Goal: Task Accomplishment & Management: Manage account settings

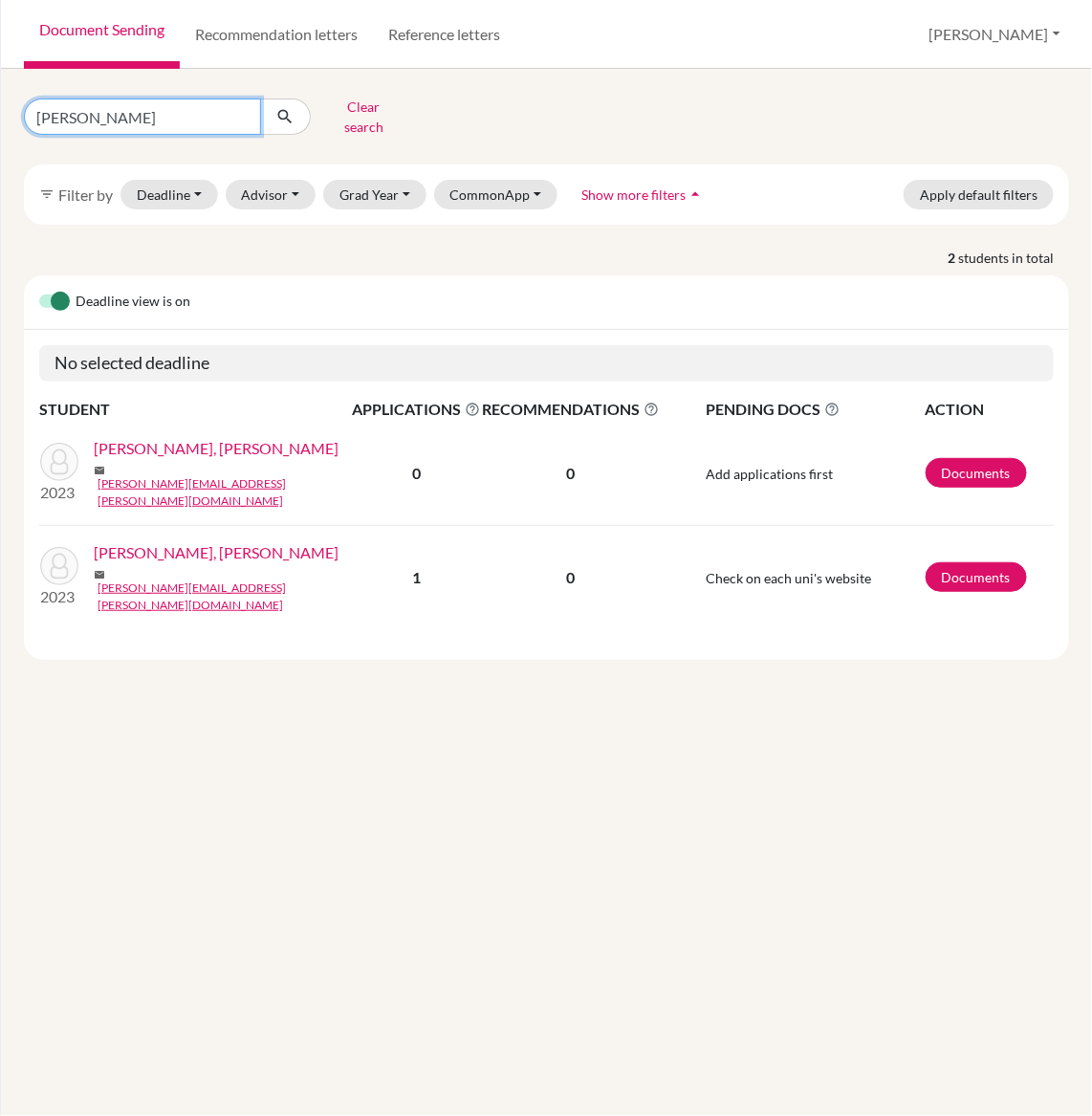
drag, startPoint x: 106, startPoint y: 114, endPoint x: -211, endPoint y: 114, distance: 317.0
click at [0, 114] on html "Home Students Universities Documents Analytics Help center Community Document S…" at bounding box center [546, 558] width 1092 height 1116
type input "kenzei"
click at [298, 106] on button "submit" at bounding box center [285, 117] width 51 height 36
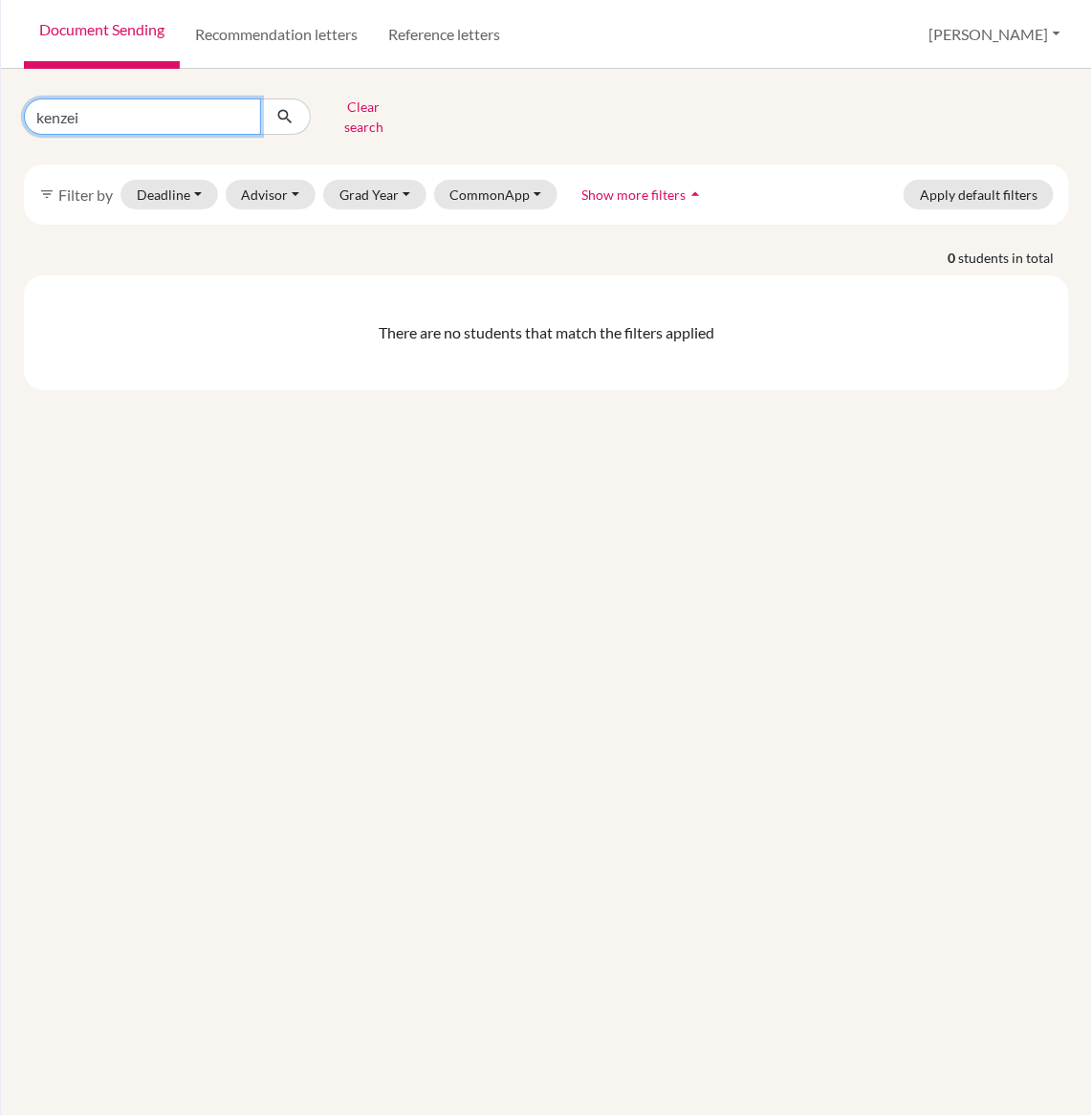
click at [174, 99] on input "kenzei" at bounding box center [142, 117] width 237 height 36
click at [160, 101] on input "kenzei" at bounding box center [142, 117] width 237 height 36
type input "kenzie"
click at [292, 114] on icon "submit" at bounding box center [285, 117] width 19 height 19
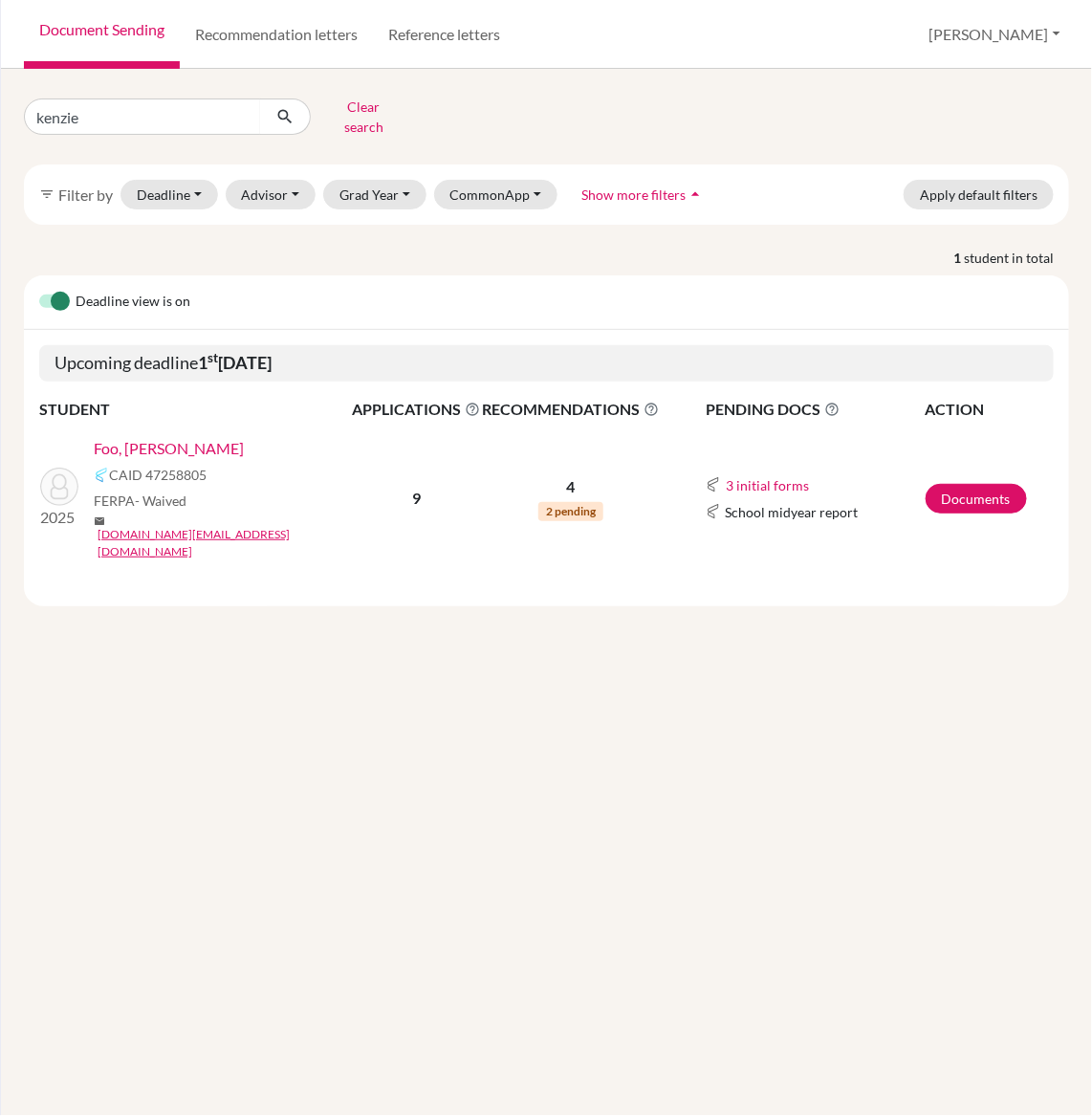
click at [143, 437] on link "Foo, [PERSON_NAME]" at bounding box center [169, 449] width 151 height 23
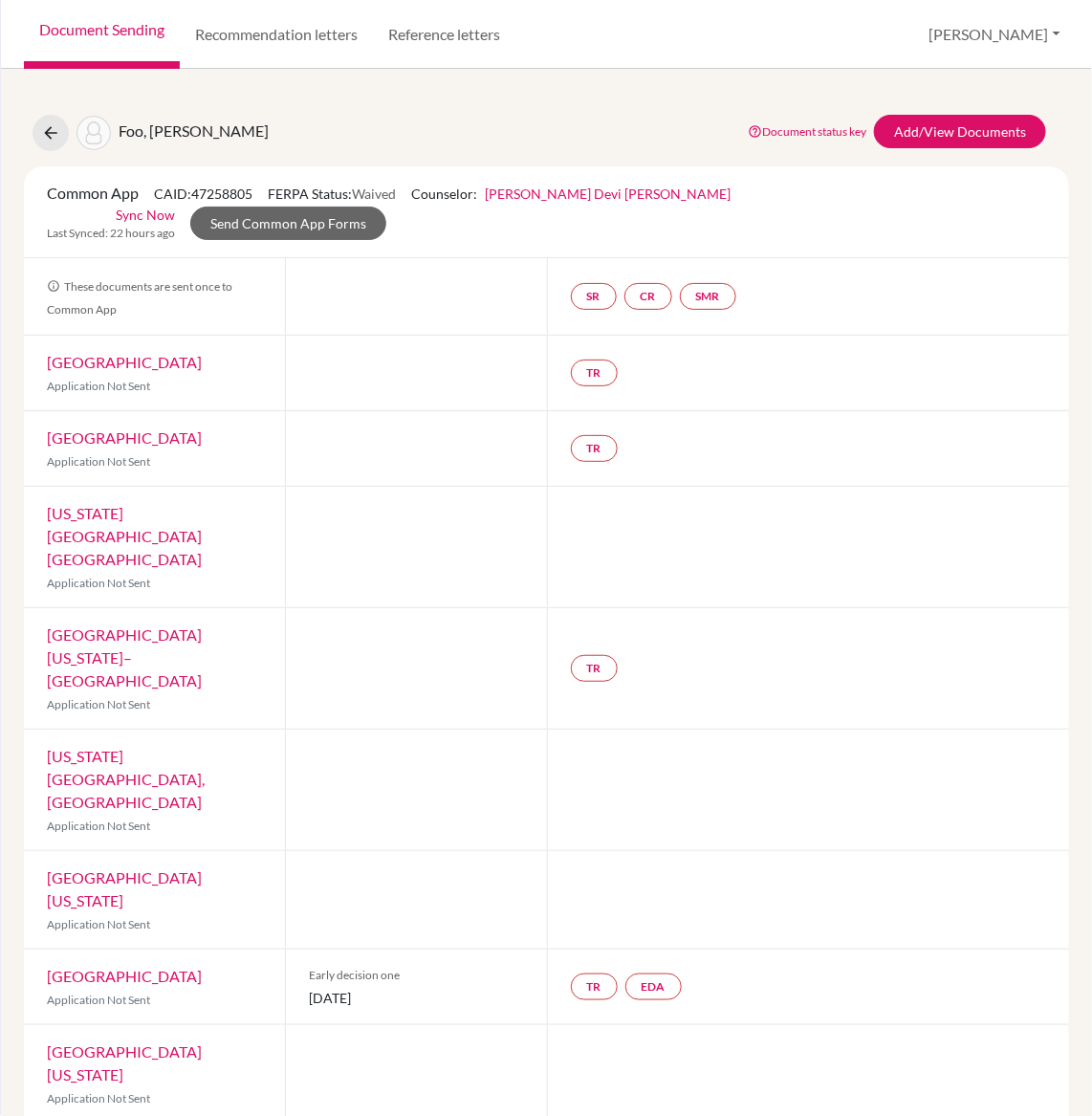
click at [175, 204] on link "Sync Now" at bounding box center [146, 214] width 59 height 20
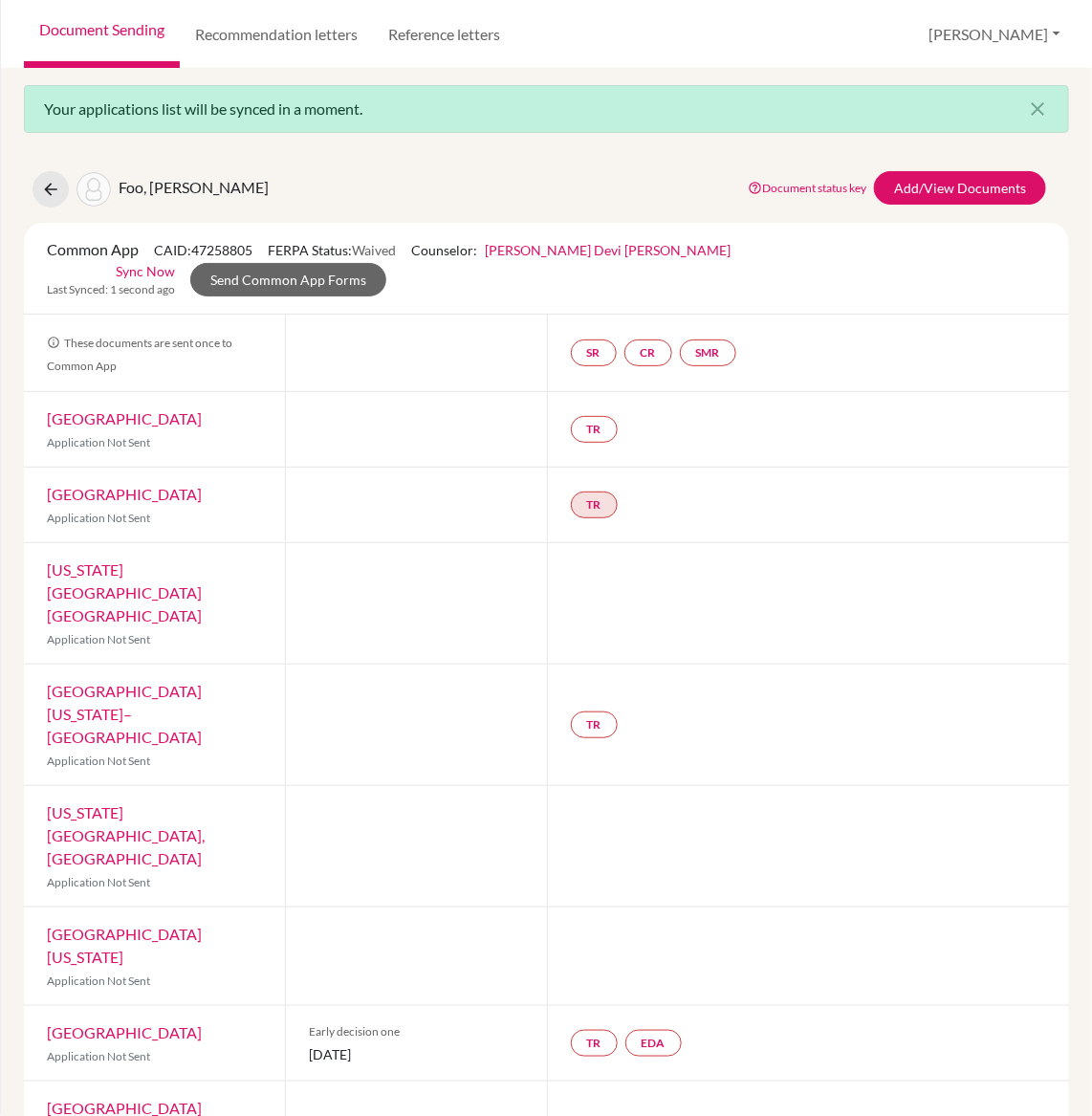
scroll to position [32, 0]
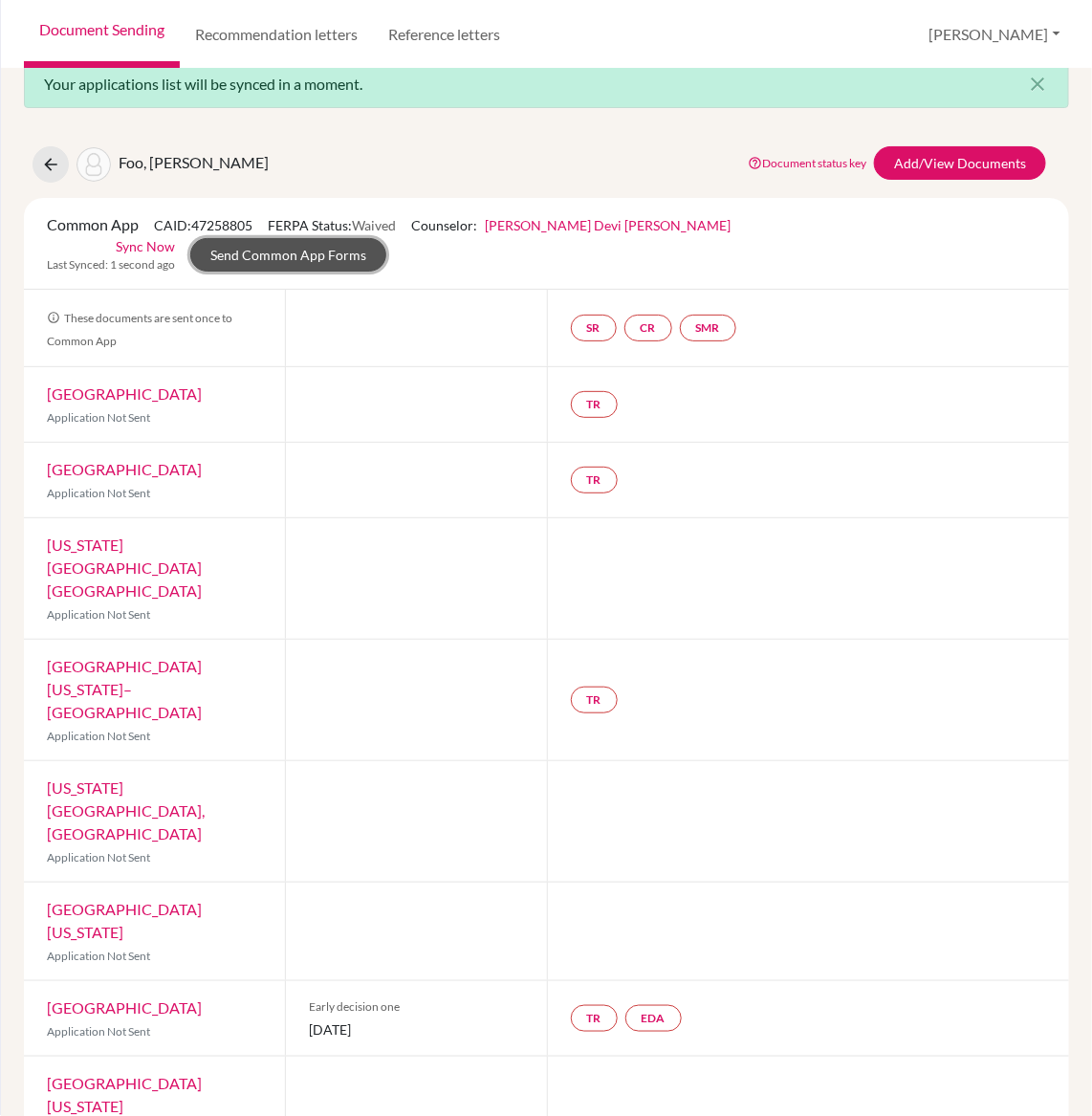
click at [386, 238] on link "Send Common App Forms" at bounding box center [288, 254] width 196 height 34
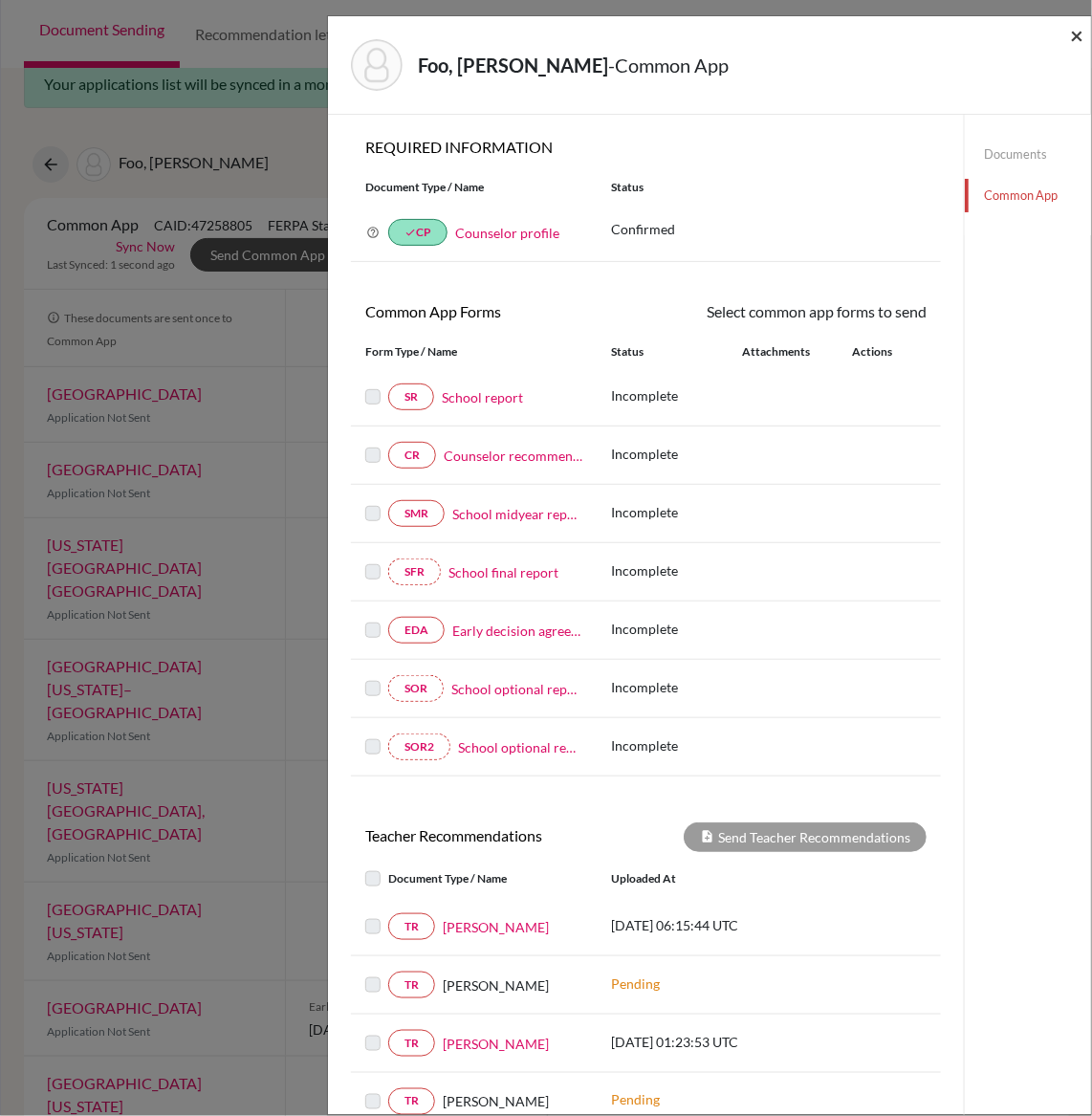
click at [1075, 35] on span "×" at bounding box center [1077, 35] width 13 height 28
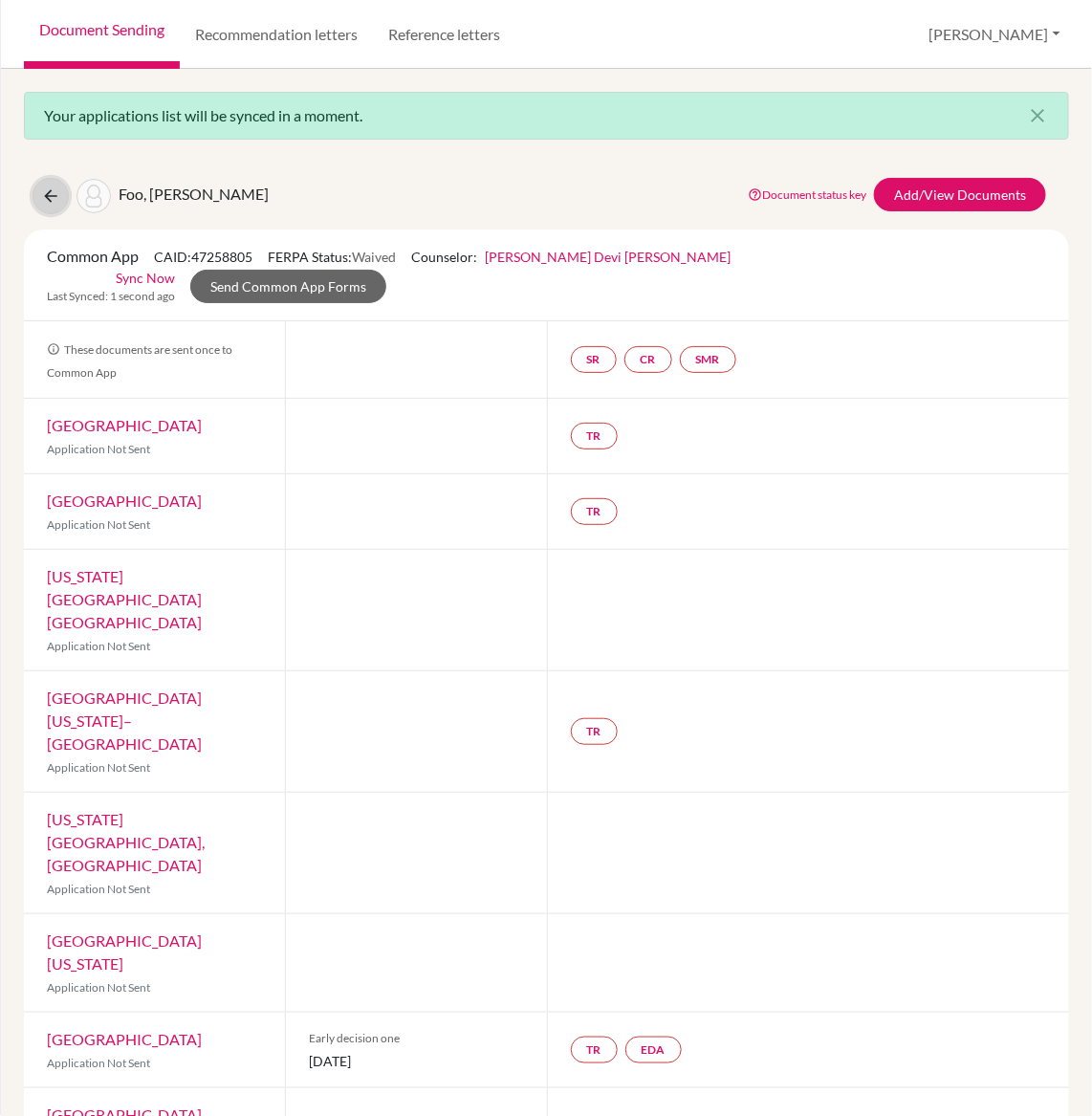
click at [59, 195] on icon at bounding box center [51, 196] width 19 height 19
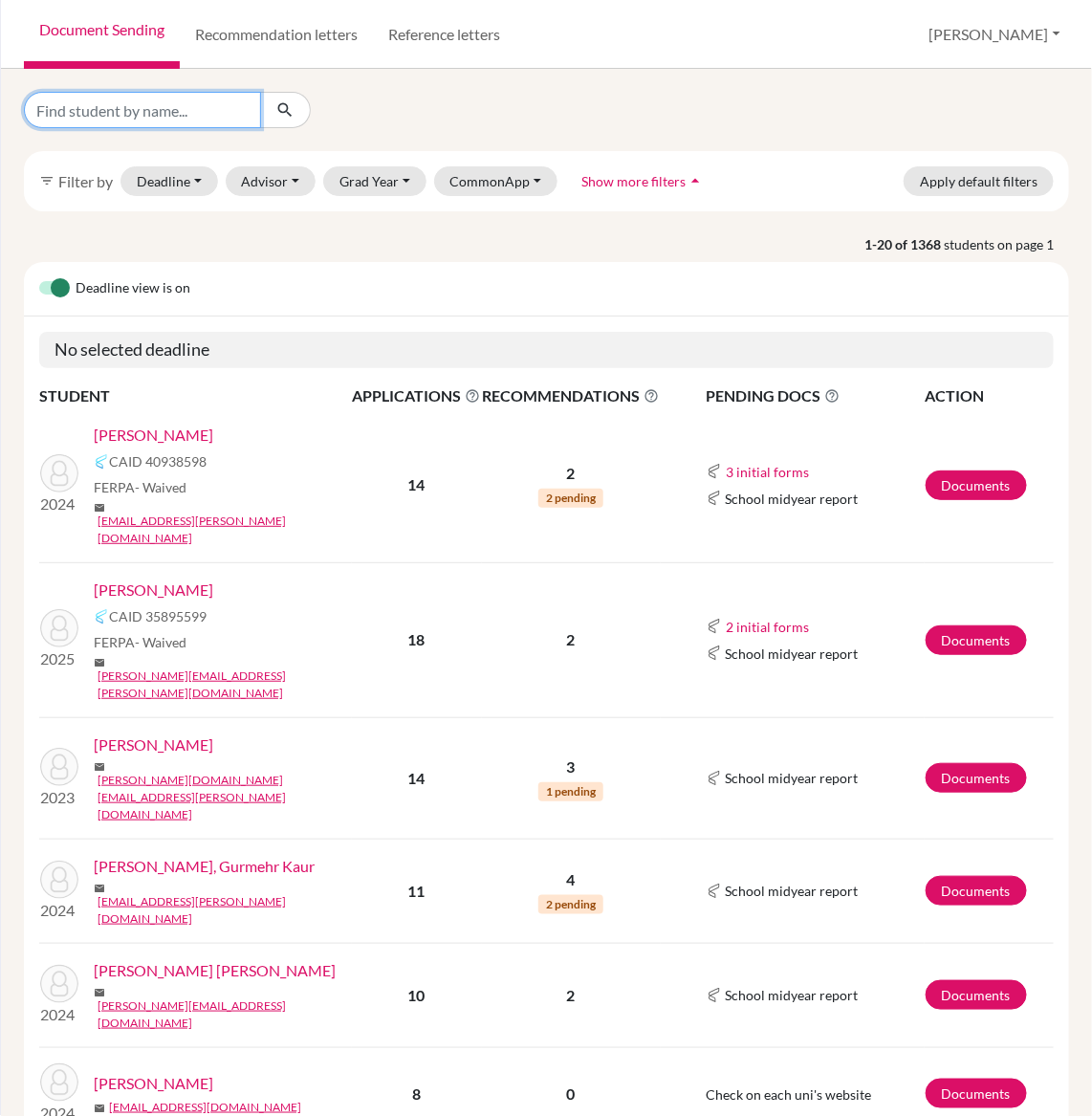
click at [197, 115] on input "Find student by name..." at bounding box center [142, 110] width 237 height 36
type input "kenzie"
click at [272, 108] on button "submit" at bounding box center [285, 110] width 51 height 36
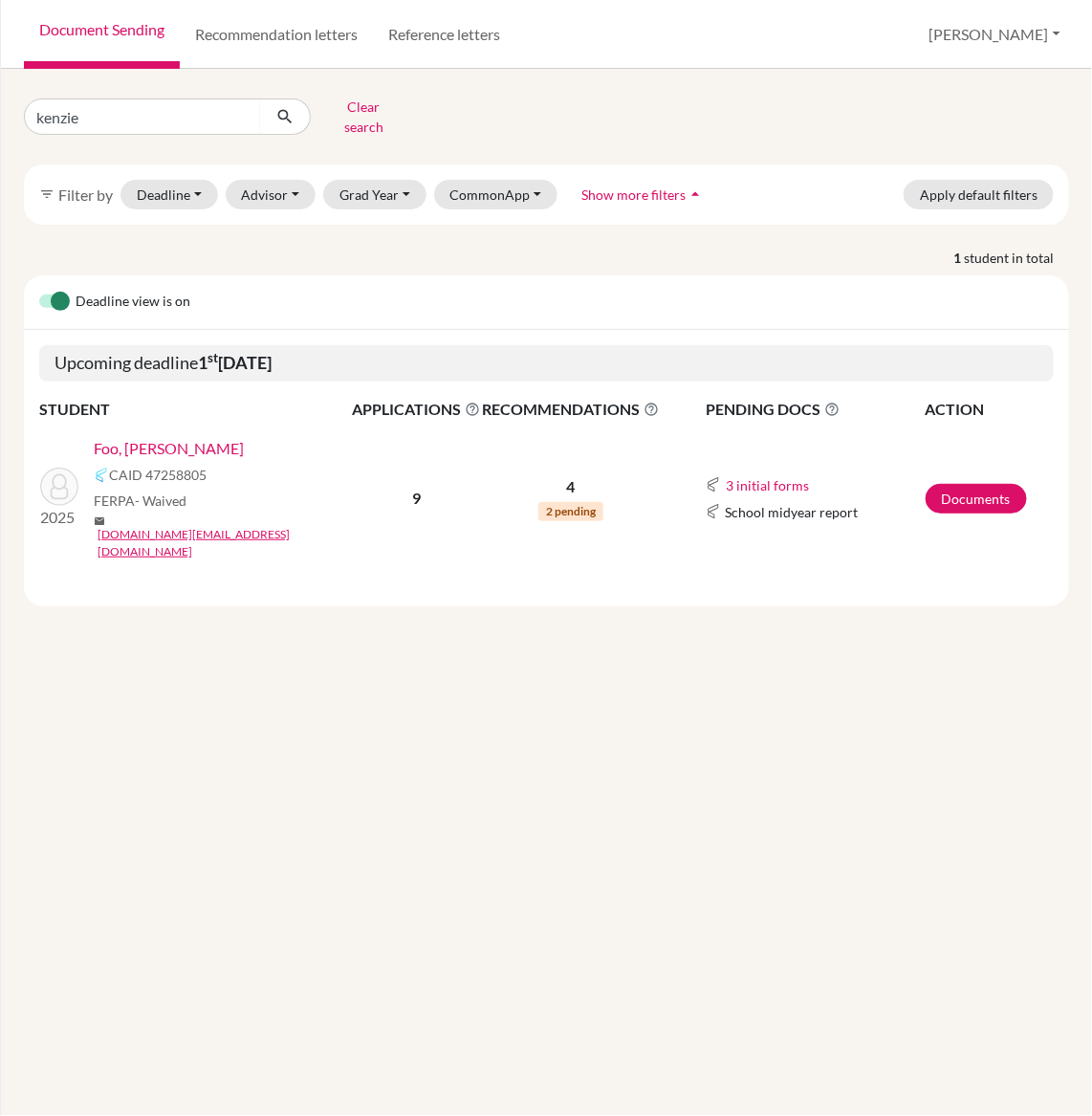
click at [158, 437] on link "Foo, [PERSON_NAME]" at bounding box center [169, 449] width 151 height 23
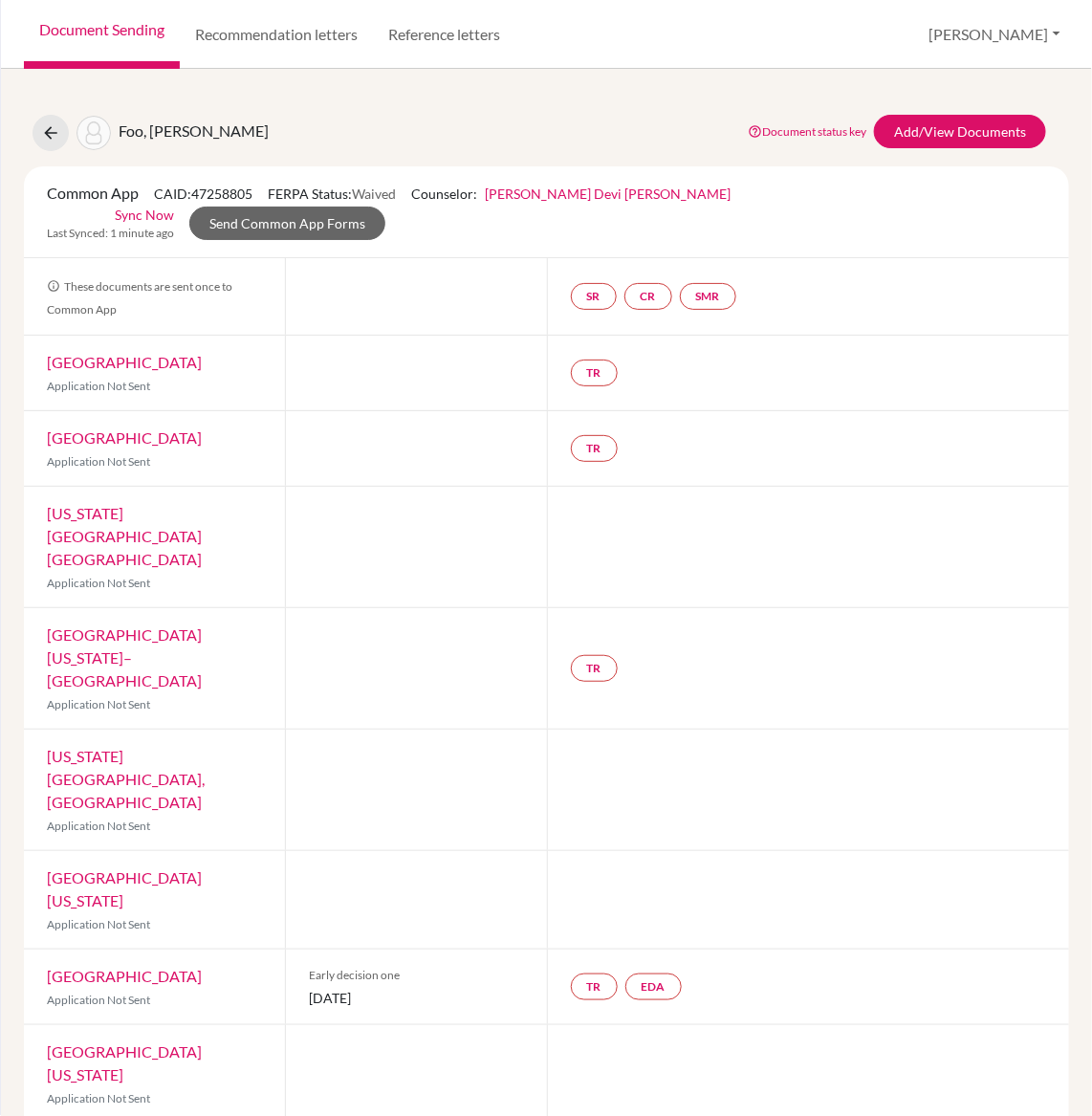
click at [435, 608] on div at bounding box center [415, 668] width 261 height 121
click at [66, 137] on button at bounding box center [51, 133] width 36 height 36
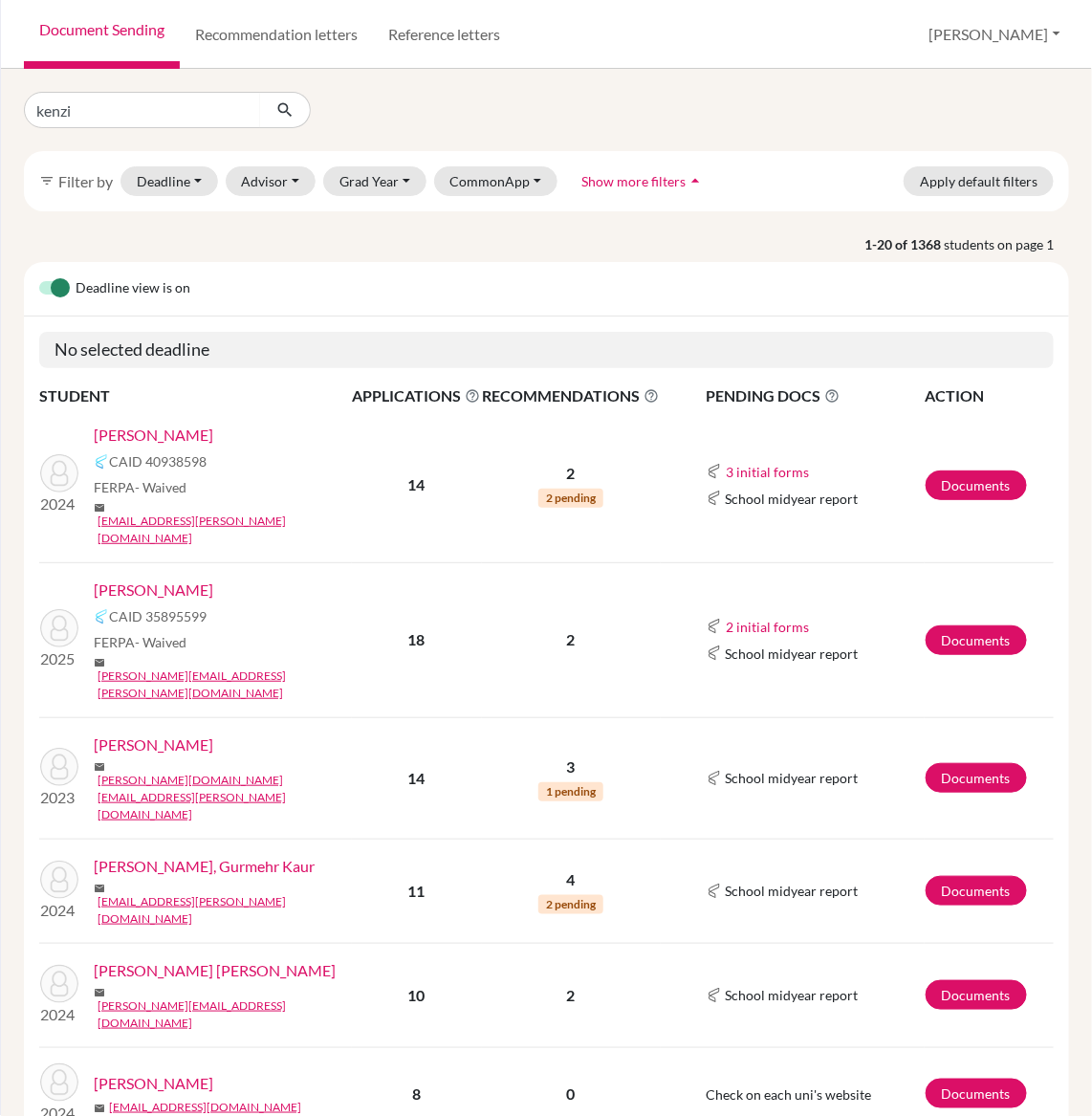
type input "kenzie"
click button "submit" at bounding box center [285, 110] width 51 height 36
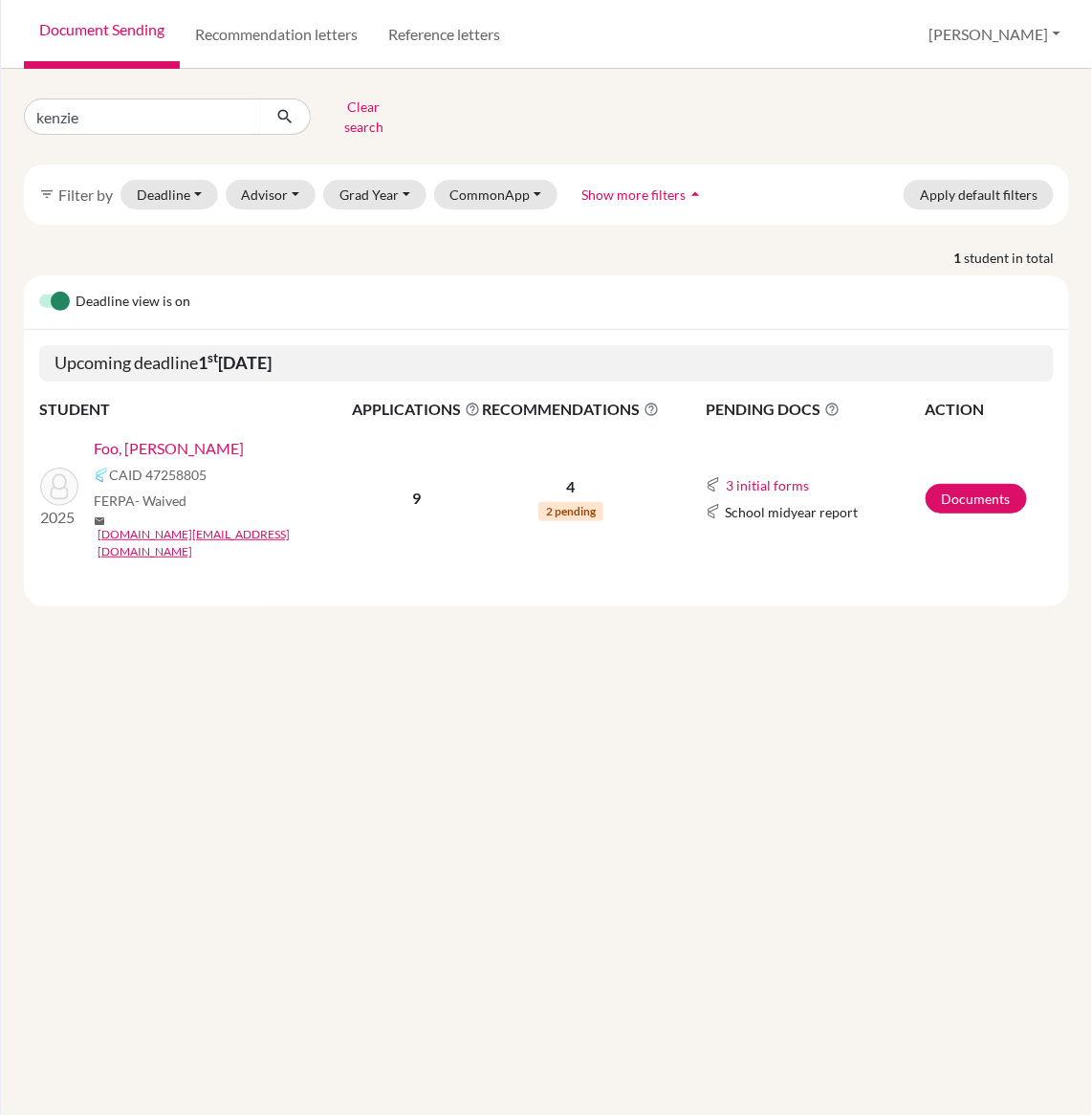
click at [175, 437] on link "Foo, Yu Xi Kenzie" at bounding box center [169, 449] width 151 height 23
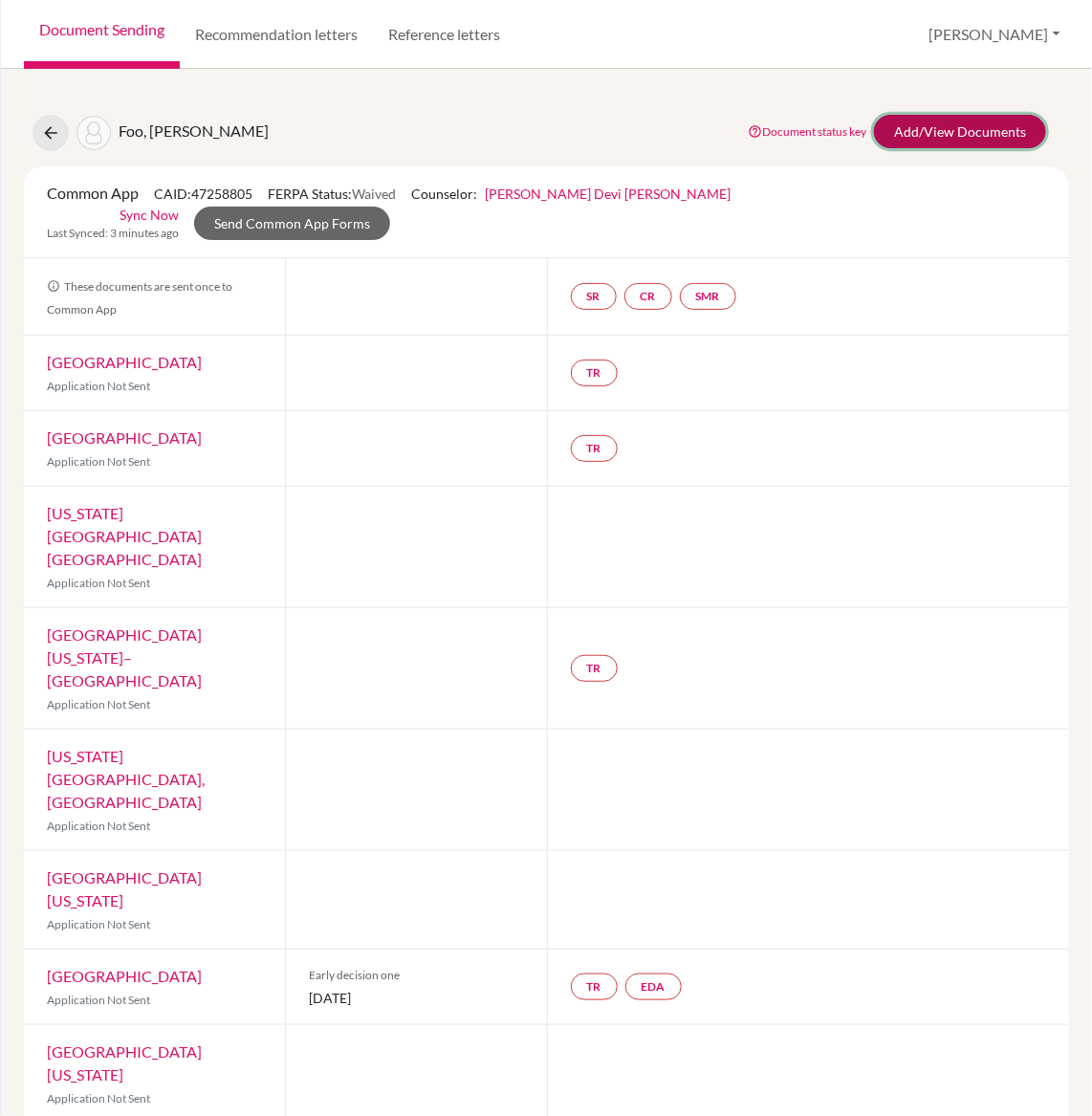
click at [943, 121] on link "Add/View Documents" at bounding box center [961, 131] width 173 height 34
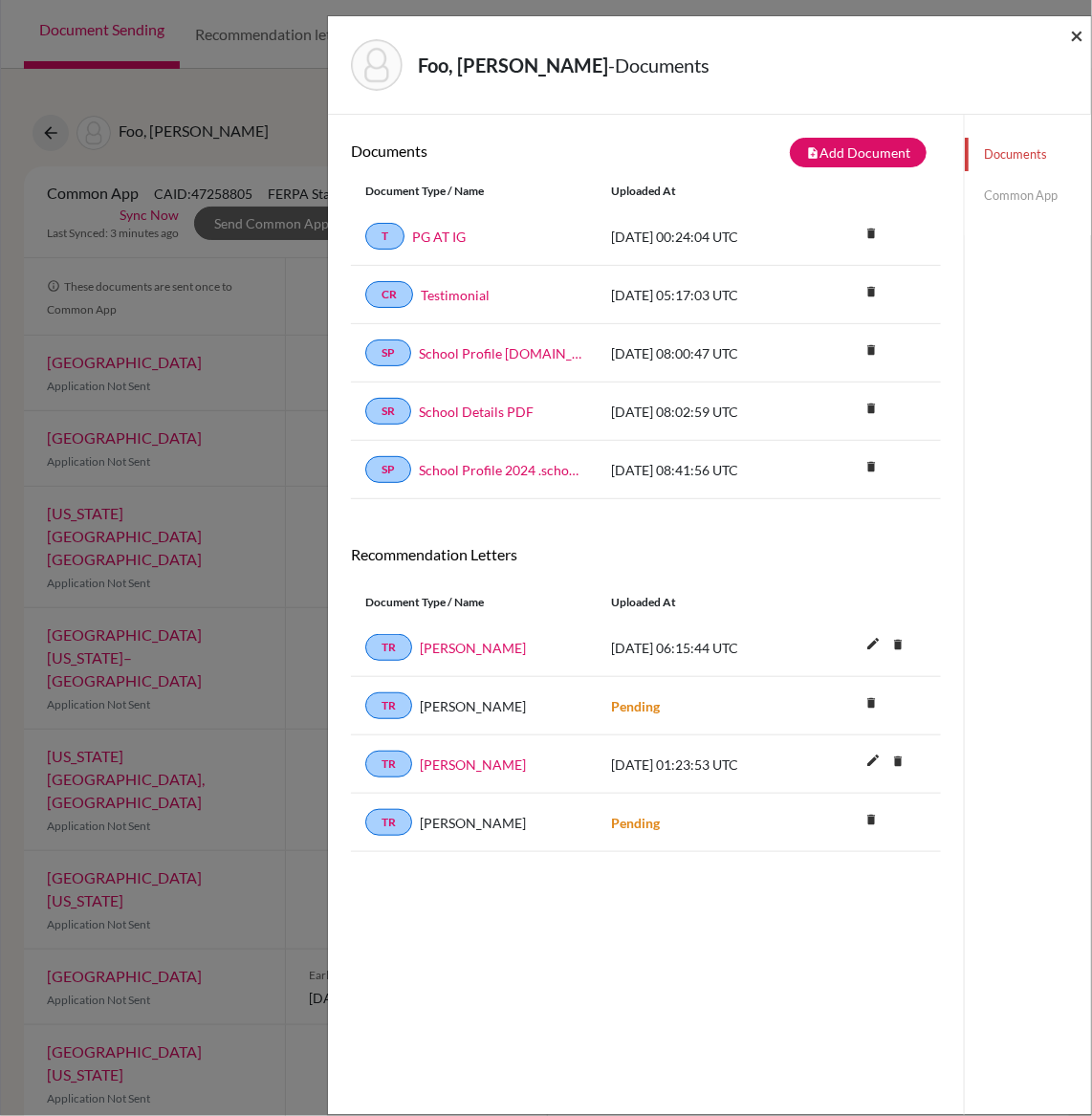
click at [1080, 38] on span "×" at bounding box center [1077, 35] width 13 height 28
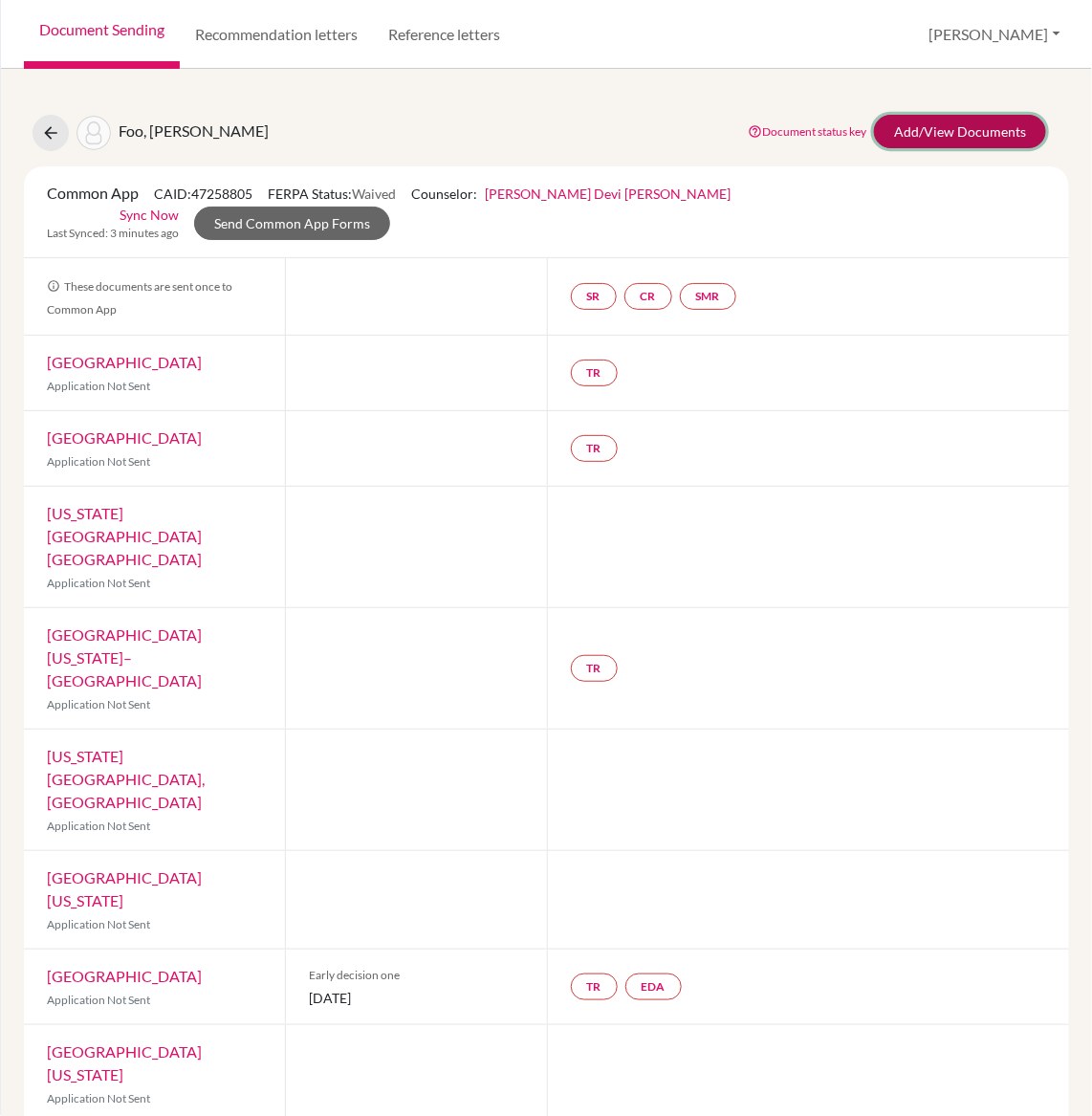
click at [964, 138] on link "Add/View Documents" at bounding box center [961, 131] width 173 height 34
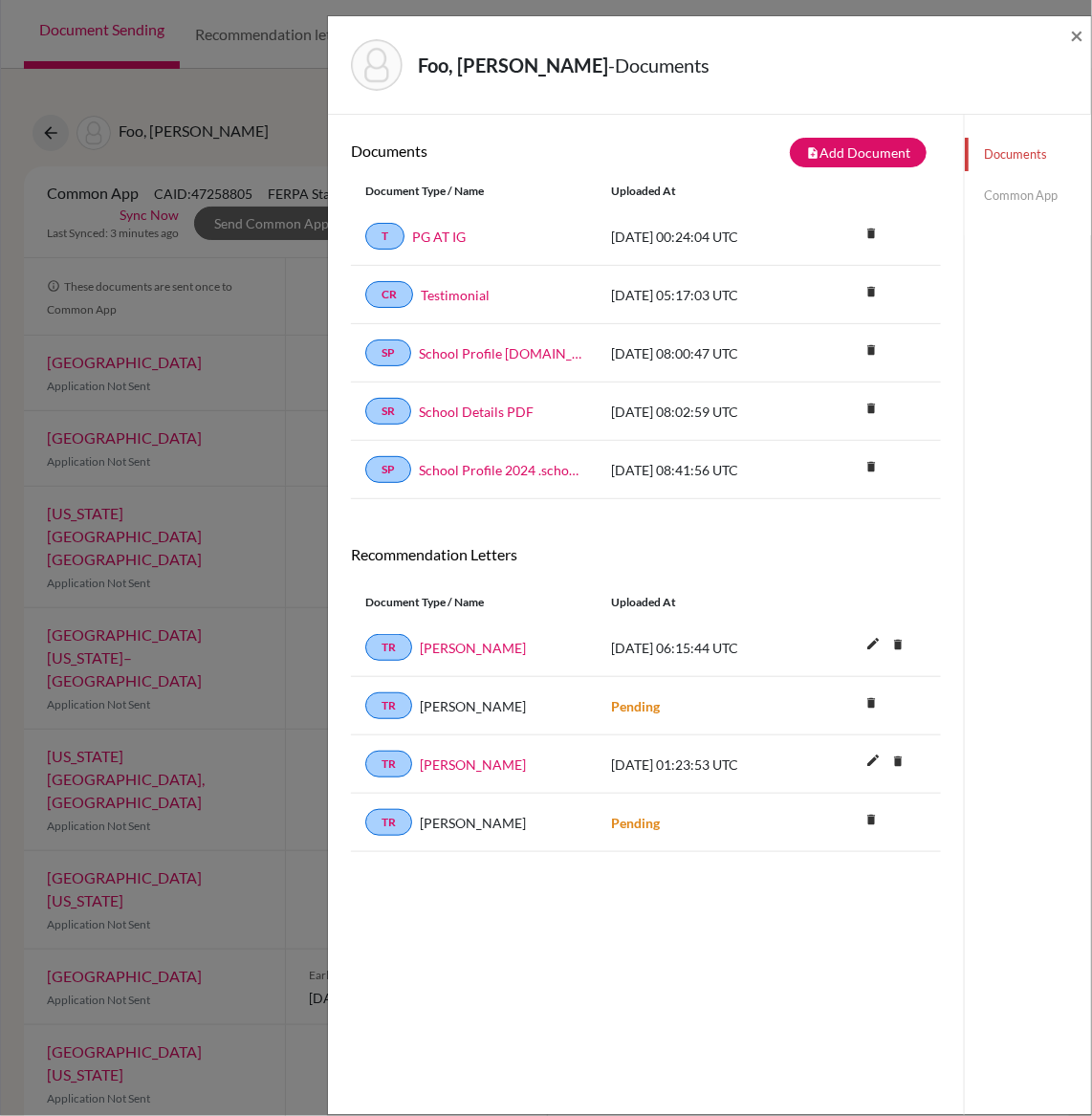
click at [1032, 193] on link "Common App" at bounding box center [1028, 196] width 127 height 34
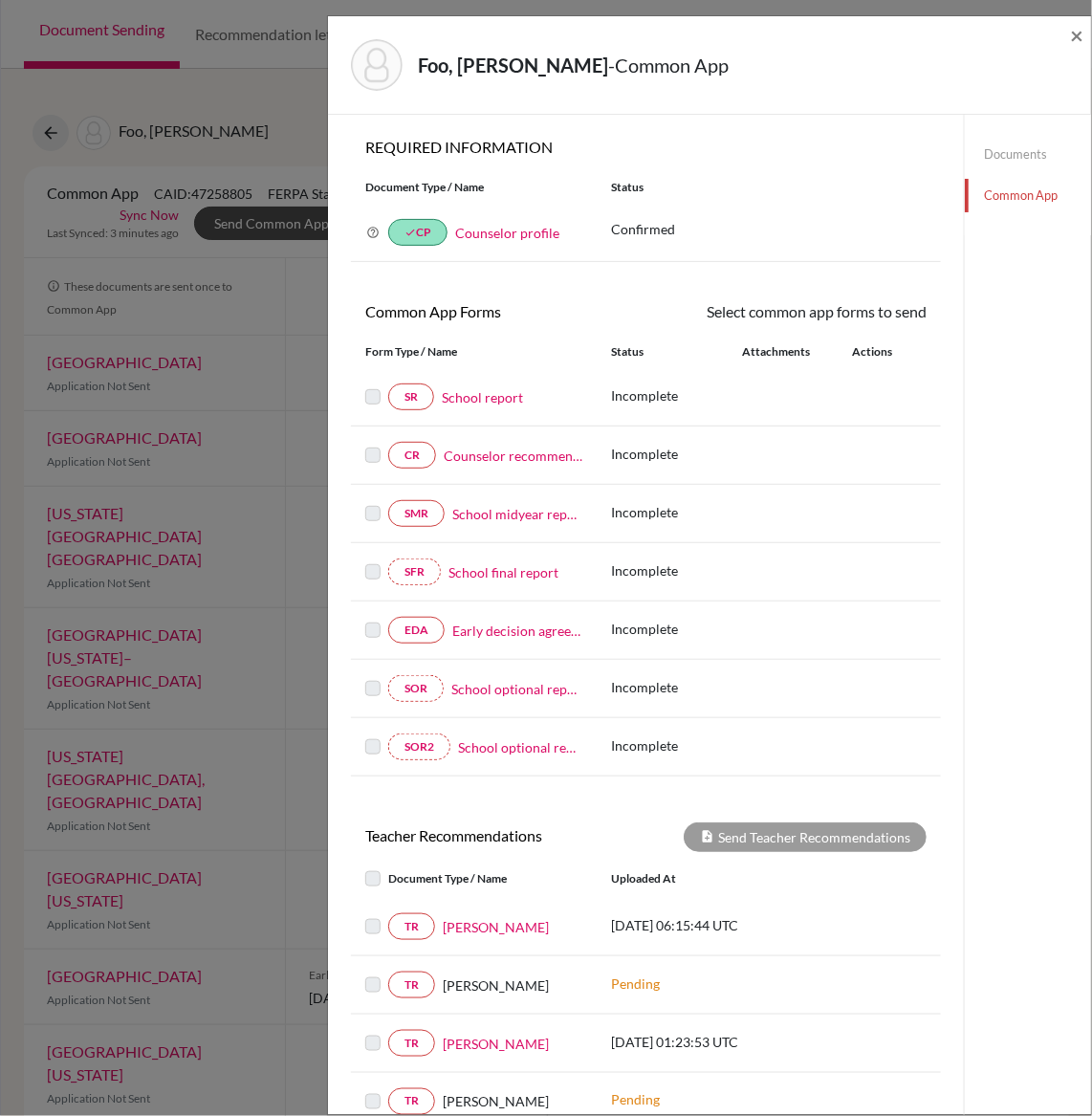
click at [468, 394] on link "School report" at bounding box center [482, 397] width 81 height 20
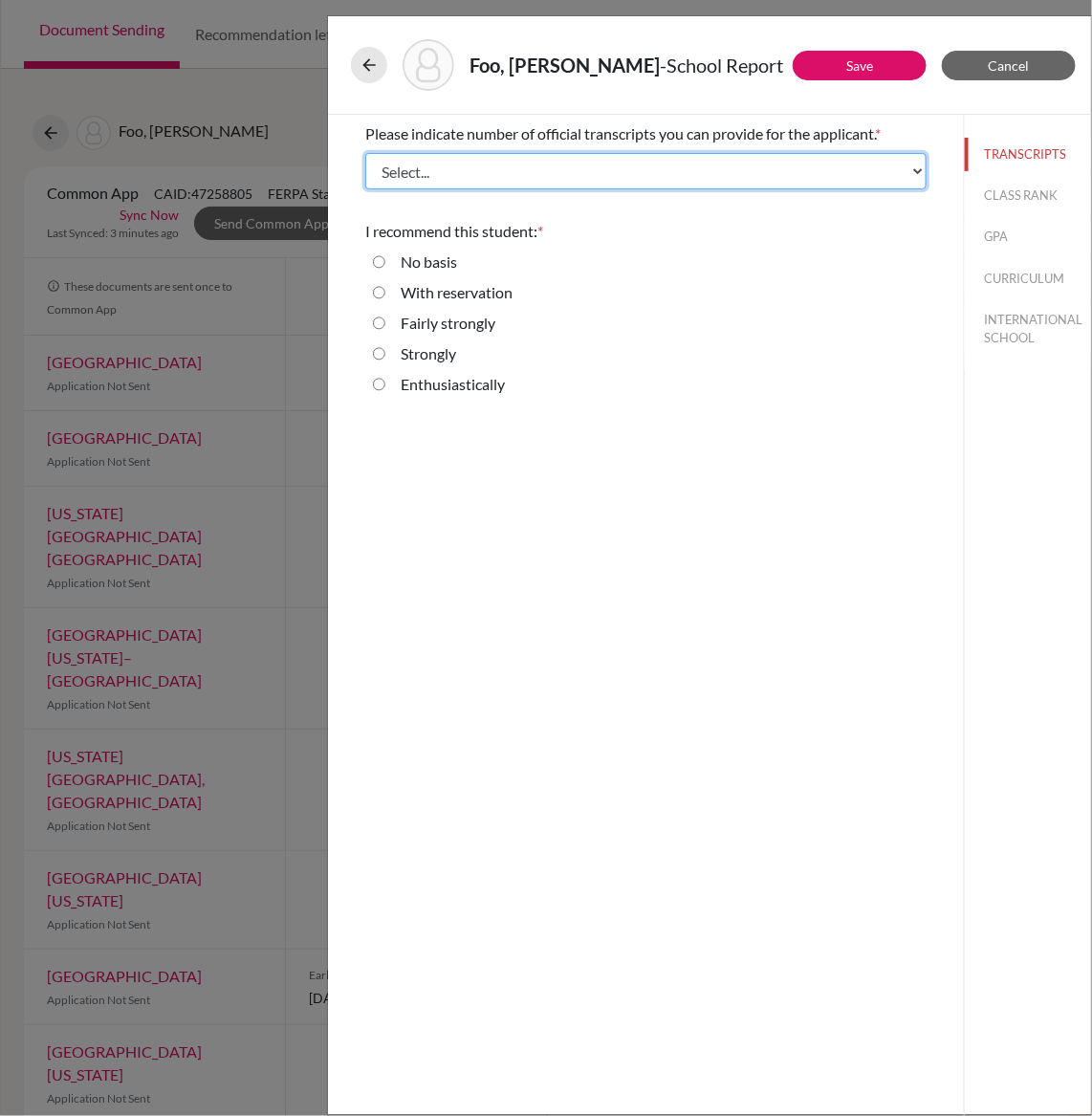
click at [739, 183] on select "Select... 1 2 3 4" at bounding box center [645, 172] width 561 height 36
click at [640, 177] on select "Select... 1 2 3 4" at bounding box center [645, 172] width 561 height 36
select select "1"
click at [365, 153] on select "Select... 1 2 3 4" at bounding box center [645, 172] width 561 height 36
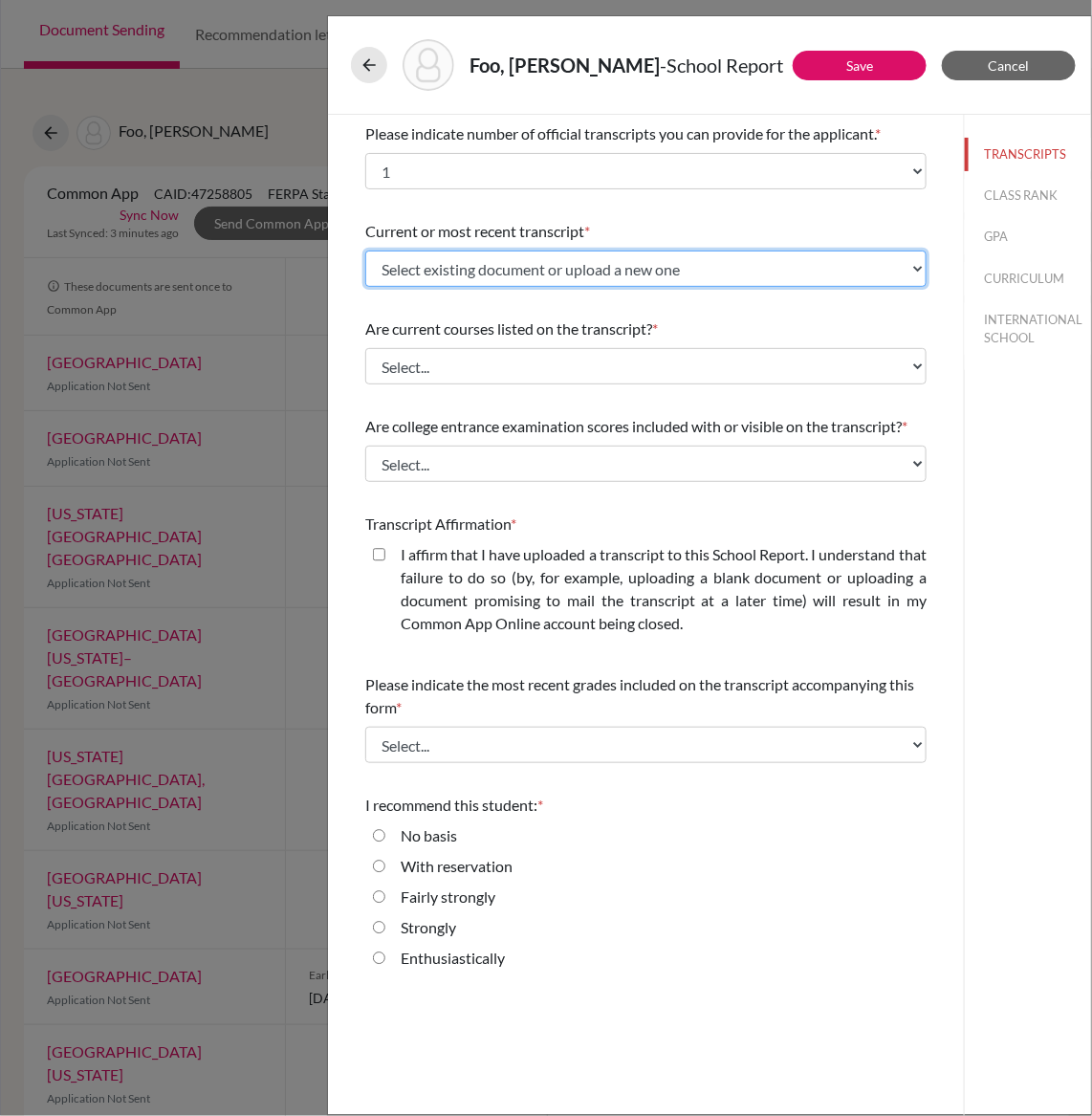
click at [490, 283] on select "Select existing document or upload a new one PG AT IG Upload New File" at bounding box center [645, 268] width 561 height 36
select select "682467"
click at [365, 250] on select "Select existing document or upload a new one PG AT IG Upload New File" at bounding box center [645, 268] width 561 height 36
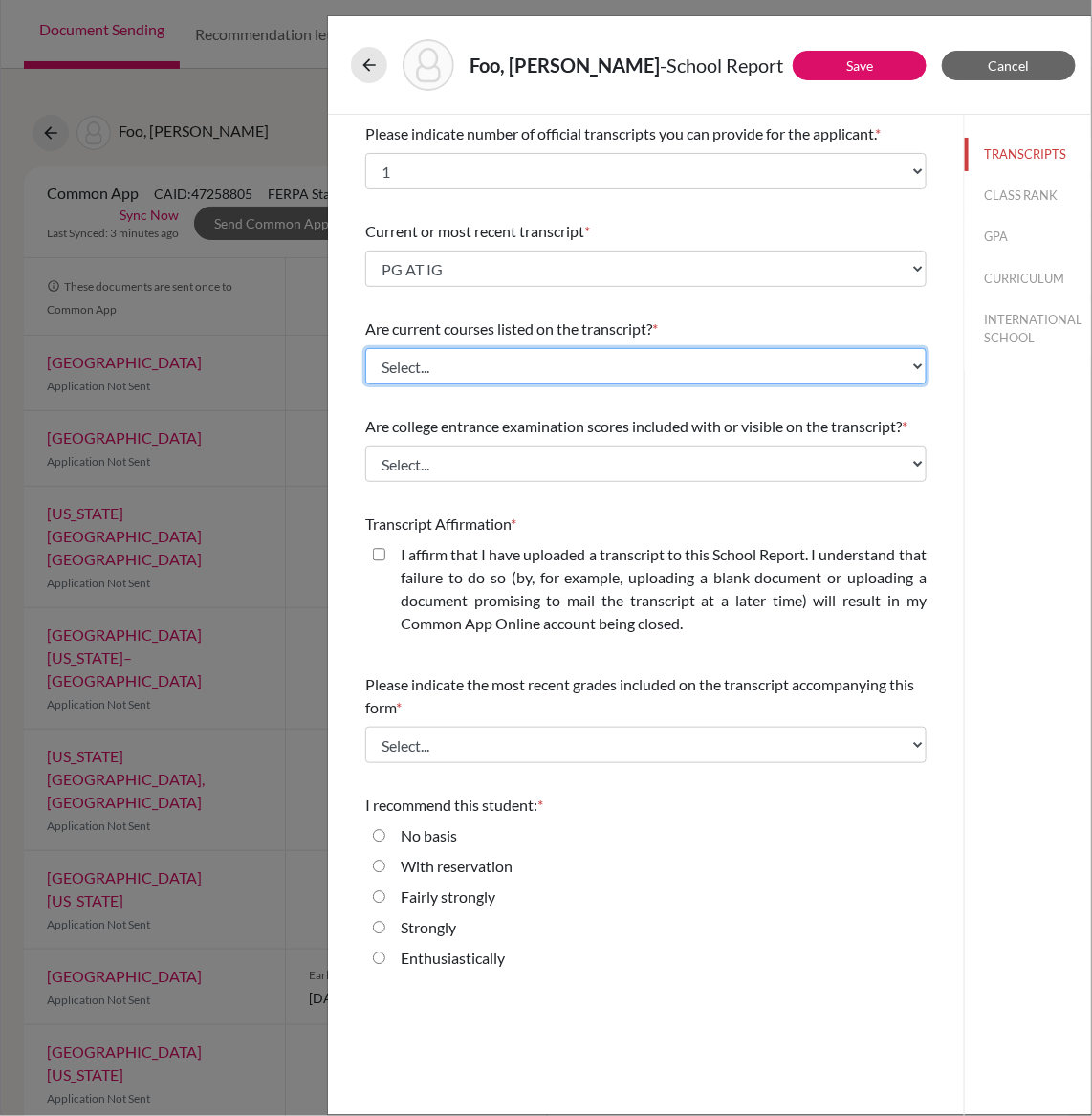
click at [455, 365] on select "Select... Yes No" at bounding box center [645, 366] width 561 height 36
select select "0"
click at [365, 348] on select "Select... Yes No" at bounding box center [645, 366] width 561 height 36
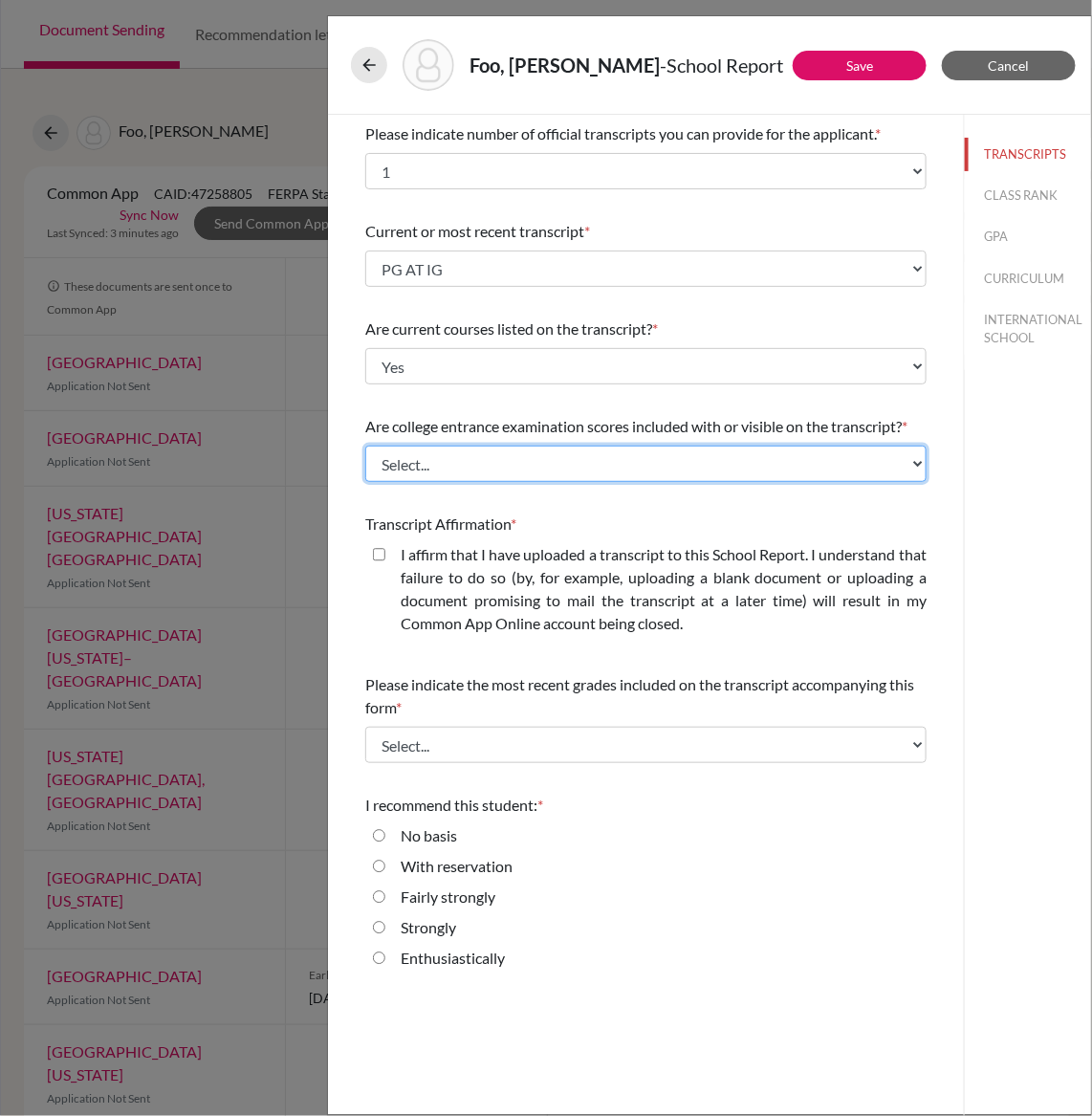
click at [448, 448] on select "Select... Yes No" at bounding box center [645, 464] width 561 height 36
select select "1"
click at [365, 446] on select "Select... Yes No" at bounding box center [645, 464] width 561 height 36
click at [382, 552] on closed\ "I affirm that I have uploaded a transcript to this School Report. I understand …" at bounding box center [379, 555] width 12 height 23
checkbox closed\ "true"
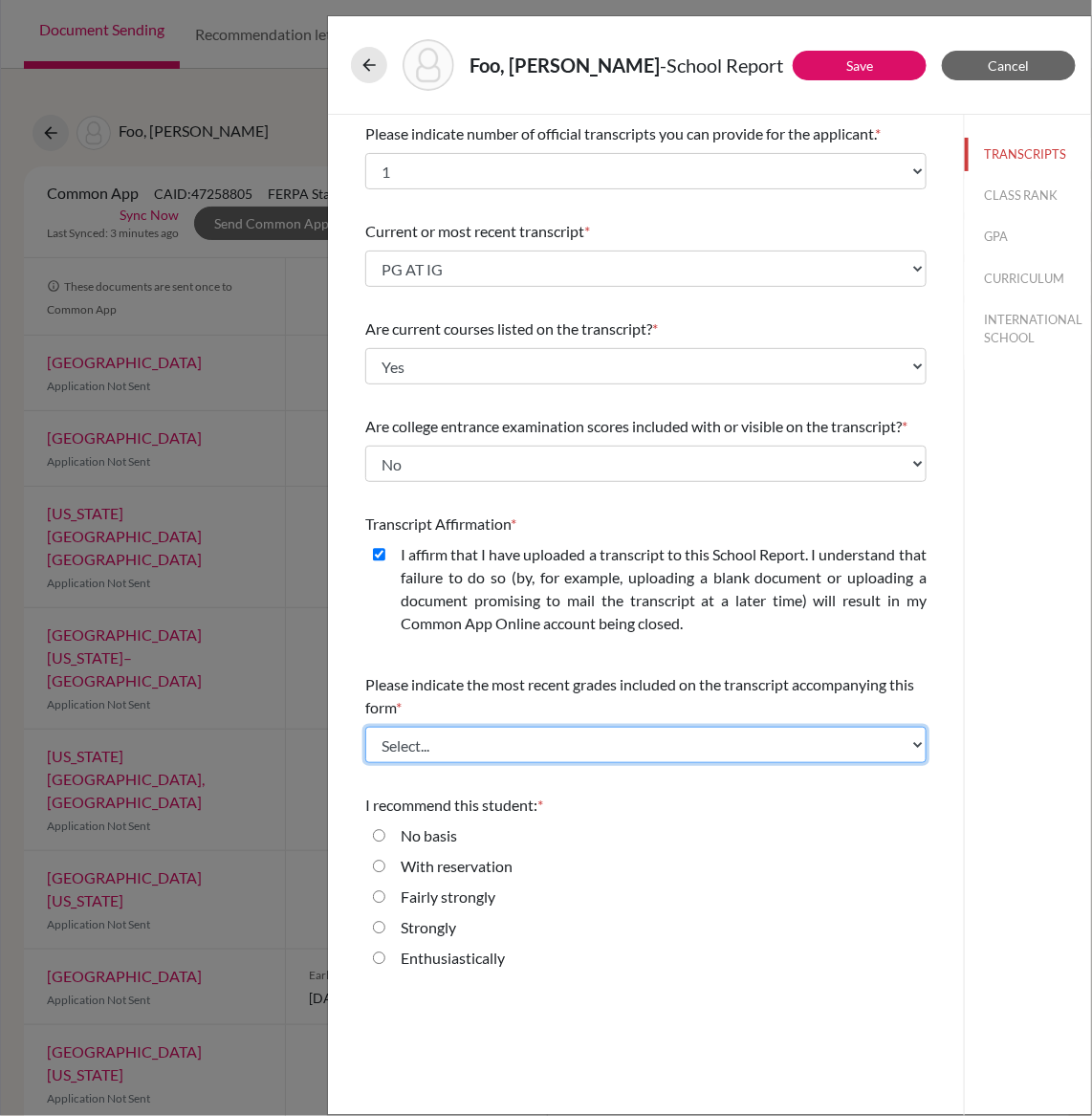
click at [423, 745] on select "Select... Final junior year grades 1st Quarter senior year grades 2nd Quarter/1…" at bounding box center [645, 745] width 561 height 36
click at [365, 727] on select "Select... Final junior year grades 1st Quarter senior year grades 2nd Quarter/1…" at bounding box center [645, 745] width 561 height 36
click at [442, 724] on div "Please indicate the most recent grades included on the transcript accompanying …" at bounding box center [645, 718] width 561 height 105
click at [442, 740] on select "Select... Final junior year grades 1st Quarter senior year grades 2nd Quarter/1…" at bounding box center [645, 745] width 561 height 36
select select "6"
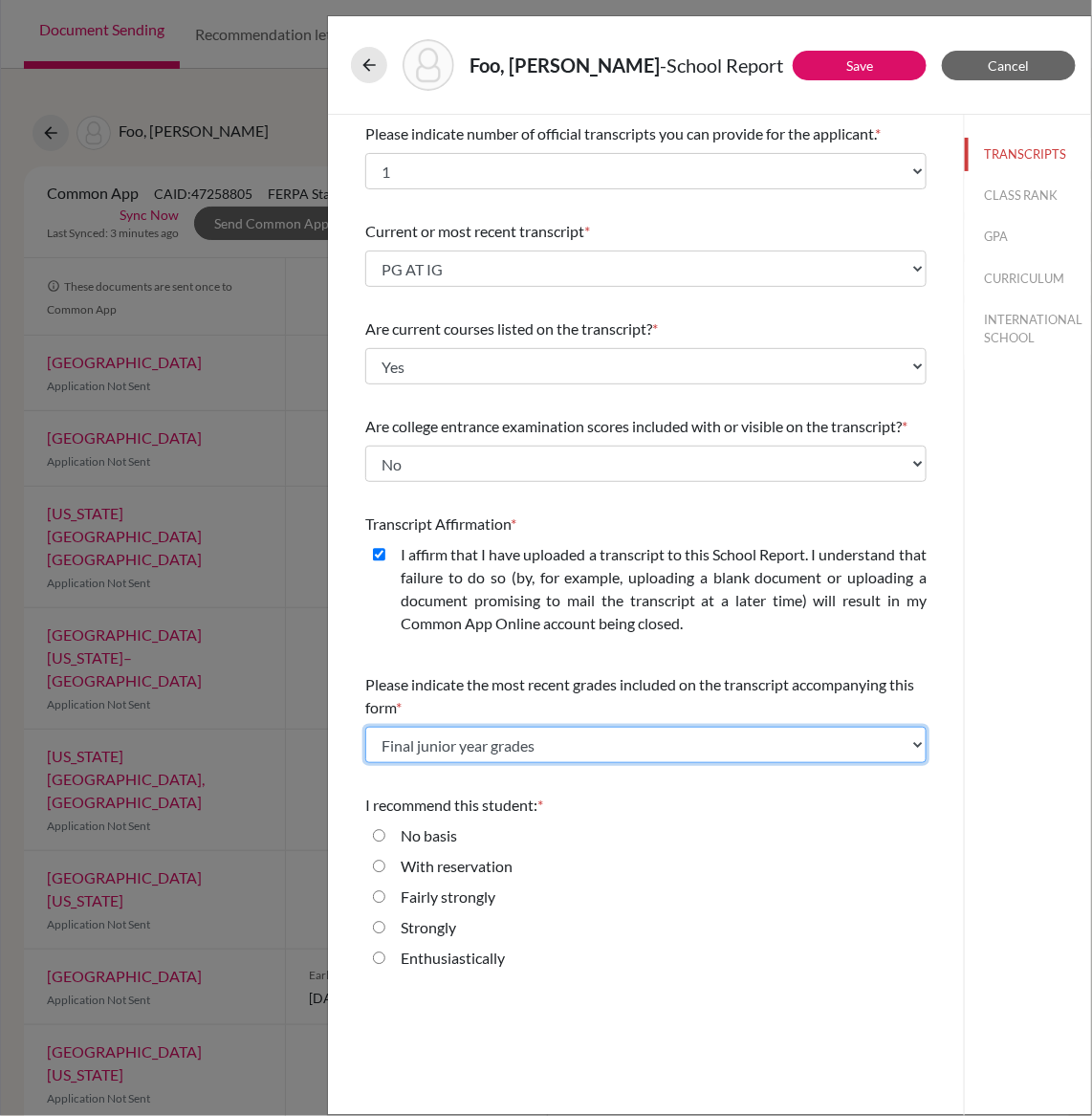
click at [365, 727] on select "Select... Final junior year grades 1st Quarter senior year grades 2nd Quarter/1…" at bounding box center [645, 745] width 561 height 36
click at [469, 963] on label "Enthusiastically" at bounding box center [453, 958] width 105 height 23
click at [385, 963] on input "Enthusiastically" at bounding box center [379, 958] width 12 height 23
radio input "true"
click at [1011, 194] on button "CLASS RANK" at bounding box center [1028, 196] width 127 height 34
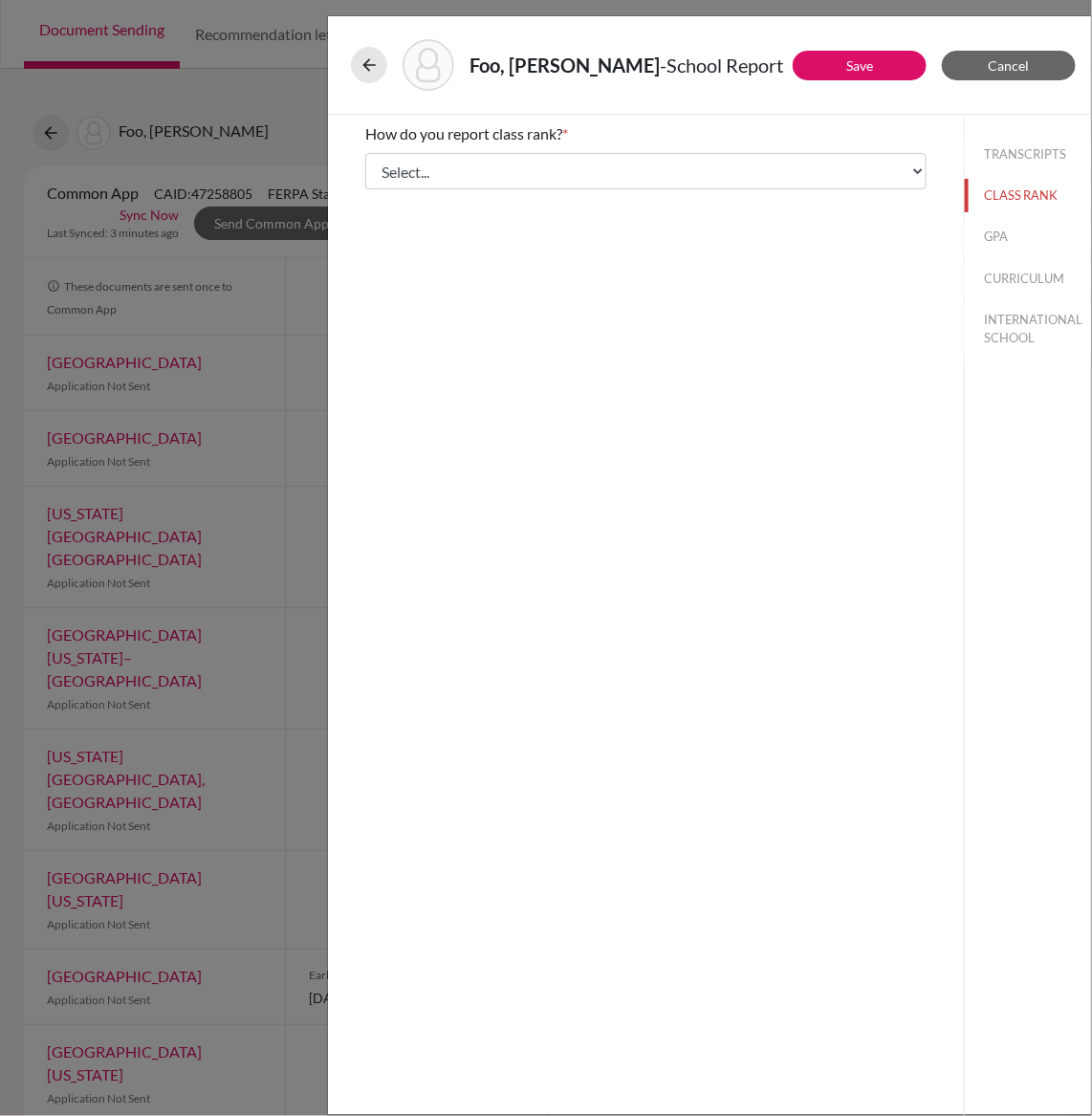
click at [607, 151] on div "How do you report class rank? * Select... Exact Decile Quintile Quartile None" at bounding box center [645, 156] width 561 height 82
click at [555, 189] on div "How do you report class rank? * Select... Exact Decile Quintile Quartile None" at bounding box center [645, 156] width 561 height 82
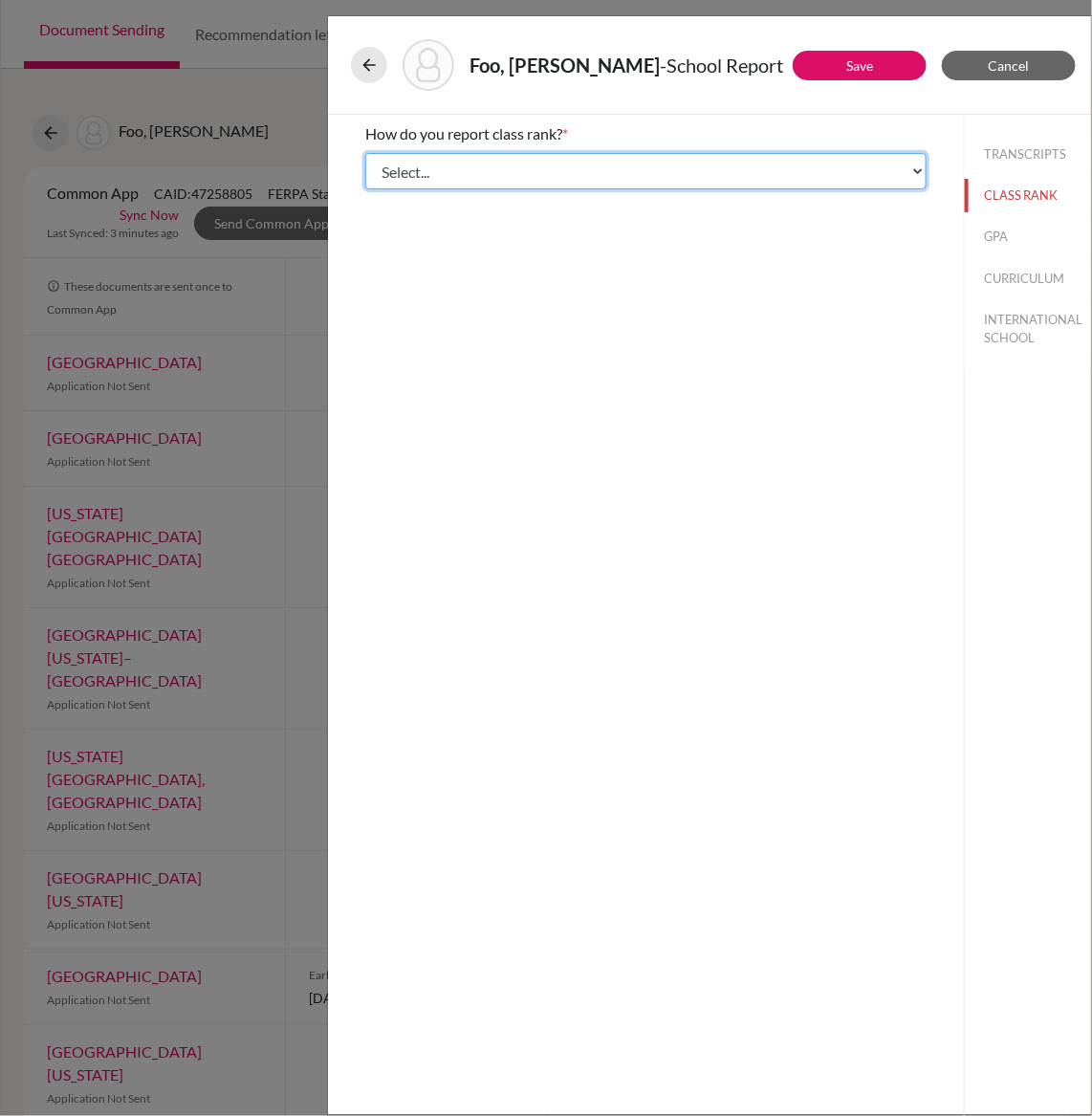
click at [543, 168] on select "Select... Exact Decile Quintile Quartile None" at bounding box center [645, 172] width 561 height 36
select select "5"
click at [365, 153] on select "Select... Exact Decile Quintile Quartile None" at bounding box center [645, 172] width 561 height 36
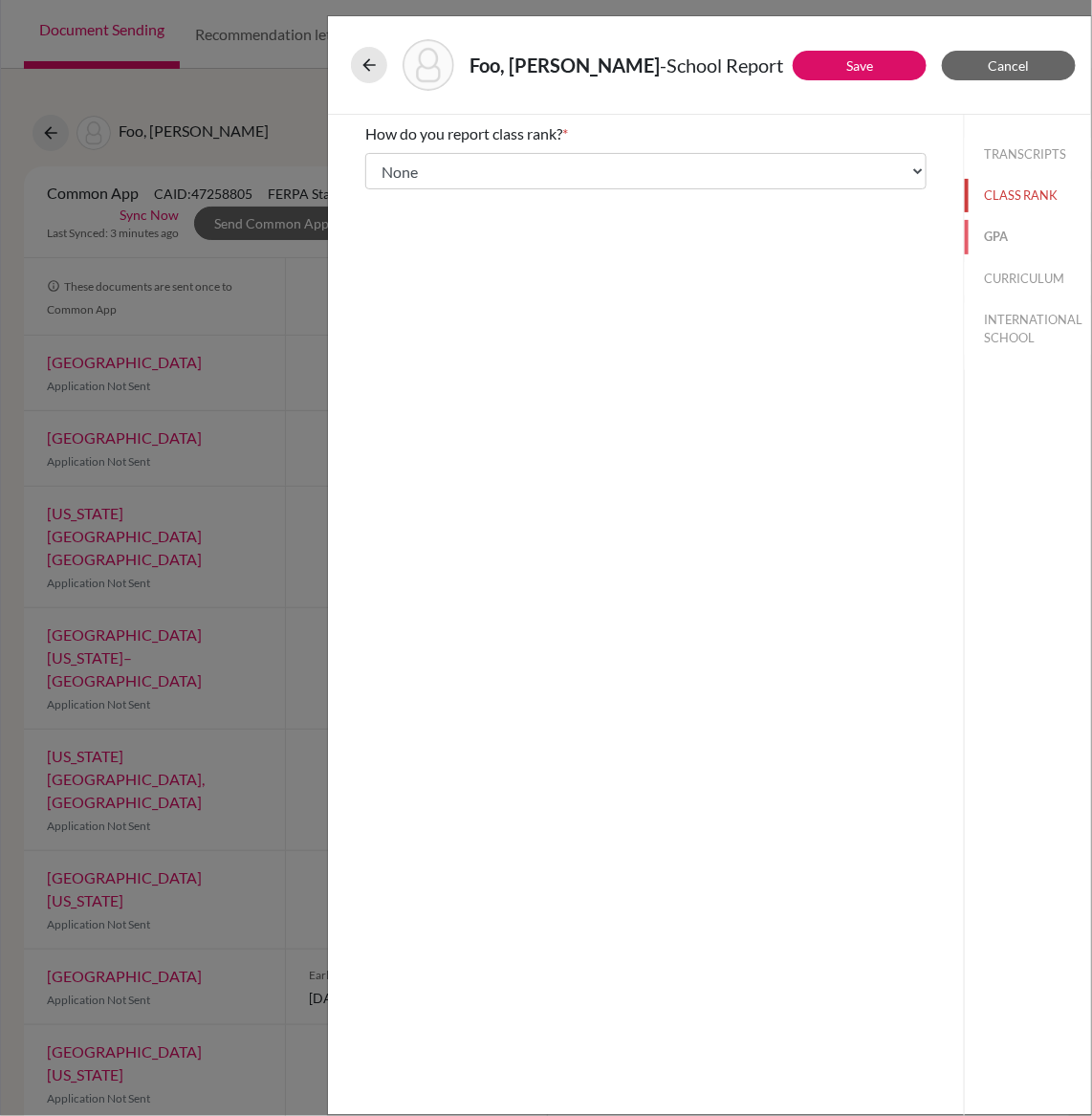
click at [1004, 235] on button "GPA" at bounding box center [1028, 236] width 127 height 34
click at [380, 201] on input "No" at bounding box center [379, 195] width 12 height 23
radio input "true"
click at [984, 277] on button "CURRICULUM" at bounding box center [1028, 278] width 127 height 34
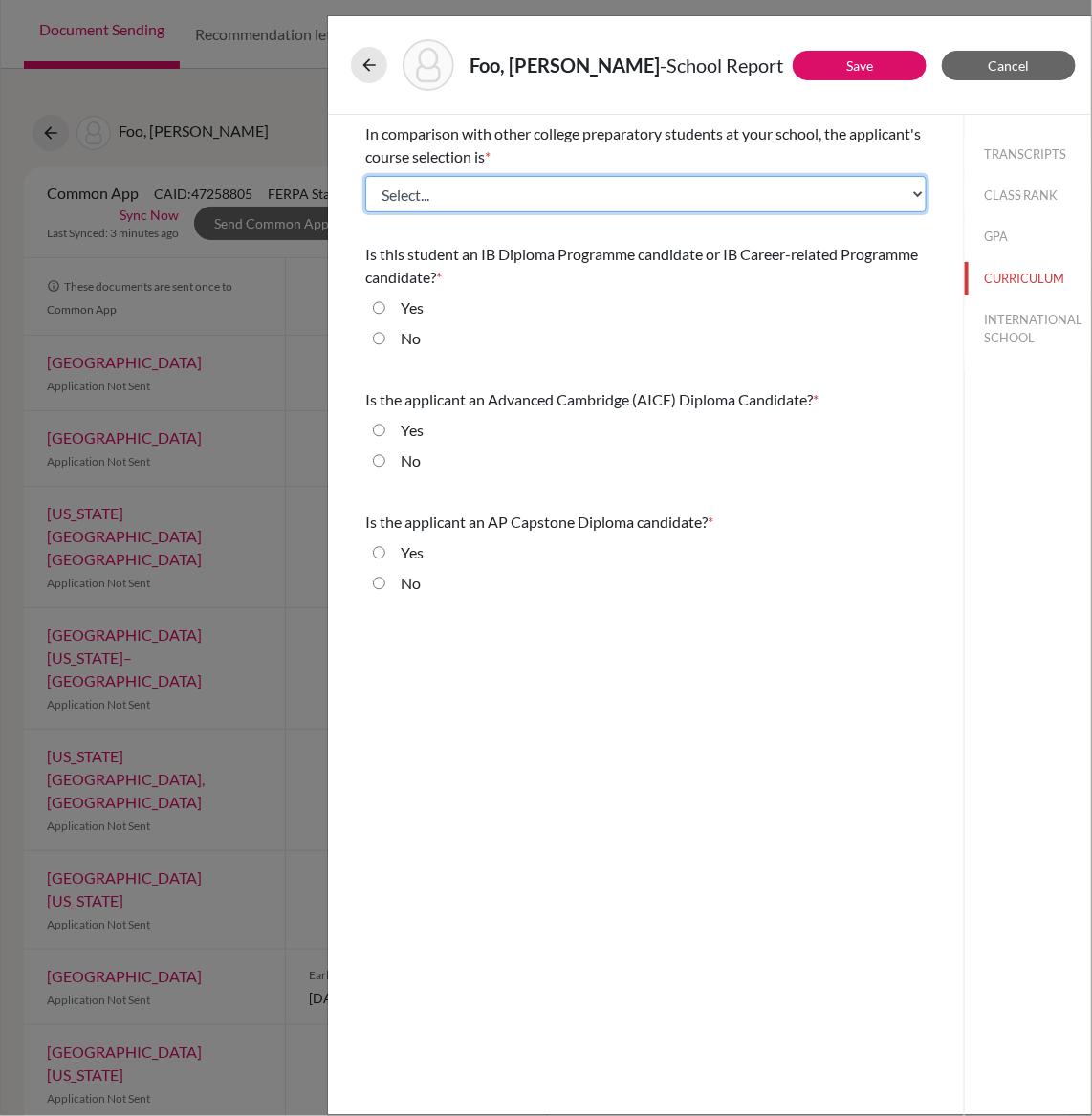
click at [544, 198] on select "Select... Less than demanding Average Demanding Very demanding Most demanding P…" at bounding box center [645, 195] width 561 height 36
select select "4"
click at [365, 176] on select "Select... Less than demanding Average Demanding Very demanding Most demanding P…" at bounding box center [645, 195] width 561 height 36
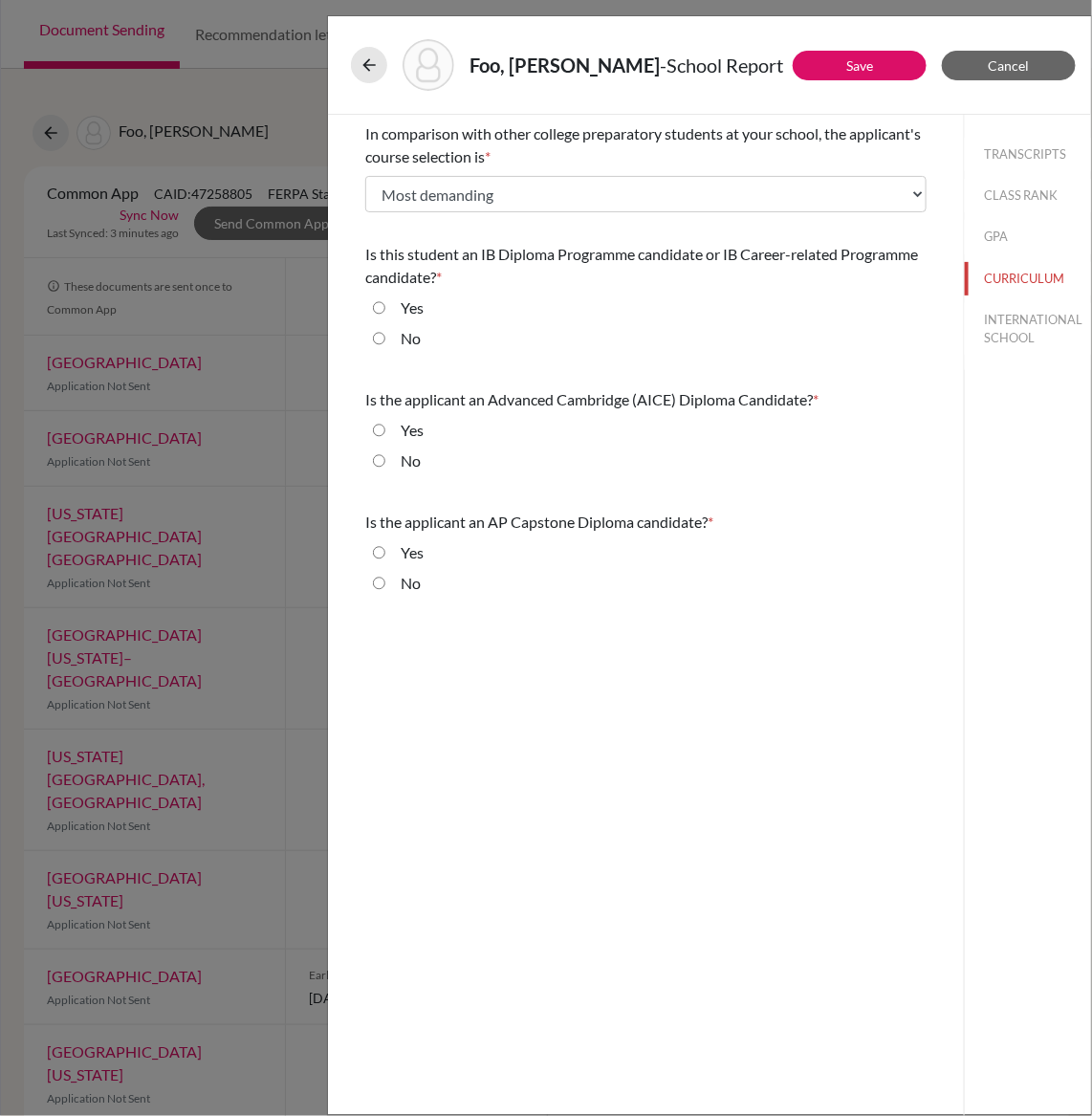
click at [379, 306] on input "Yes" at bounding box center [379, 308] width 12 height 23
radio input "true"
click at [379, 464] on input "No" at bounding box center [379, 461] width 12 height 23
radio input "true"
click at [387, 578] on div "No" at bounding box center [403, 587] width 35 height 31
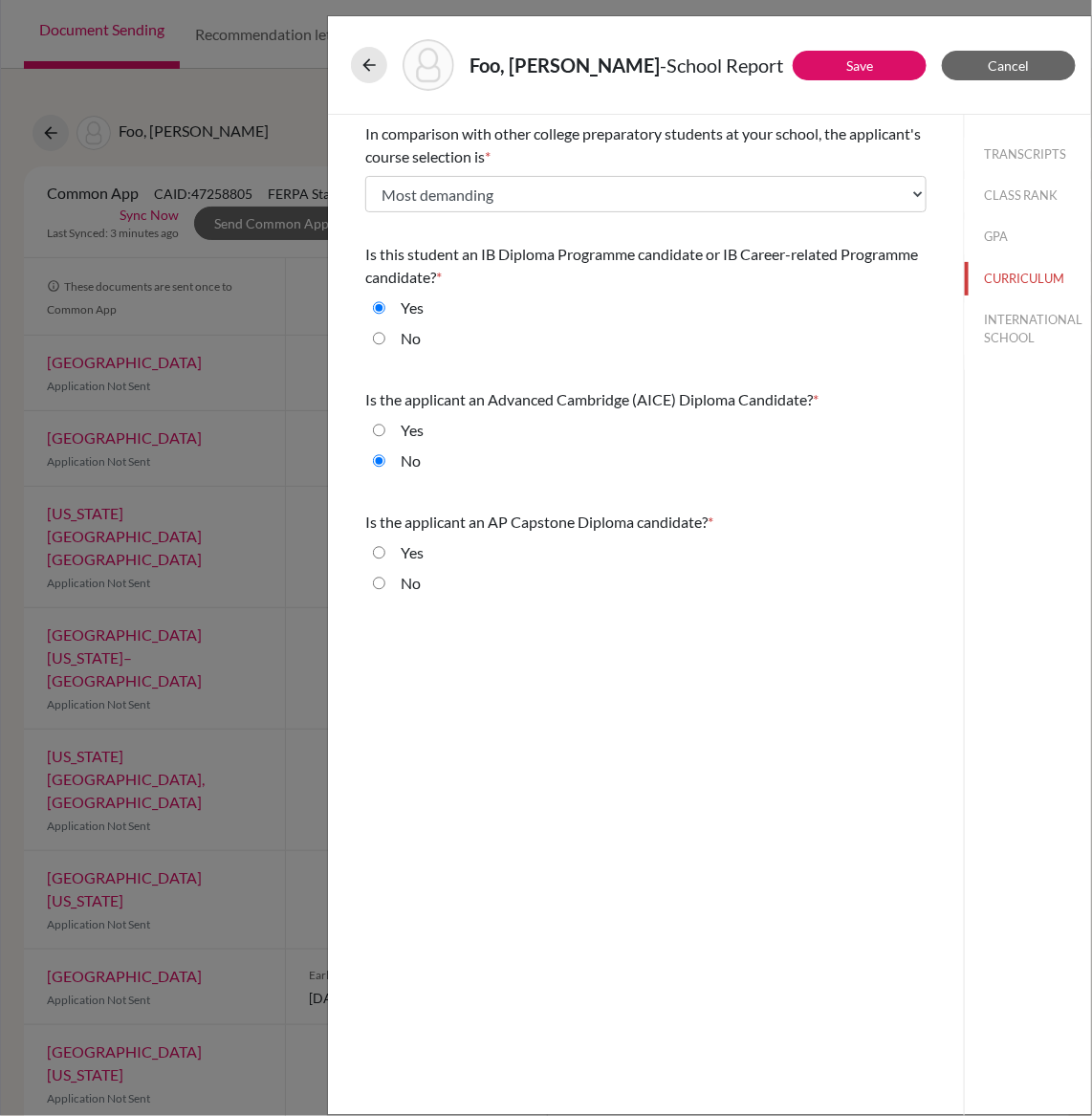
click at [386, 579] on div "No" at bounding box center [403, 587] width 35 height 31
click at [376, 582] on input "No" at bounding box center [379, 583] width 12 height 23
radio input "true"
click at [995, 323] on button "INTERNATIONAL SCHOOL" at bounding box center [1028, 329] width 127 height 52
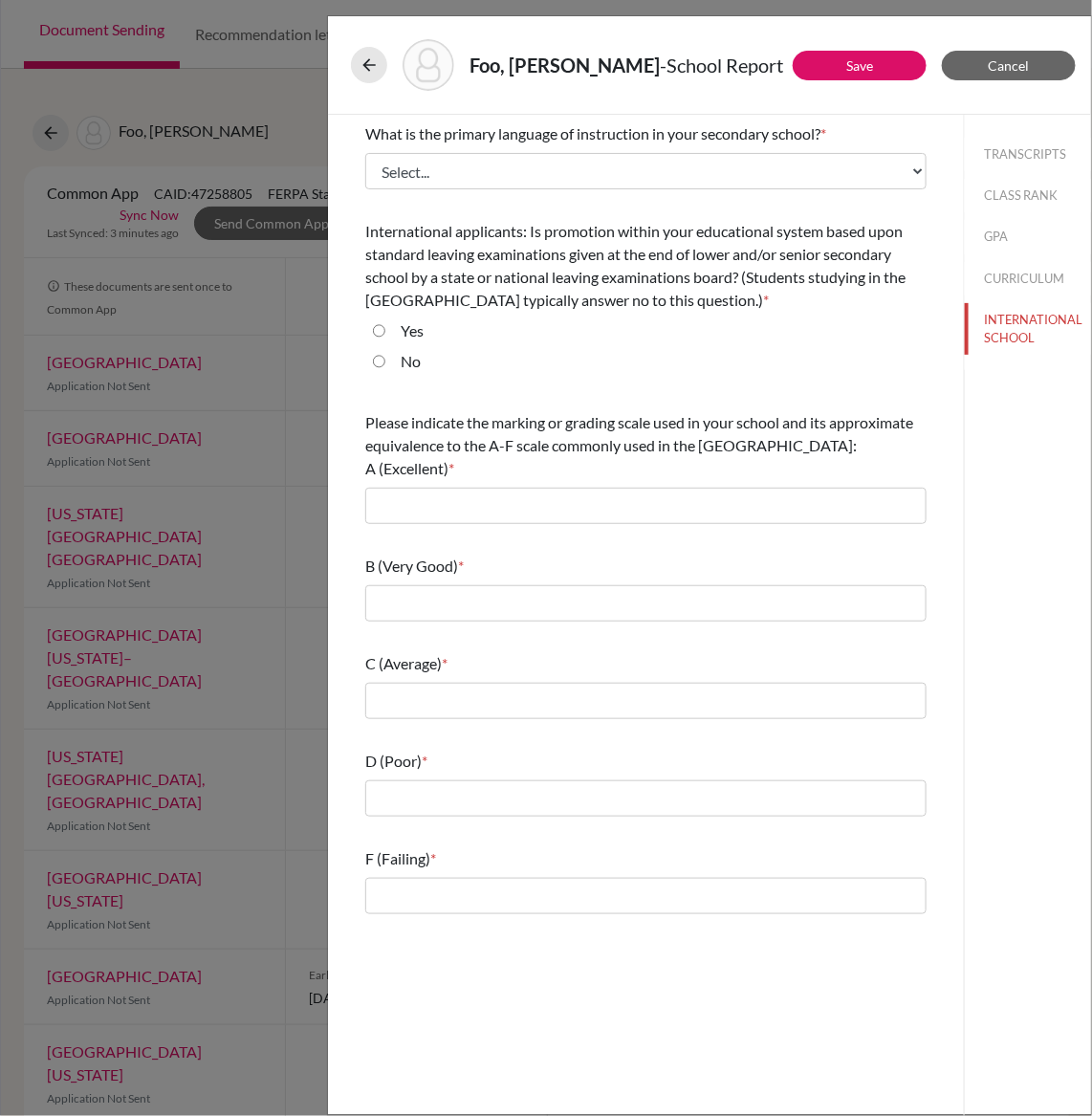
click at [669, 151] on div "What is the primary language of instruction in your secondary school? * Select.…" at bounding box center [645, 156] width 561 height 82
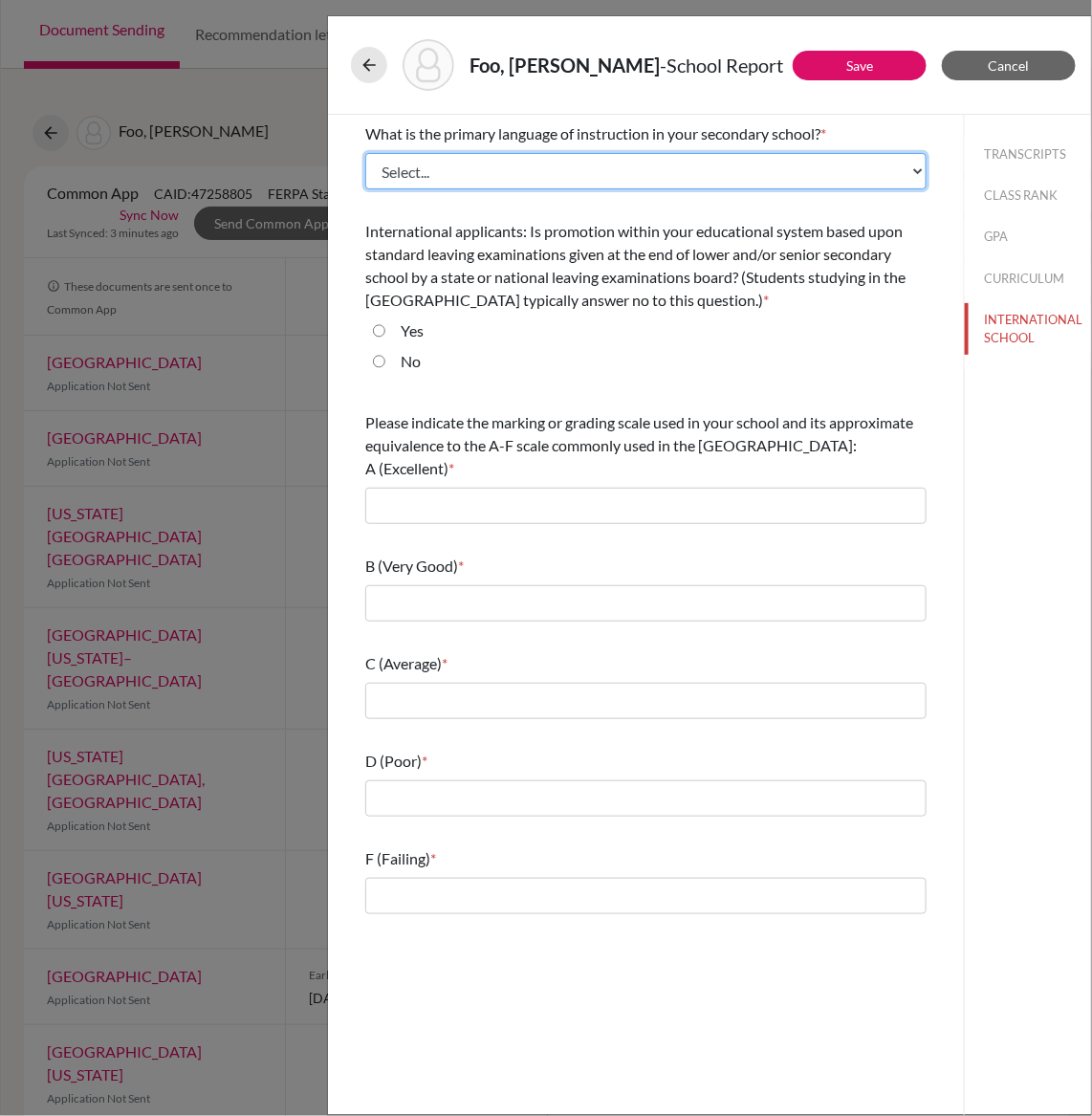
click at [658, 158] on select "Select... Albanian Arabic Armenian Assamese Azerbaijani Belarusian Bengali Bulg…" at bounding box center [645, 172] width 561 height 36
select select "14"
click at [365, 153] on select "Select... Albanian Arabic Armenian Assamese Azerbaijani Belarusian Bengali Bulg…" at bounding box center [645, 172] width 561 height 36
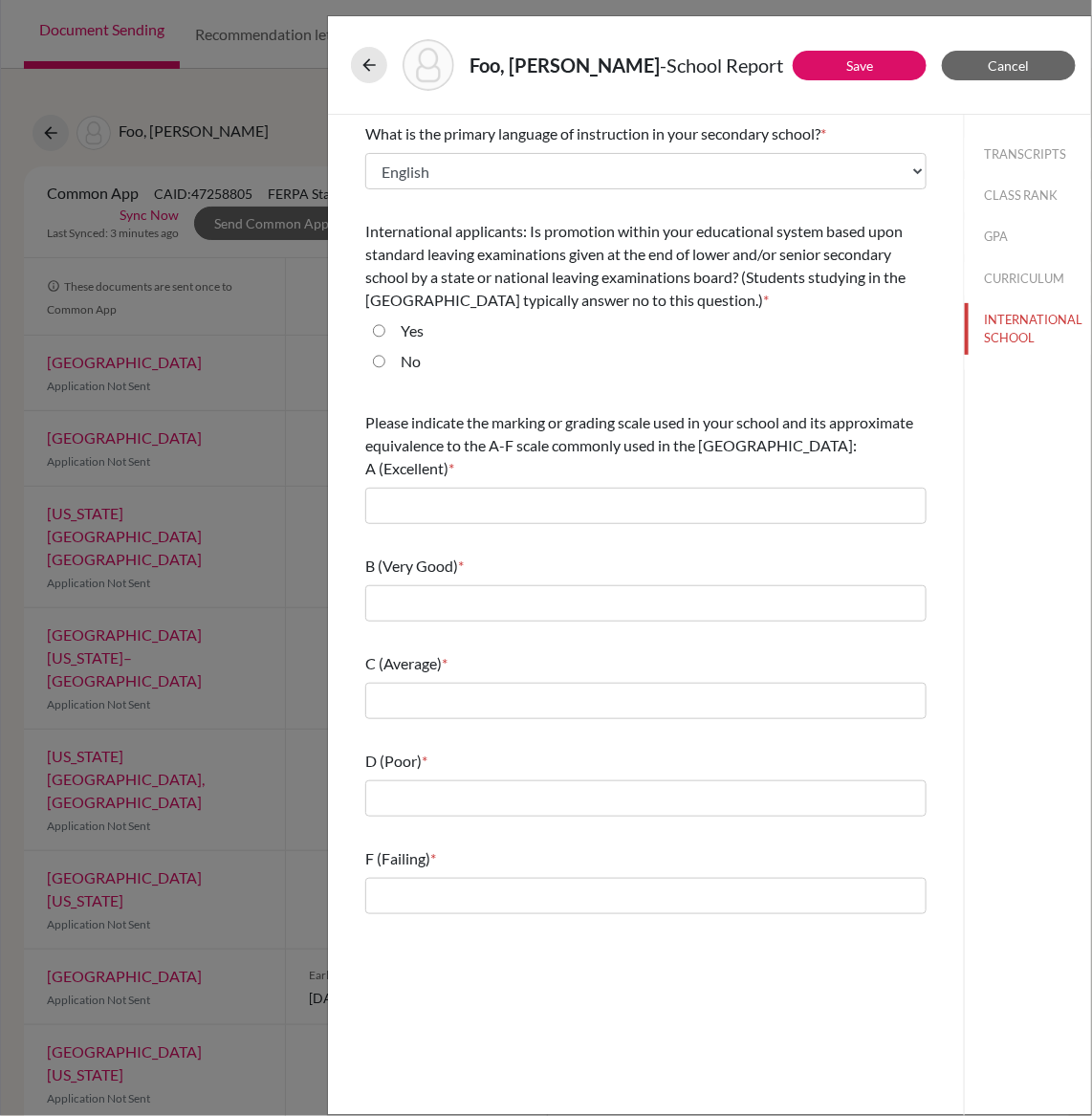
click at [666, 326] on div "Yes" at bounding box center [645, 335] width 561 height 31
click at [376, 360] on input "No" at bounding box center [379, 361] width 12 height 23
radio input "true"
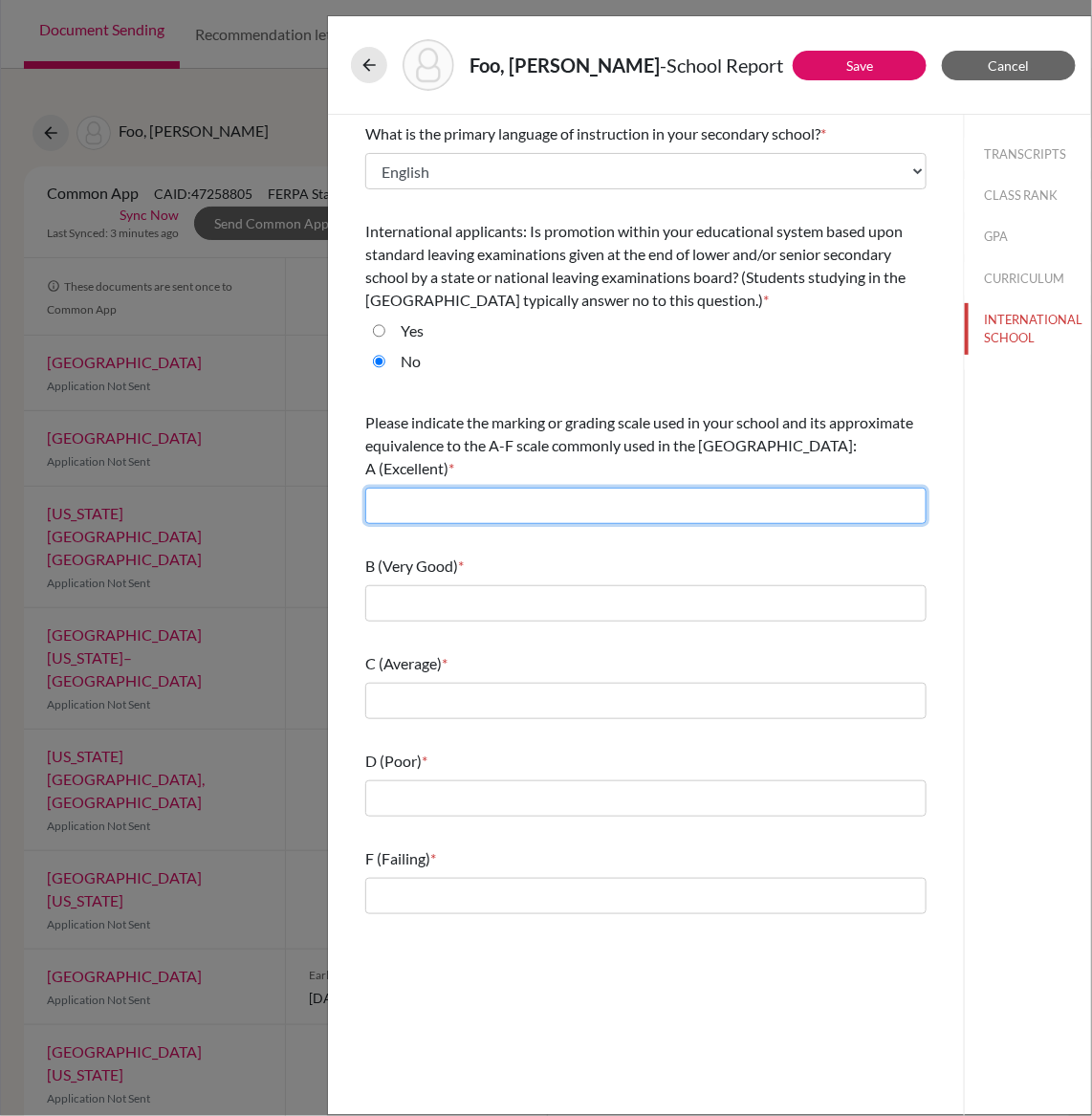
click at [570, 521] on input "text" at bounding box center [645, 506] width 561 height 36
type input "7,A*,A1"
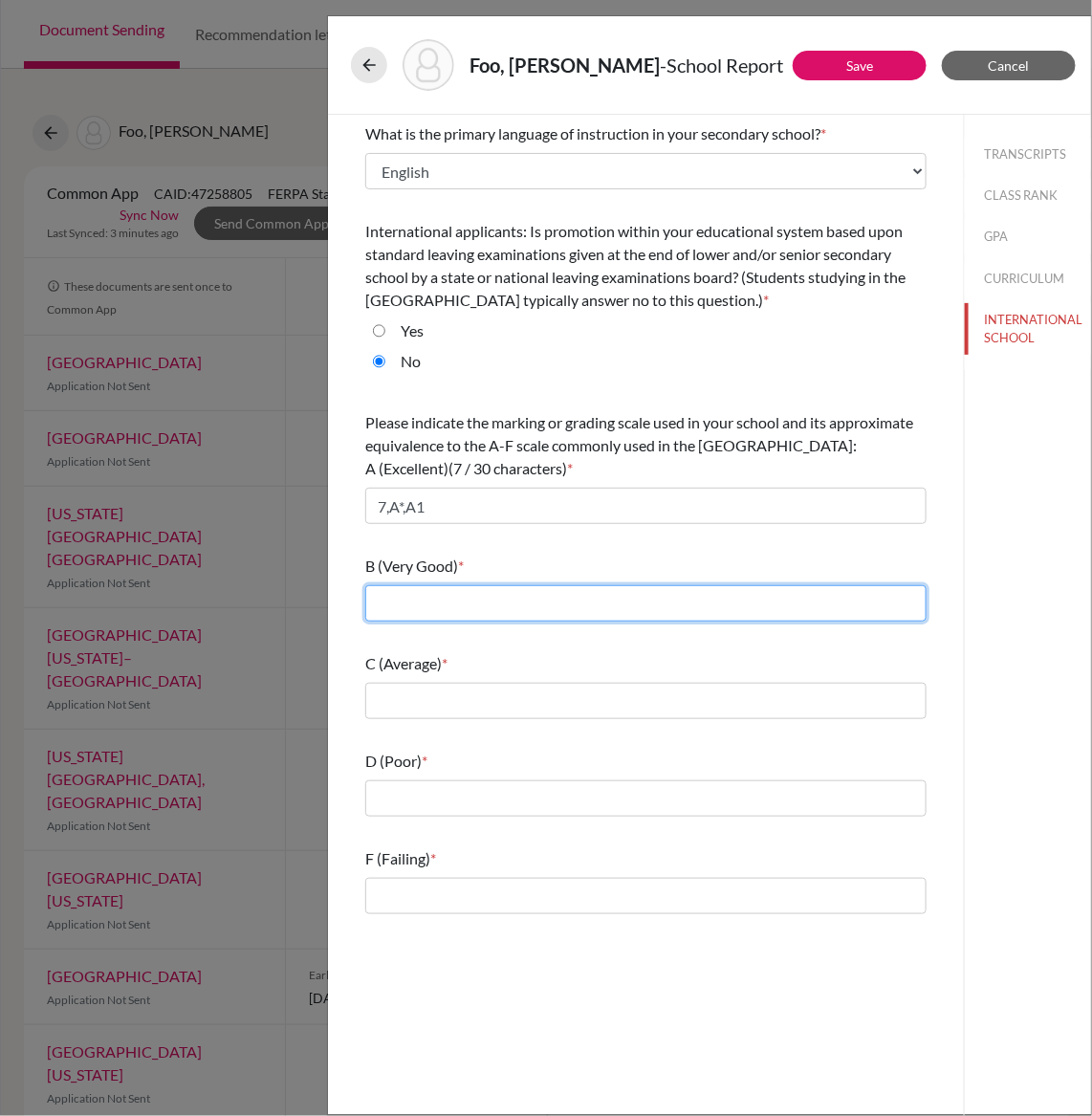
click at [530, 610] on input "text" at bounding box center [645, 603] width 561 height 36
type input "6,A,A2"
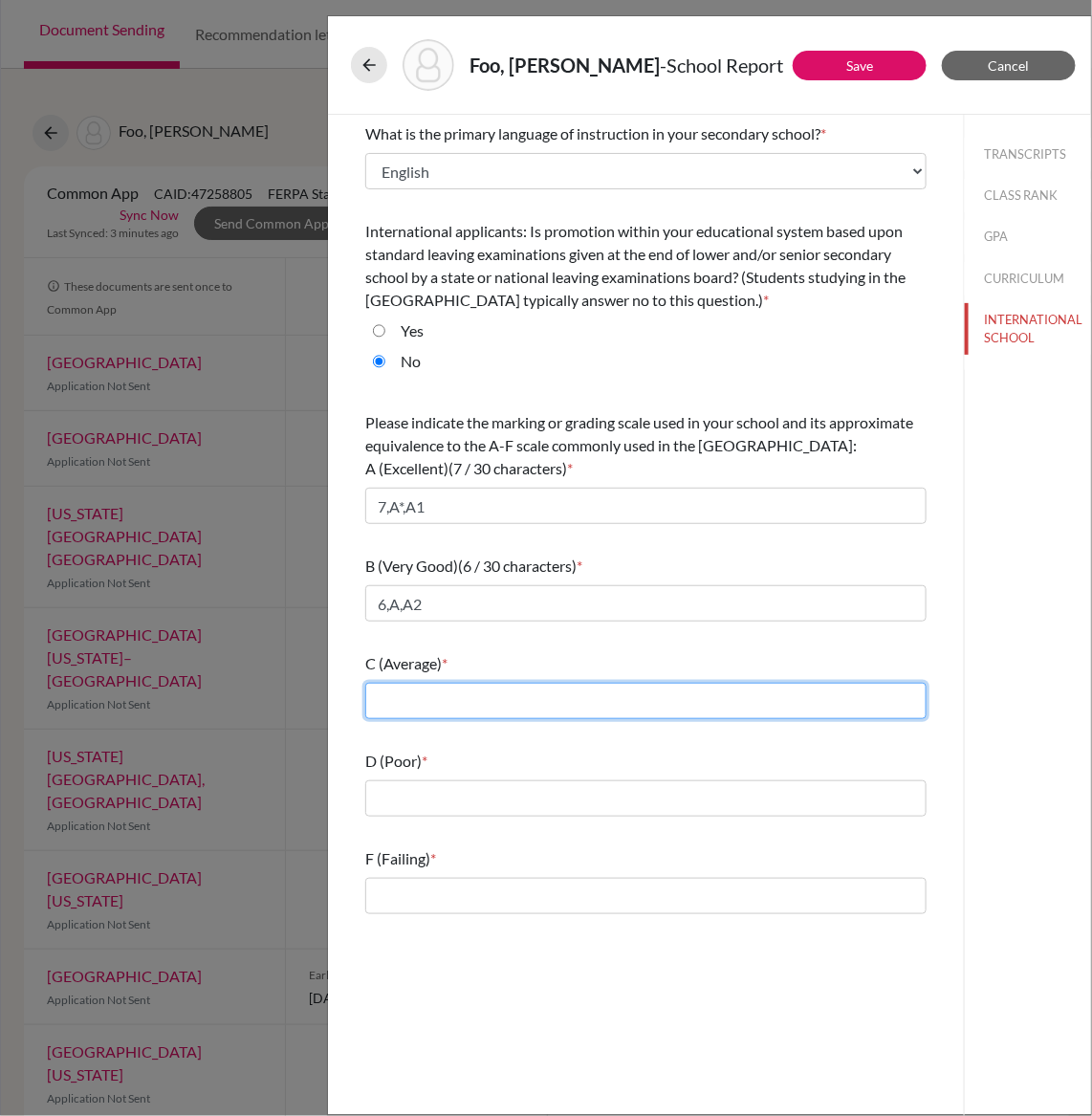
click at [521, 712] on input "text" at bounding box center [645, 701] width 561 height 36
type input "5,B,B3,B4 4,C,C5,C6,Merit"
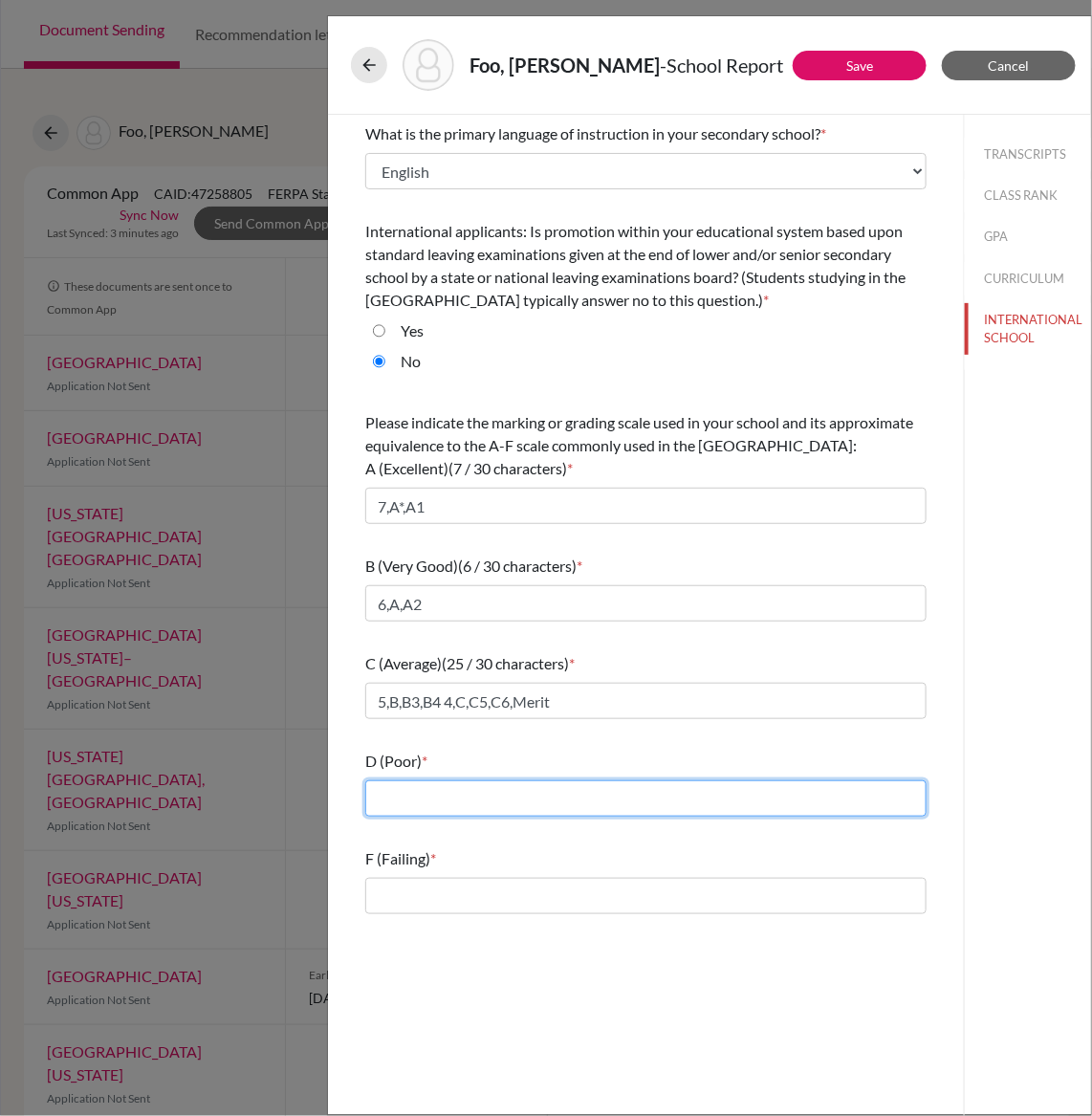
click at [514, 797] on input "text" at bounding box center [645, 799] width 561 height 36
type input "3, D, D7, Pass"
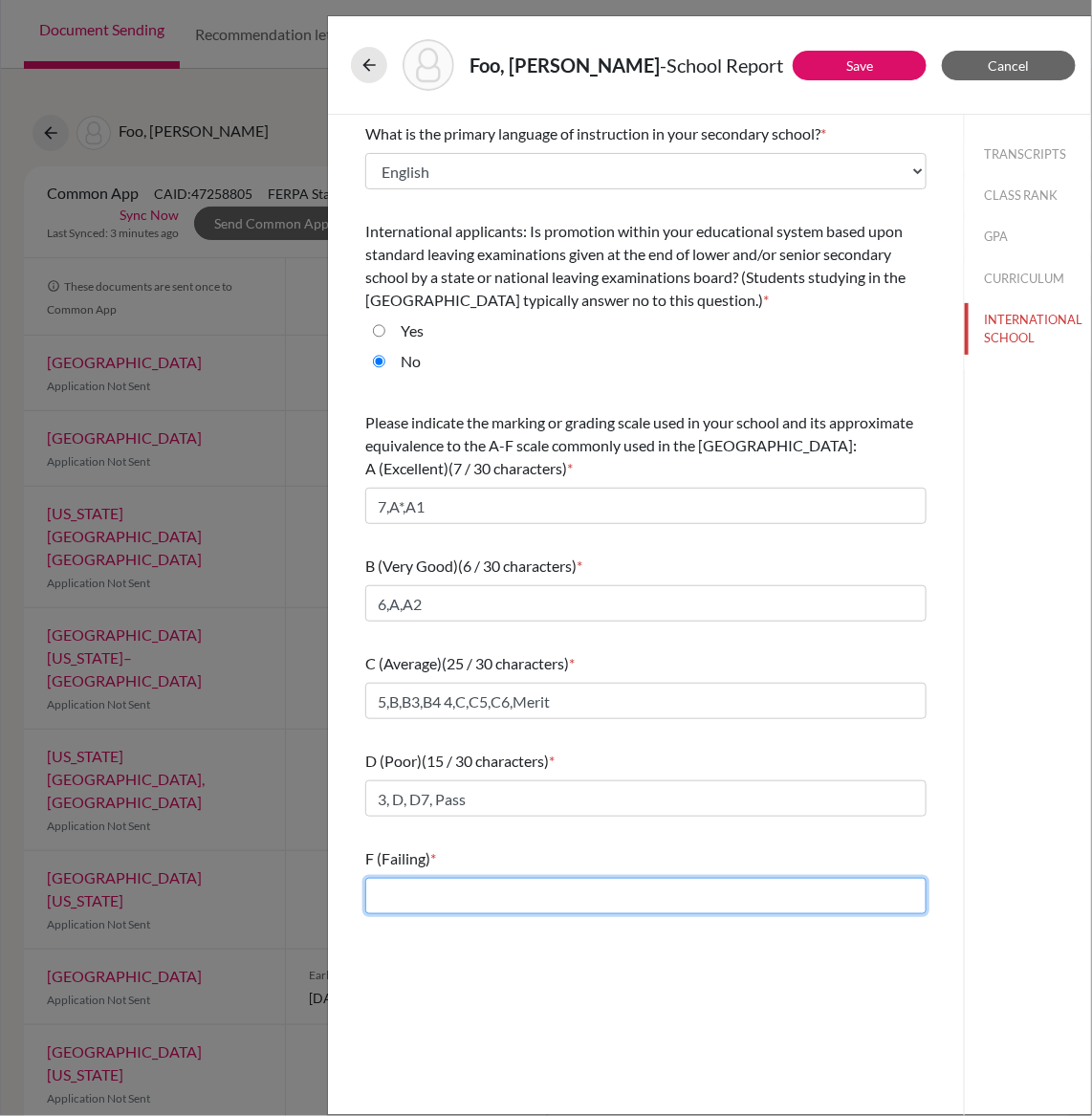
click at [495, 893] on input "text" at bounding box center [645, 896] width 561 height 36
type input "2,E,E8, 1,F,G,U,F9"
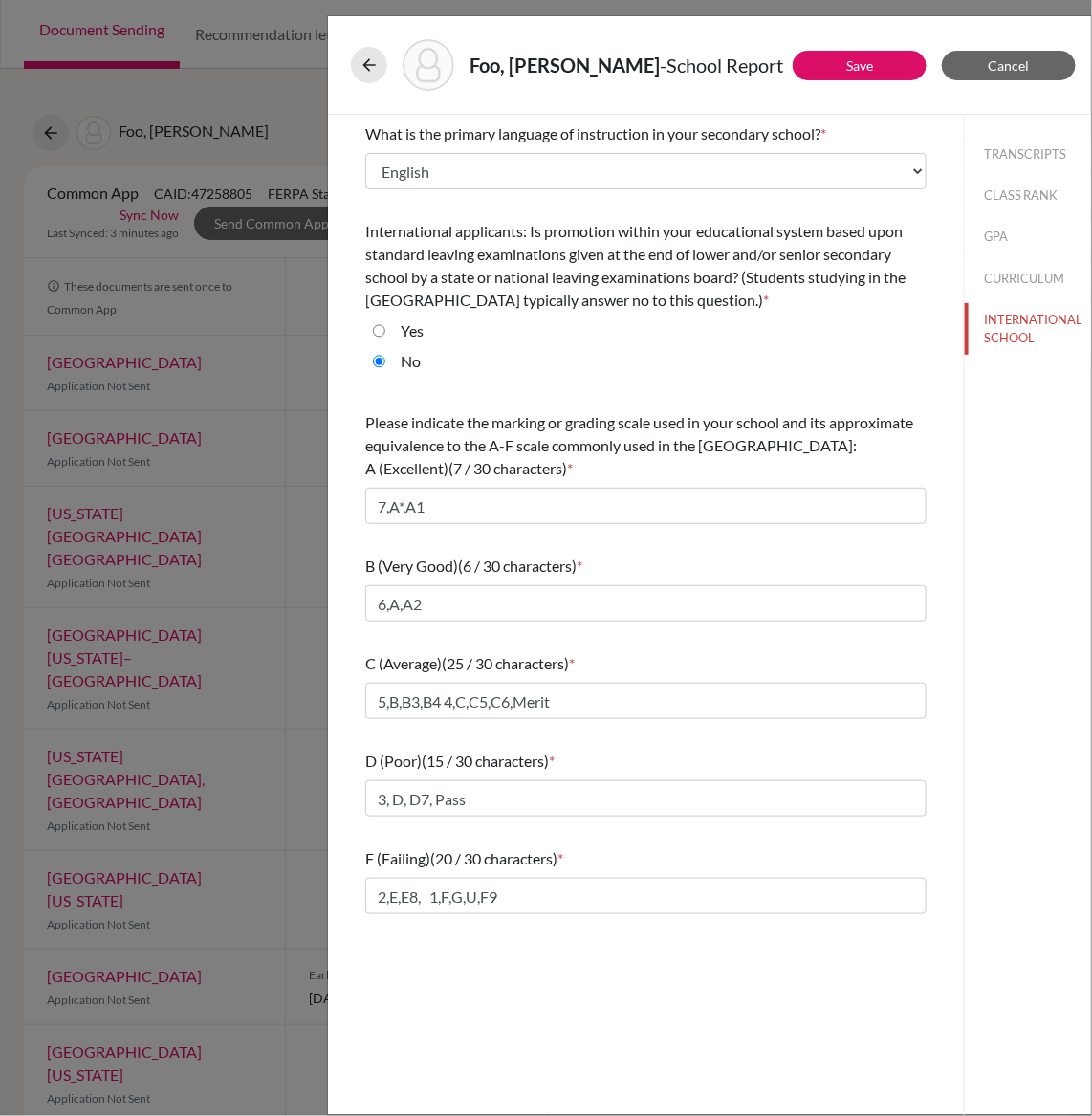
click at [465, 979] on div "What is the primary language of instruction in your secondary school? * Select.…" at bounding box center [645, 620] width 636 height 1011
click at [889, 66] on button "Save" at bounding box center [860, 65] width 134 height 30
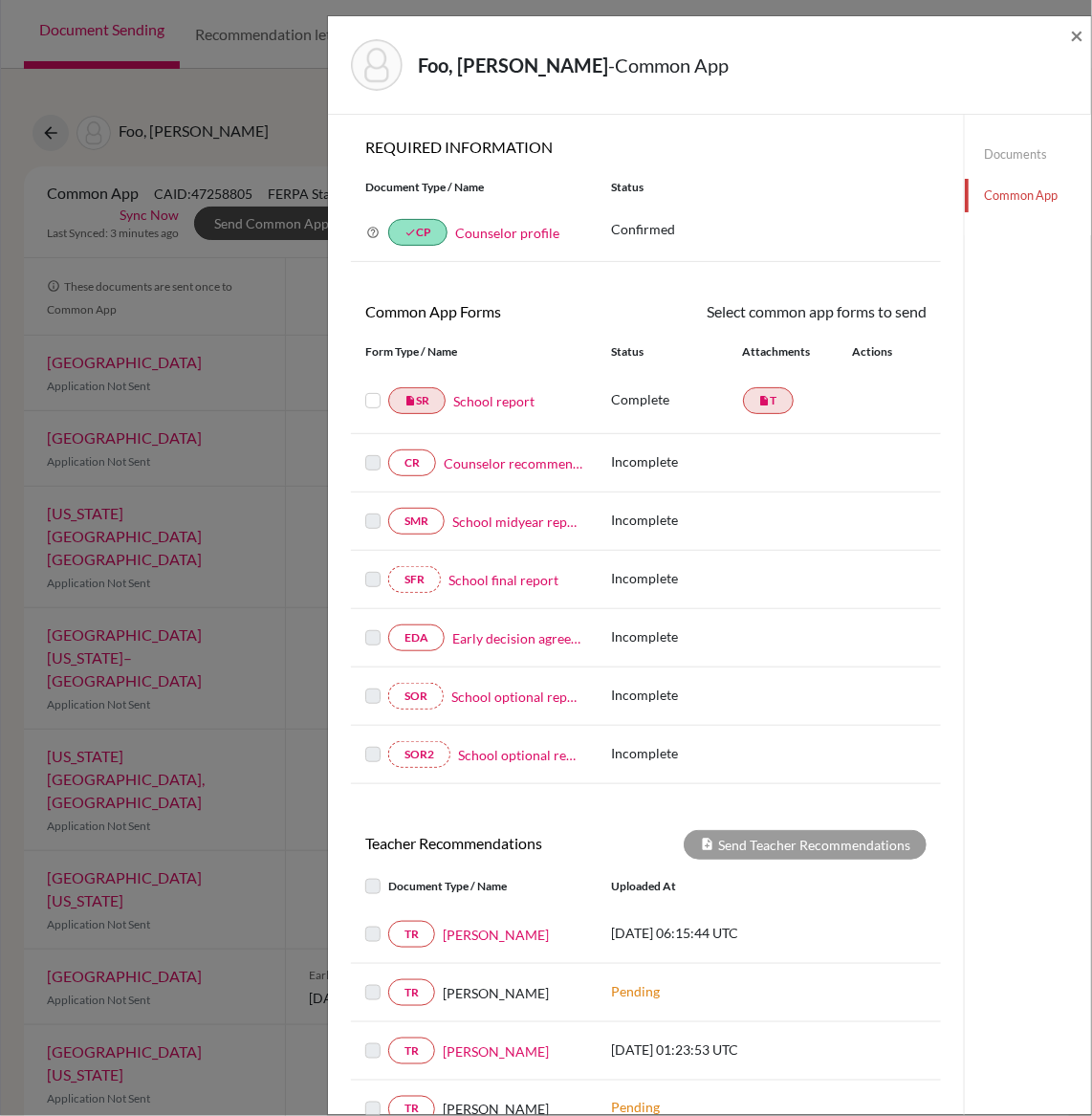
click at [549, 463] on link "Counselor recommendation" at bounding box center [513, 463] width 139 height 20
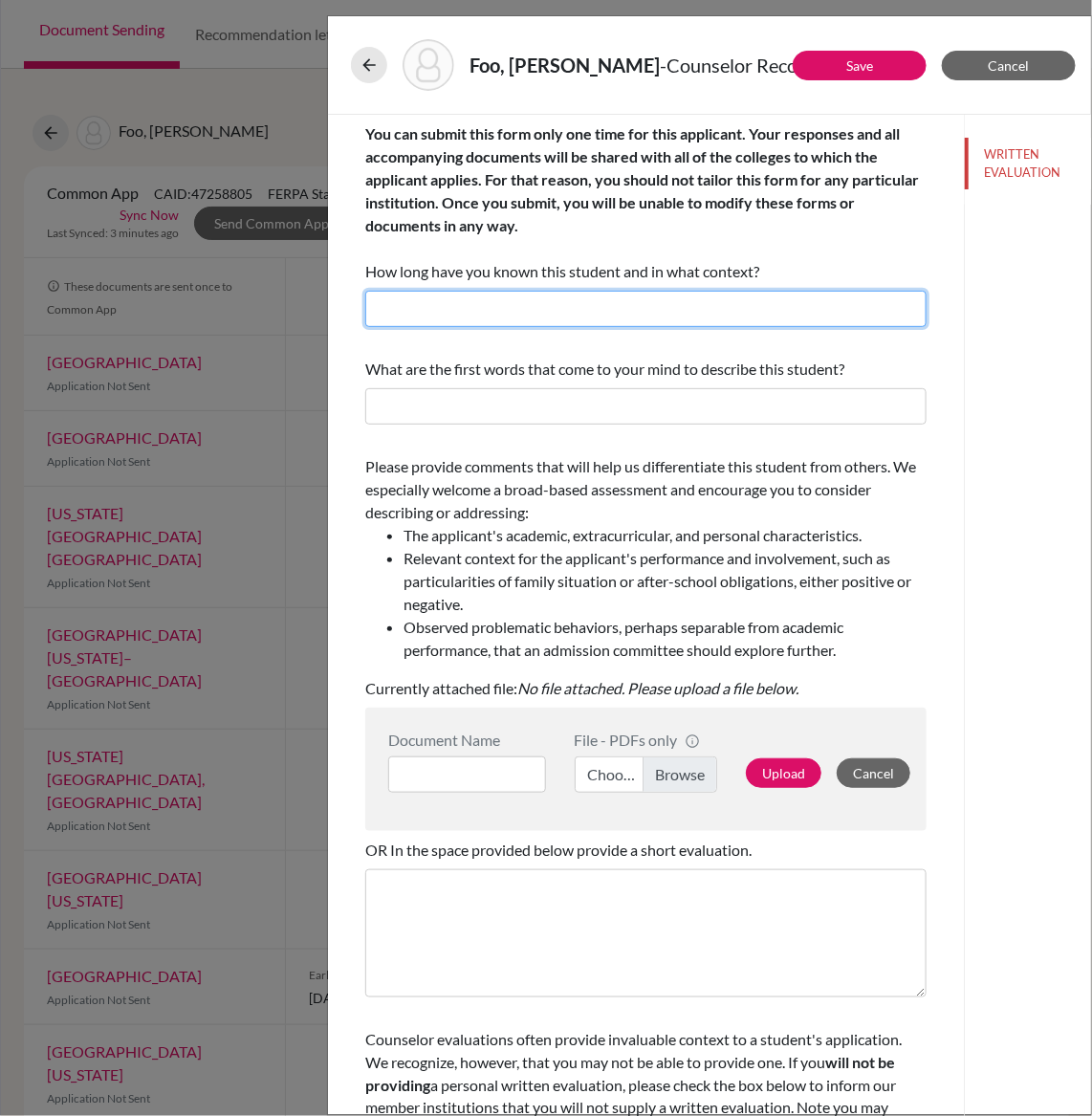
click at [739, 314] on input "text" at bounding box center [645, 309] width 561 height 36
type input "I am her High School College Counsellor. Her letter was written based on her ti…"
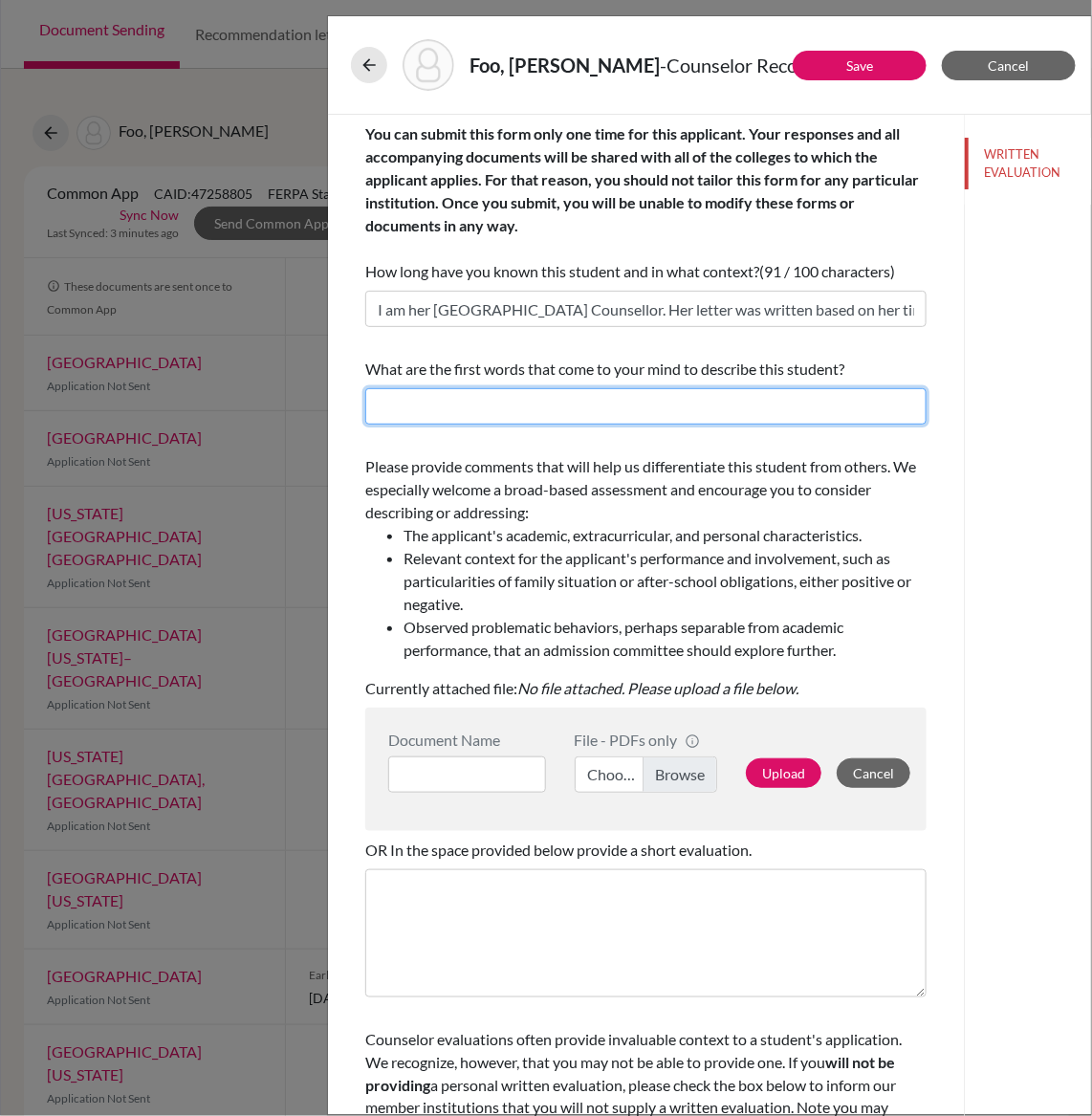
click at [618, 404] on input "text" at bounding box center [645, 407] width 561 height 36
type input "pls refer to letter"
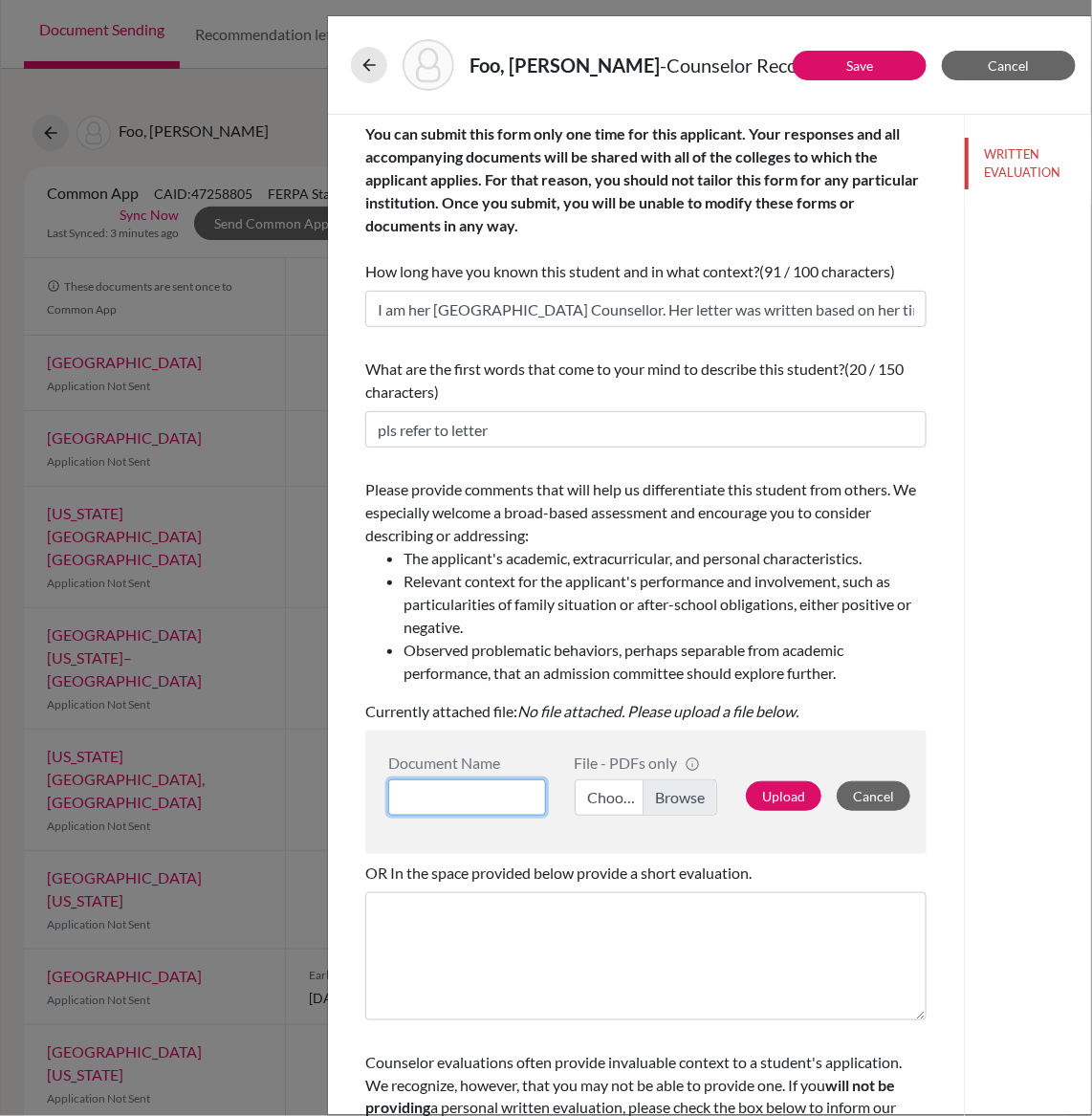
click at [438, 790] on input at bounding box center [467, 798] width 158 height 36
click at [571, 588] on li "Relevant context for the applicant's performance and involvement, such as parti…" at bounding box center [665, 604] width 523 height 69
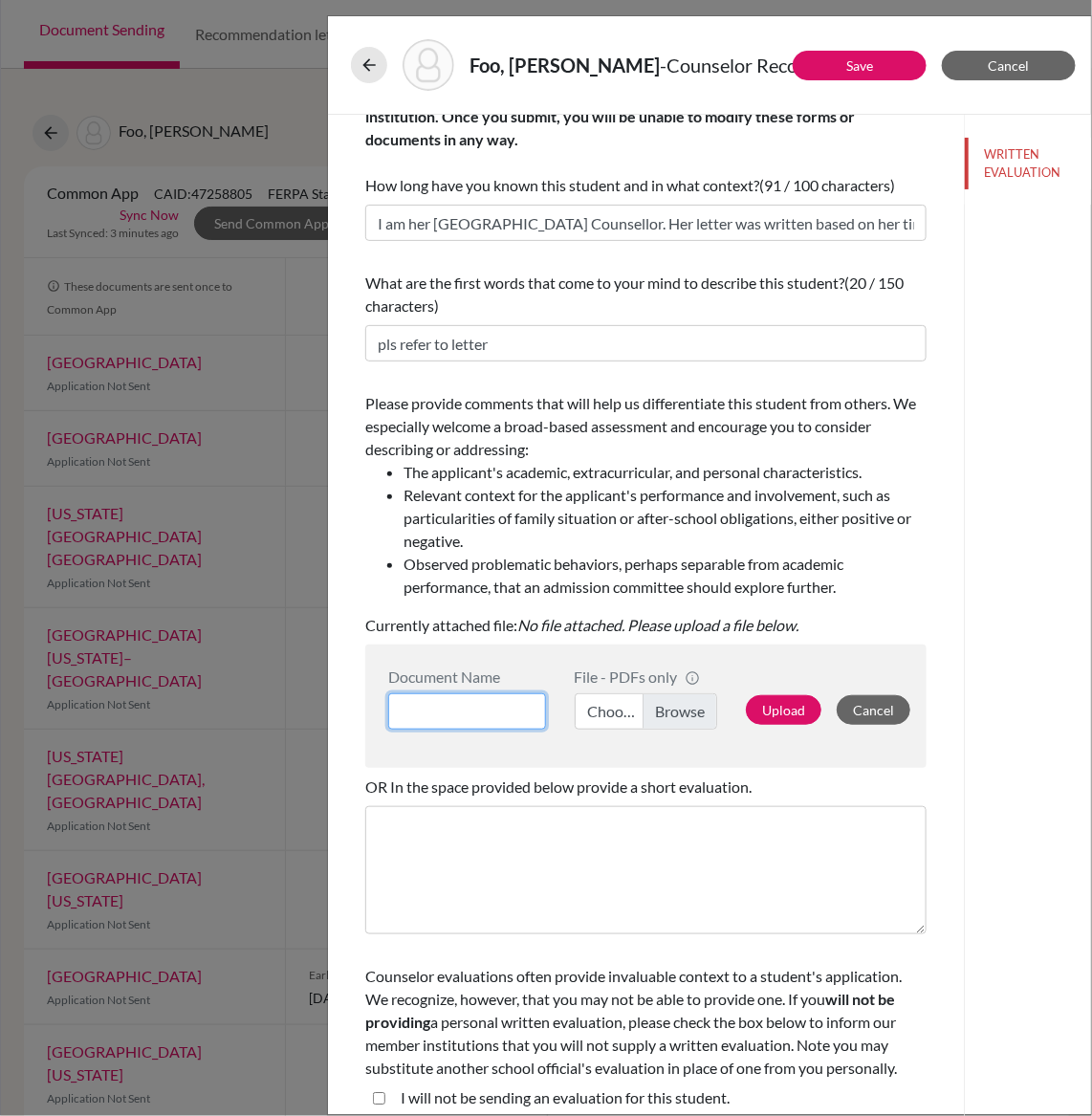
click at [517, 727] on input at bounding box center [467, 711] width 158 height 36
click at [670, 710] on label "Choose file" at bounding box center [646, 711] width 144 height 36
click at [670, 710] on input "Choose file" at bounding box center [646, 711] width 144 height 36
click at [794, 726] on div "Upload Cancel" at bounding box center [818, 698] width 173 height 62
click at [793, 712] on button "Upload" at bounding box center [783, 709] width 76 height 30
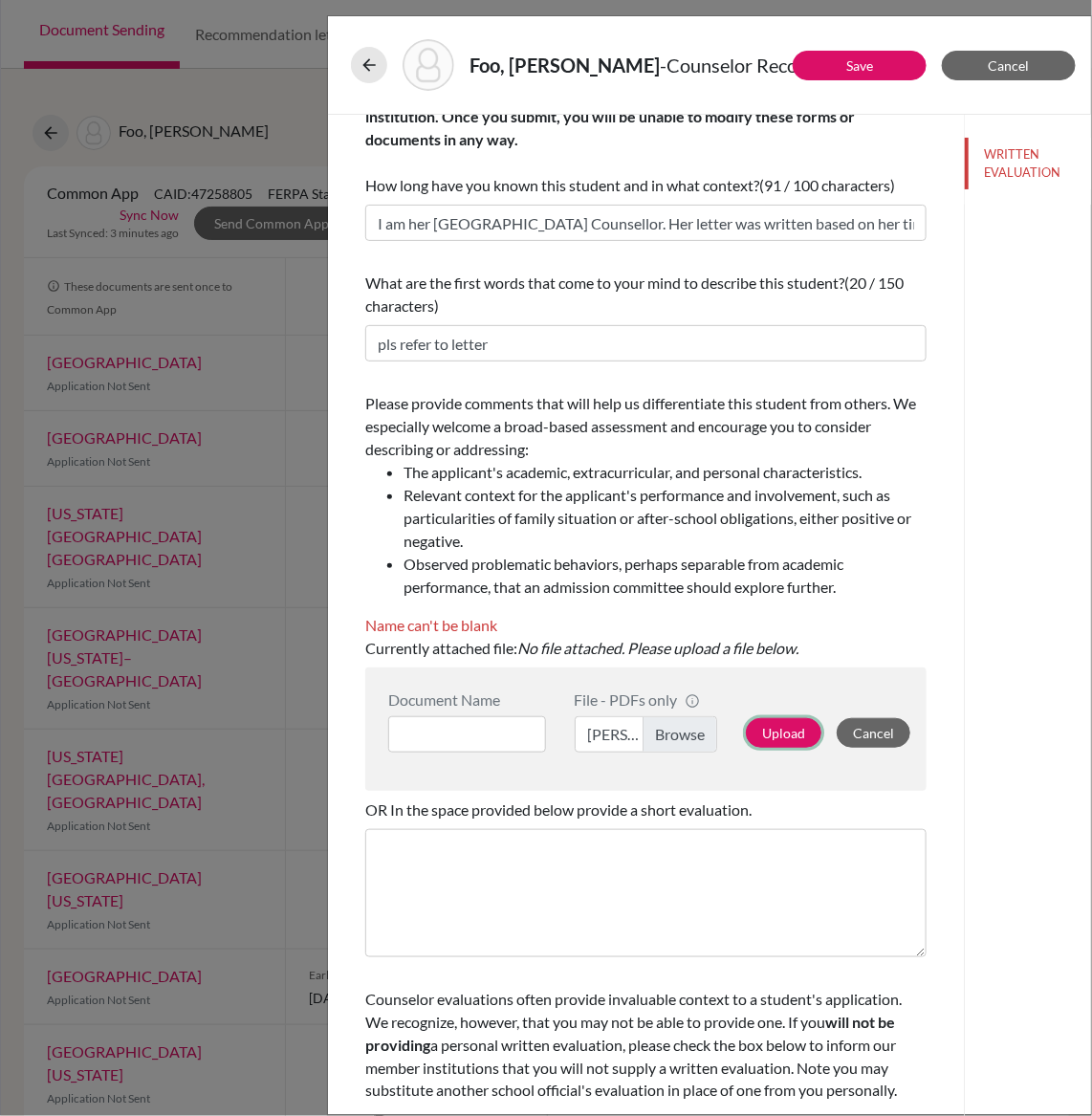
scroll to position [108, 0]
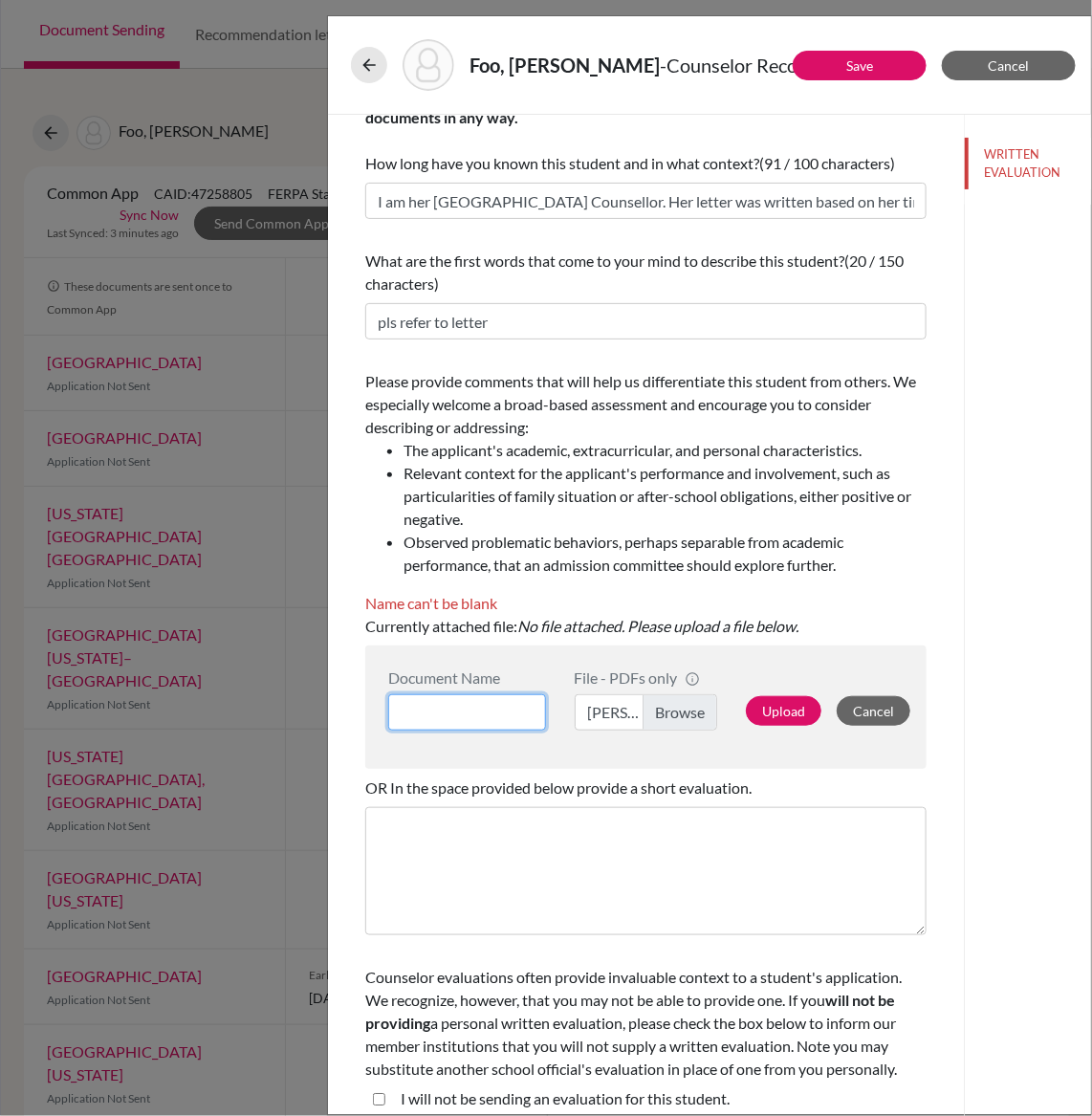
click at [497, 727] on input at bounding box center [467, 712] width 158 height 36
type input "C"
type input "l"
type input "Counsellor letter"
click at [765, 707] on button "Upload" at bounding box center [783, 710] width 76 height 30
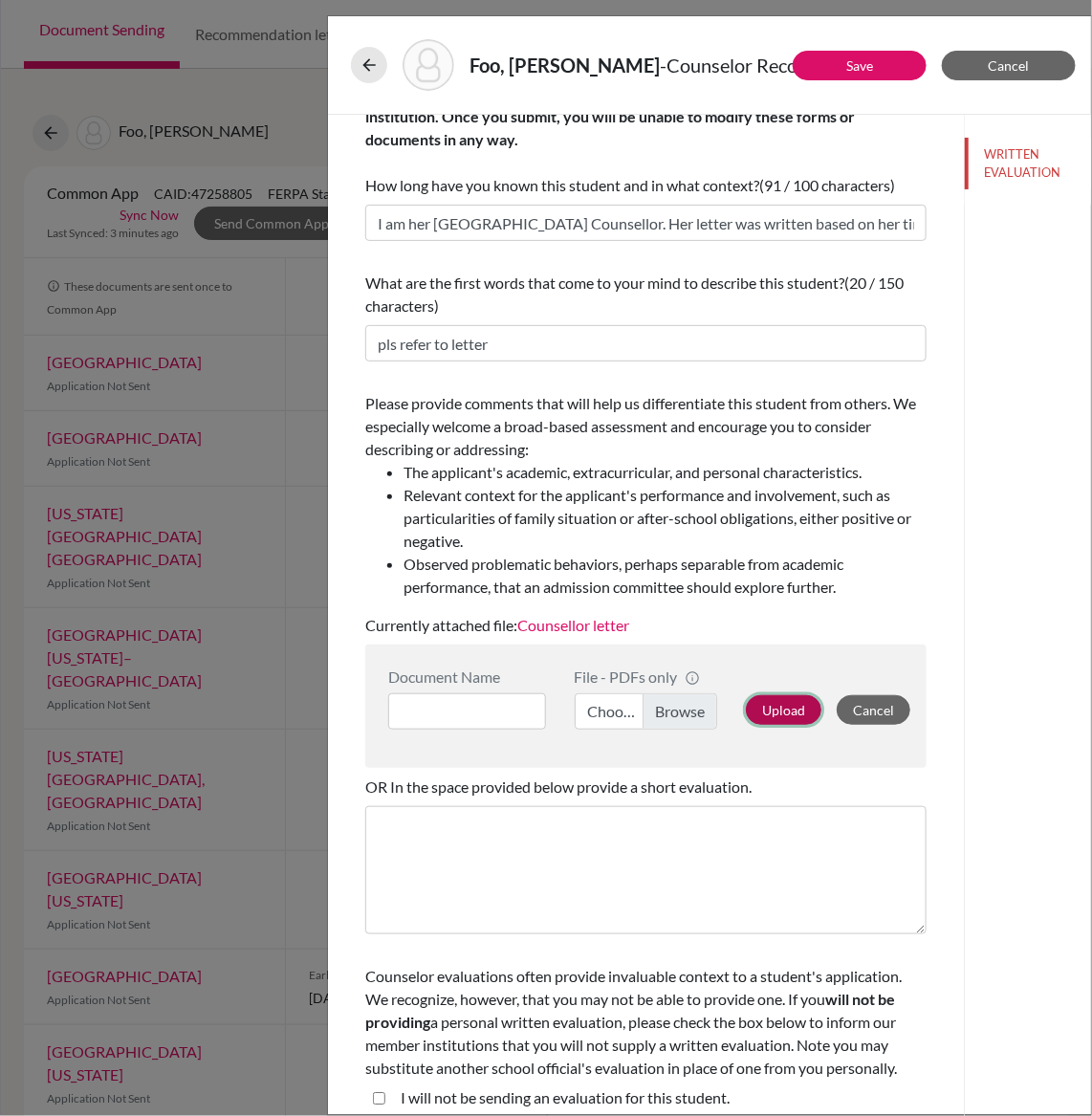
scroll to position [86, 0]
click at [808, 490] on li "Relevant context for the applicant's performance and involvement, such as parti…" at bounding box center [665, 519] width 523 height 69
click at [865, 63] on link "Save" at bounding box center [860, 65] width 27 height 16
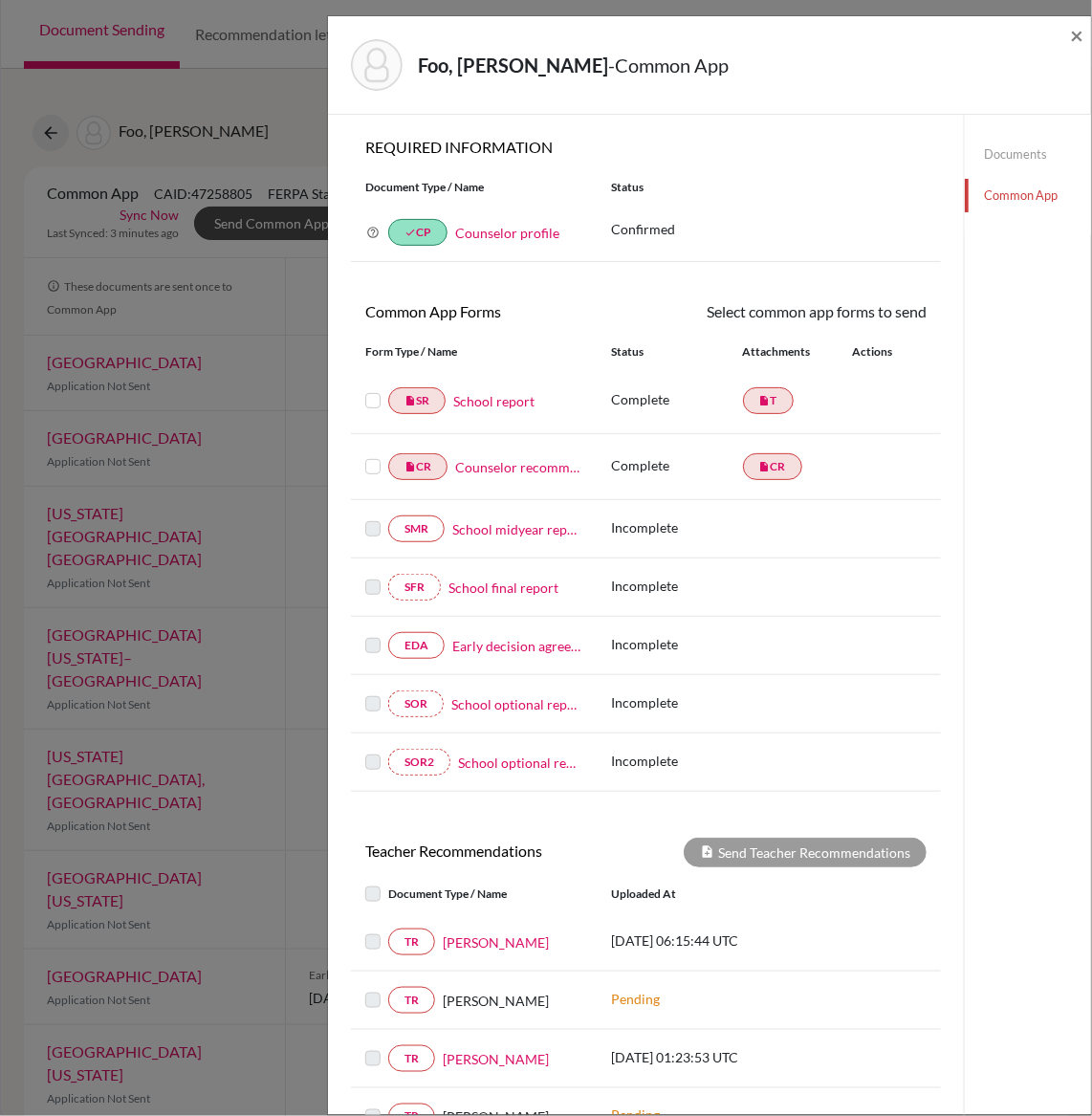
click at [506, 528] on link "School midyear report" at bounding box center [518, 529] width 130 height 20
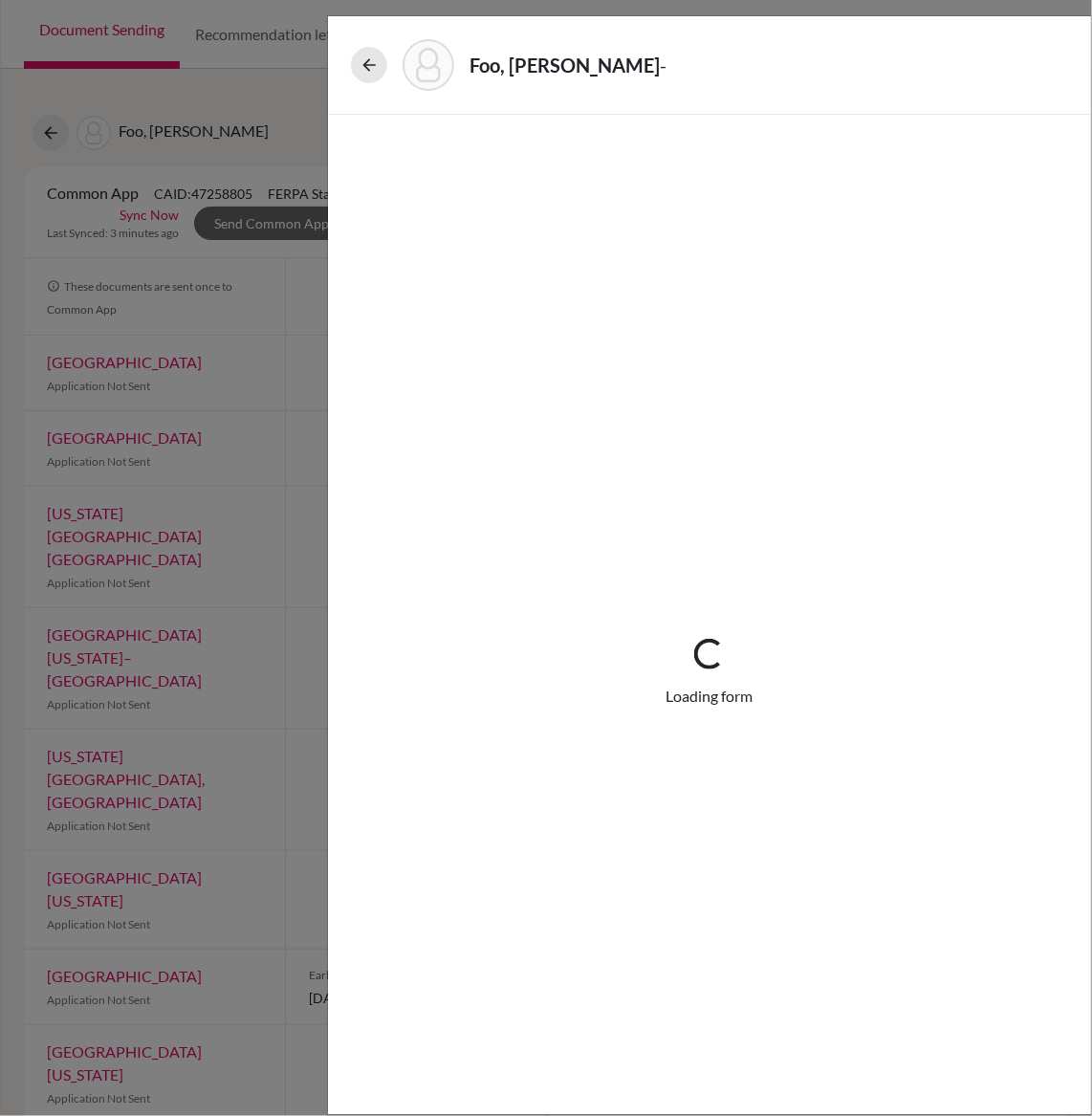
select select "5"
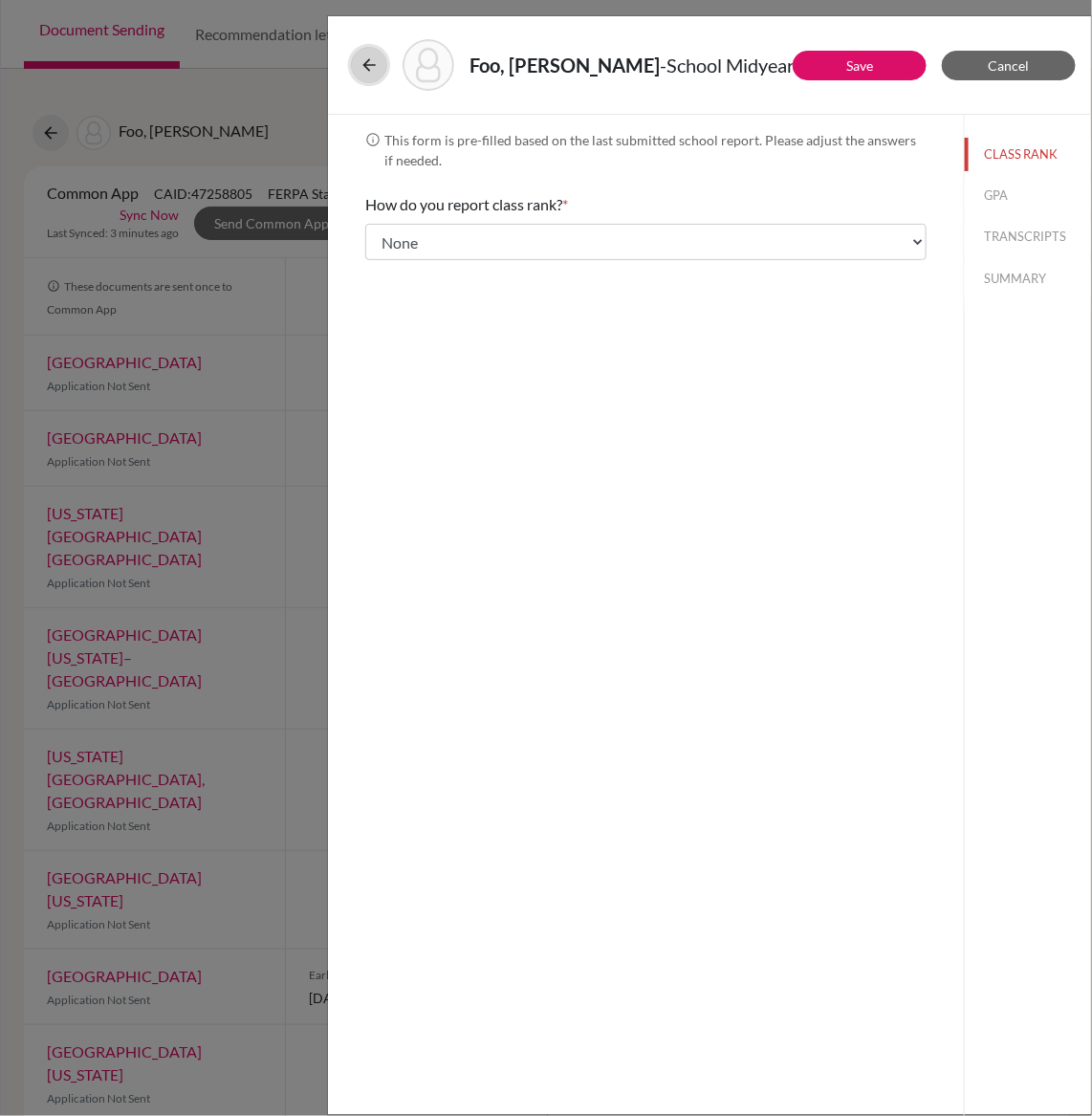
click at [370, 61] on icon at bounding box center [369, 65] width 19 height 19
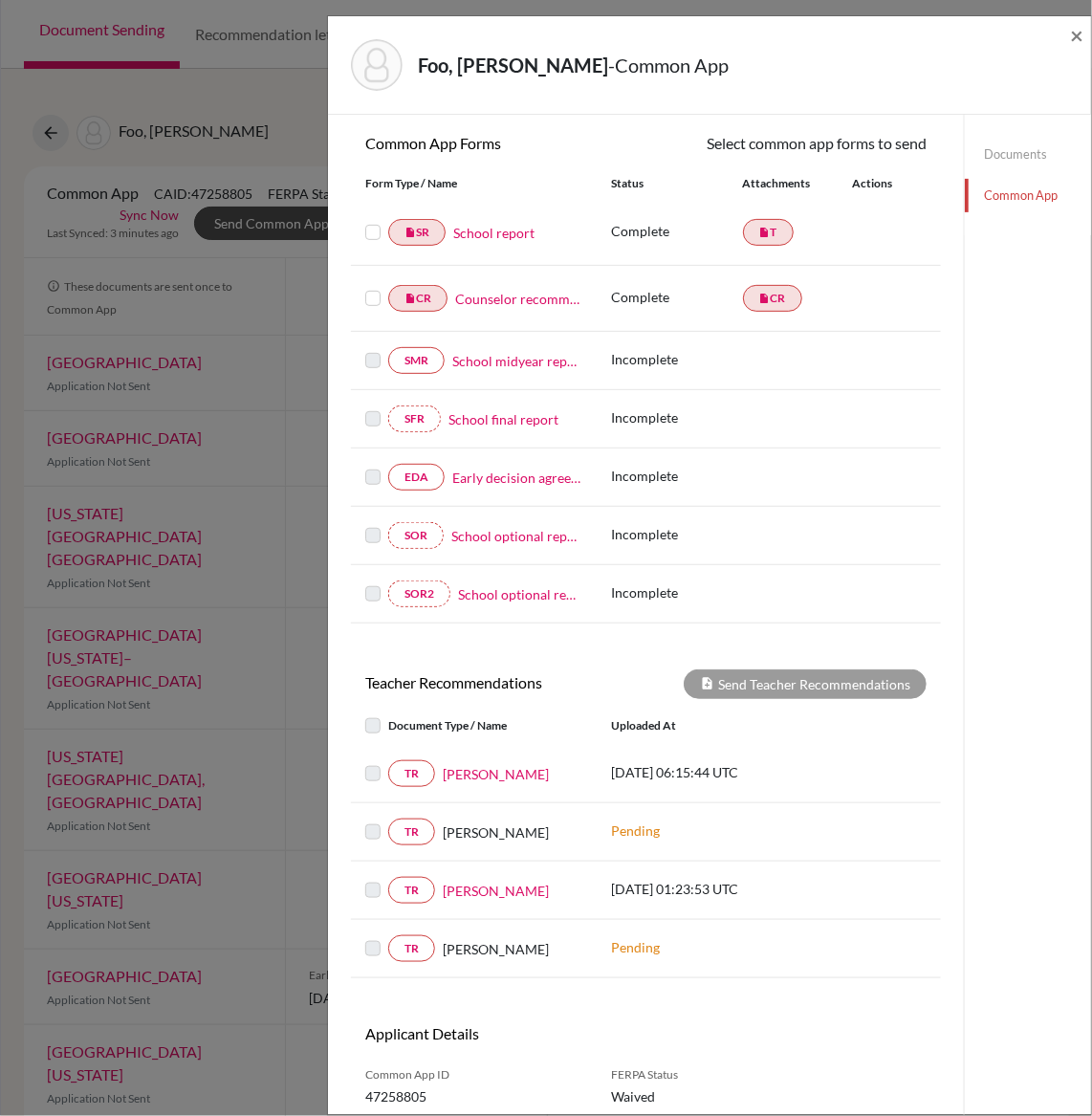
scroll to position [244, 0]
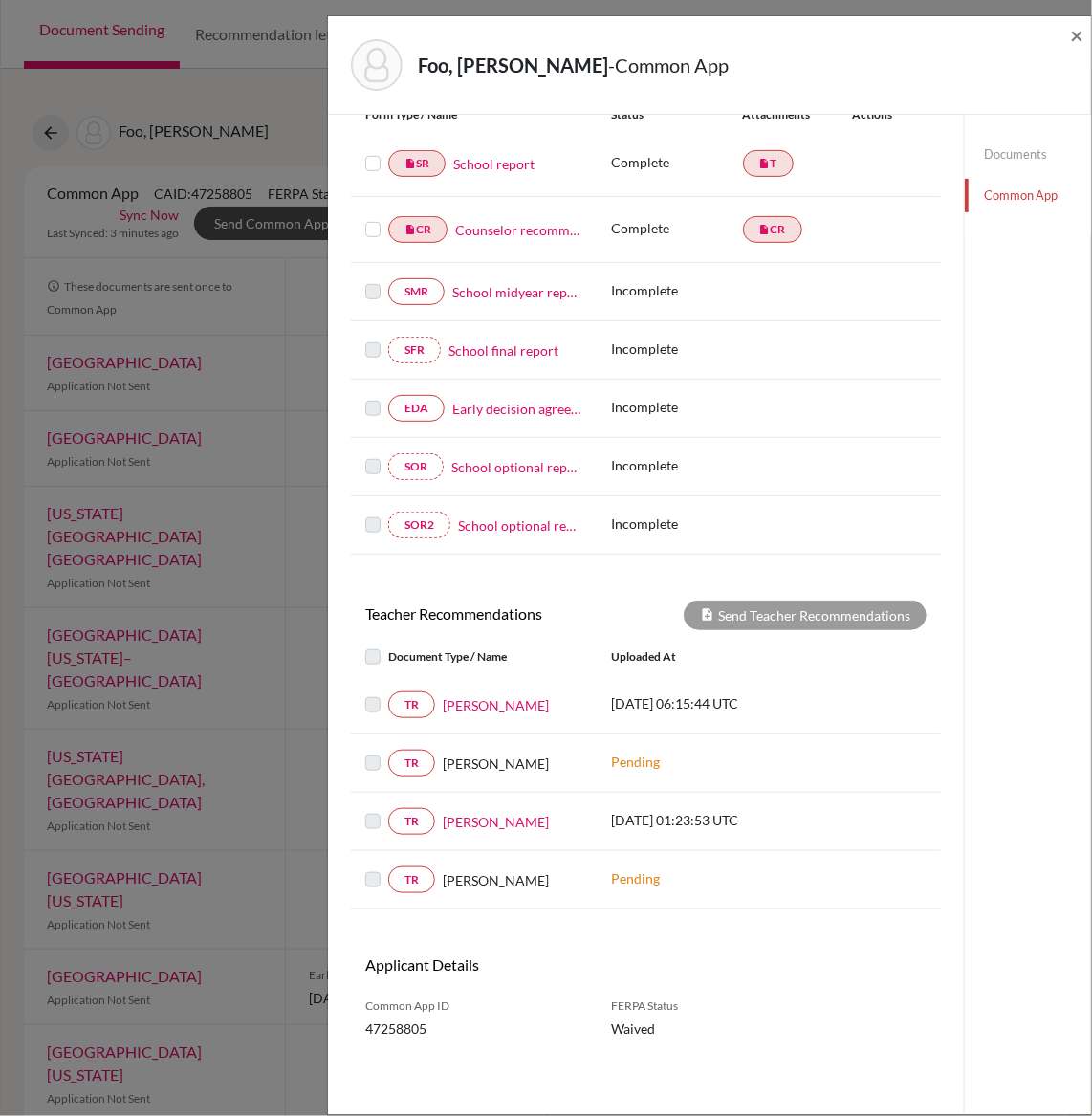
click at [388, 752] on label at bounding box center [388, 752] width 0 height 0
click at [388, 693] on label at bounding box center [388, 693] width 0 height 0
click at [453, 701] on link "Samuel Lee" at bounding box center [496, 705] width 106 height 20
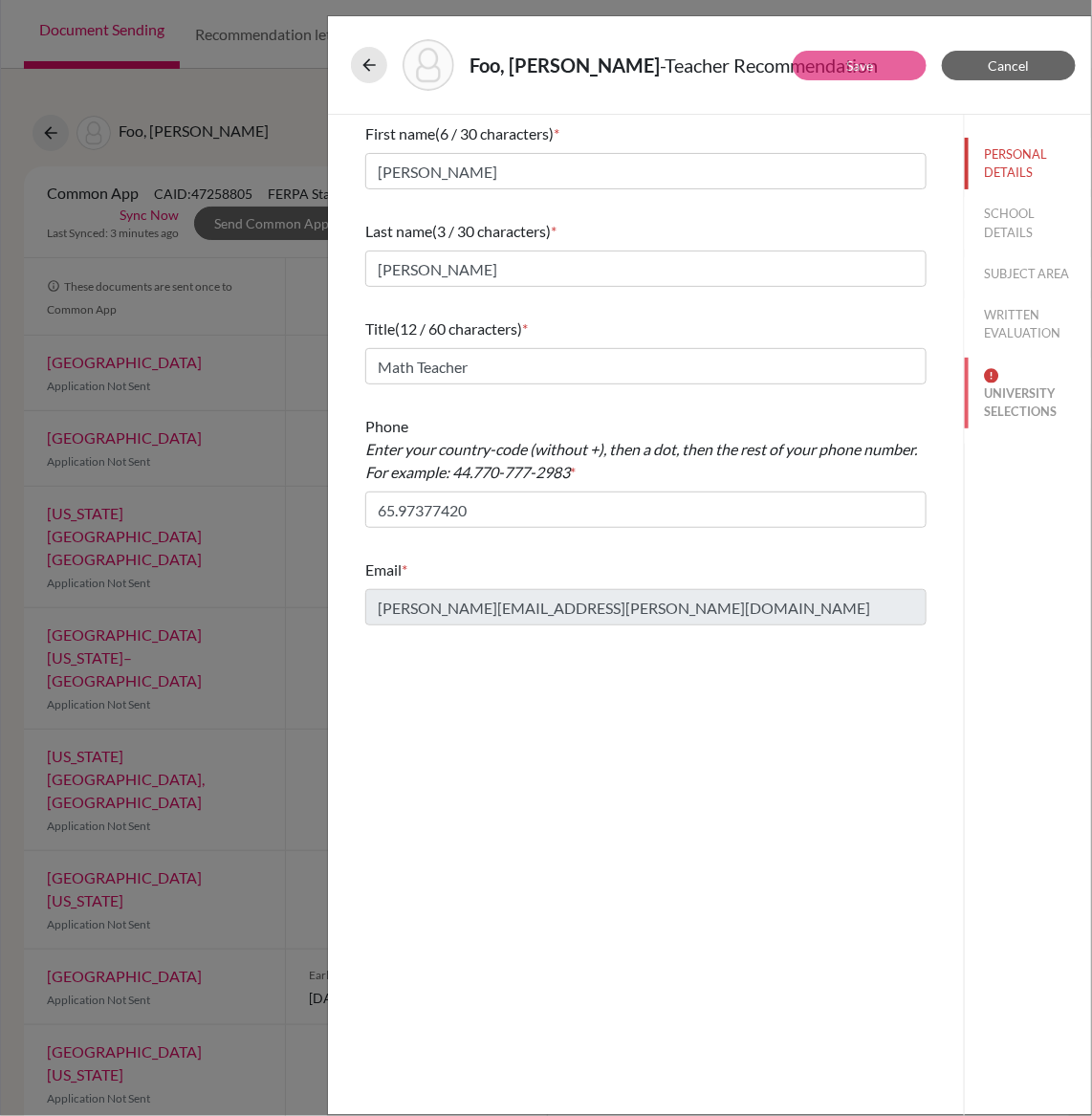
click at [996, 381] on img at bounding box center [991, 376] width 15 height 15
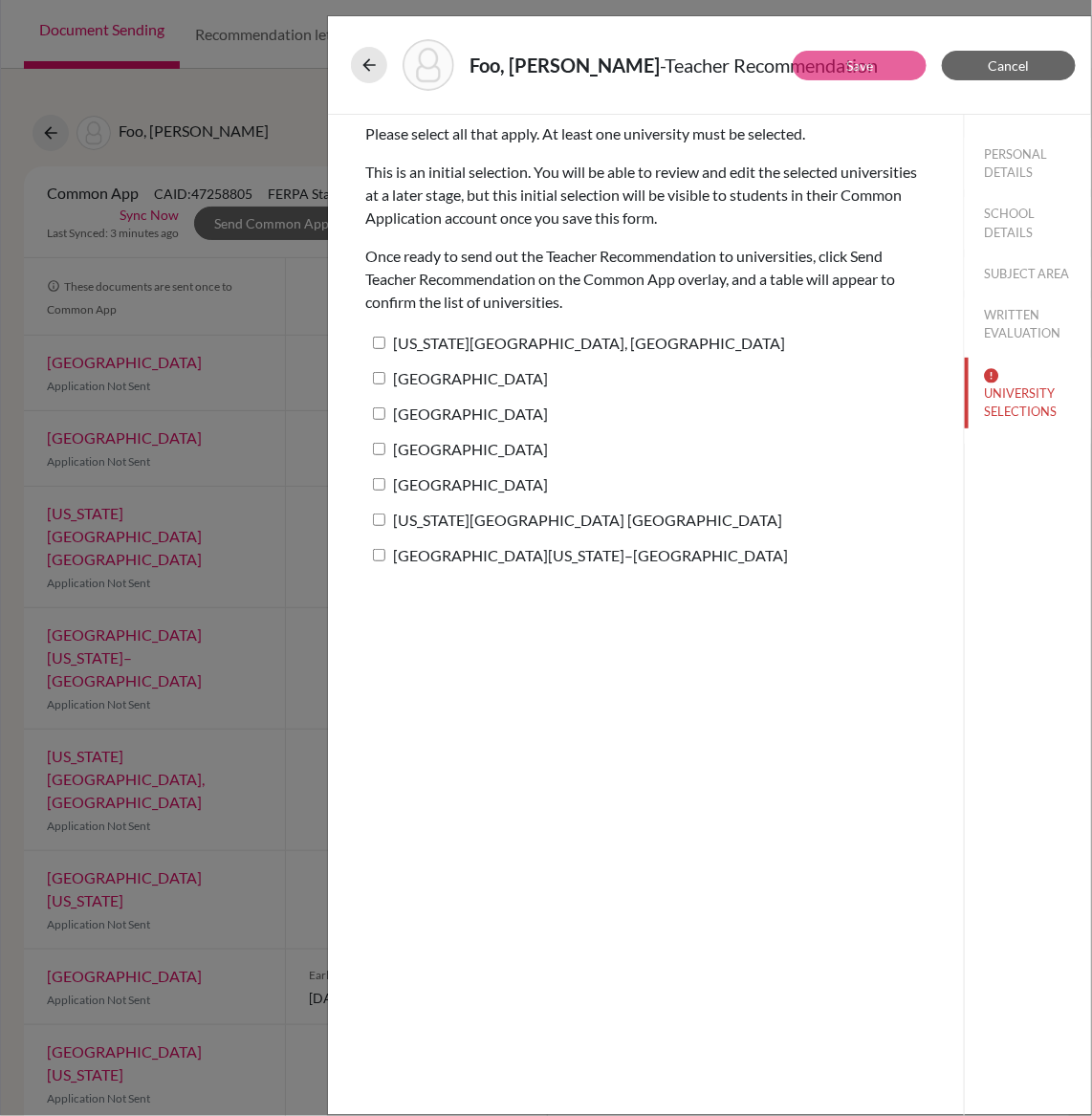
click at [384, 337] on input "Pennsylvania State University, University Park" at bounding box center [379, 342] width 12 height 12
checkbox input "true"
click at [384, 382] on input "University of Notre Dame" at bounding box center [379, 378] width 12 height 12
checkbox input "true"
click at [384, 415] on input "Babson College" at bounding box center [379, 413] width 12 height 12
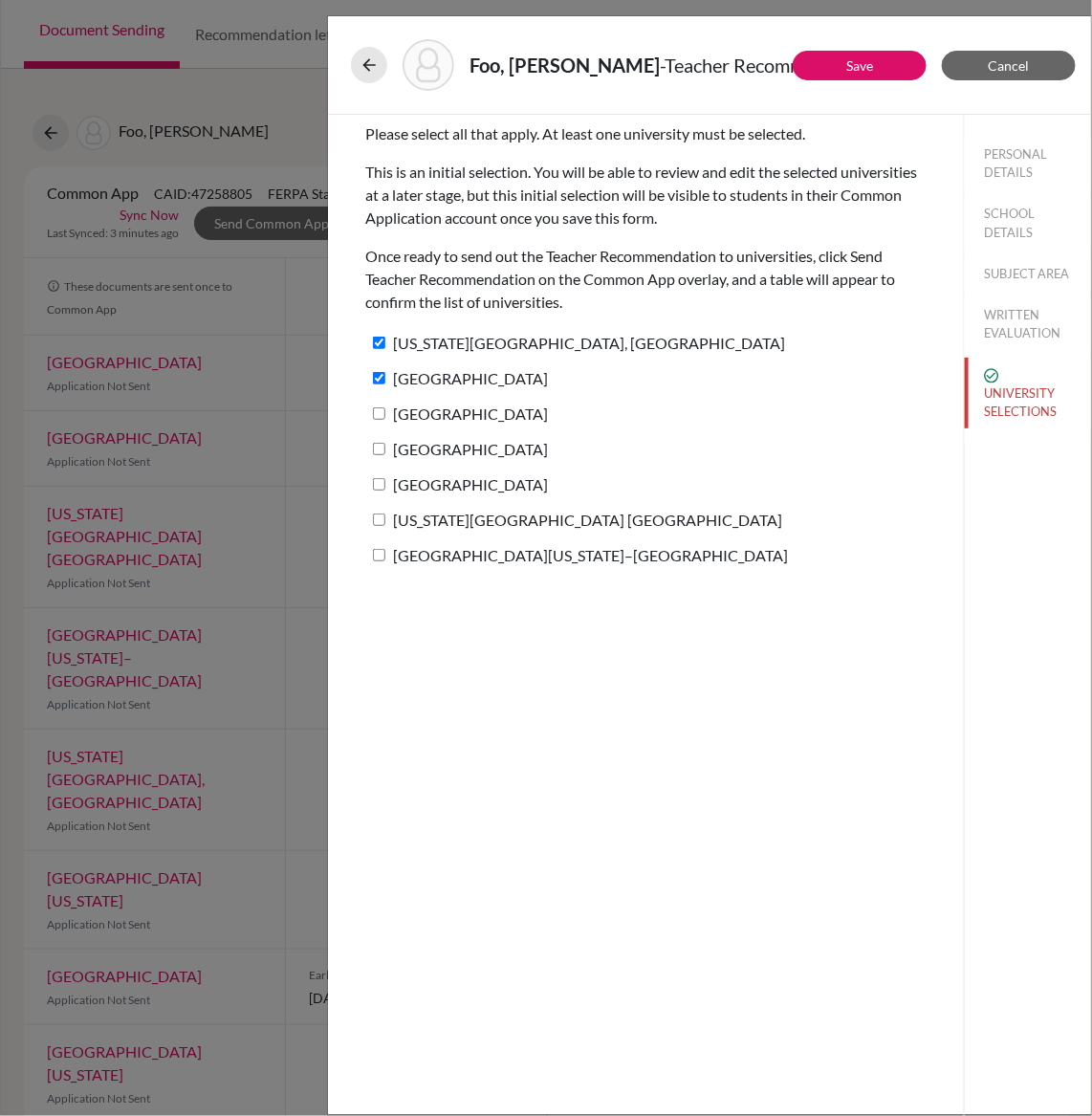
checkbox input "true"
click at [393, 442] on label "Carnegie Mellon University" at bounding box center [456, 449] width 183 height 28
click at [385, 443] on input "Carnegie Mellon University" at bounding box center [379, 449] width 12 height 12
checkbox input "true"
click at [400, 475] on label "Boston University" at bounding box center [456, 484] width 183 height 28
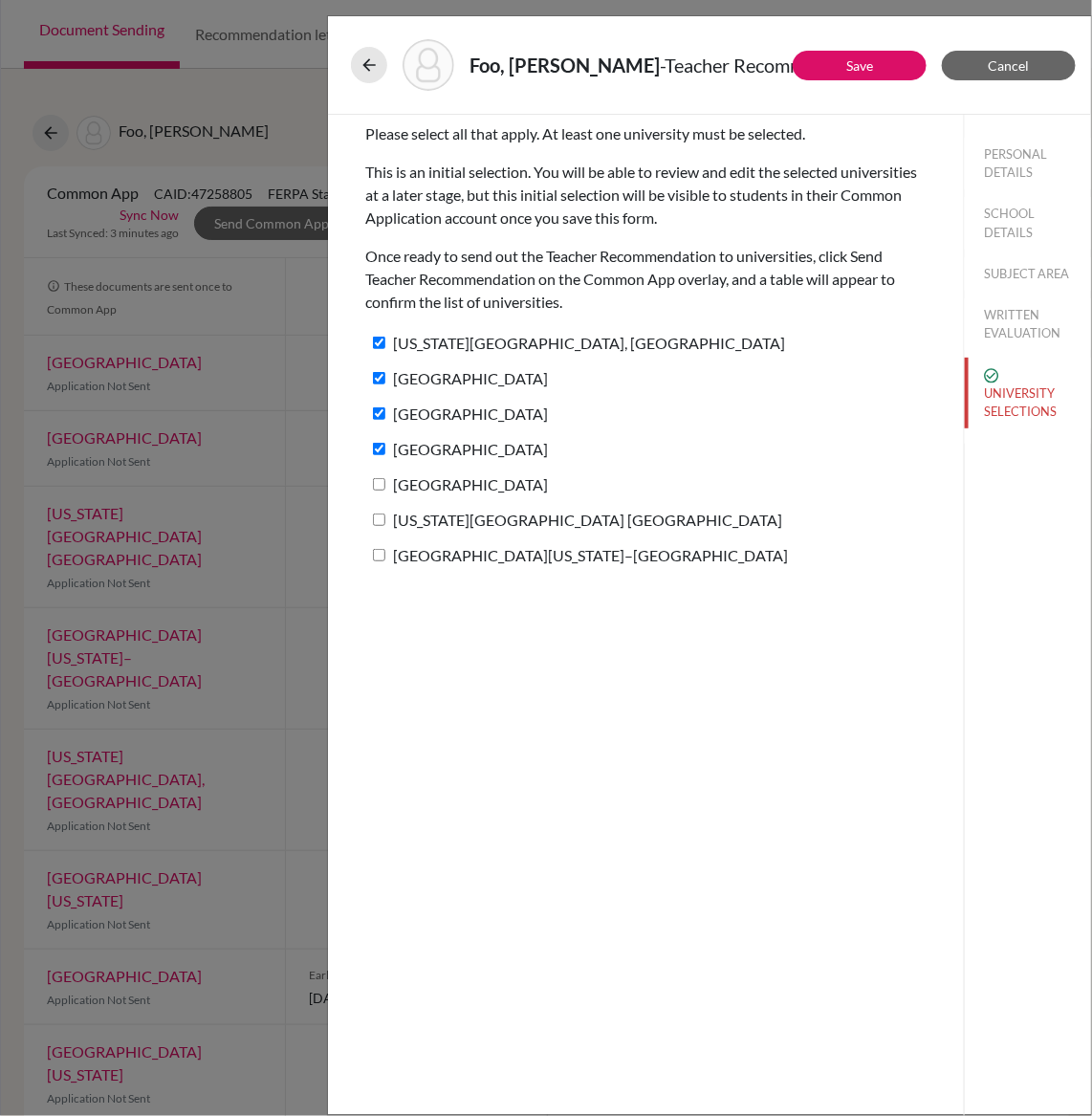
click at [385, 478] on input "Boston University" at bounding box center [379, 484] width 12 height 12
checkbox input "true"
click at [400, 523] on label "Indiana University Bloomington" at bounding box center [573, 520] width 417 height 28
click at [385, 523] on input "Indiana University Bloomington" at bounding box center [379, 520] width 12 height 12
checkbox input "true"
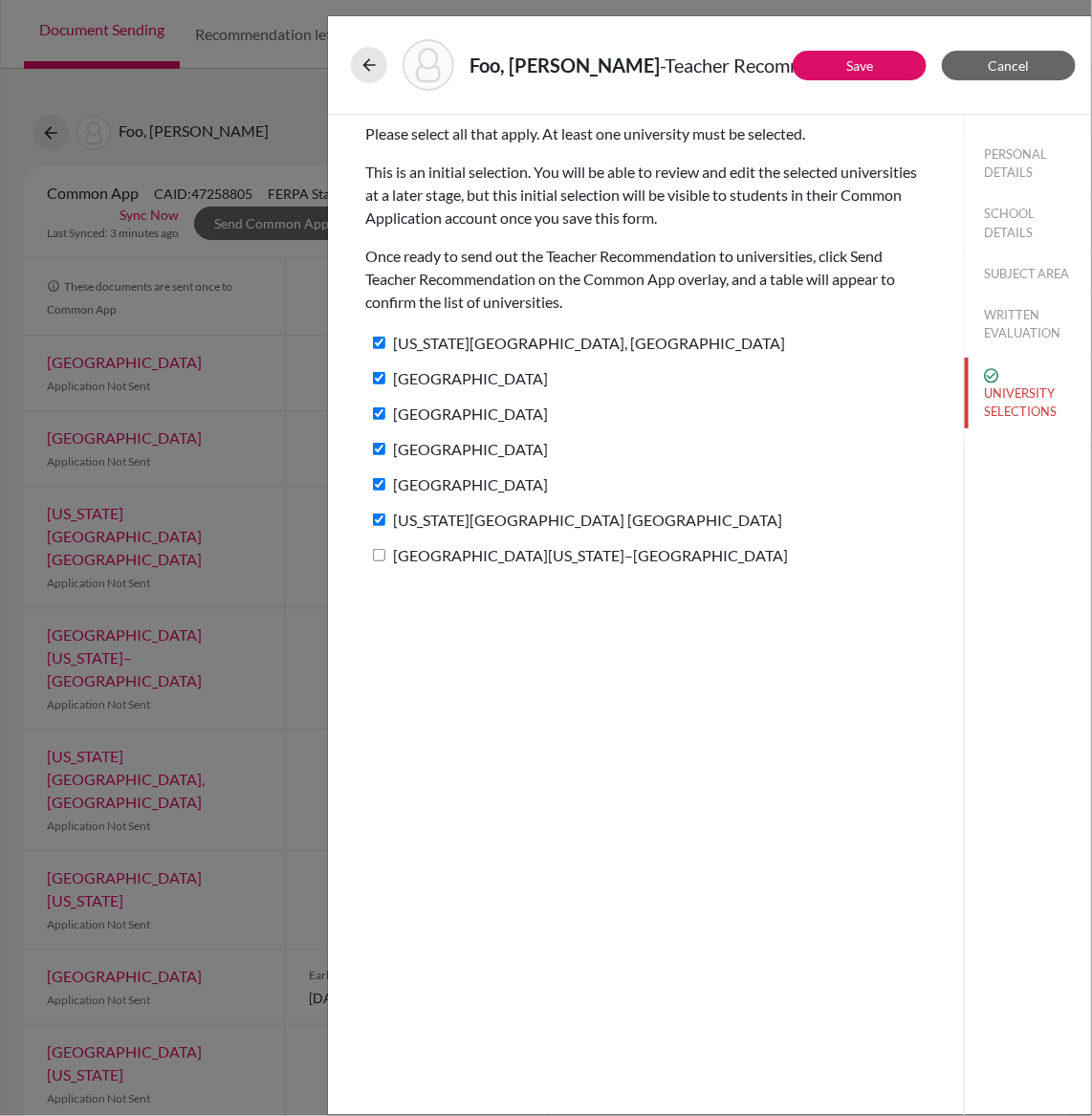
click at [401, 562] on label "University of Wisconsin–Madison" at bounding box center [576, 555] width 423 height 28
click at [385, 561] on input "University of Wisconsin–Madison" at bounding box center [379, 555] width 12 height 12
checkbox input "true"
click at [868, 66] on link "Save" at bounding box center [860, 65] width 27 height 16
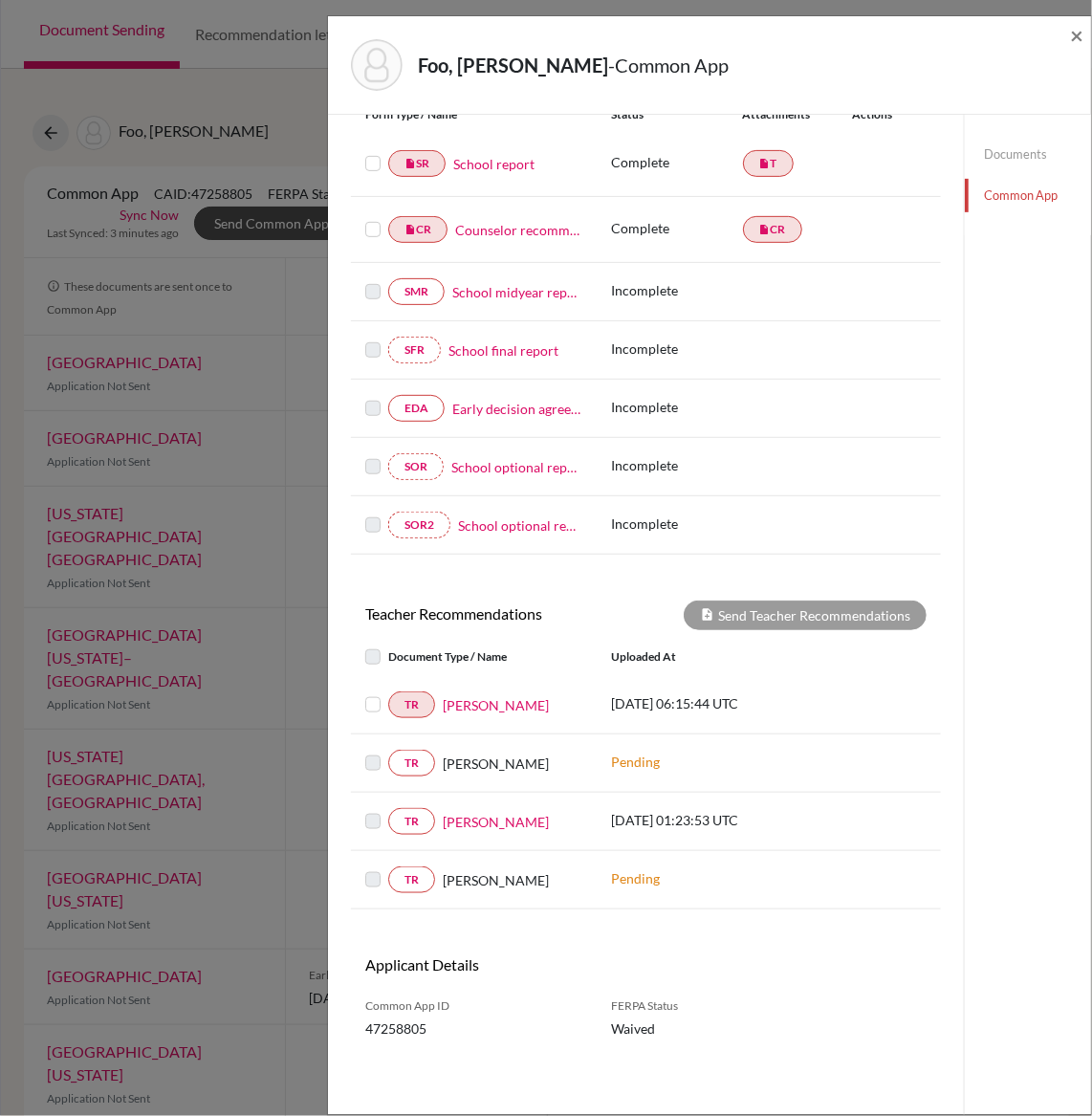
scroll to position [244, 0]
click at [484, 828] on link "Ms Alka Hingle" at bounding box center [496, 822] width 106 height 20
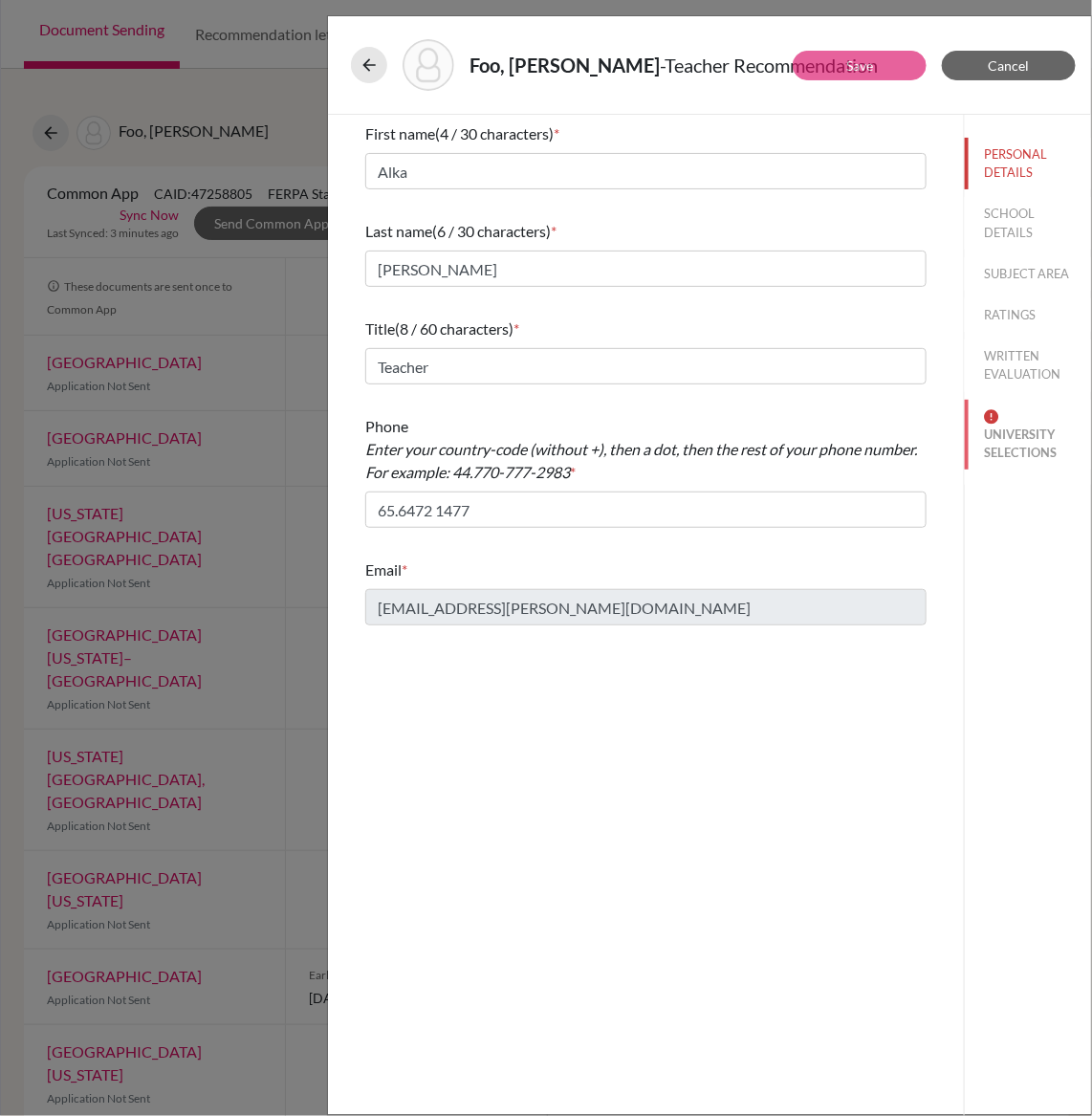
click at [1007, 451] on button "UNIVERSITY SELECTIONS" at bounding box center [1028, 435] width 127 height 71
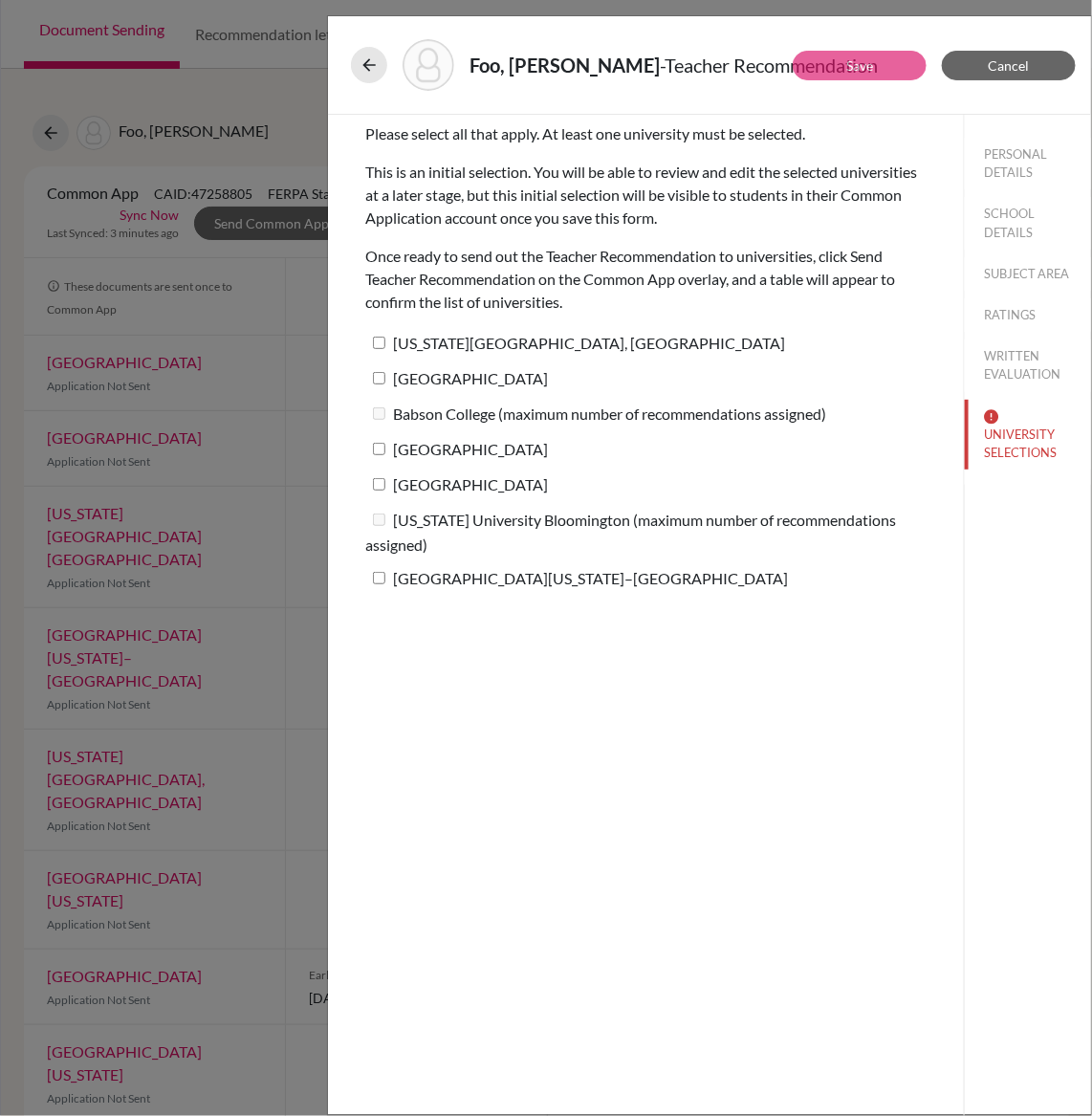
click at [479, 344] on label "Pennsylvania State University, University Park" at bounding box center [575, 342] width 420 height 28
click at [385, 344] on input "Pennsylvania State University, University Park" at bounding box center [379, 342] width 12 height 12
checkbox input "true"
click at [456, 375] on label "University of Notre Dame" at bounding box center [456, 378] width 183 height 28
click at [385, 375] on input "University of Notre Dame" at bounding box center [379, 378] width 12 height 12
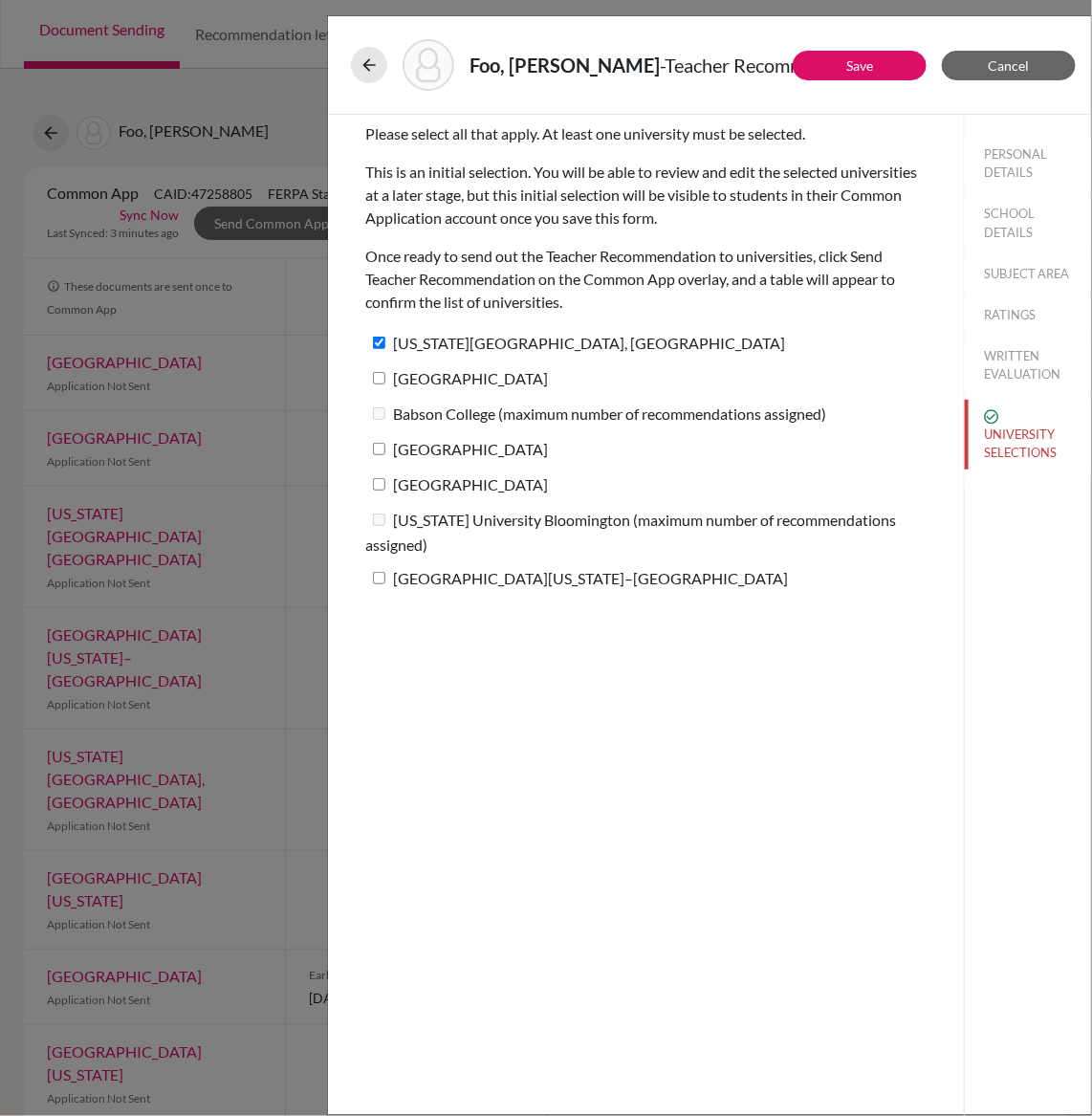
checkbox input "true"
click at [421, 431] on div "Babson College (maximum number of recommendations assigned)" at bounding box center [645, 417] width 561 height 35
click at [419, 452] on label "Carnegie Mellon University" at bounding box center [456, 449] width 183 height 28
click at [385, 452] on input "Carnegie Mellon University" at bounding box center [379, 449] width 12 height 12
checkbox input "true"
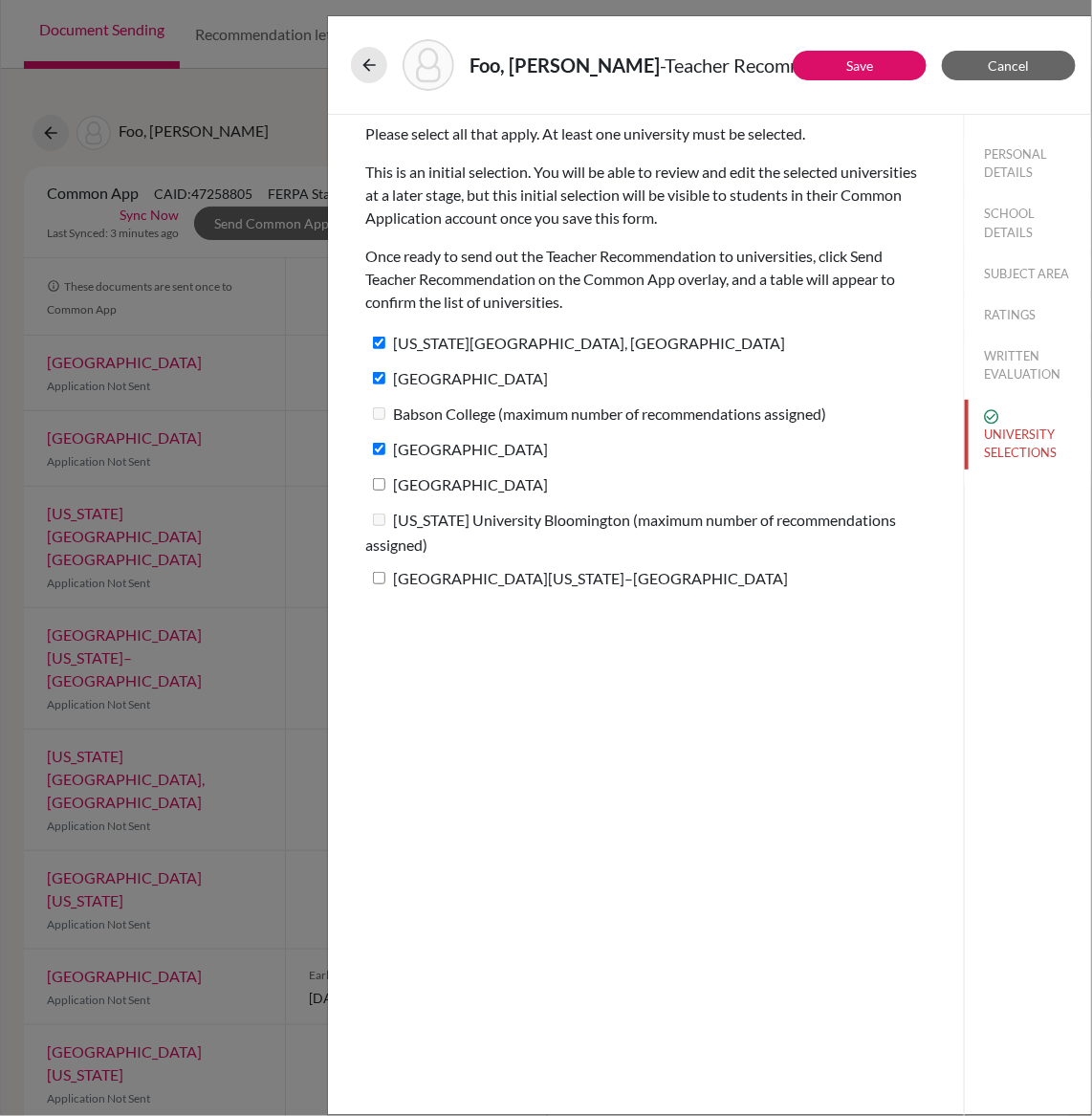
click at [425, 485] on label "Boston University" at bounding box center [456, 484] width 183 height 28
click at [385, 485] on input "Boston University" at bounding box center [379, 484] width 12 height 12
checkbox input "true"
click at [412, 577] on label "University of Wisconsin–Madison" at bounding box center [576, 577] width 423 height 28
click at [385, 577] on input "University of Wisconsin–Madison" at bounding box center [379, 577] width 12 height 12
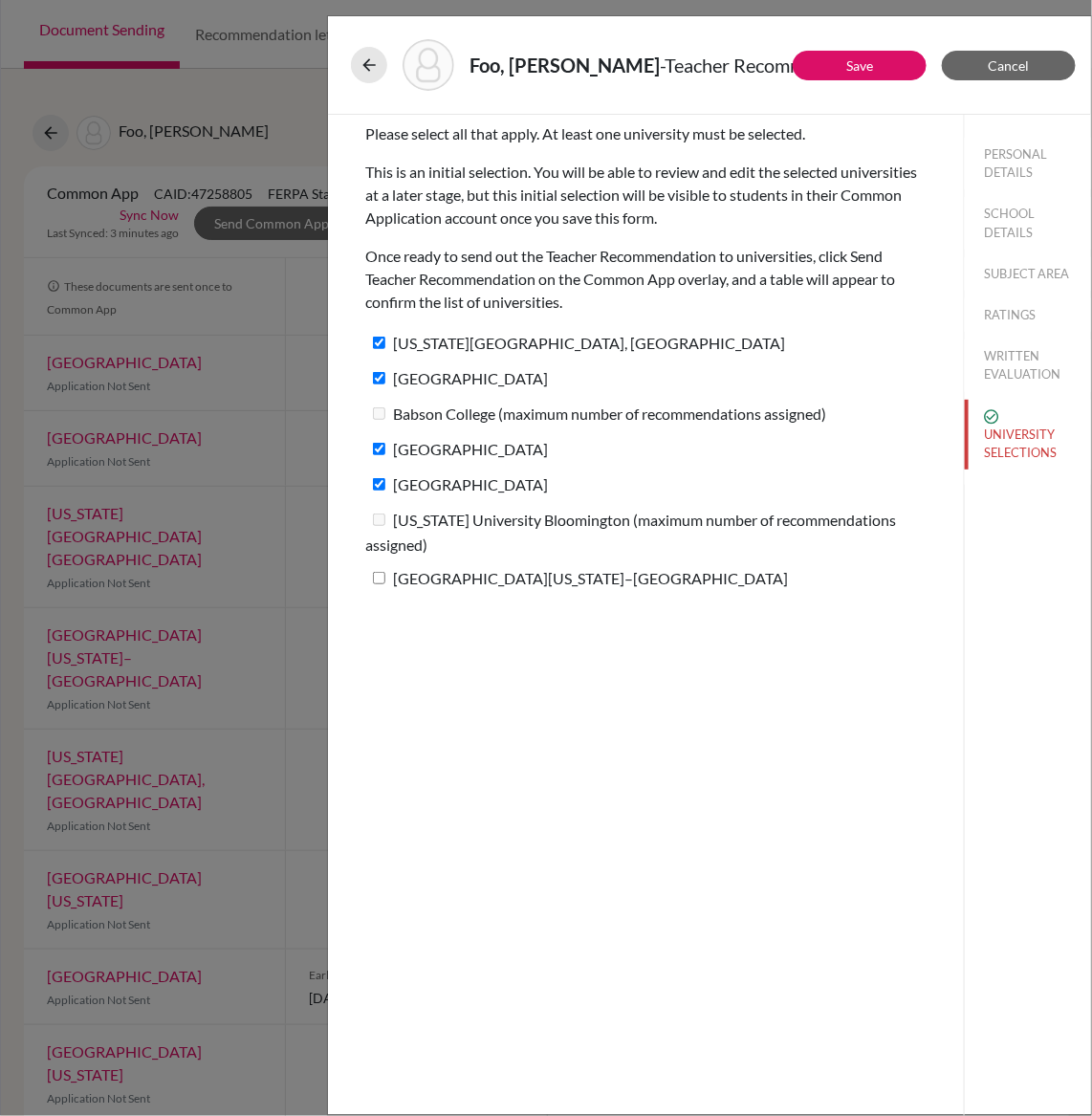
checkbox input "true"
click at [863, 60] on link "Save" at bounding box center [860, 65] width 27 height 16
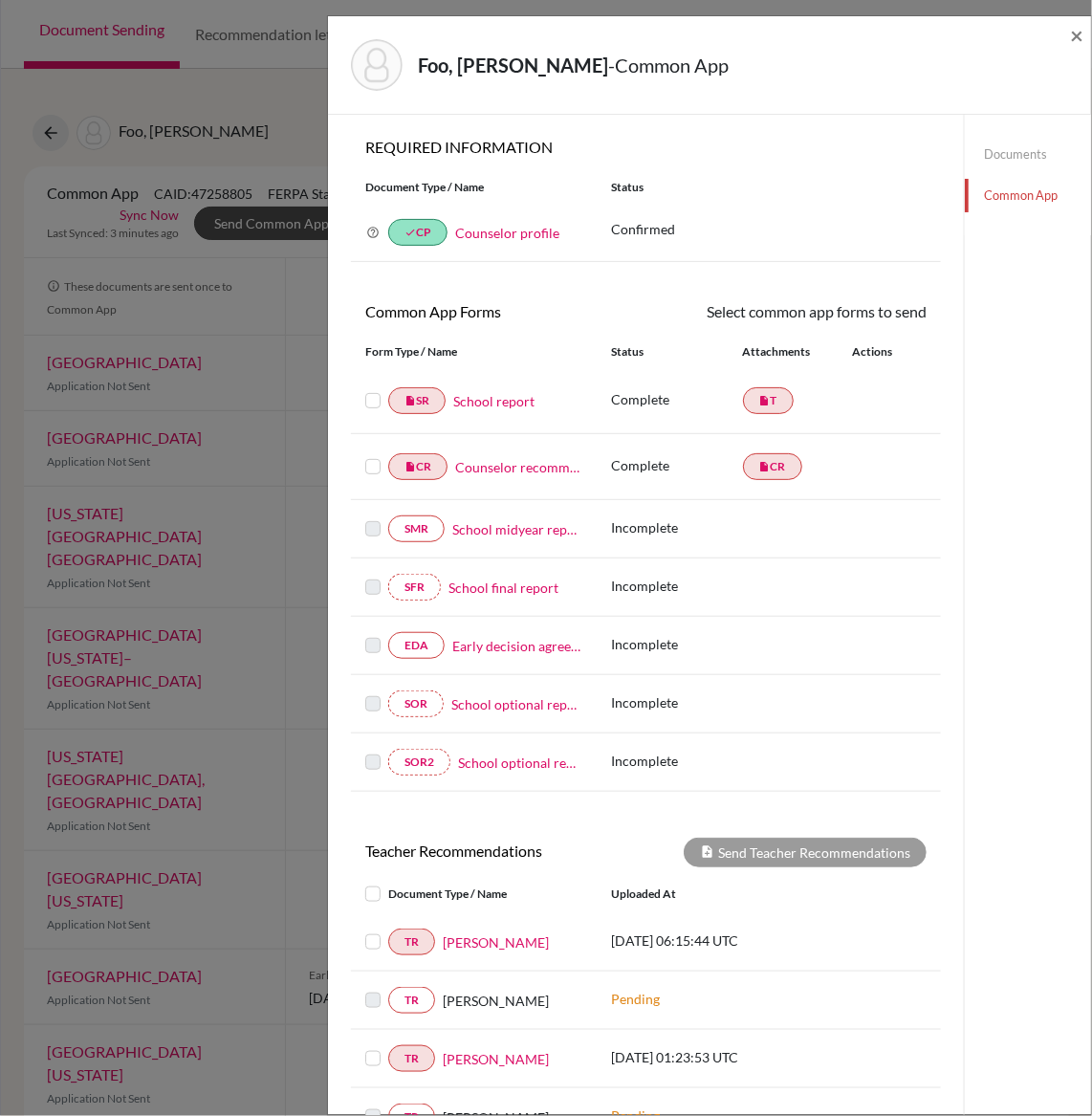
scroll to position [244, 0]
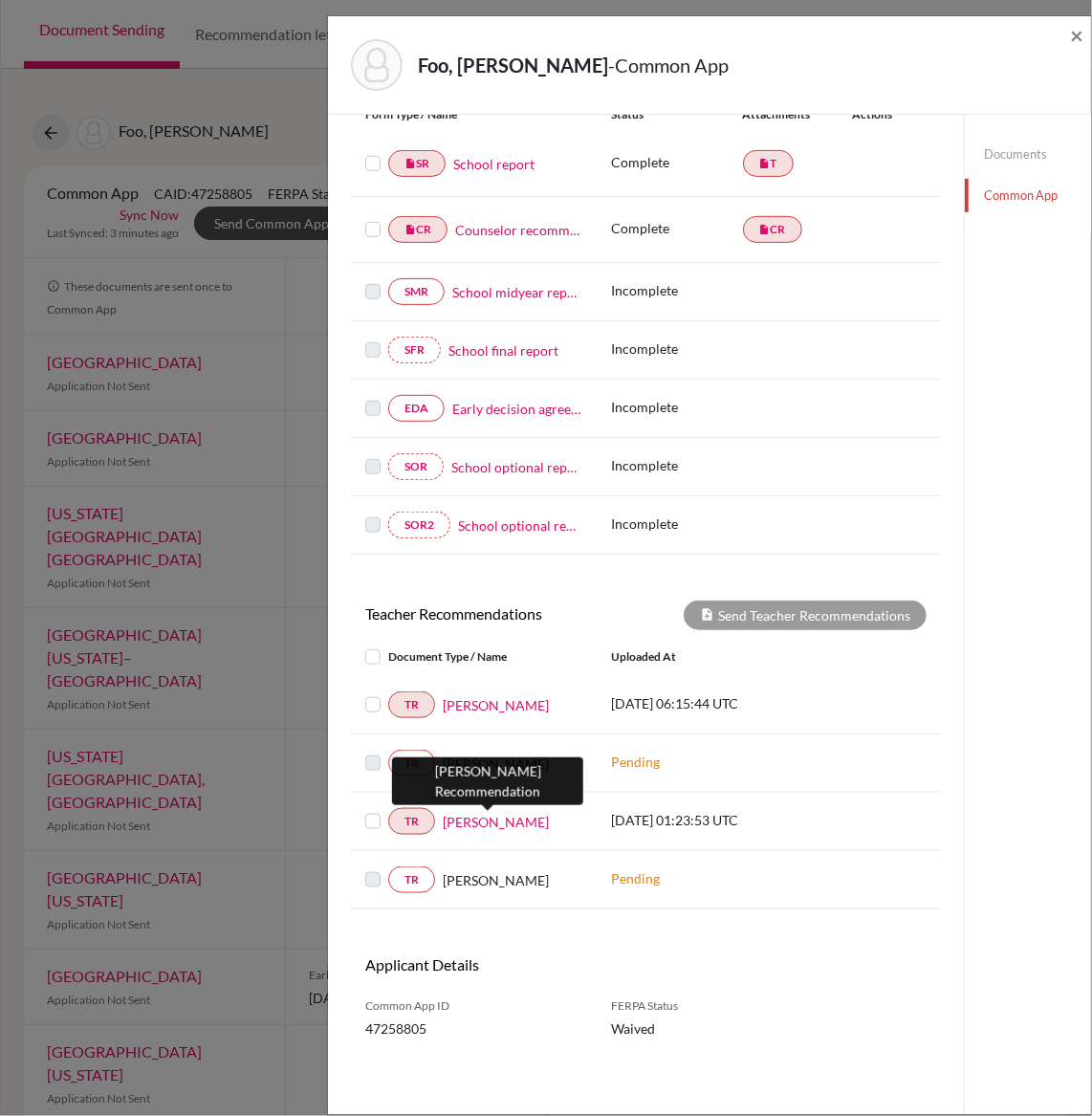
click at [467, 821] on link "Ms Alka Hingle" at bounding box center [496, 822] width 106 height 20
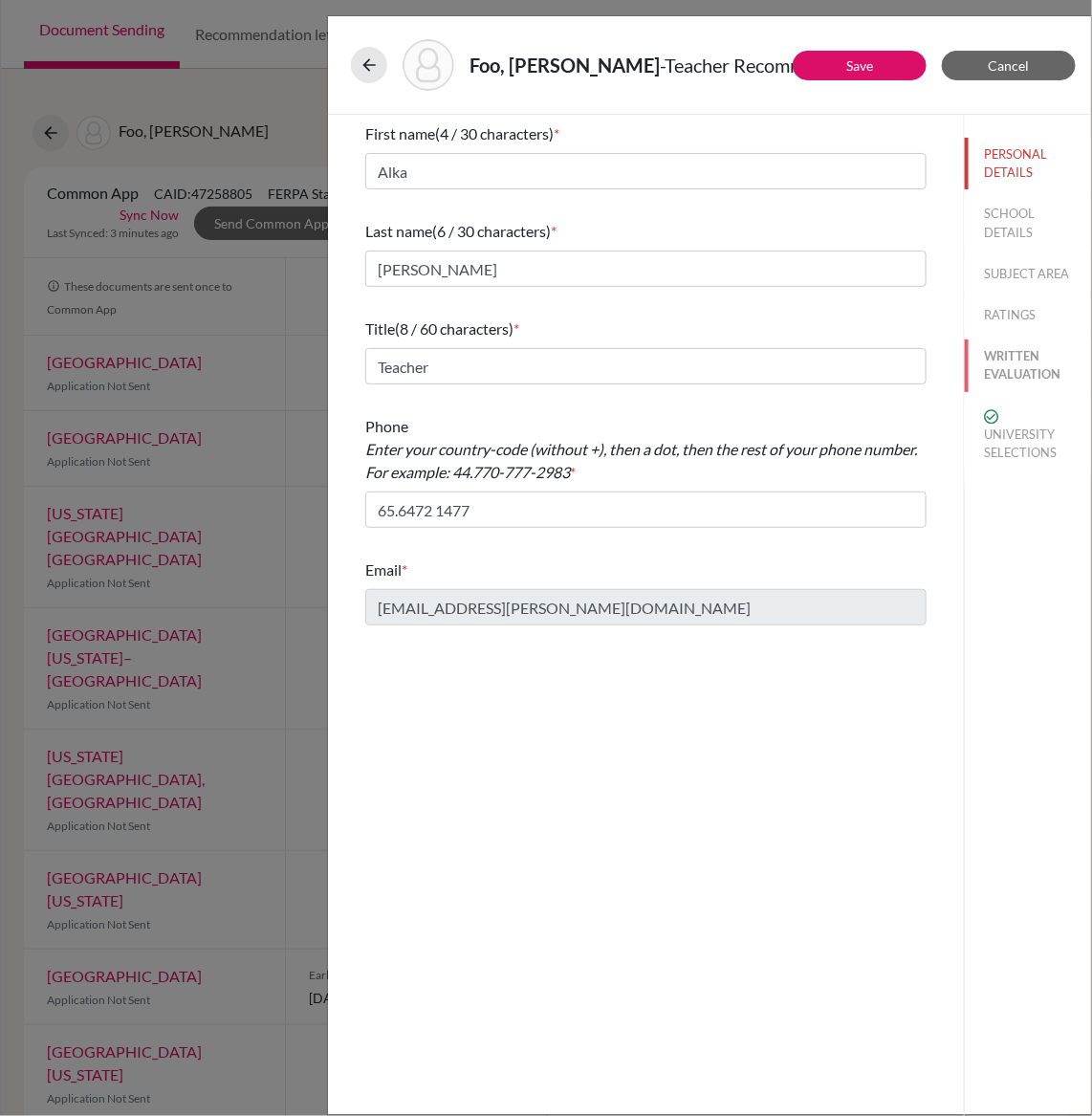
click at [1022, 364] on button "WRITTEN EVALUATION" at bounding box center [1028, 365] width 127 height 52
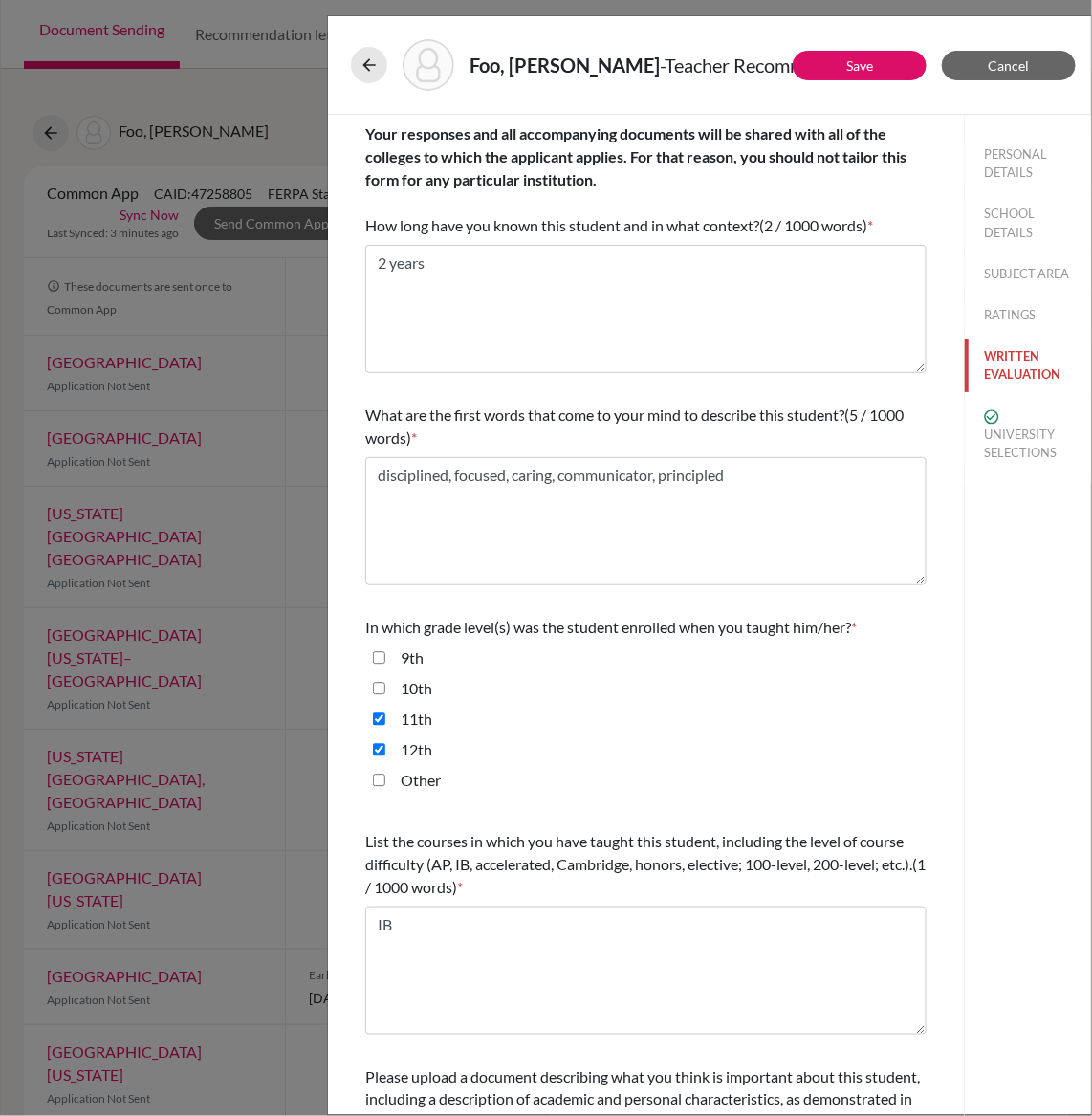
scroll to position [184, 0]
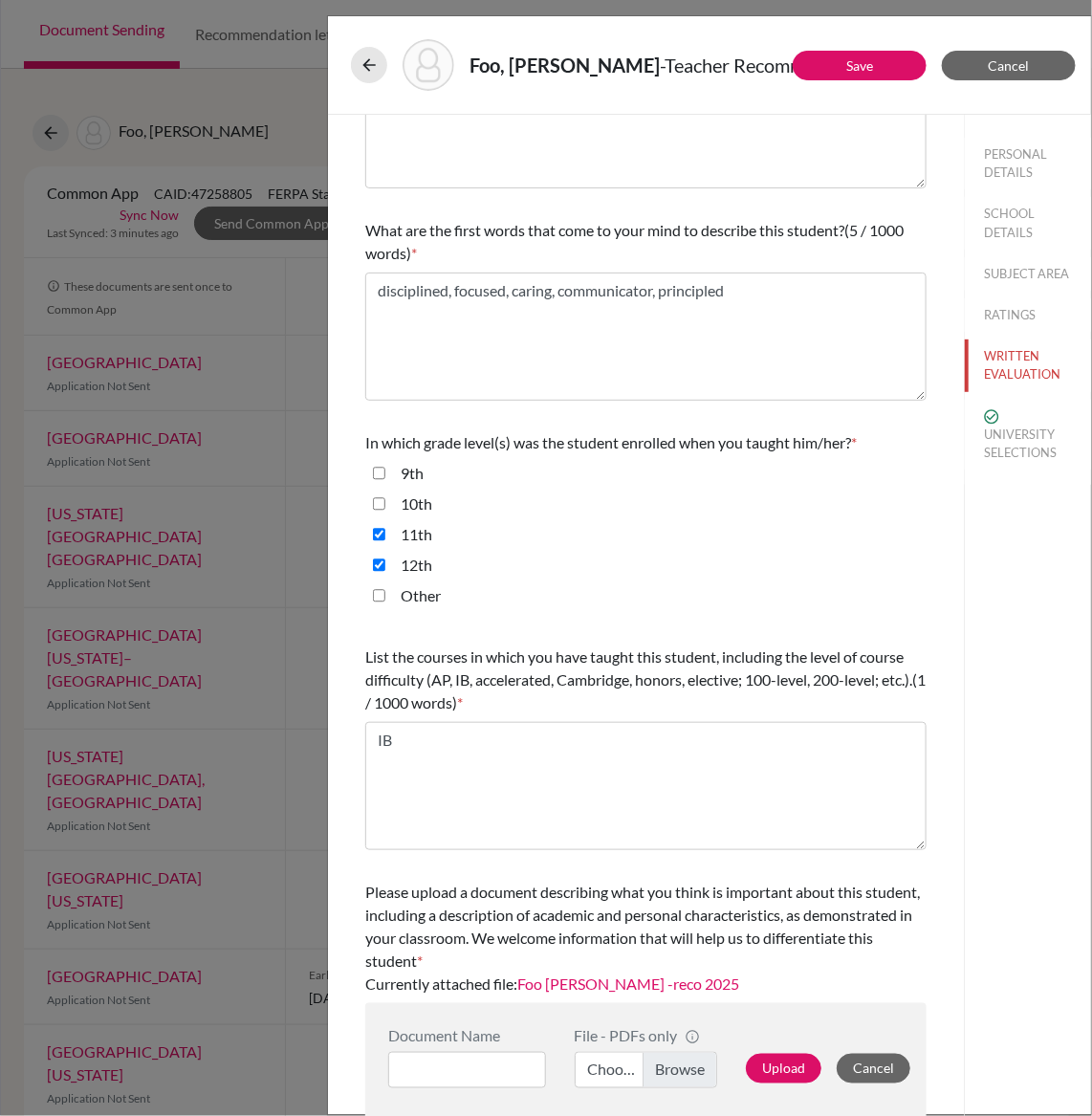
click at [587, 981] on link "Foo Yu Xie Kenzie -reco 2025" at bounding box center [628, 983] width 221 height 18
click at [364, 66] on icon at bounding box center [369, 65] width 19 height 19
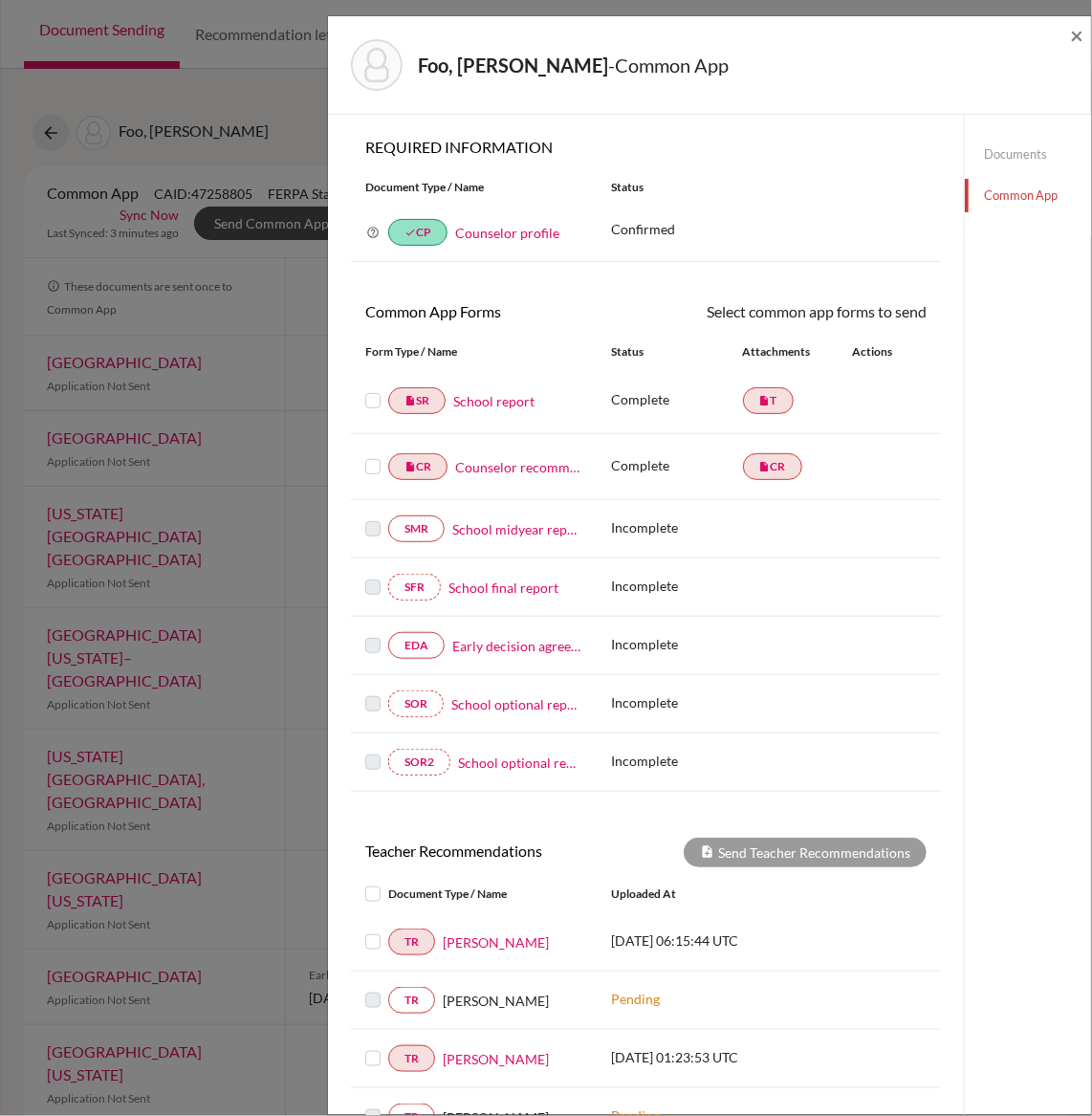
scroll to position [244, 0]
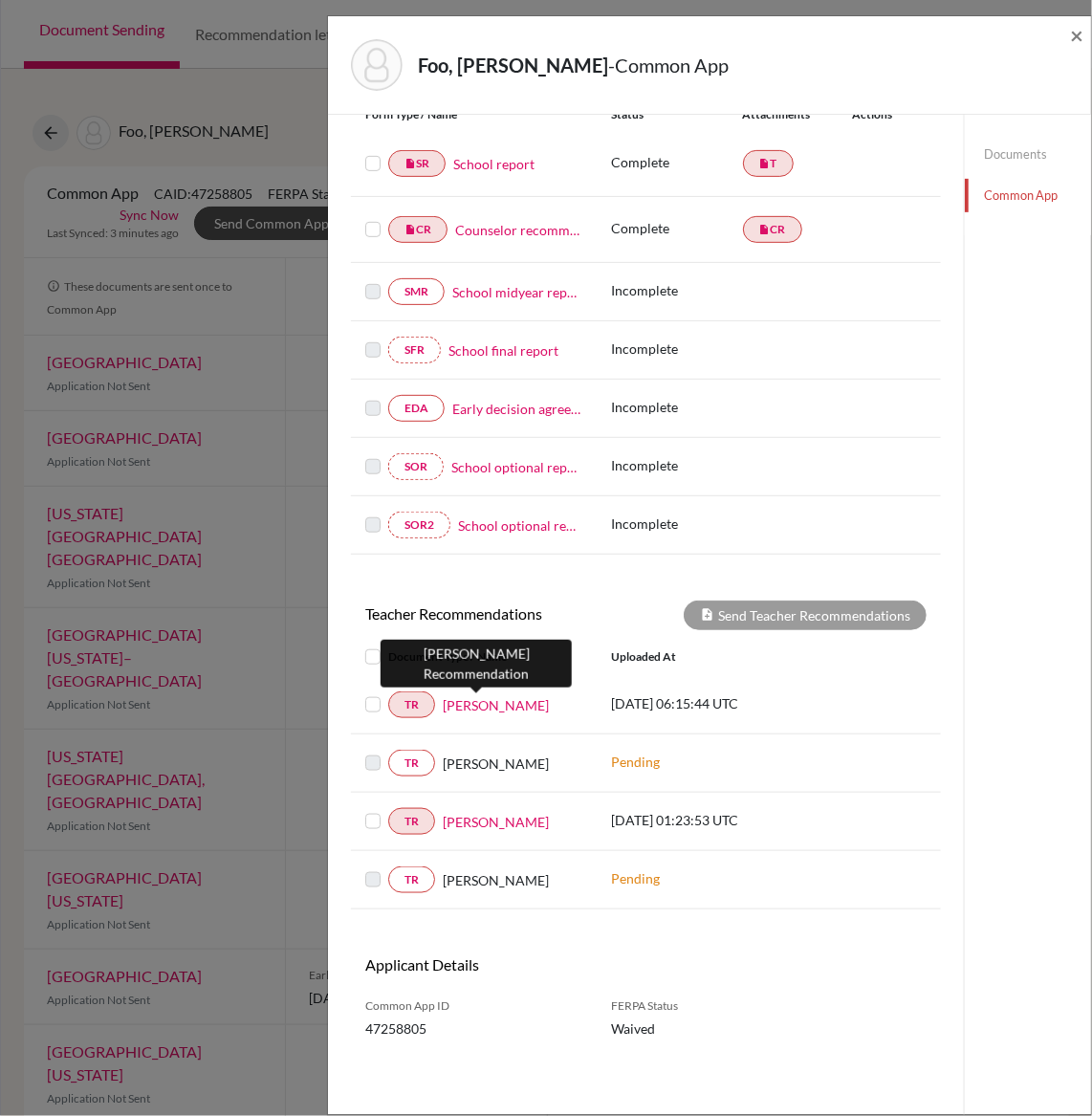
click at [456, 700] on link "Samuel Lee" at bounding box center [496, 705] width 106 height 20
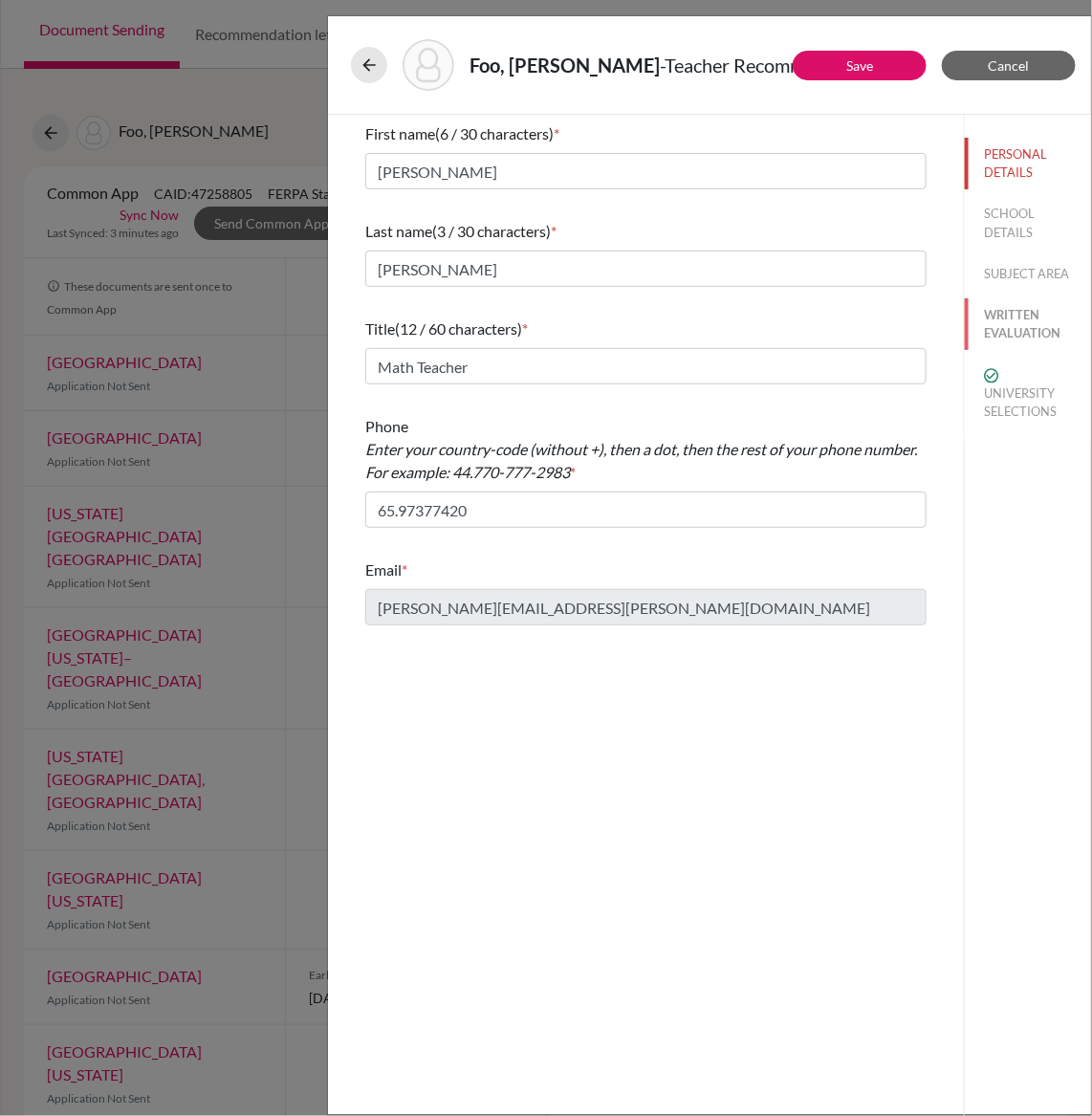
click at [1024, 323] on button "WRITTEN EVALUATION" at bounding box center [1028, 324] width 127 height 52
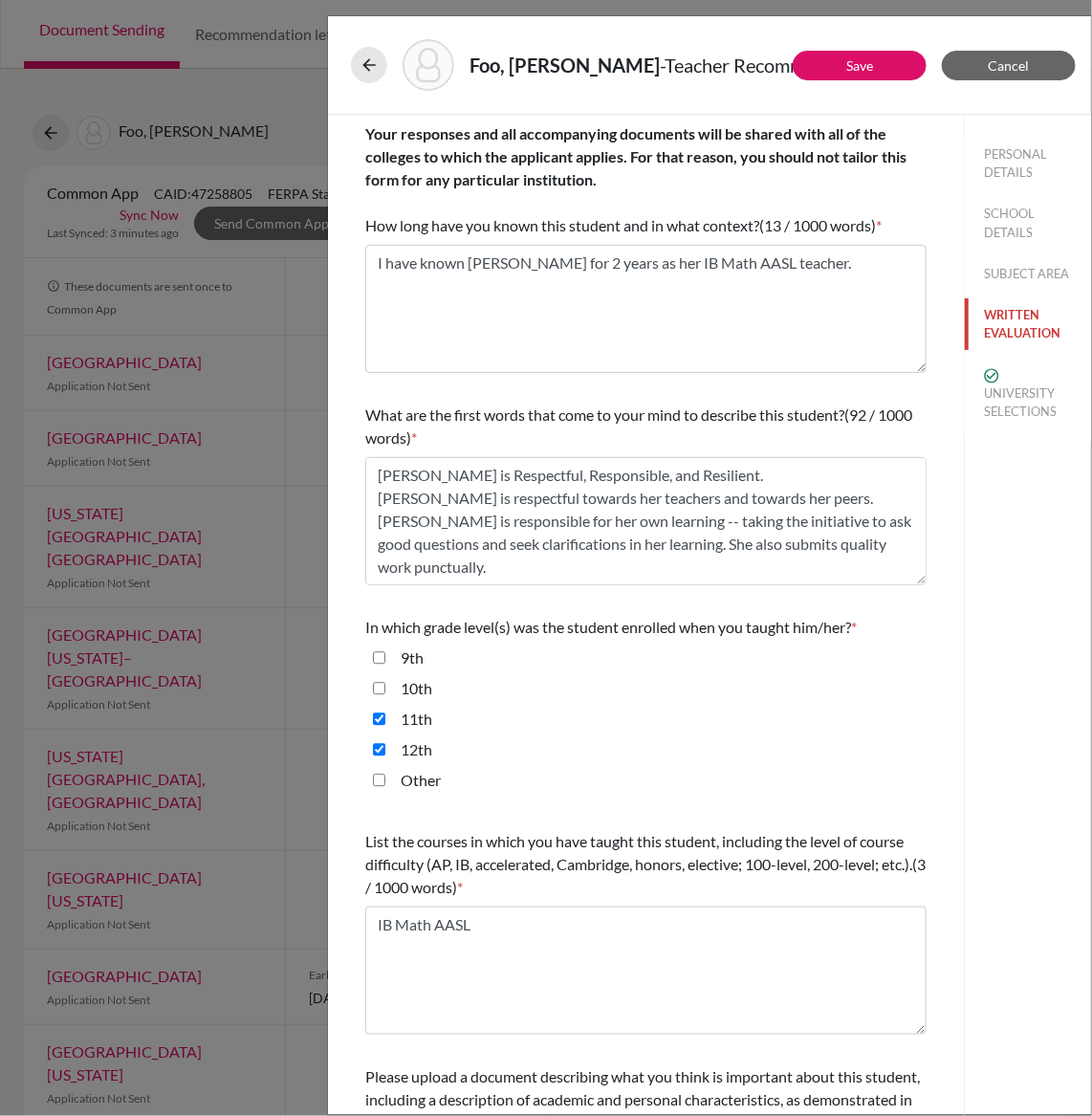
scroll to position [184, 0]
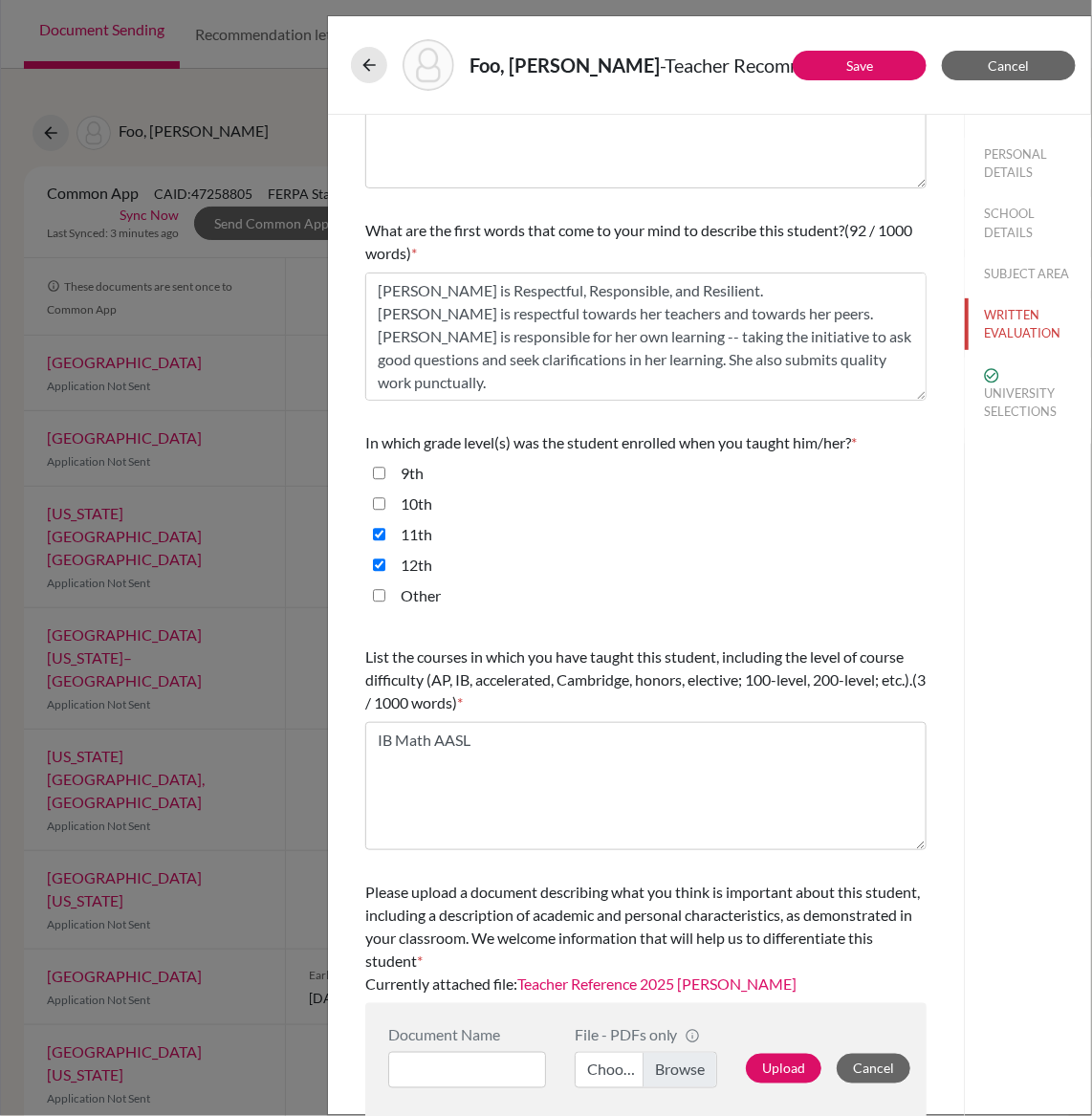
click at [616, 988] on link "Teacher Reference 2025 Kenzie Foo" at bounding box center [657, 983] width 279 height 18
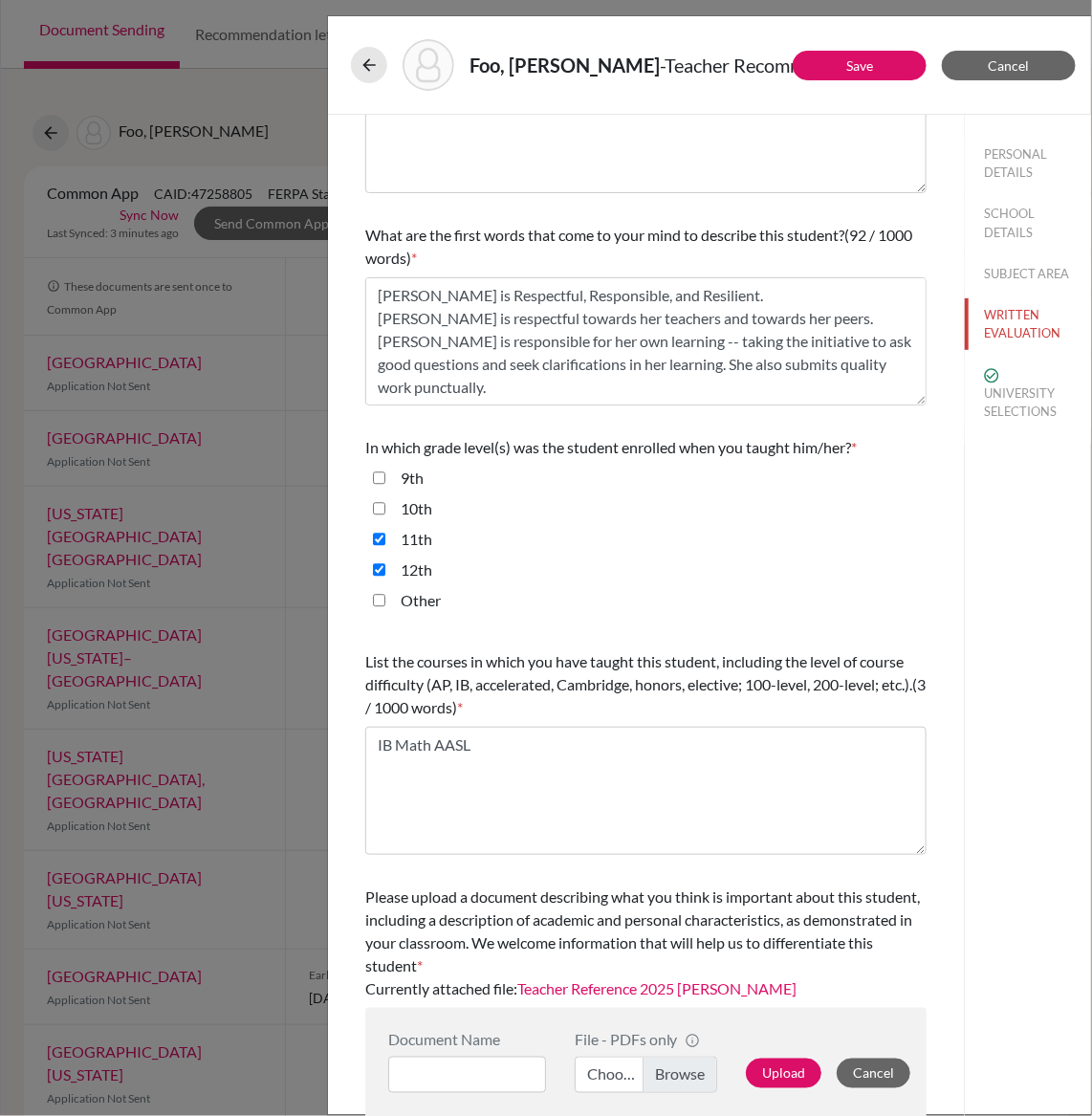
scroll to position [0, 0]
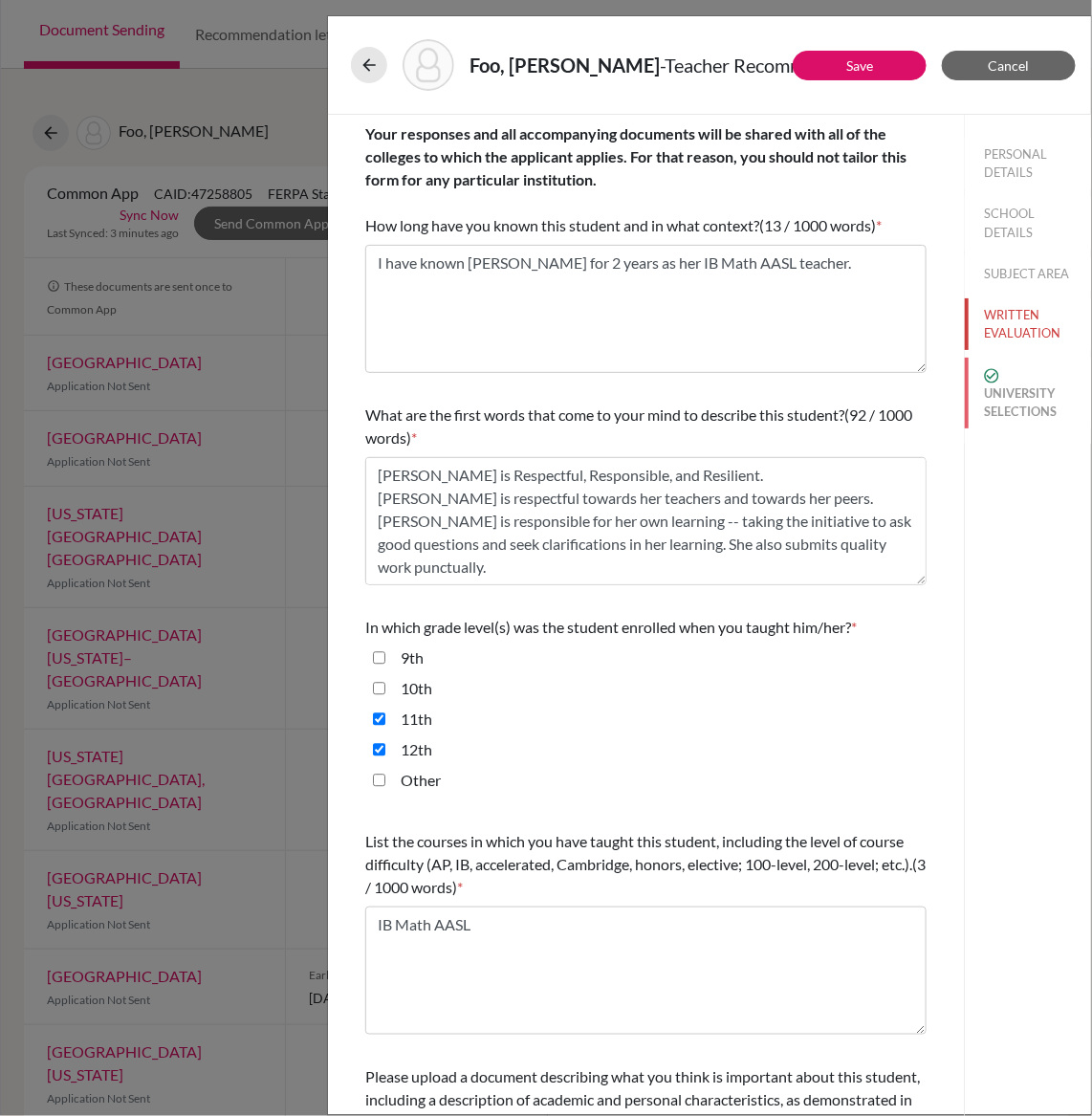
click at [1040, 385] on button "UNIVERSITY SELECTIONS" at bounding box center [1028, 393] width 127 height 71
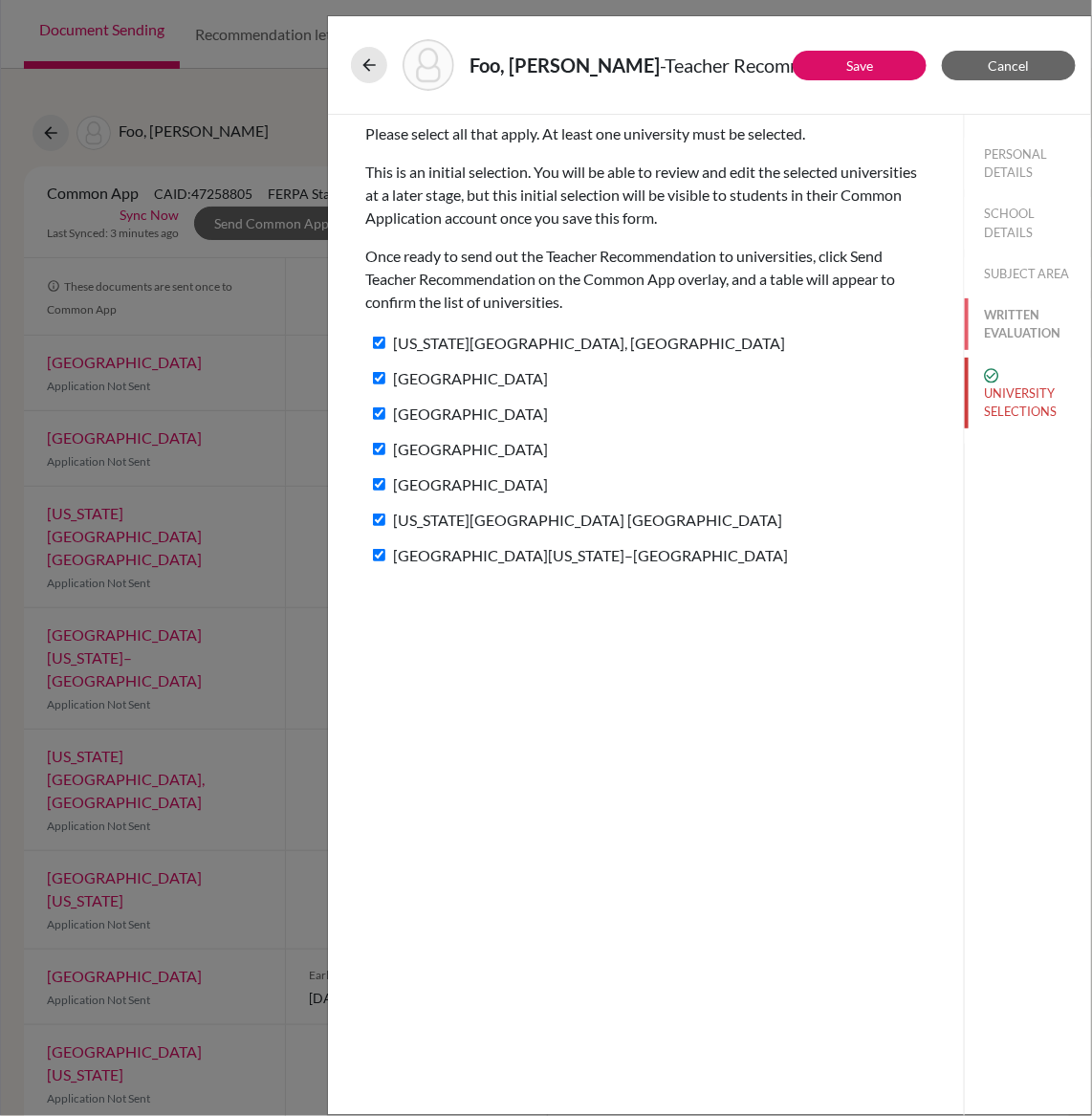
click at [992, 334] on button "WRITTEN EVALUATION" at bounding box center [1028, 324] width 127 height 52
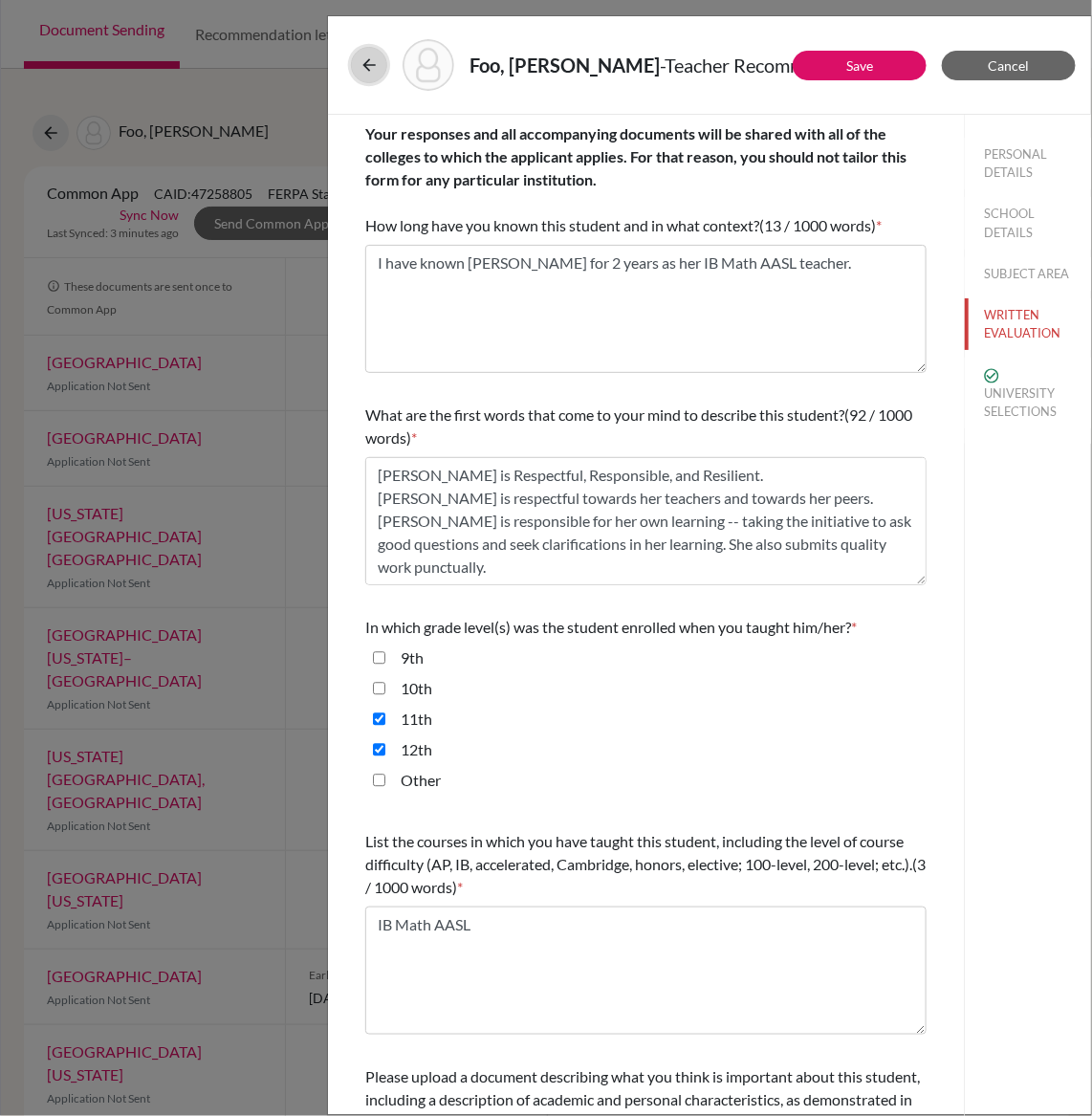
click at [369, 66] on icon at bounding box center [369, 65] width 19 height 19
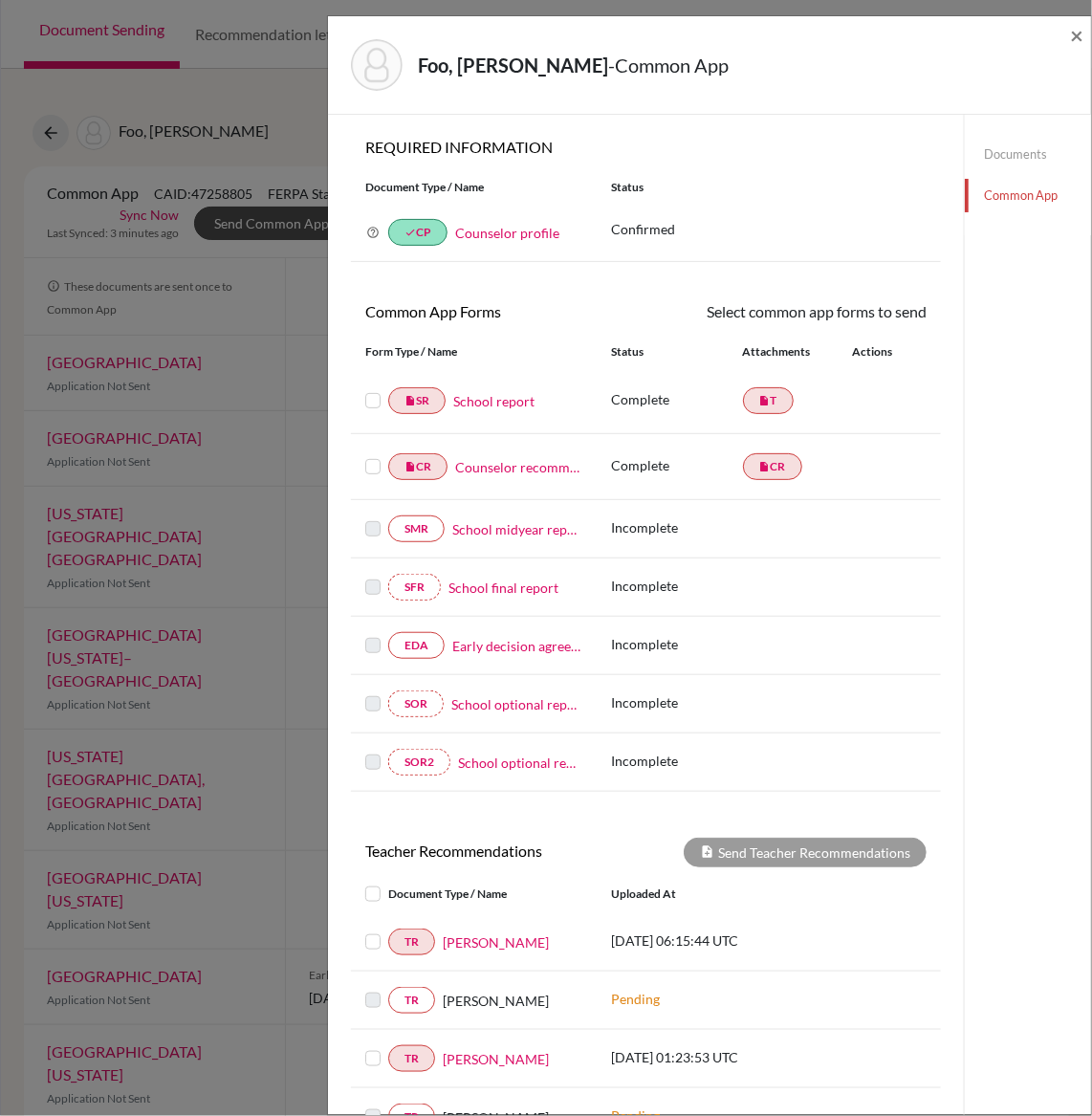
scroll to position [244, 0]
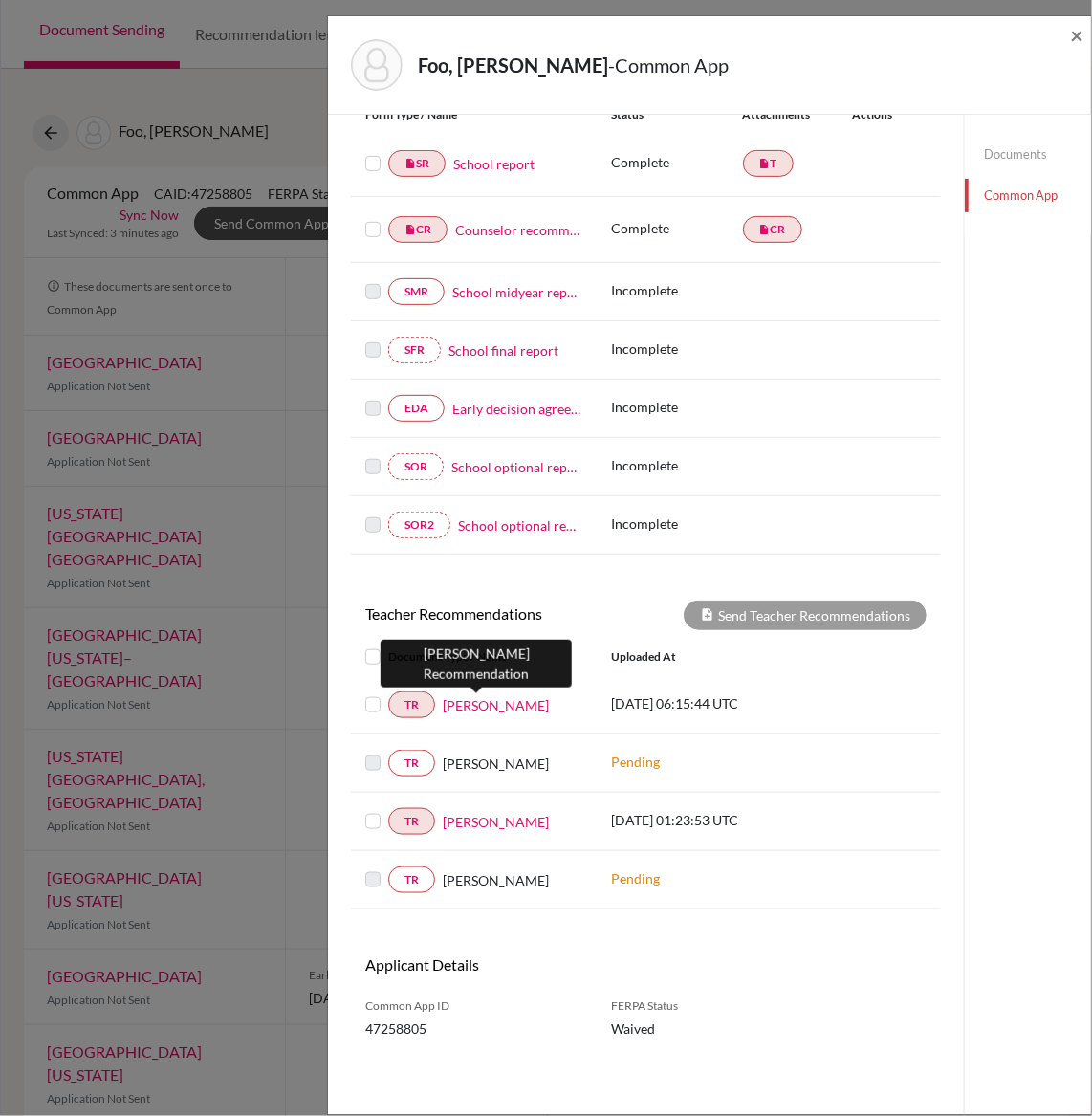
click at [485, 696] on link "Samuel Lee" at bounding box center [496, 705] width 106 height 20
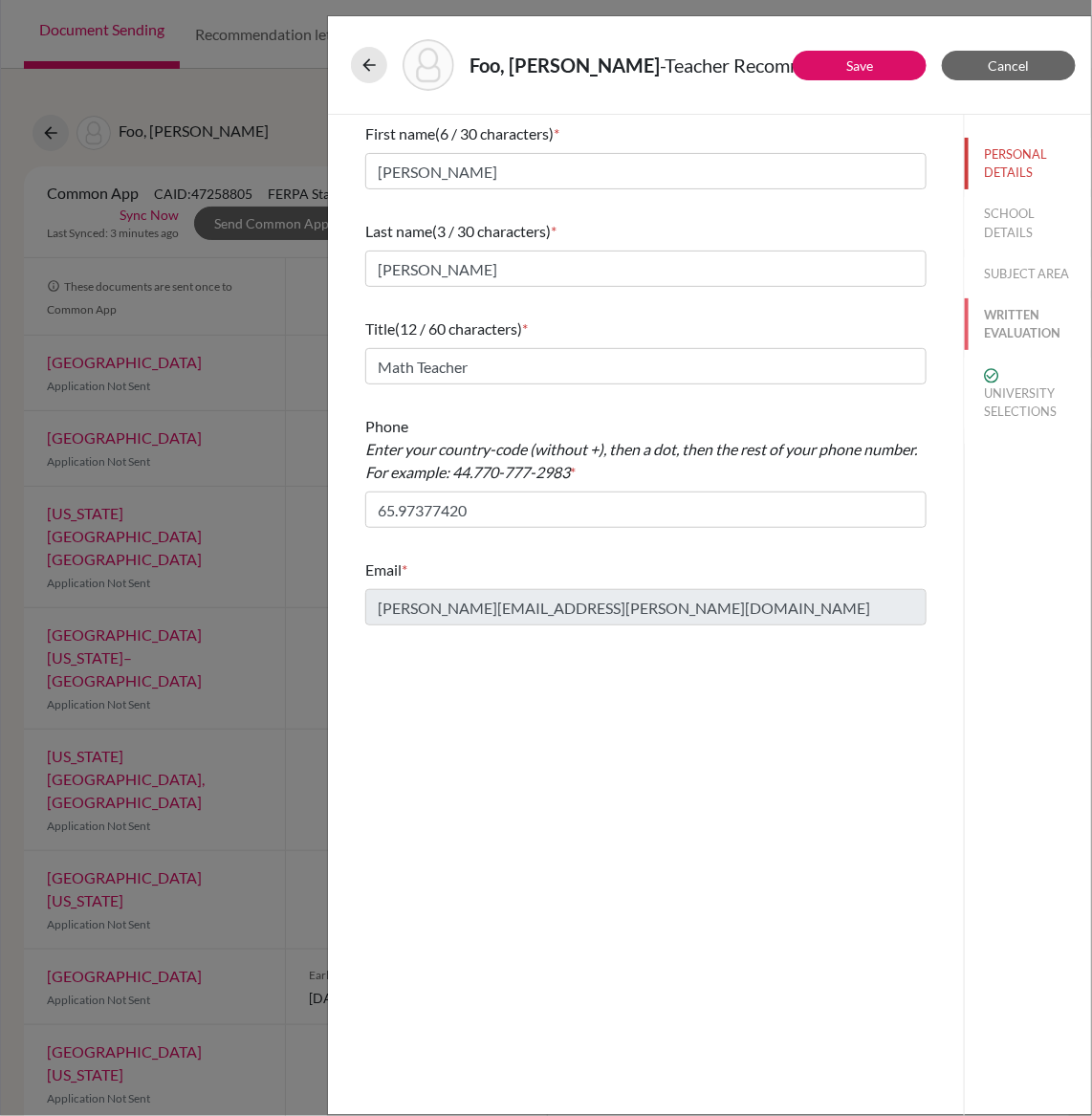
click at [1006, 328] on button "WRITTEN EVALUATION" at bounding box center [1028, 324] width 127 height 52
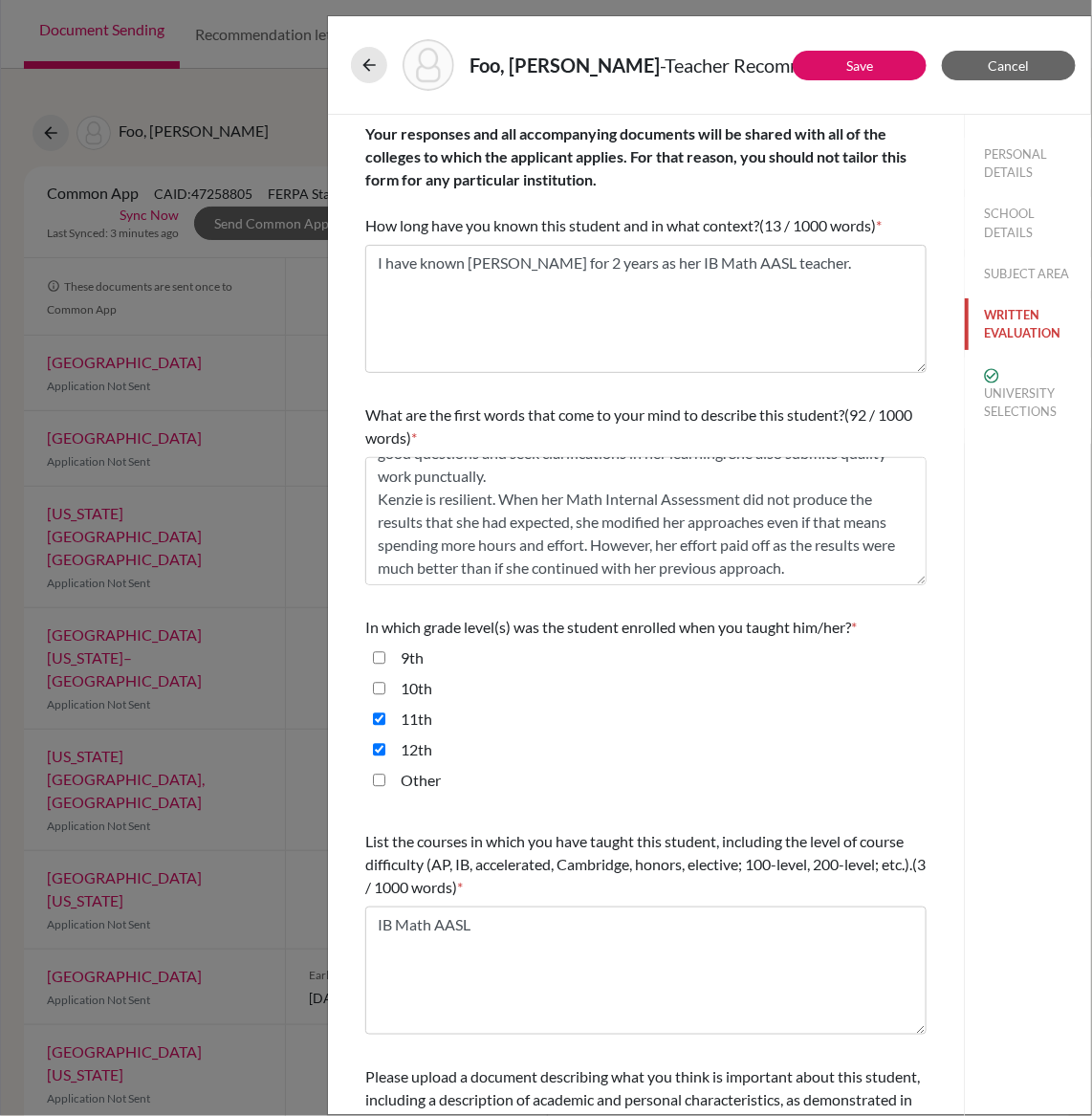
scroll to position [184, 0]
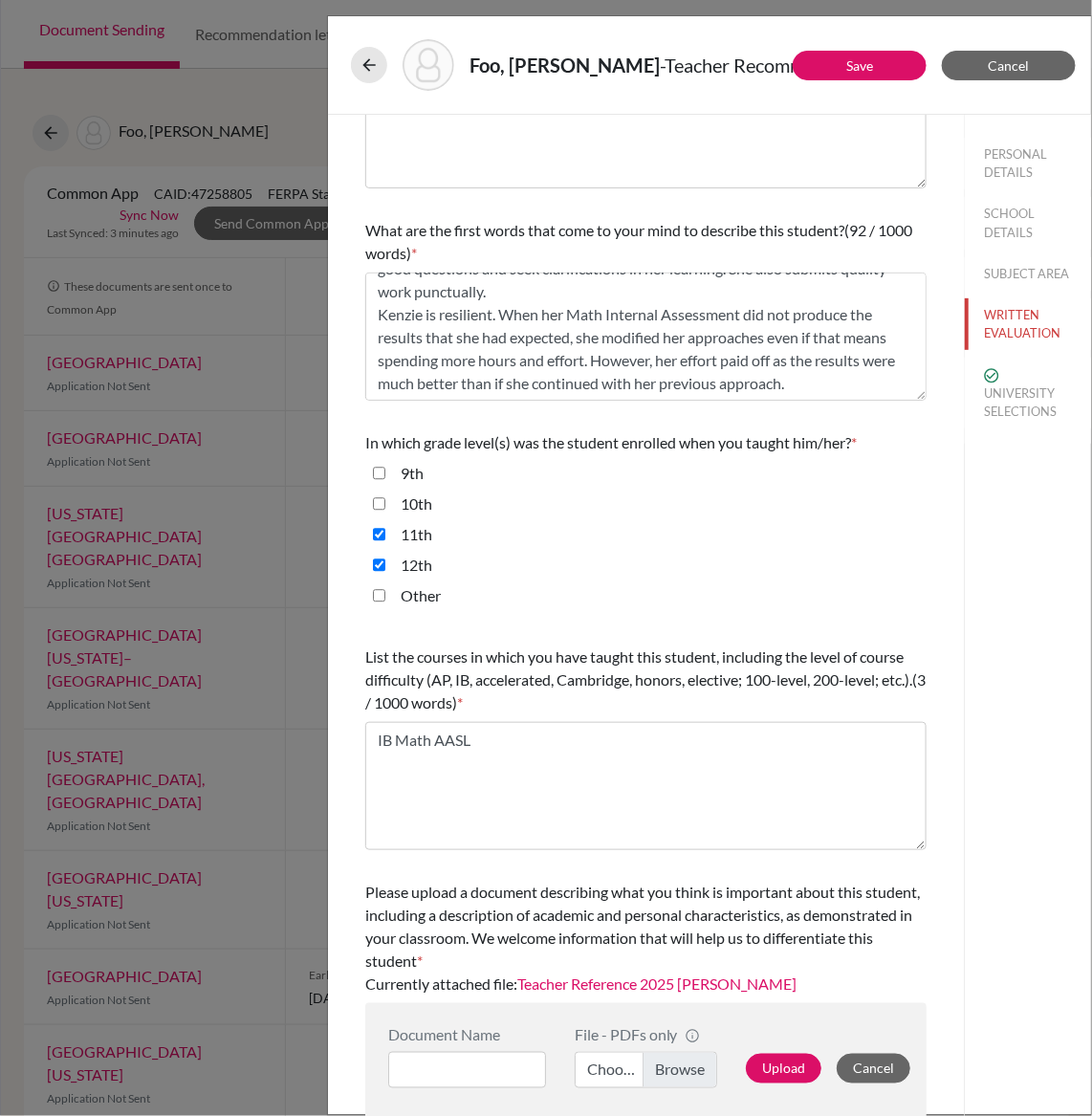
click at [657, 981] on link "Teacher Reference 2025 Kenzie Foo" at bounding box center [657, 983] width 279 height 18
click at [1034, 405] on button "UNIVERSITY SELECTIONS" at bounding box center [1028, 393] width 127 height 71
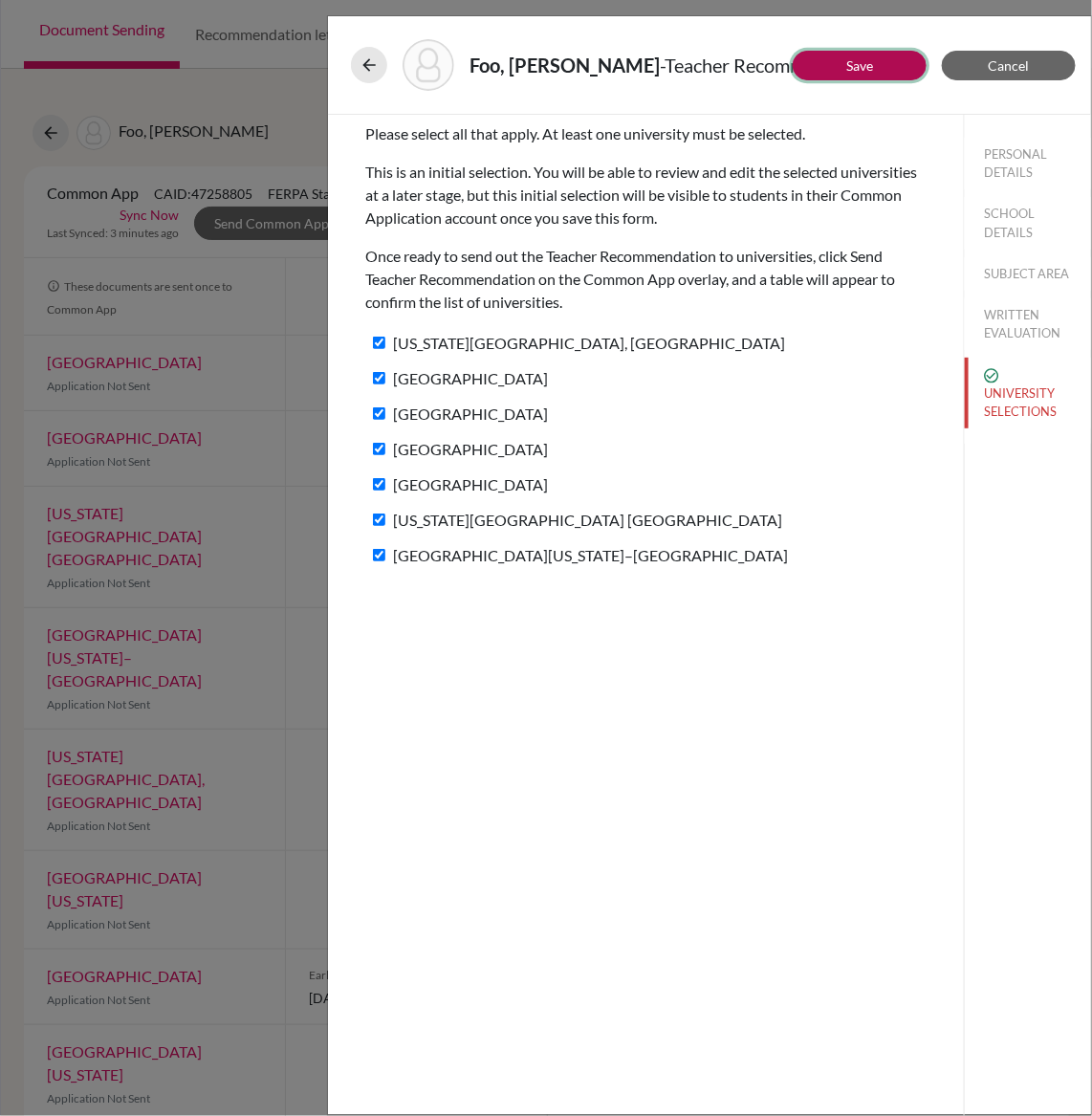
click at [867, 65] on link "Save" at bounding box center [860, 65] width 27 height 16
click at [377, 68] on icon at bounding box center [369, 65] width 19 height 19
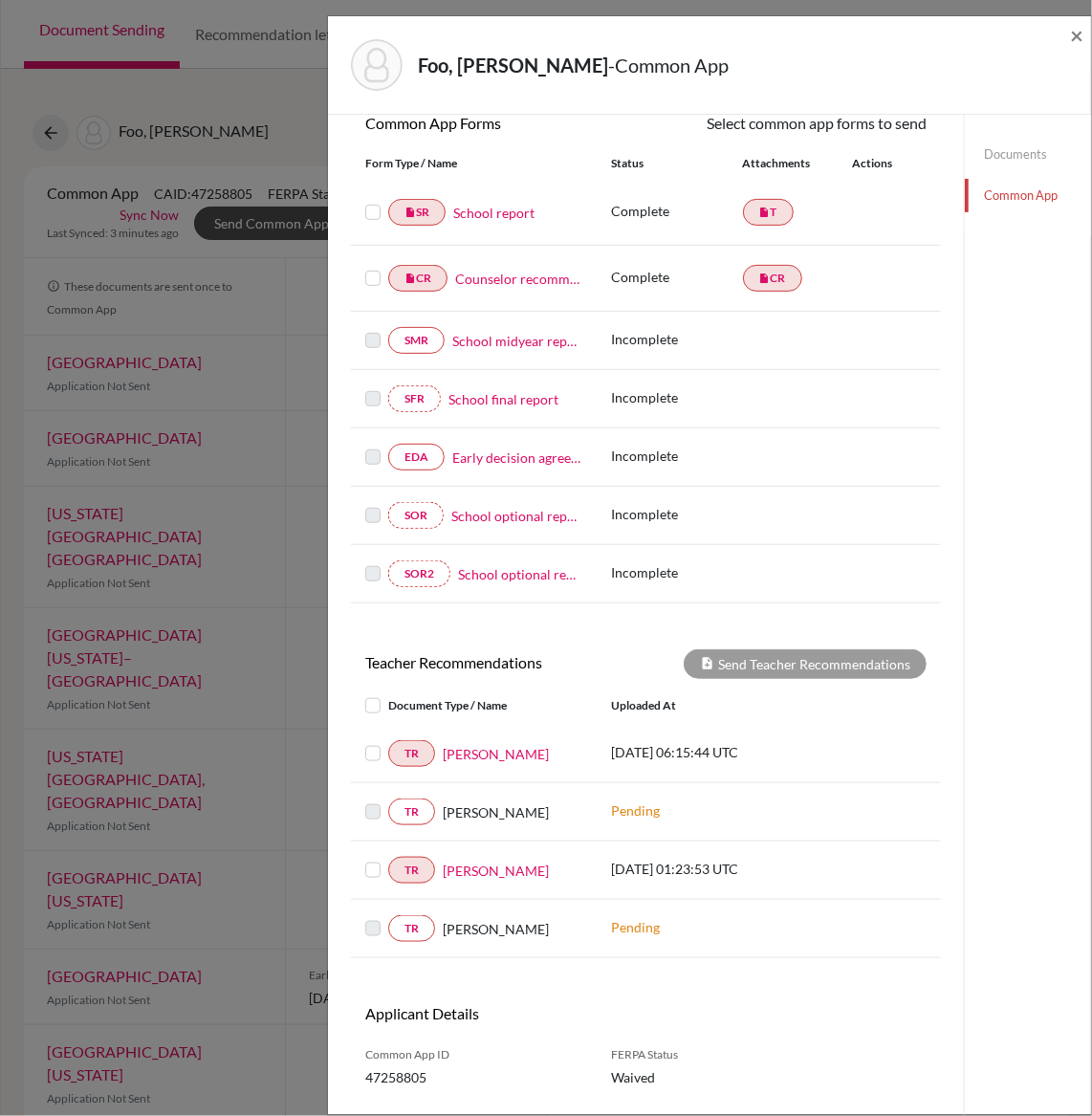
scroll to position [244, 0]
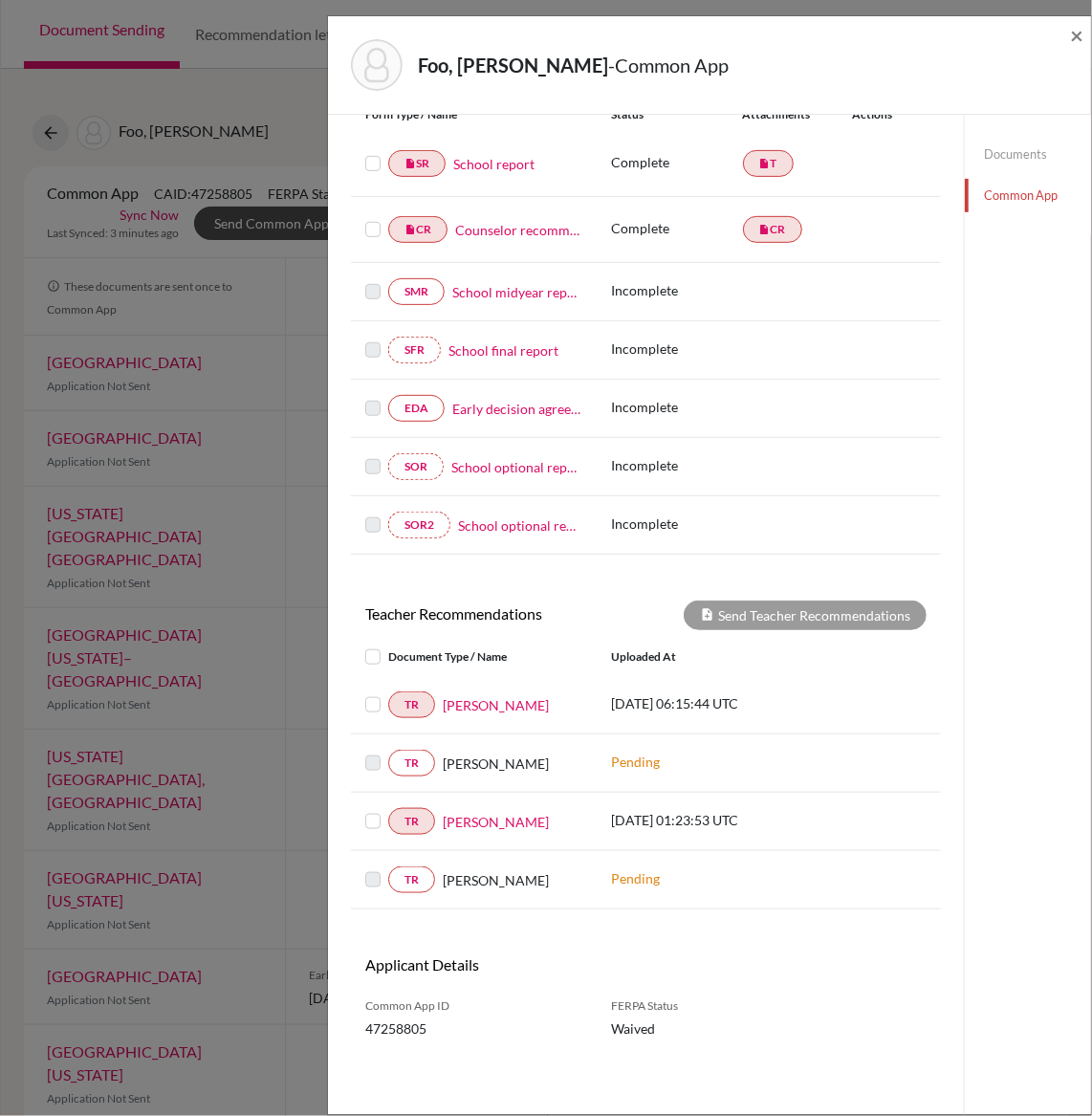
click at [388, 693] on label at bounding box center [388, 693] width 0 height 0
click at [0, 0] on input "checkbox" at bounding box center [0, 0] width 0 height 0
click at [388, 810] on label at bounding box center [388, 810] width 0 height 0
click at [0, 0] on input "checkbox" at bounding box center [0, 0] width 0 height 0
click at [770, 603] on button "Send Teacher Recommendations" at bounding box center [804, 615] width 243 height 30
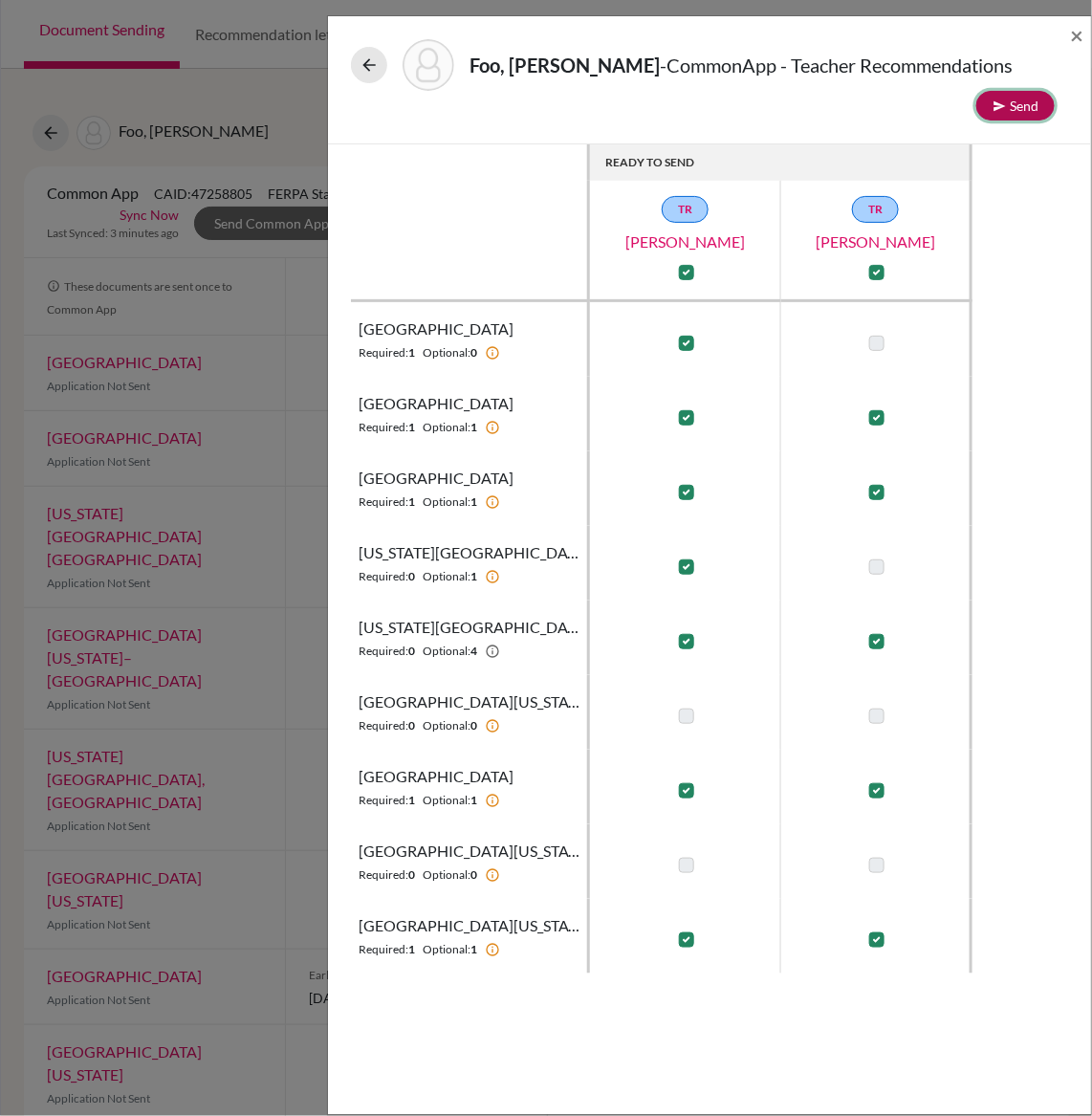
click at [1028, 105] on button "Send" at bounding box center [1015, 105] width 79 height 30
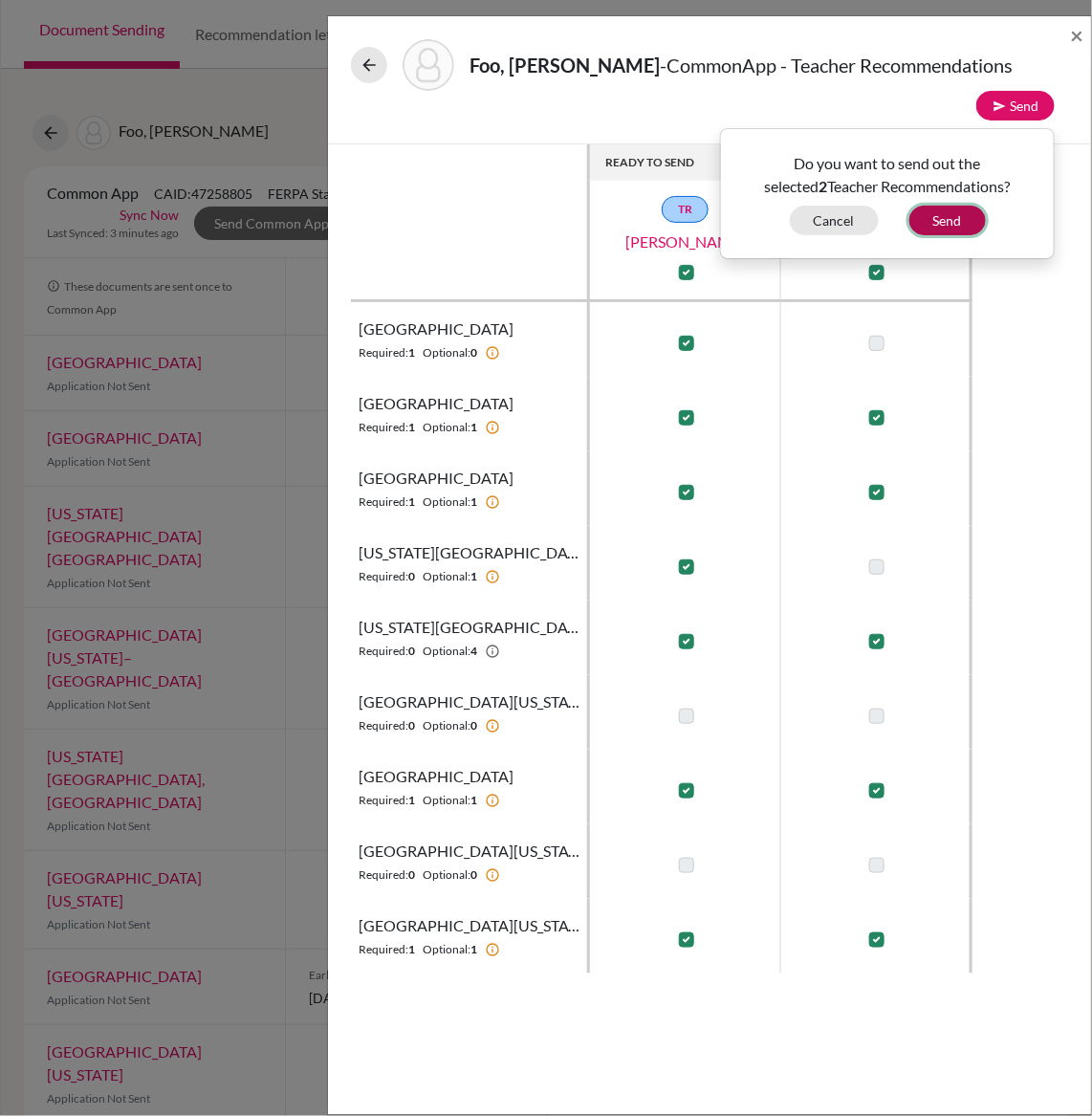
click at [939, 223] on button "Send" at bounding box center [948, 220] width 77 height 30
checkbox input "false"
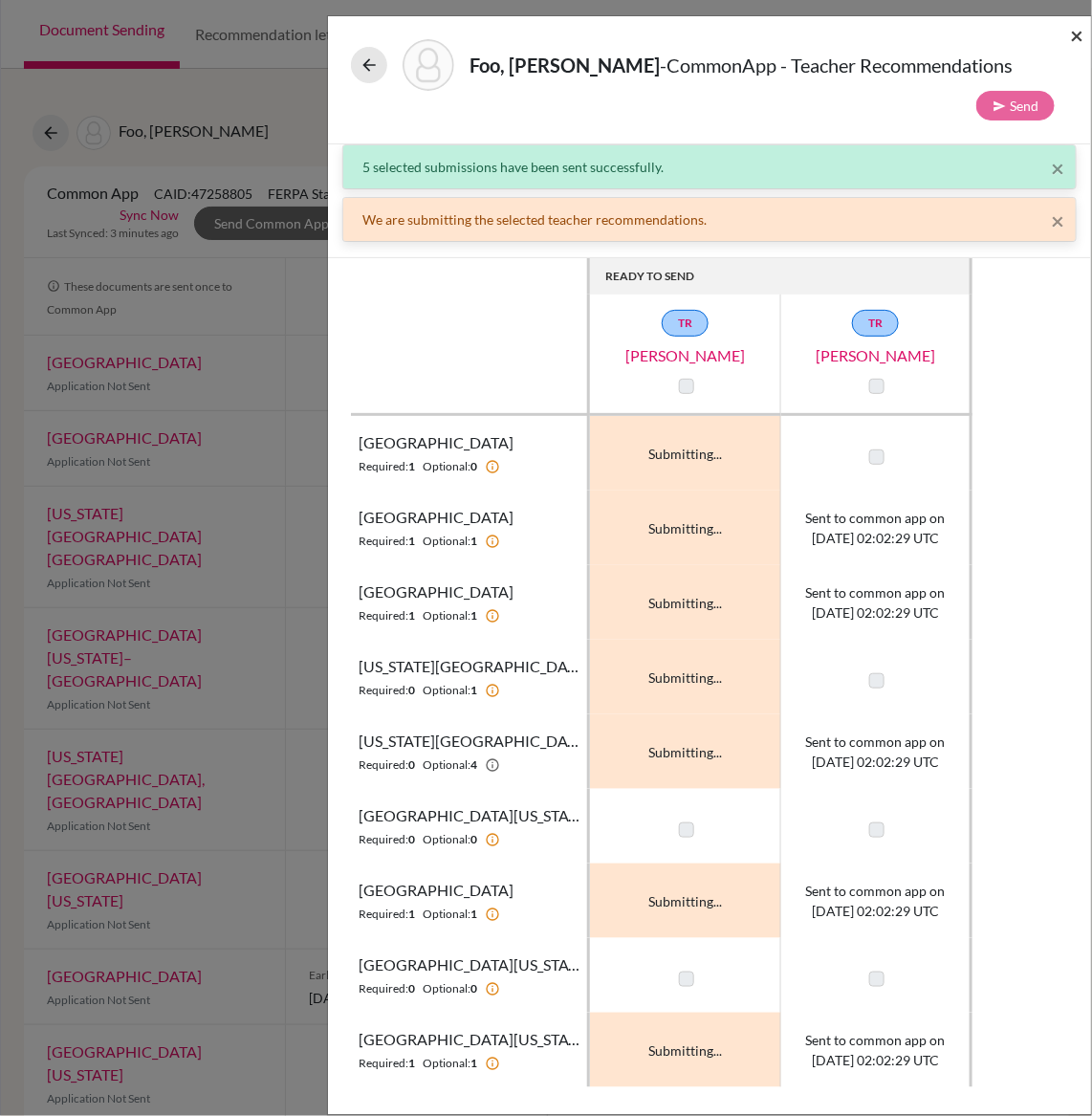
click at [1074, 31] on span "×" at bounding box center [1077, 35] width 13 height 28
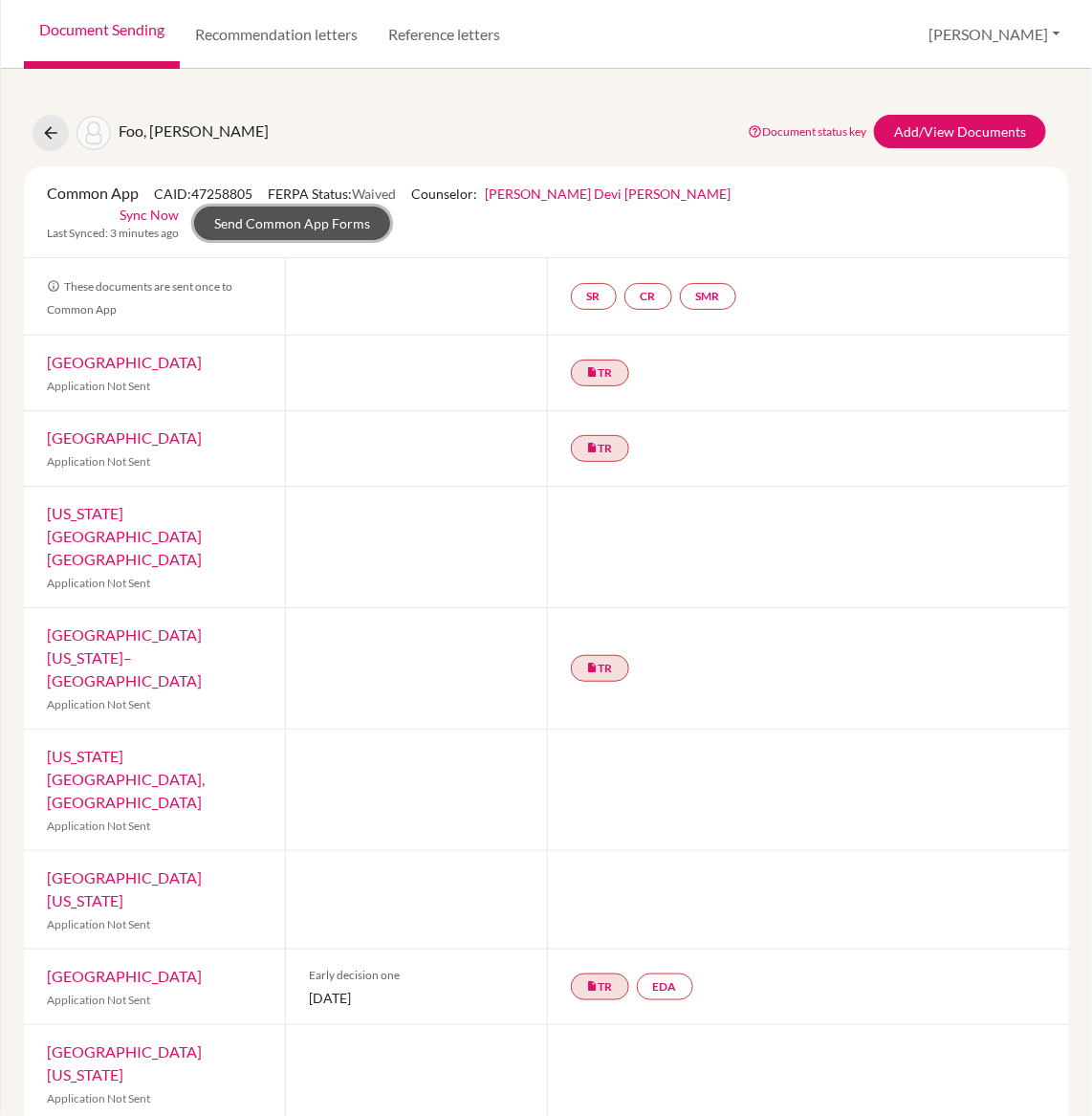
click at [390, 206] on link "Send Common App Forms" at bounding box center [291, 222] width 196 height 34
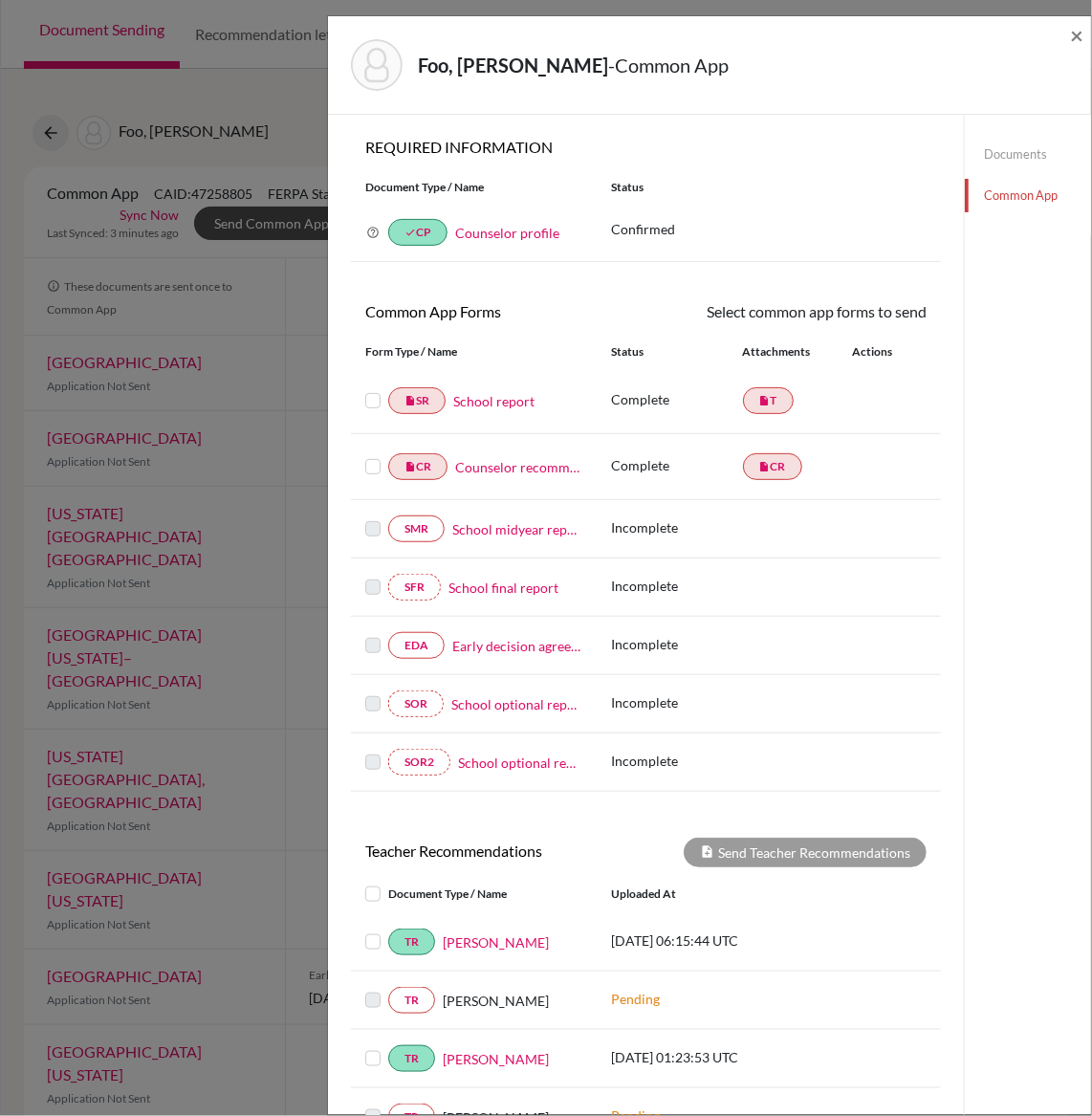
click at [370, 389] on label at bounding box center [373, 389] width 15 height 0
click at [0, 0] on input "checkbox" at bounding box center [0, 0] width 0 height 0
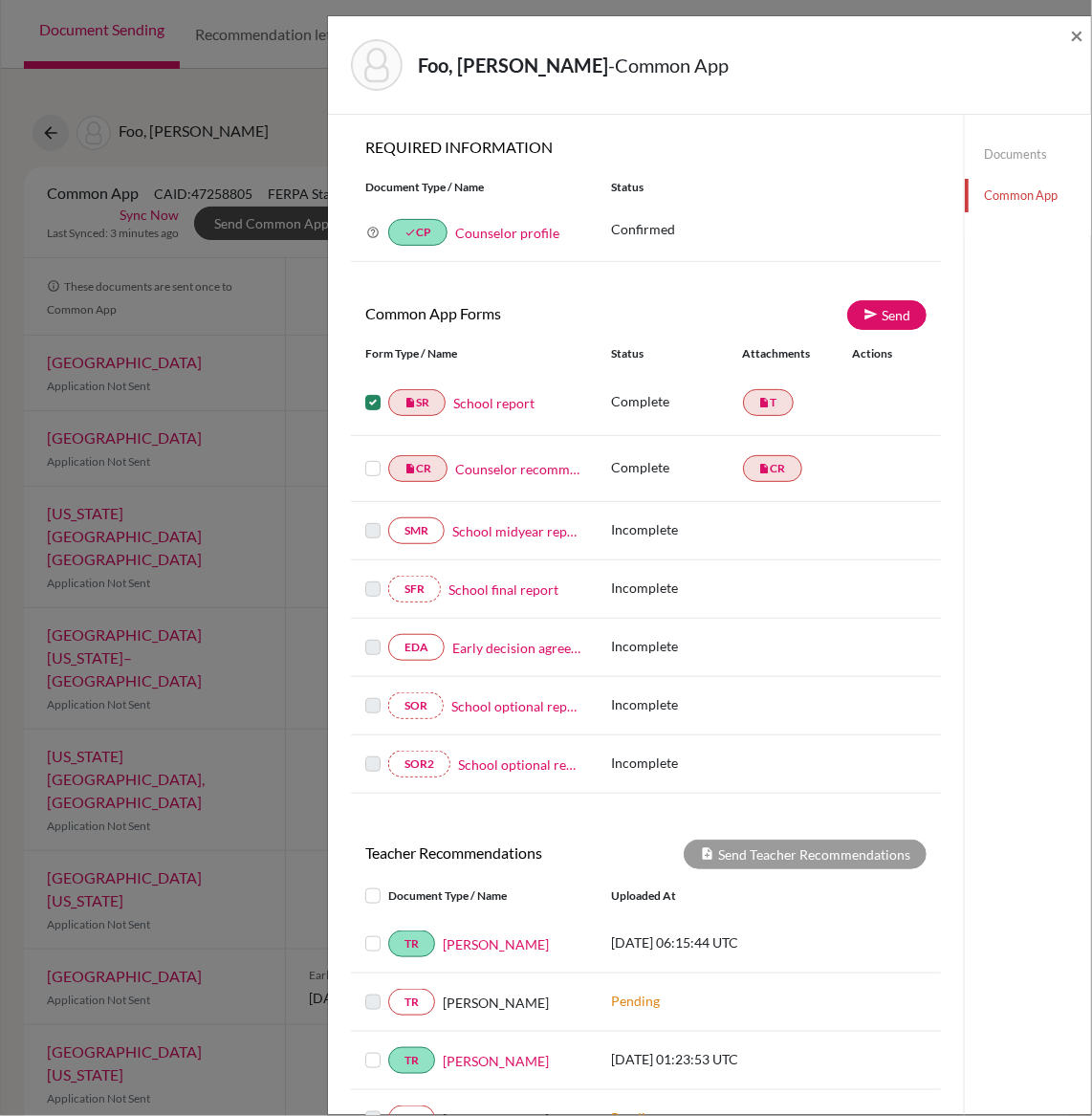
click at [373, 458] on div "insert_drive_file CR Counselor recommendation" at bounding box center [474, 469] width 217 height 27
click at [372, 457] on label at bounding box center [373, 457] width 15 height 0
click at [0, 0] on input "checkbox" at bounding box center [0, 0] width 0 height 0
click at [1081, 35] on span "×" at bounding box center [1077, 35] width 13 height 28
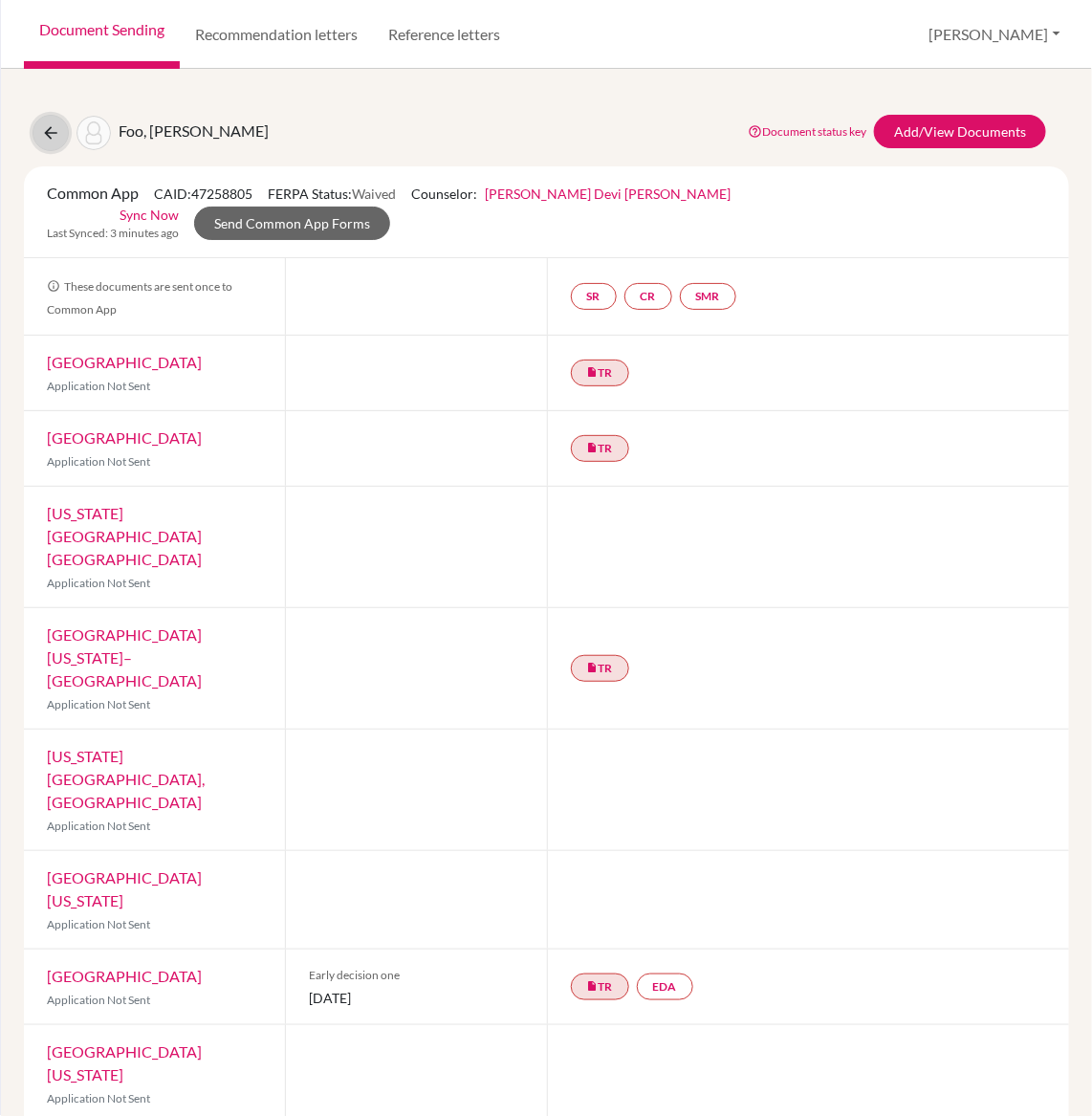
click at [39, 132] on button at bounding box center [51, 133] width 36 height 36
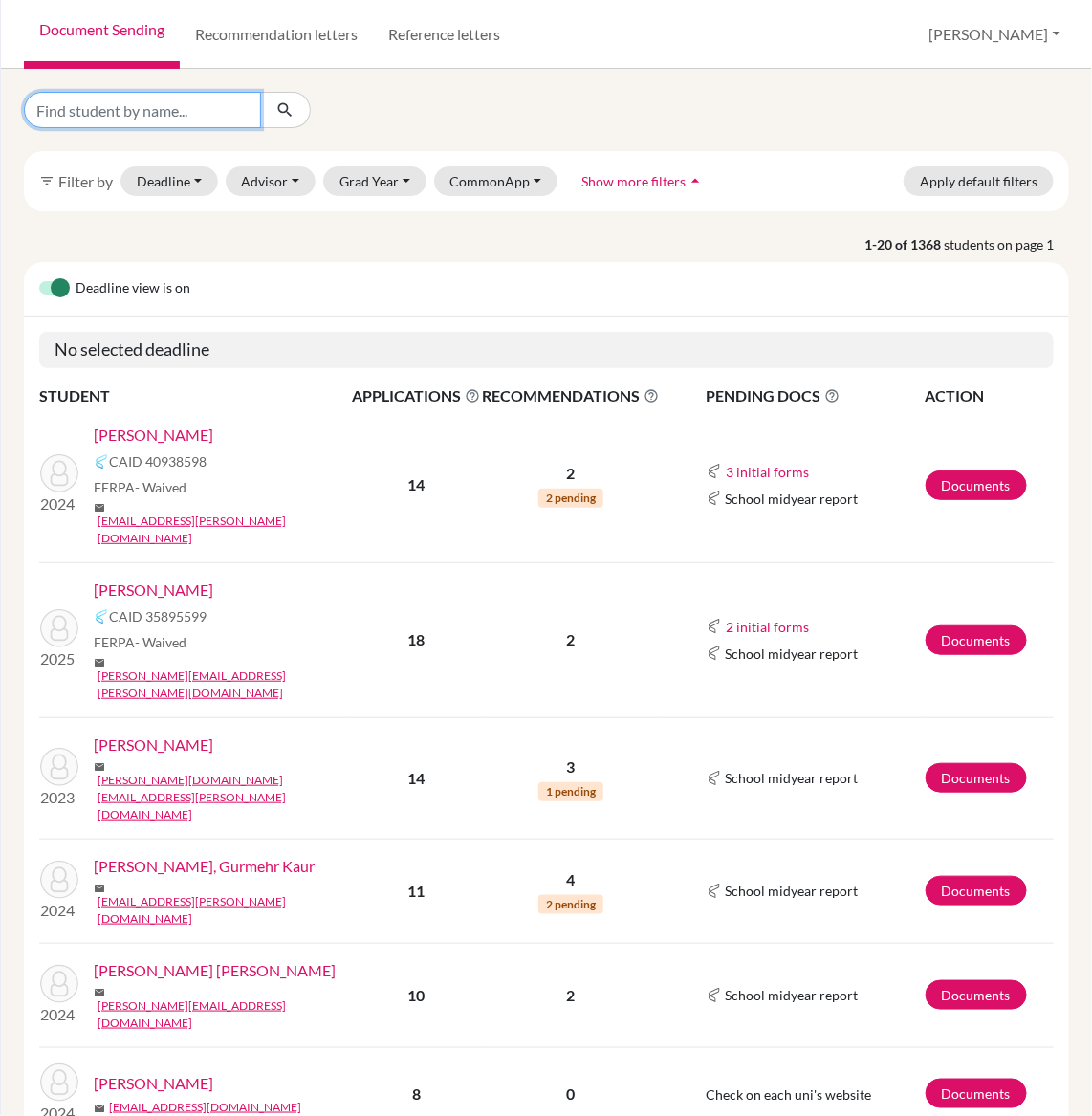
click at [205, 98] on input "Find student by name..." at bounding box center [142, 110] width 237 height 36
type input "kum sunbin"
click button "submit" at bounding box center [285, 110] width 51 height 36
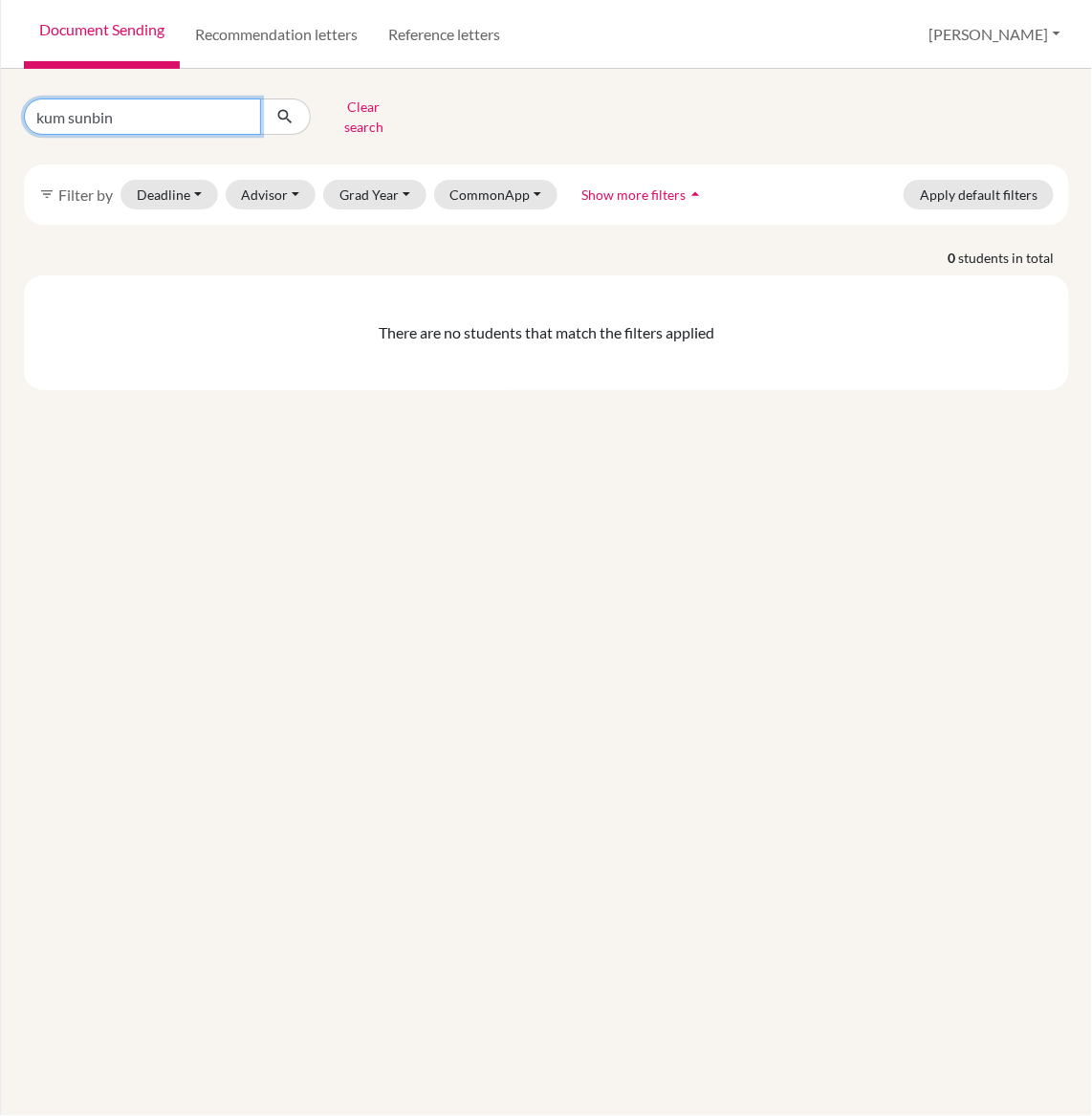
drag, startPoint x: 190, startPoint y: 109, endPoint x: 0, endPoint y: 58, distance: 196.7
click at [0, 58] on div "Home Students Universities Documents Analytics Help center Community Document S…" at bounding box center [546, 558] width 1092 height 1116
type input "kim sunbin"
click at [287, 117] on icon "submit" at bounding box center [285, 117] width 19 height 19
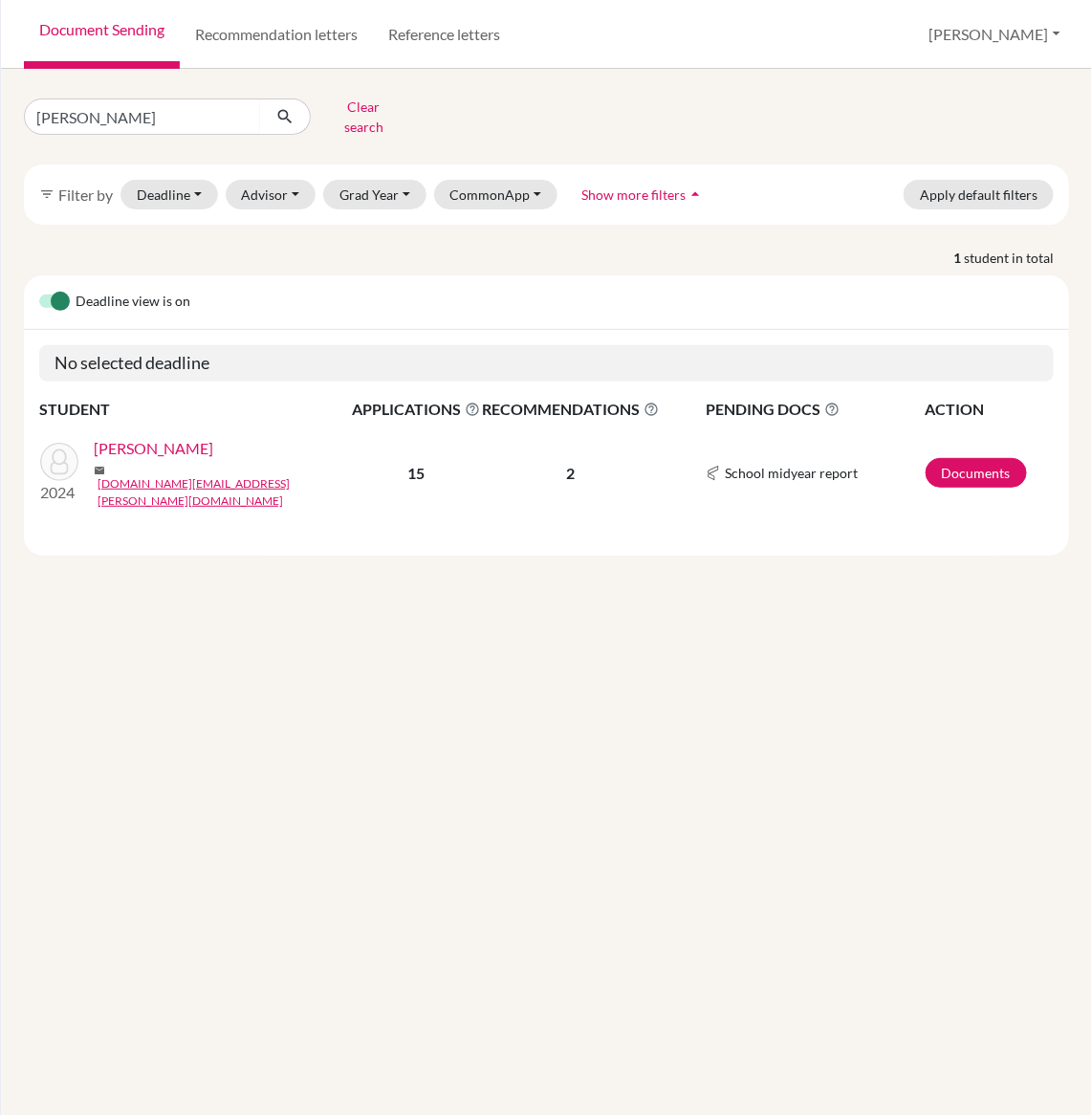
click at [150, 442] on link "Kim, Sunbin" at bounding box center [153, 449] width 120 height 23
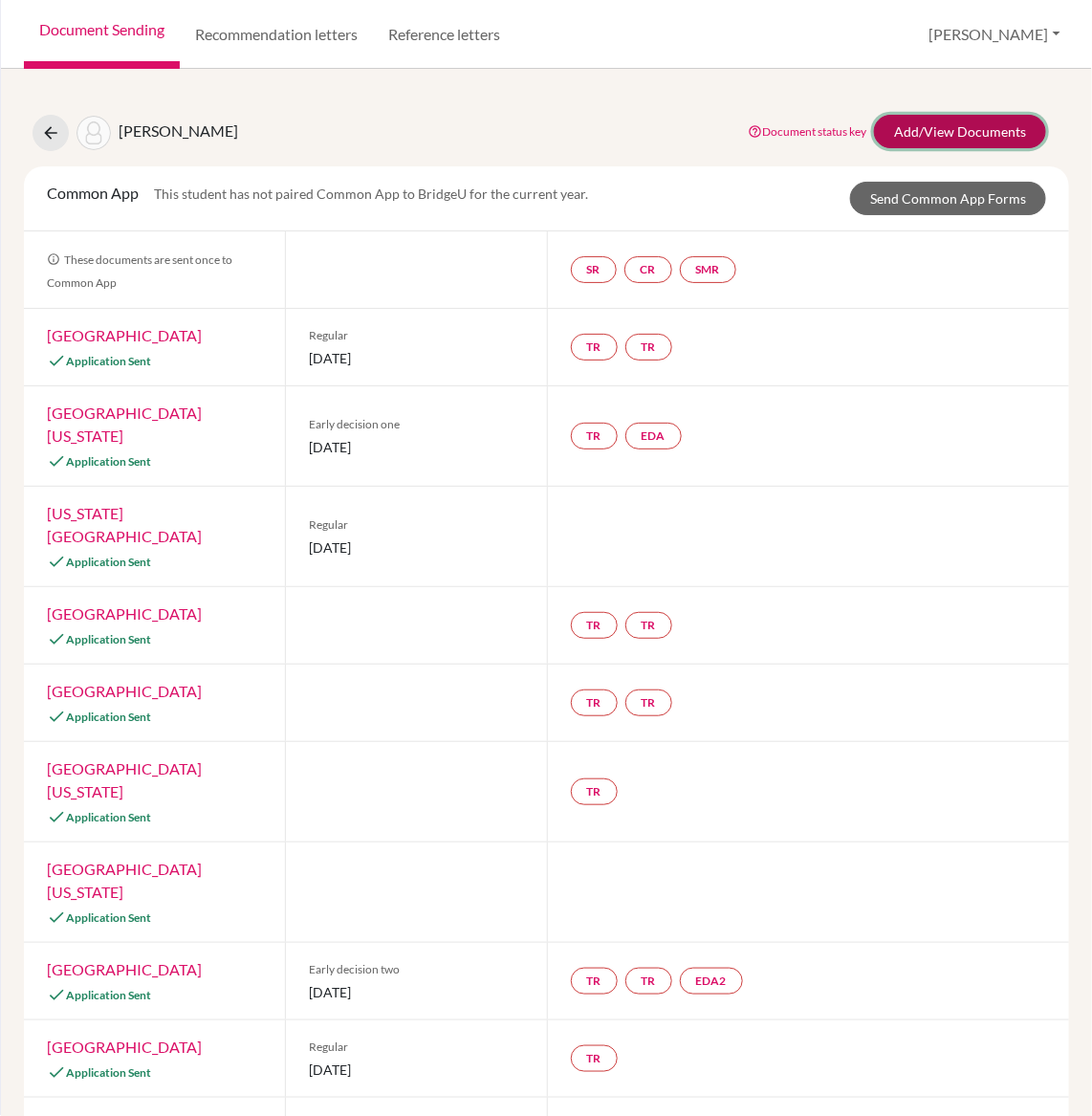
click at [967, 128] on link "Add/View Documents" at bounding box center [961, 131] width 173 height 34
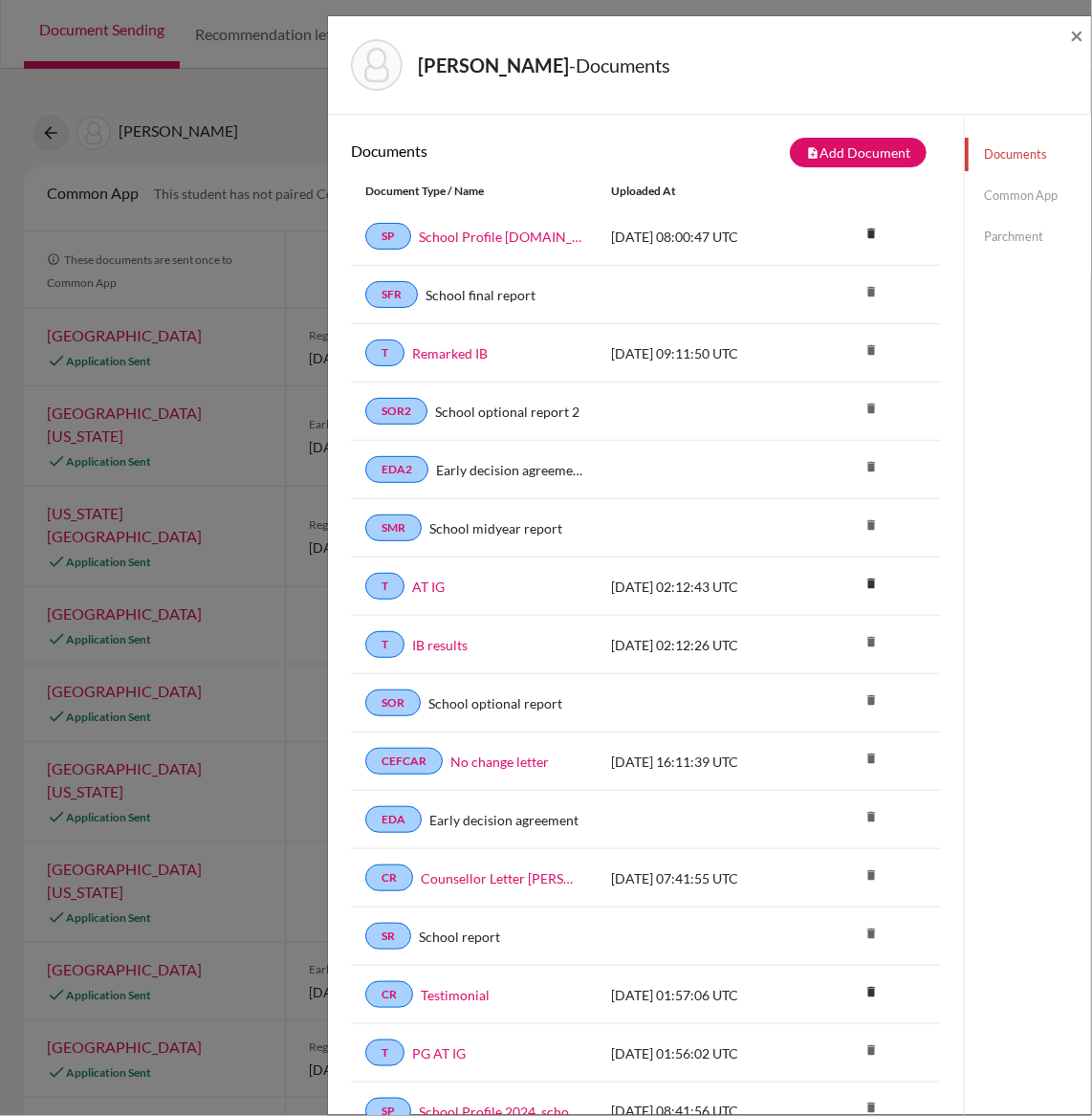
click at [1033, 202] on link "Common App" at bounding box center [1028, 196] width 127 height 34
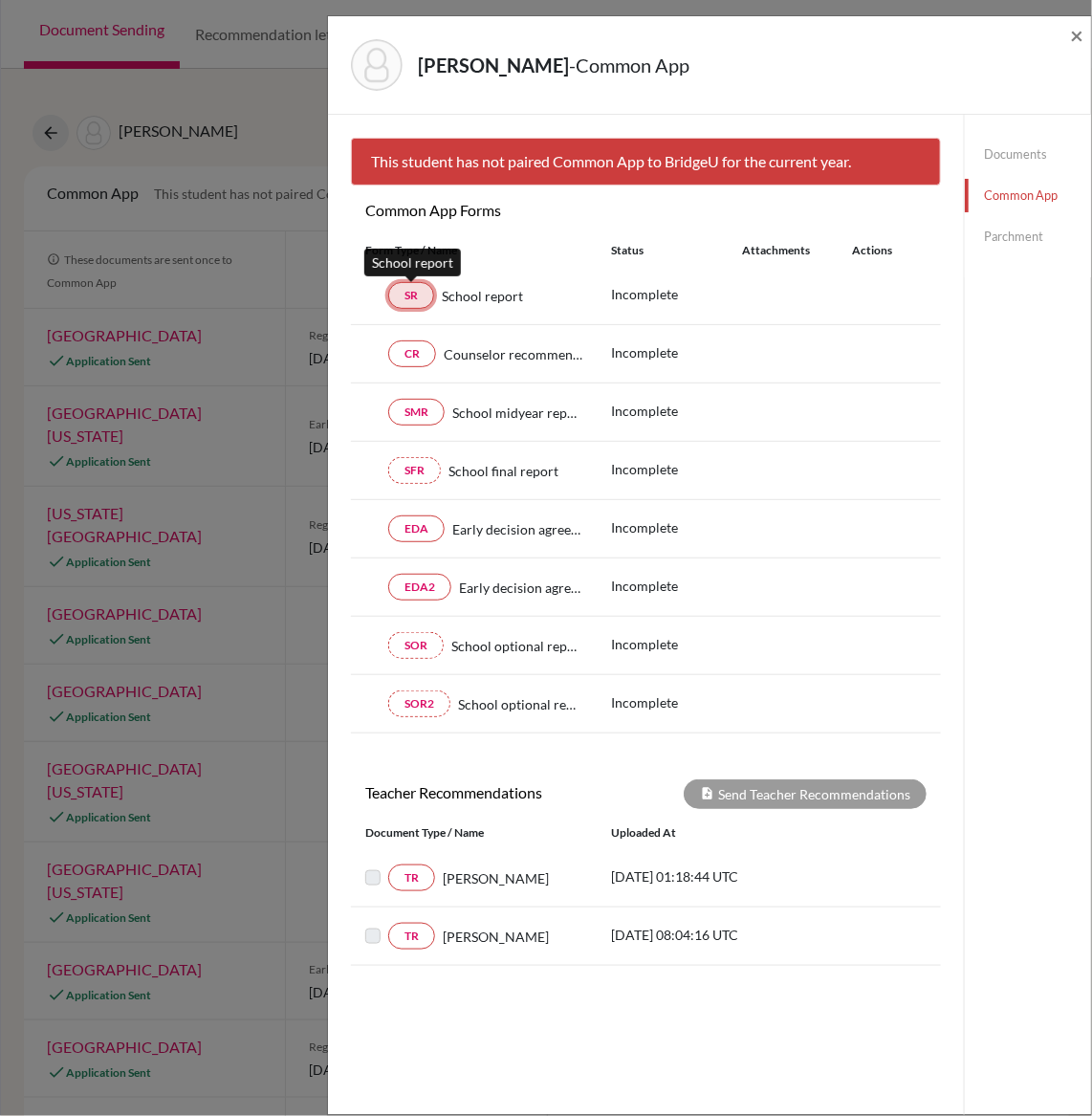
click at [414, 300] on link "SR" at bounding box center [411, 295] width 46 height 27
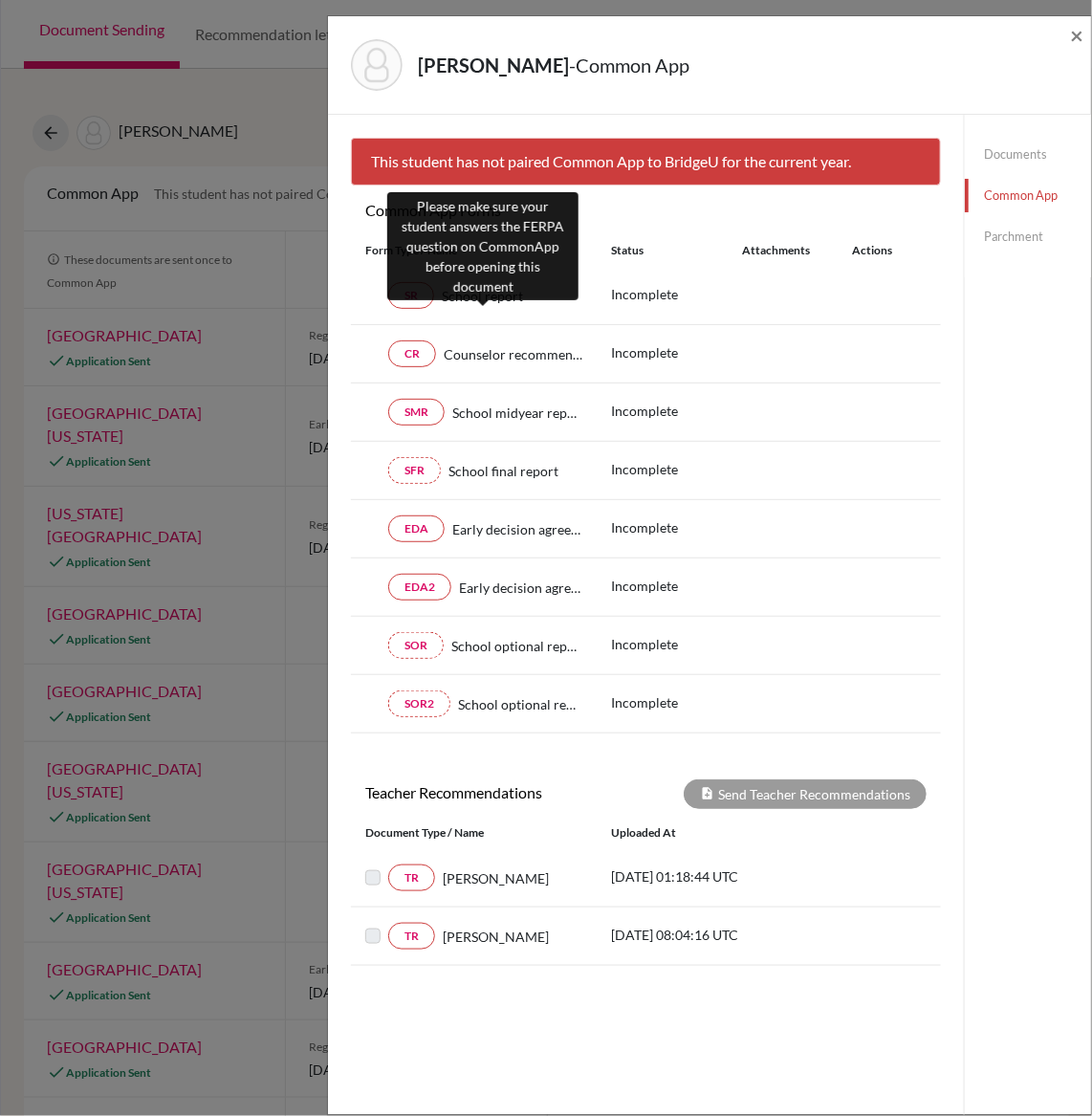
click at [476, 290] on span "School report" at bounding box center [482, 295] width 81 height 20
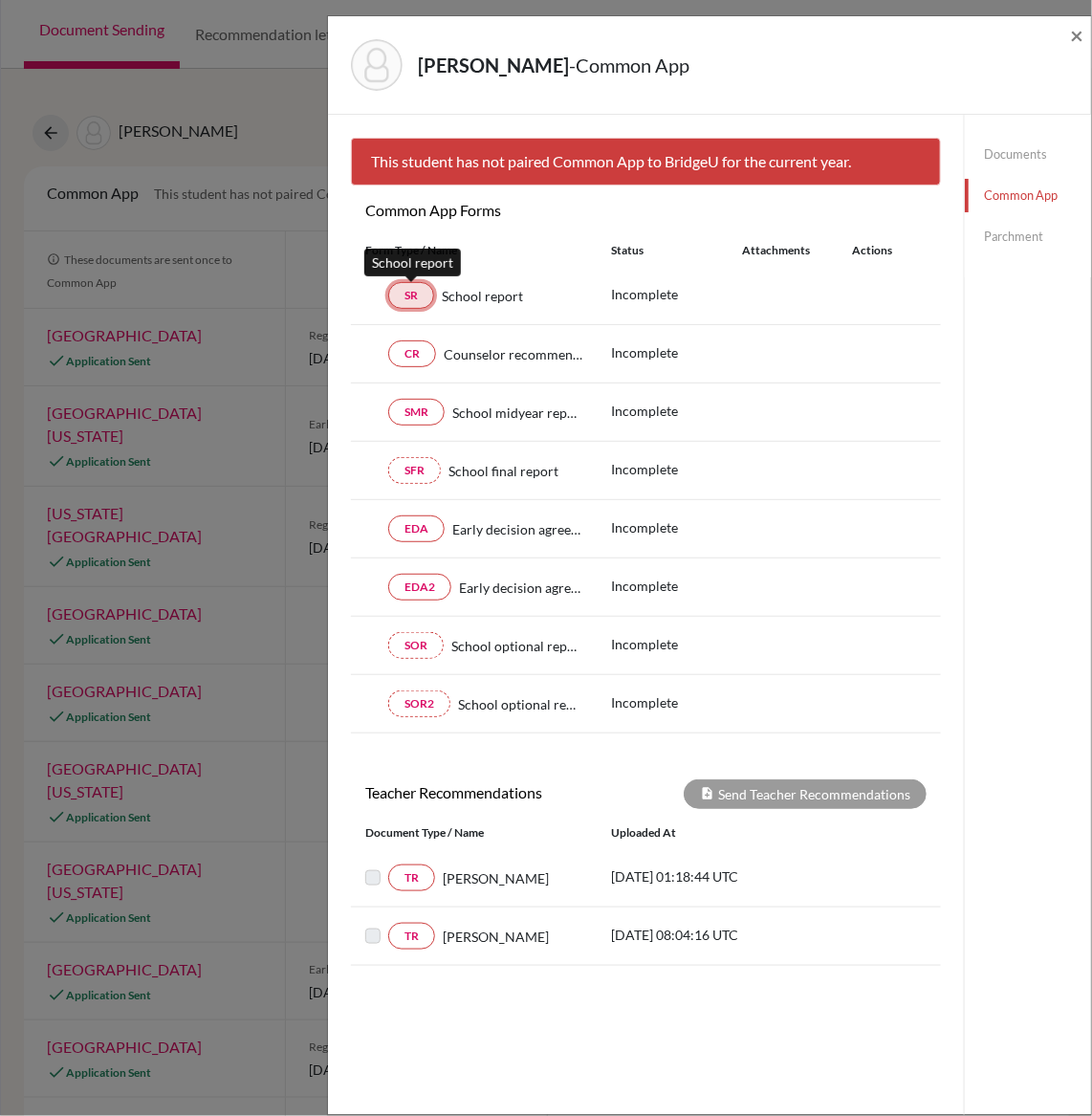
click at [391, 298] on link "SR" at bounding box center [411, 295] width 46 height 27
click at [1013, 163] on link "Documents" at bounding box center [1028, 154] width 127 height 34
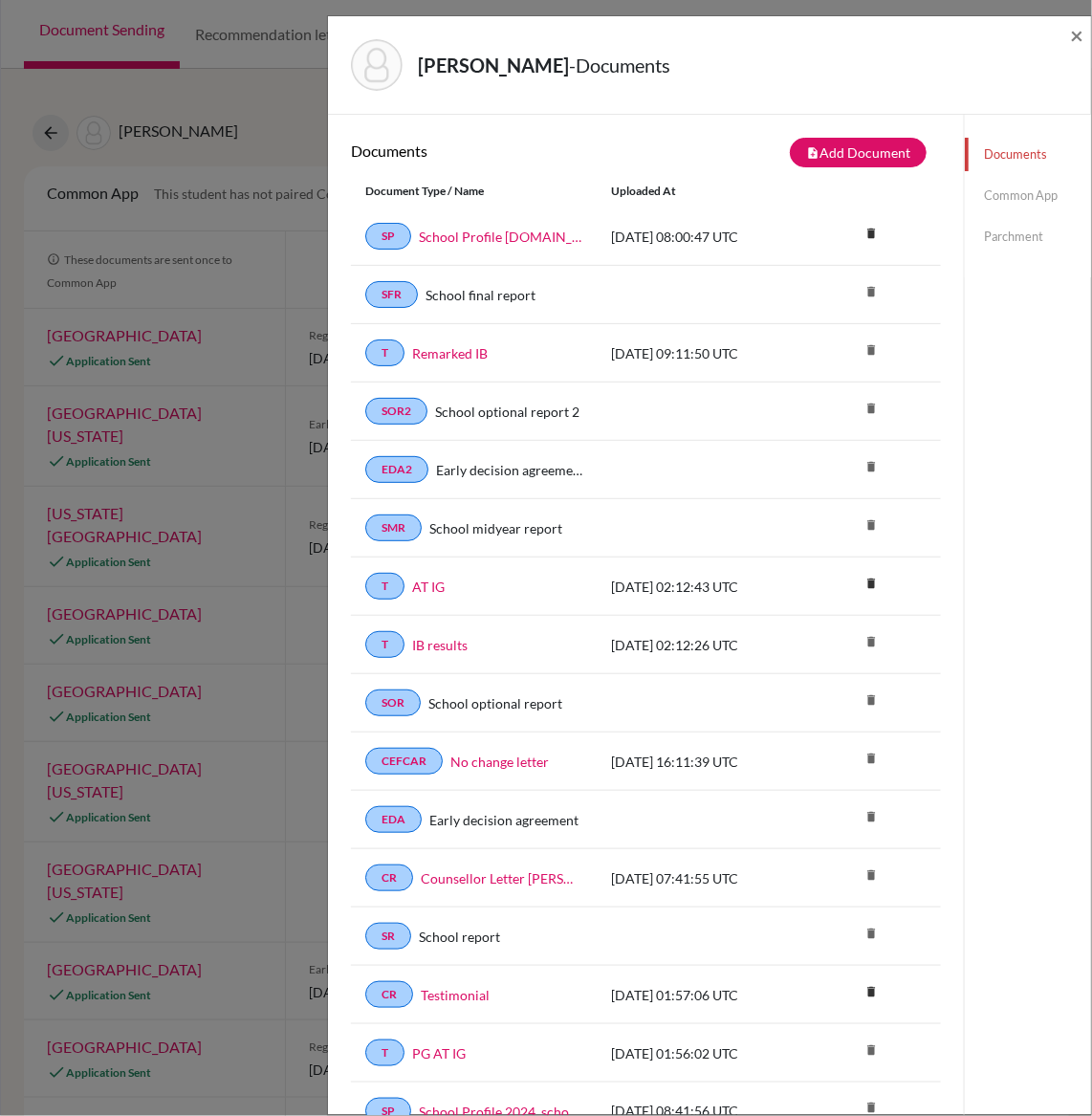
click at [1051, 189] on link "Common App" at bounding box center [1028, 196] width 127 height 34
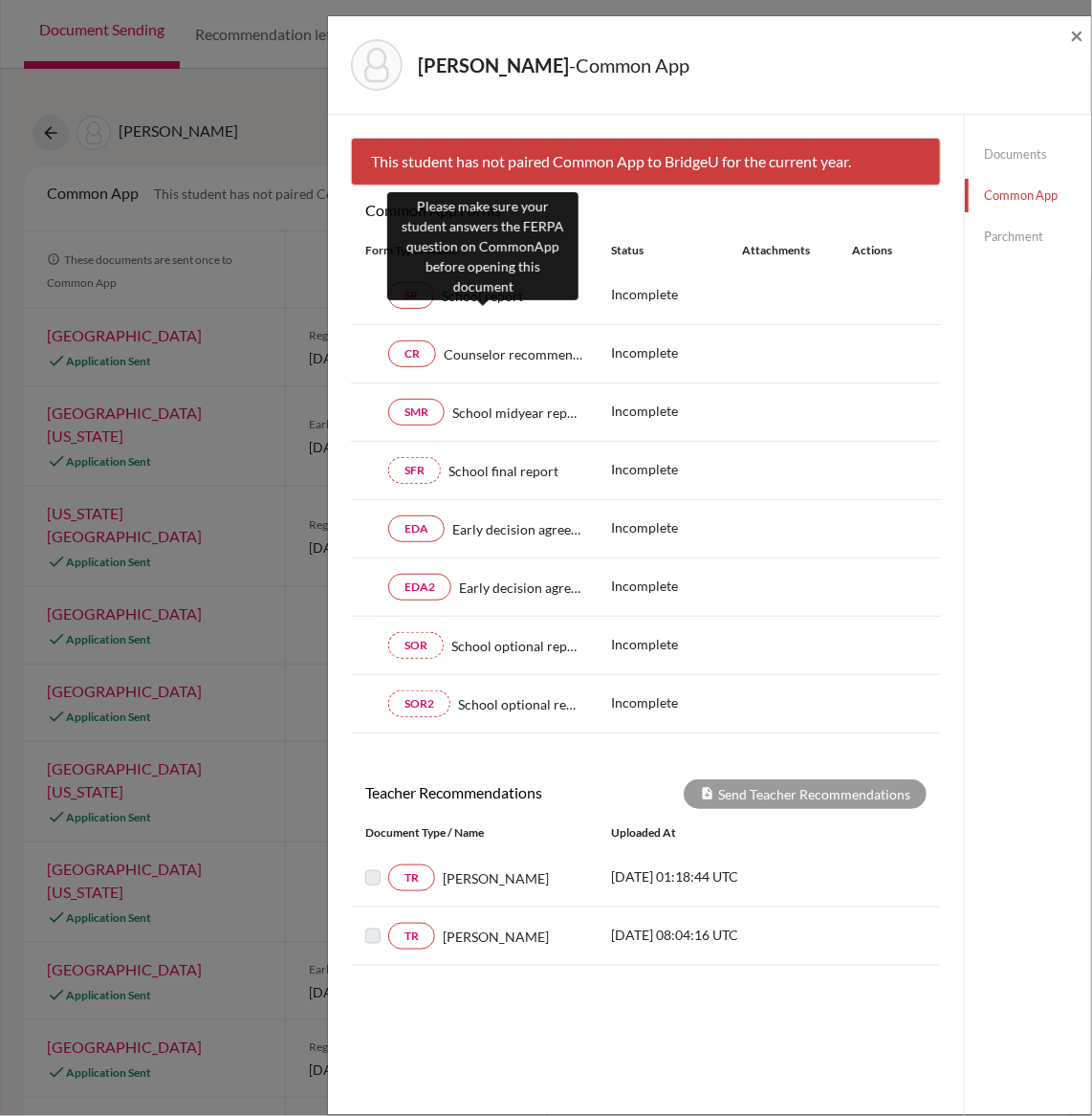
click at [478, 292] on span "School report" at bounding box center [482, 295] width 81 height 20
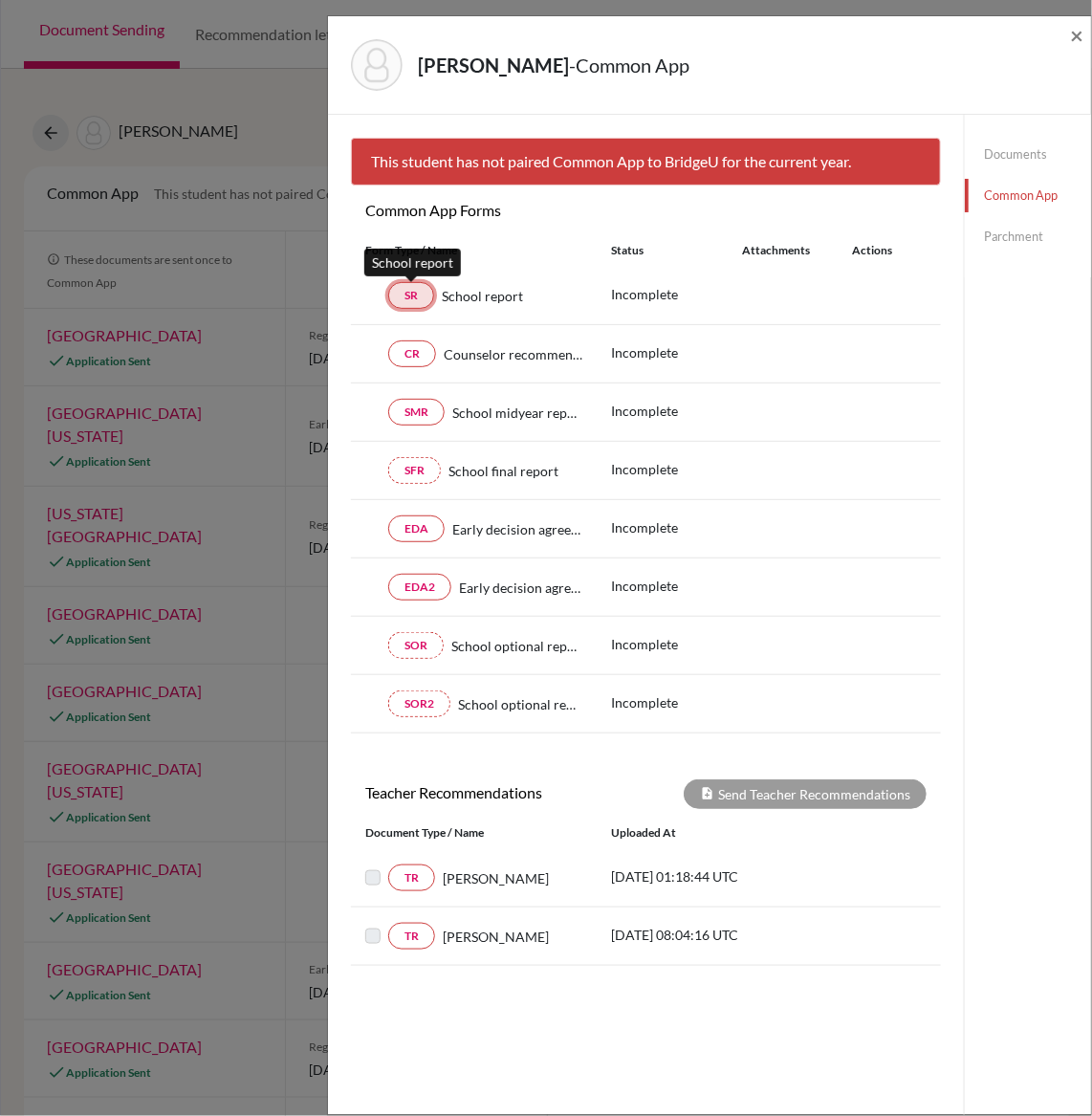
click at [418, 291] on link "SR" at bounding box center [411, 295] width 46 height 27
click at [1066, 34] on div "Kim, Sunbin - Common App ×" at bounding box center [709, 65] width 748 height 82
click at [1079, 34] on span "×" at bounding box center [1077, 35] width 13 height 28
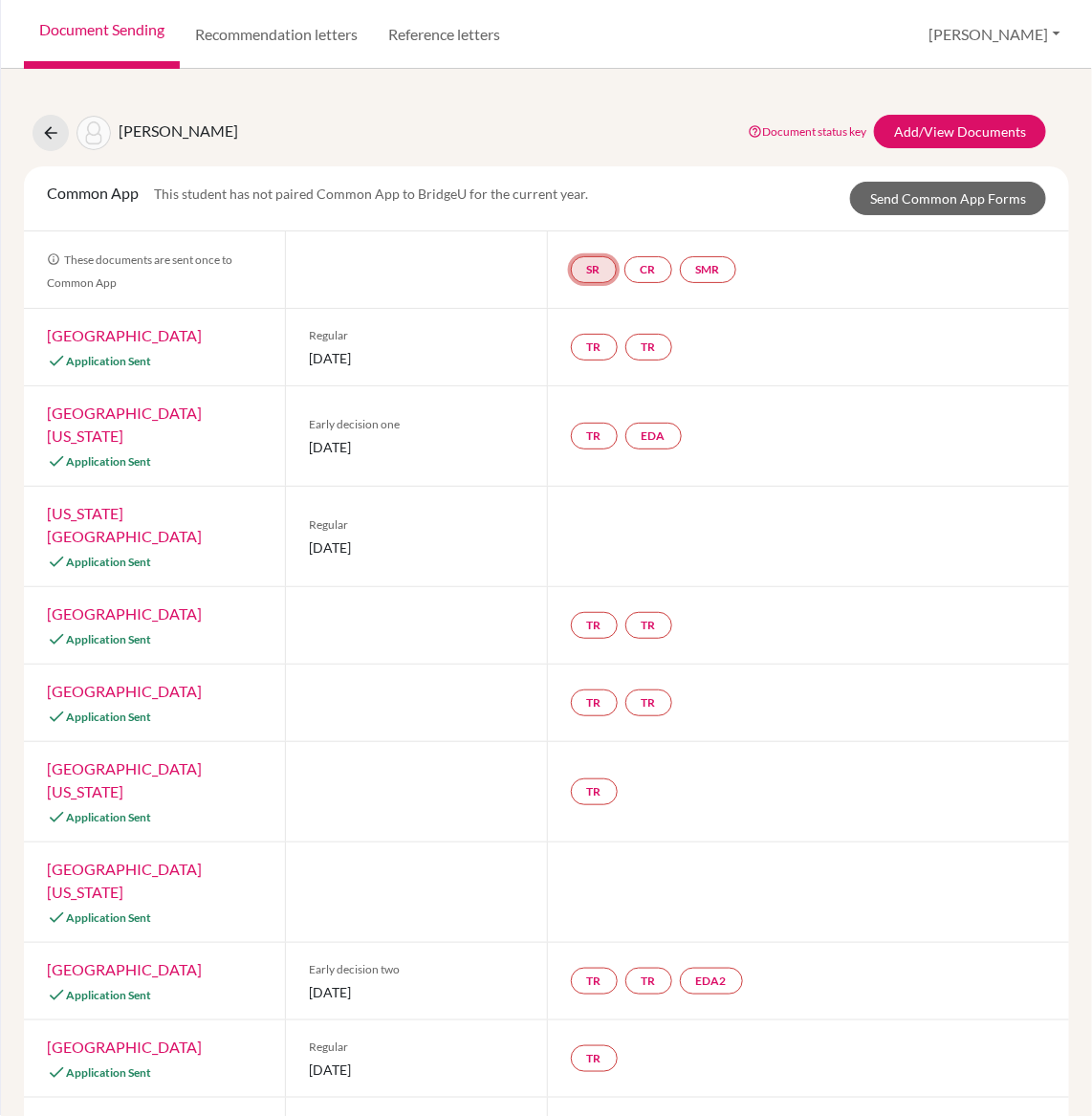
click at [600, 268] on link "SR" at bounding box center [593, 269] width 46 height 27
click at [602, 183] on h3 "School report" at bounding box center [594, 177] width 112 height 35
click at [356, 32] on link "Recommendation letters" at bounding box center [276, 35] width 193 height 69
click at [437, 34] on link "Reference letters" at bounding box center [444, 35] width 143 height 69
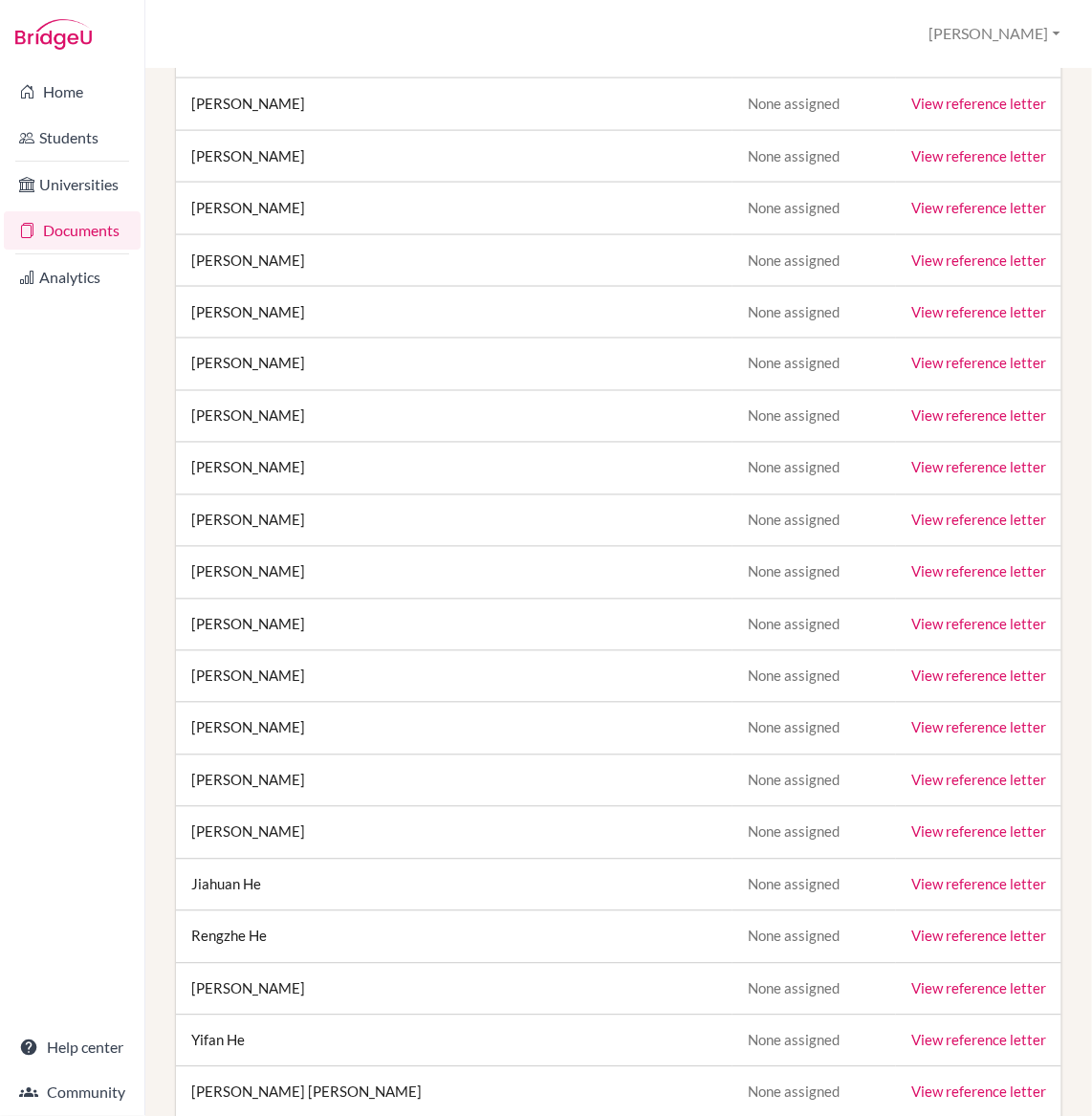
scroll to position [25497, 0]
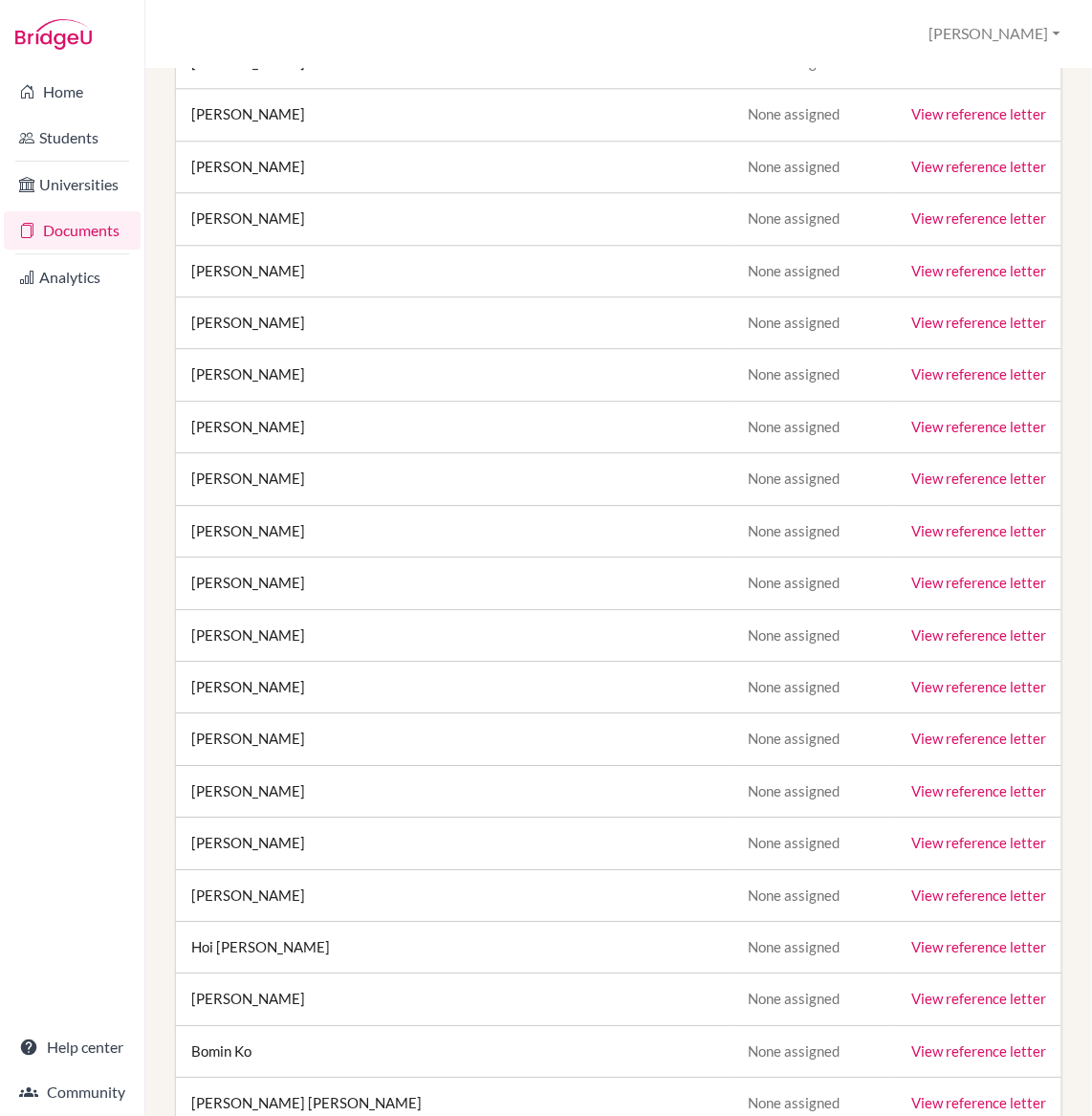
click at [926, 487] on link "View reference letter" at bounding box center [979, 478] width 135 height 17
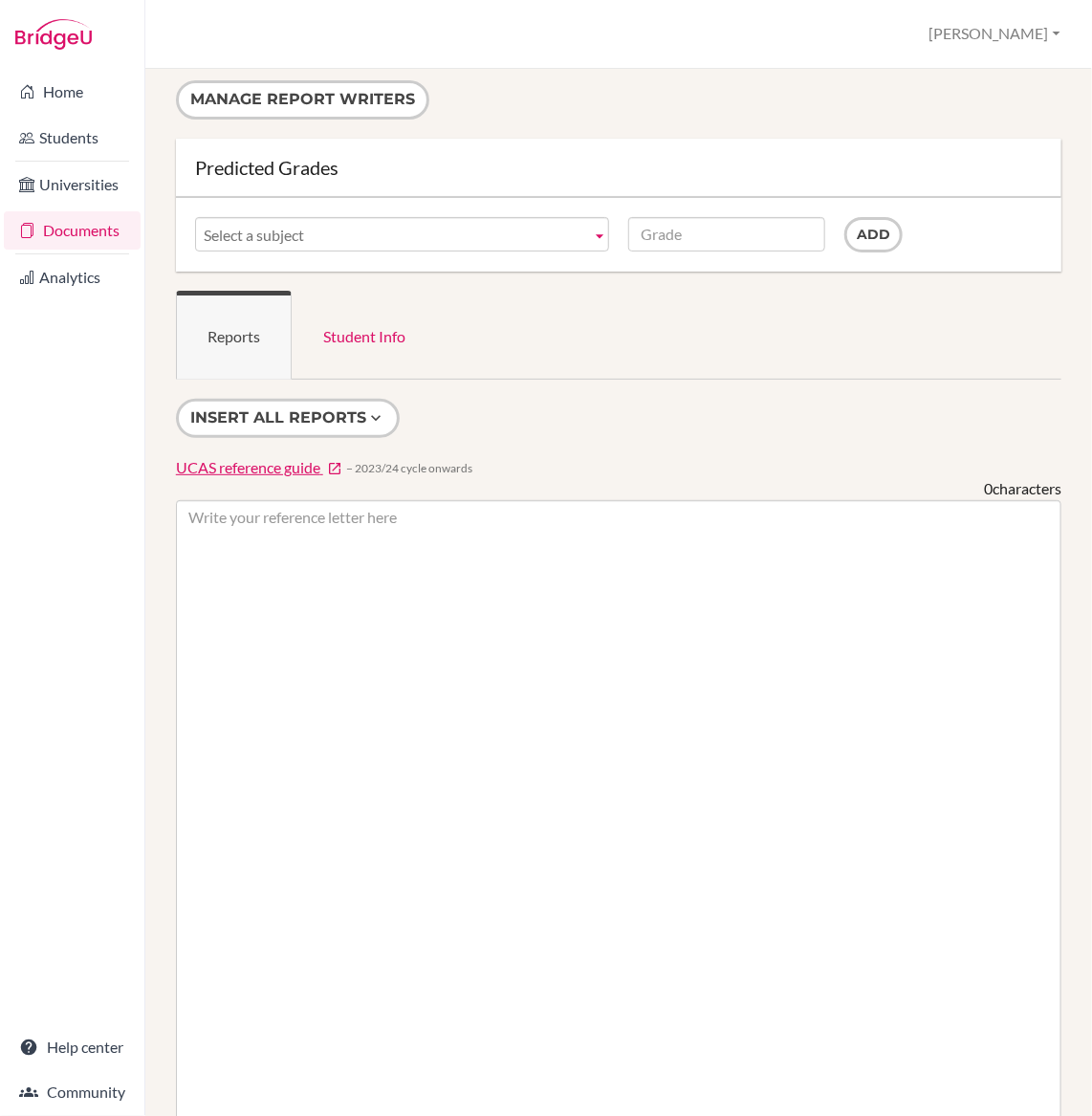
click at [70, 157] on li "Students" at bounding box center [72, 138] width 145 height 46
click at [67, 138] on link "Students" at bounding box center [72, 138] width 137 height 38
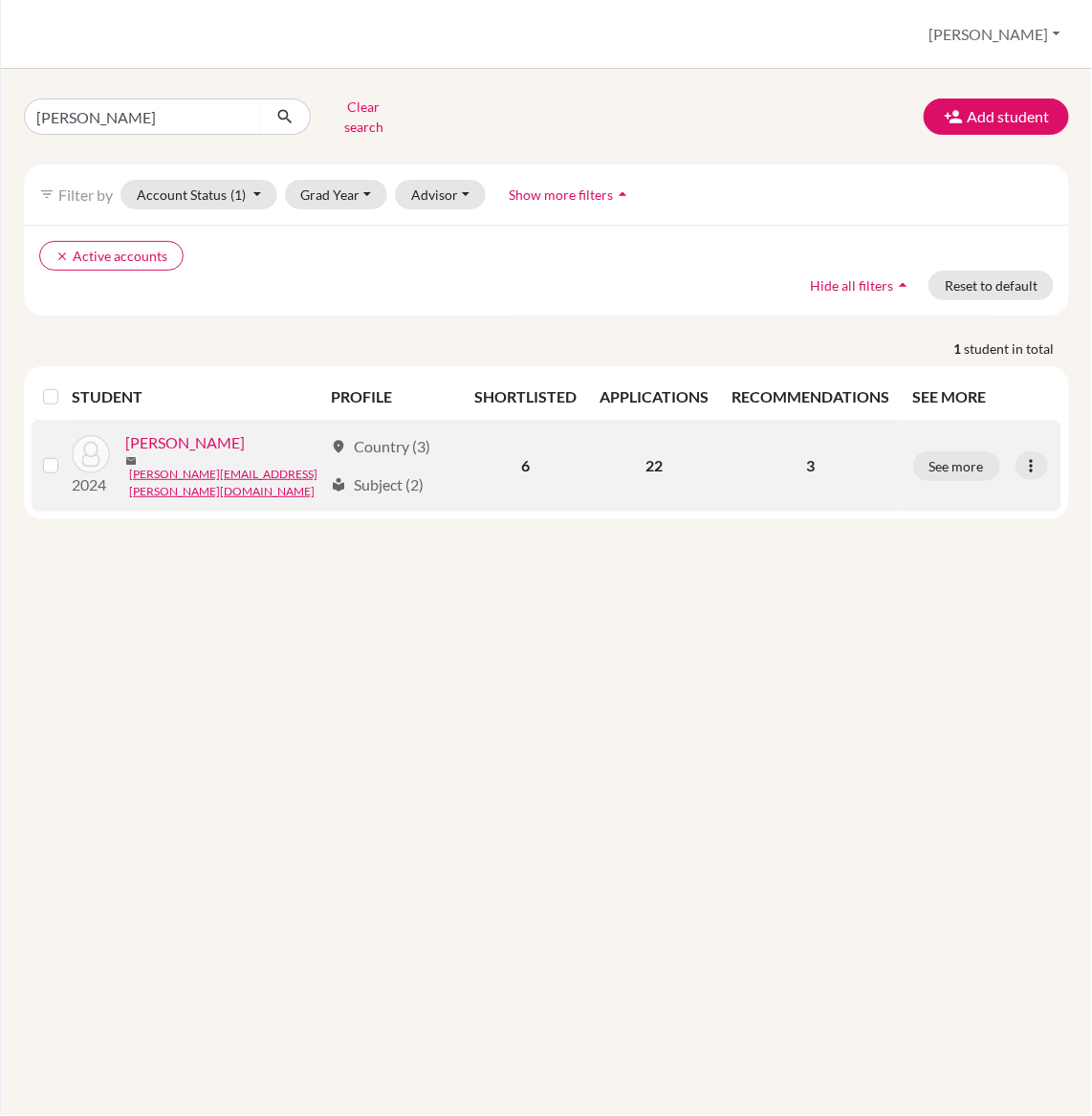
click at [196, 447] on link "[PERSON_NAME]" at bounding box center [185, 443] width 120 height 23
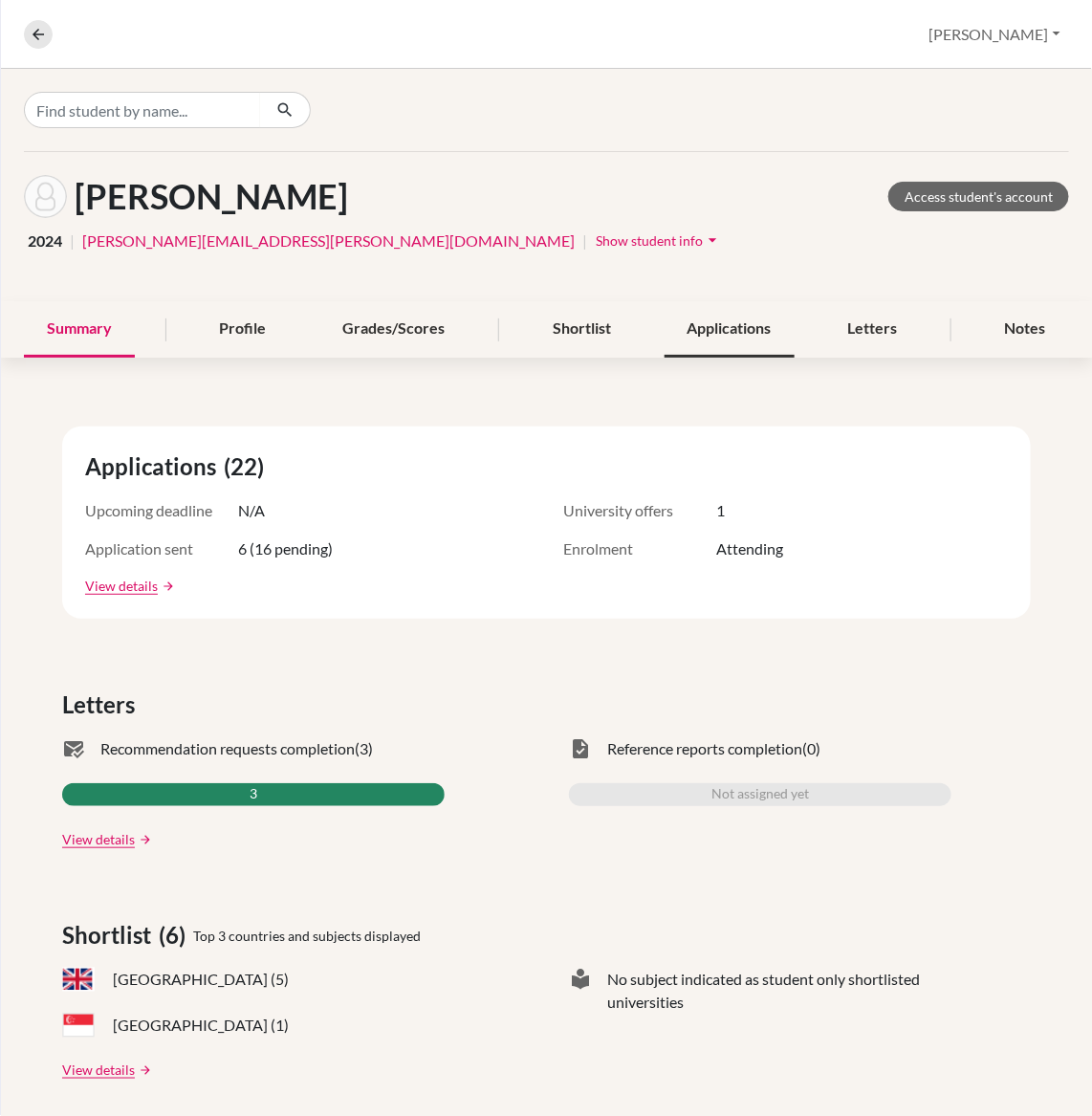
click at [716, 328] on div "Applications" at bounding box center [730, 329] width 130 height 57
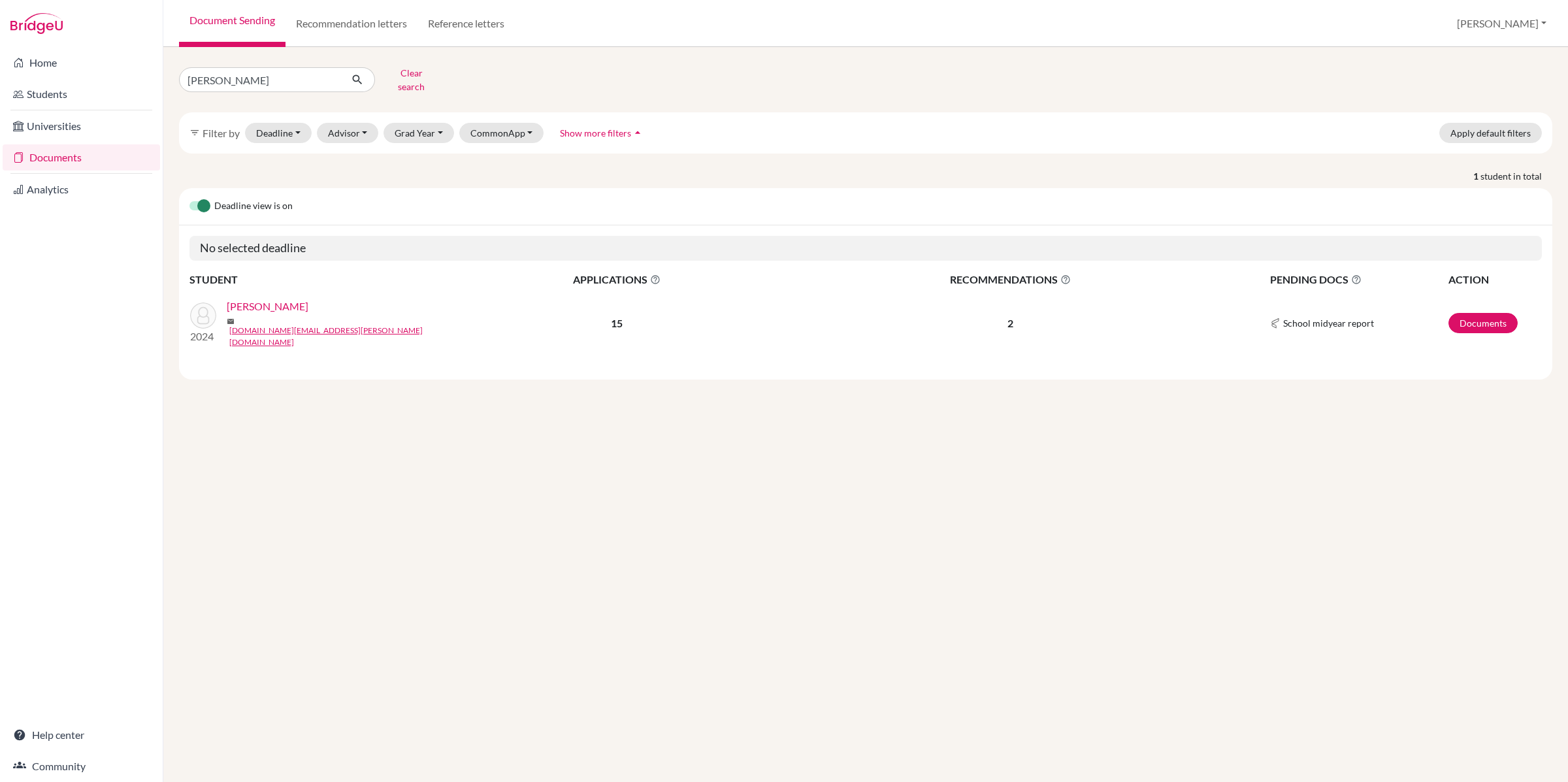
click at [252, 300] on link "[PERSON_NAME]" at bounding box center [267, 307] width 82 height 16
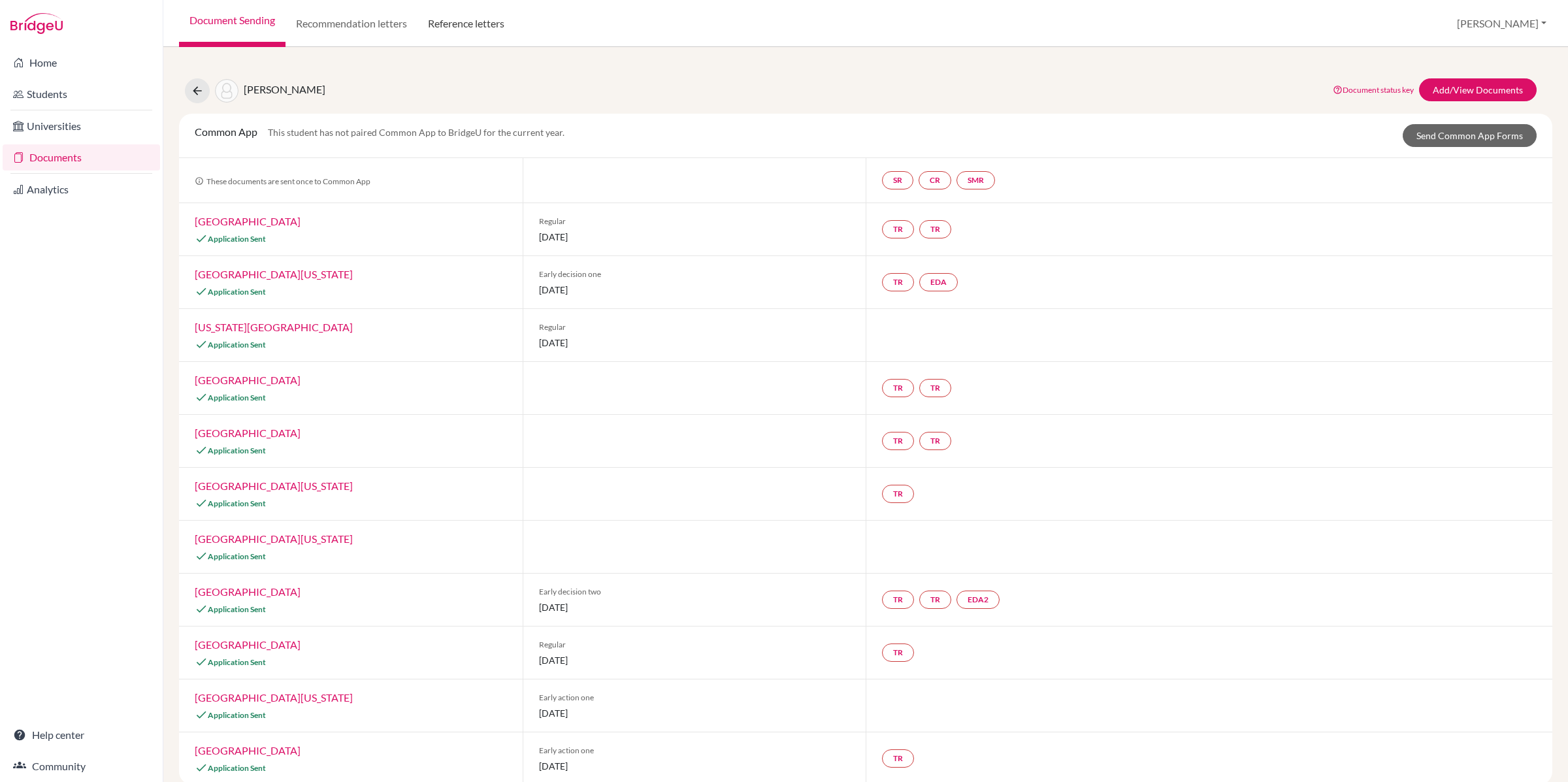
click at [449, 18] on link "Reference letters" at bounding box center [466, 24] width 98 height 47
click at [445, 22] on link "Reference letters" at bounding box center [466, 24] width 98 height 47
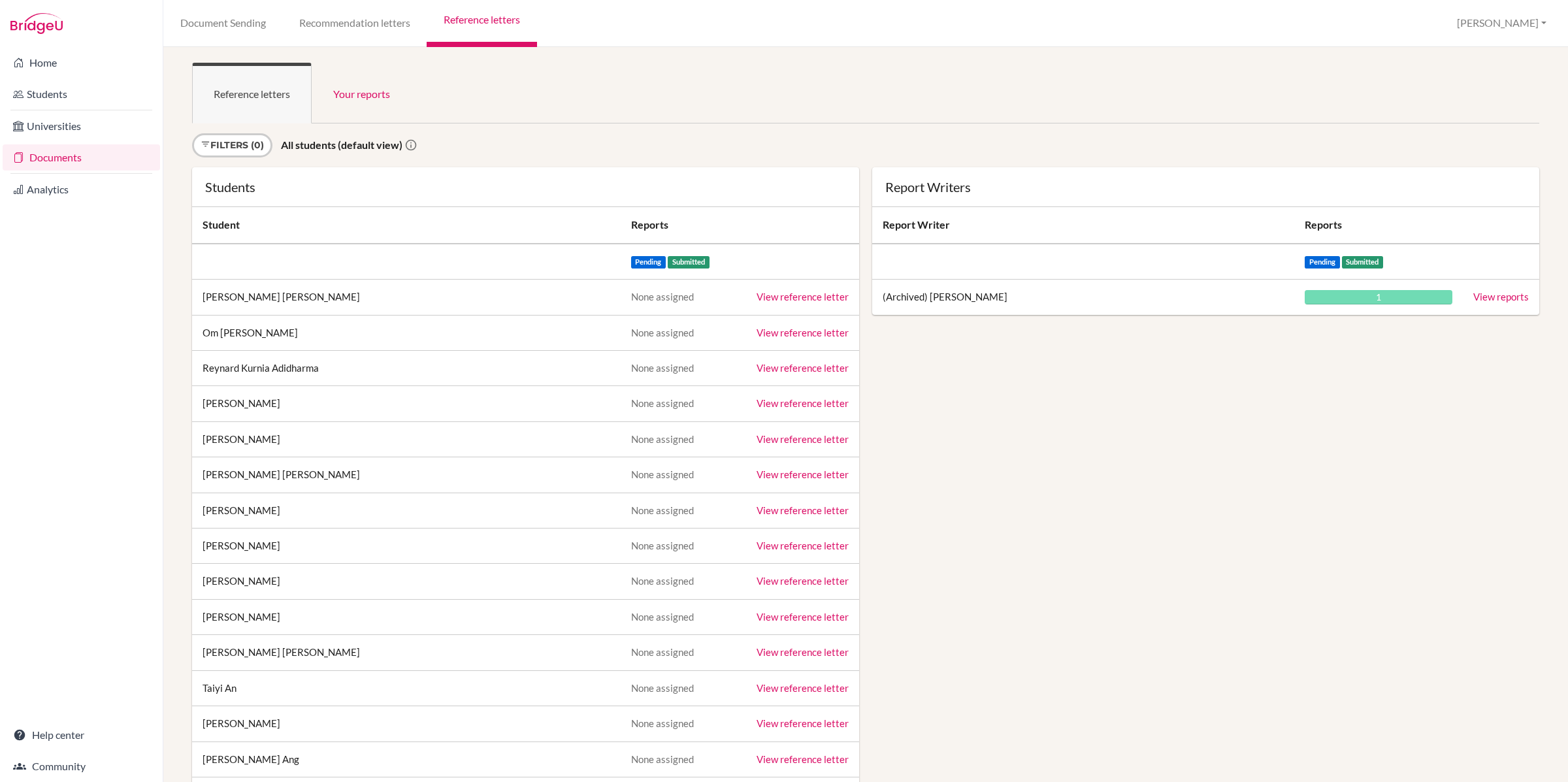
click at [802, 333] on link "View reference letter" at bounding box center [802, 333] width 92 height 12
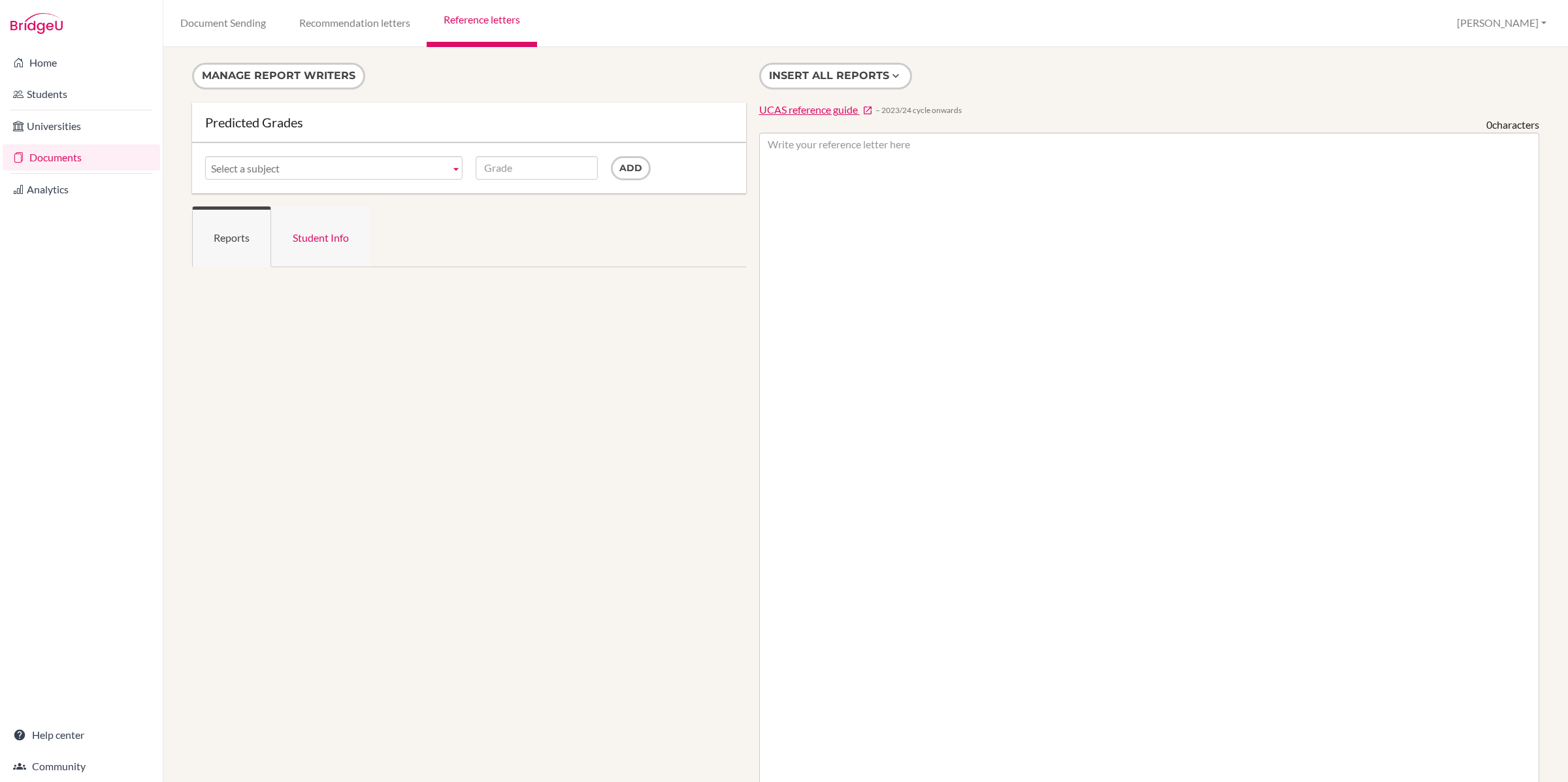
click at [328, 240] on link "Student Info" at bounding box center [321, 236] width 100 height 61
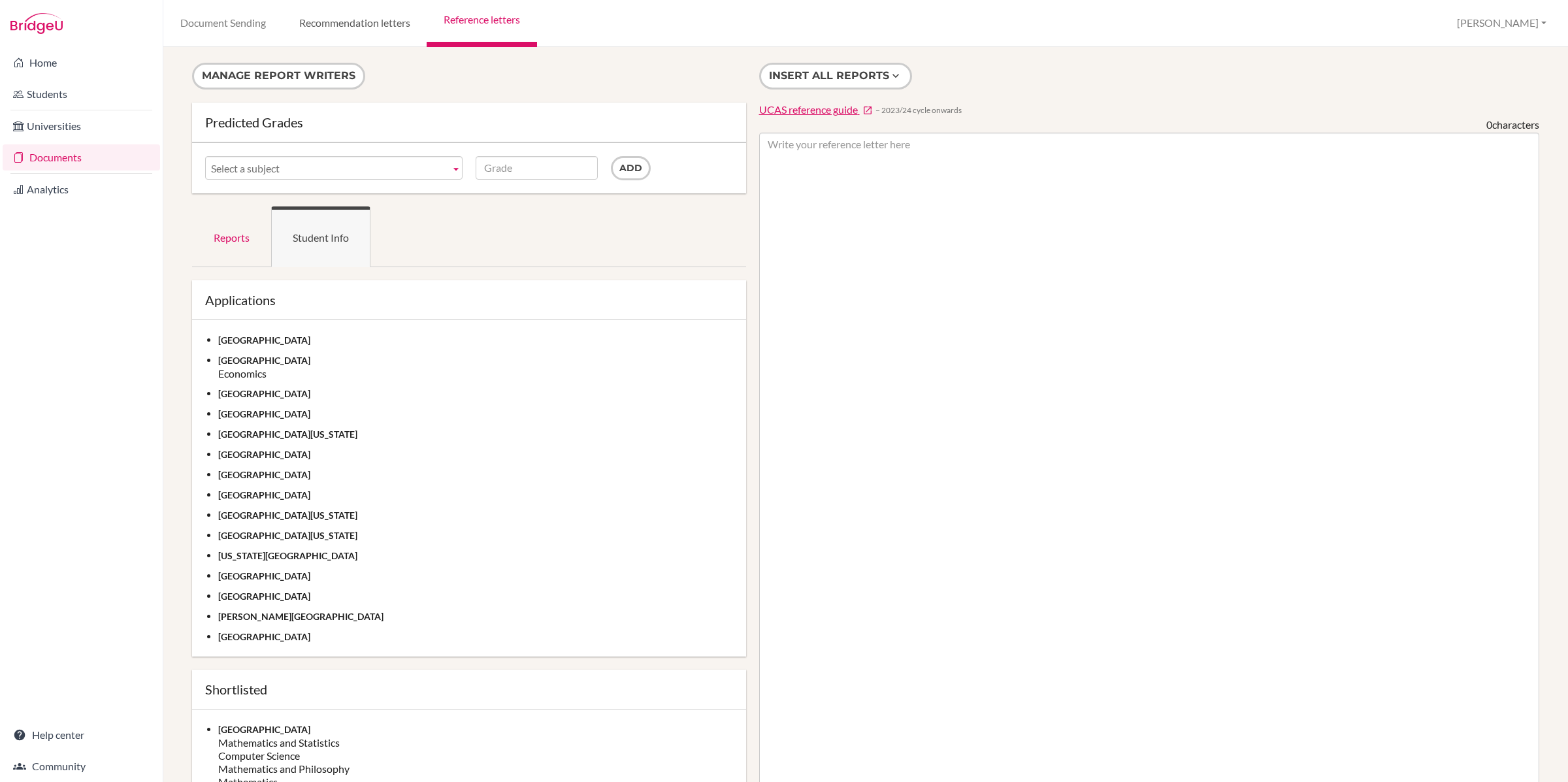
click at [386, 36] on link "Recommendation letters" at bounding box center [354, 24] width 144 height 47
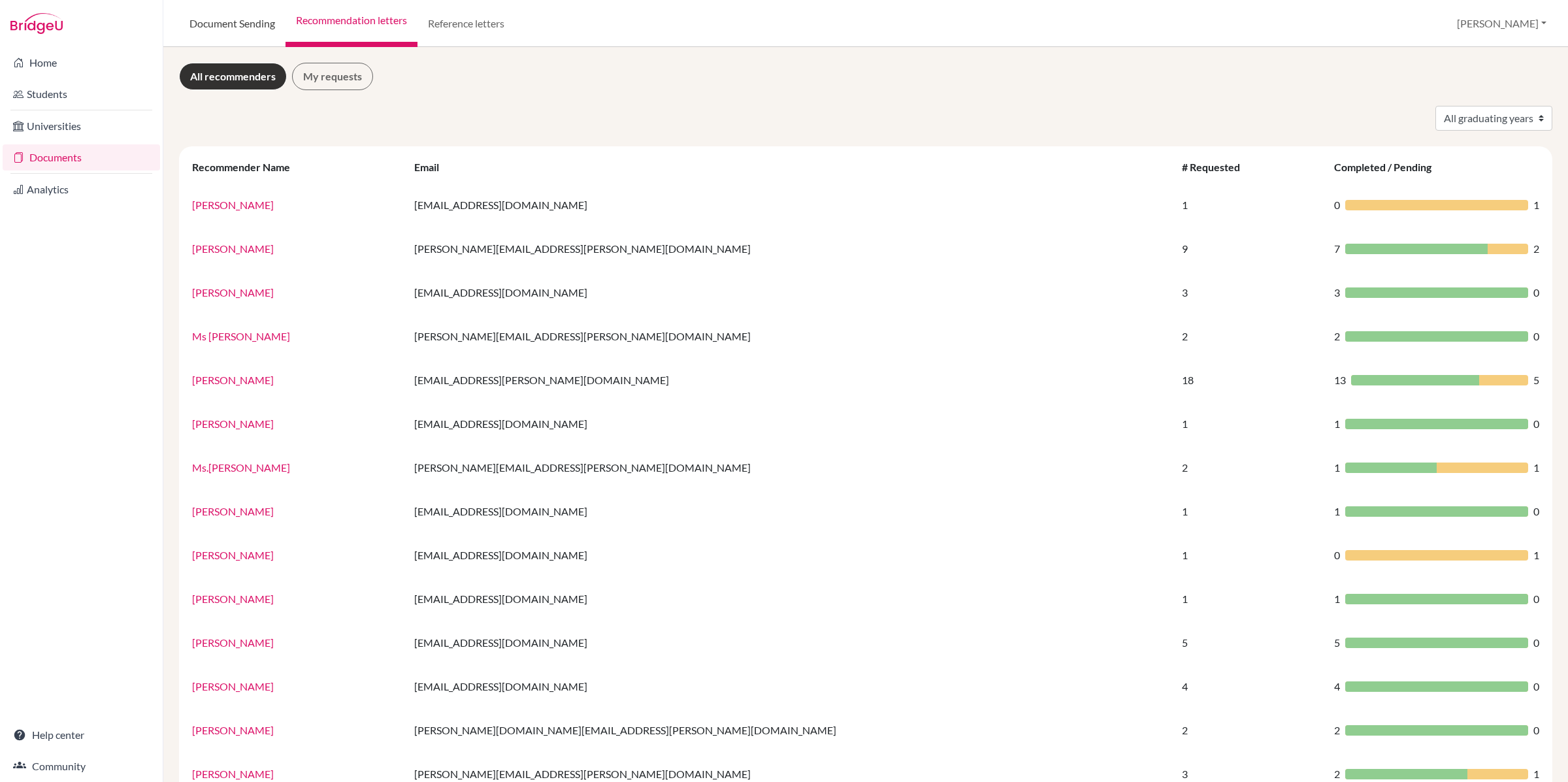
click at [215, 33] on link "Document Sending" at bounding box center [232, 24] width 107 height 47
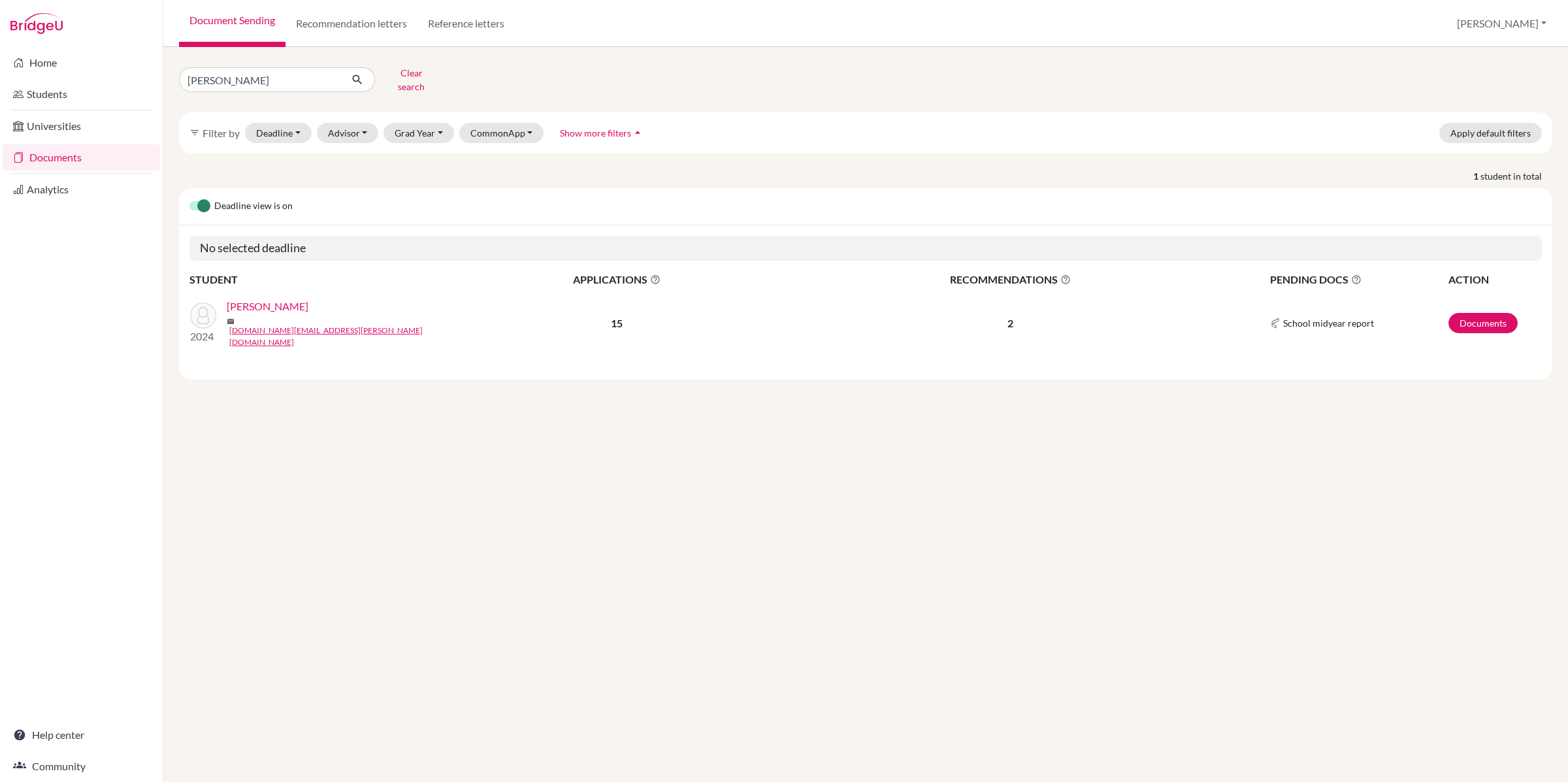
click at [263, 299] on link "[PERSON_NAME]" at bounding box center [267, 307] width 82 height 16
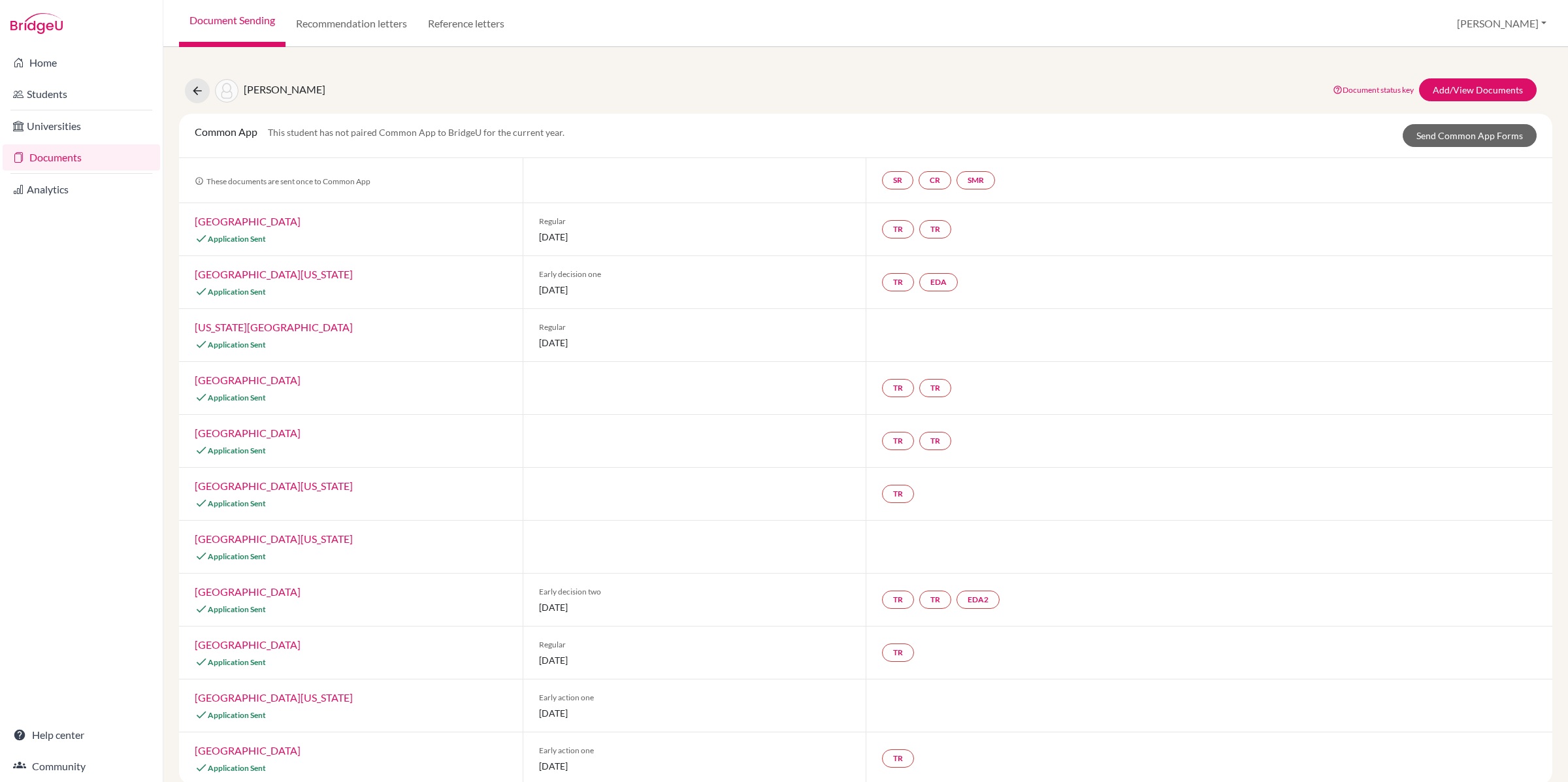
click at [1478, 77] on div "[PERSON_NAME], Sunbin Document status key TR Requirement. Document not uploaded…" at bounding box center [865, 584] width 1373 height 1041
click at [1476, 84] on link "Add/View Documents" at bounding box center [1478, 90] width 118 height 23
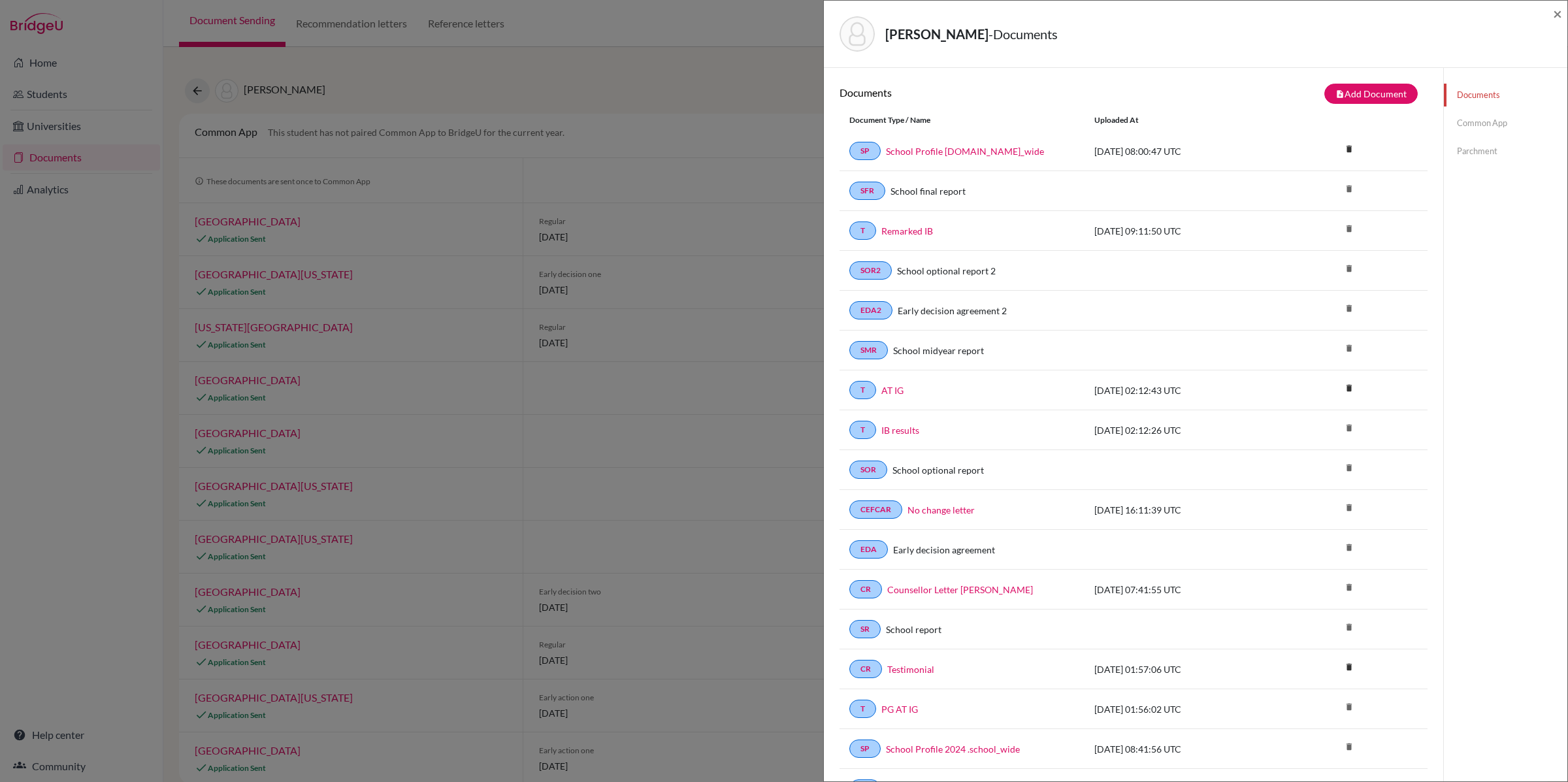
click at [1508, 115] on link "Common App" at bounding box center [1505, 123] width 124 height 23
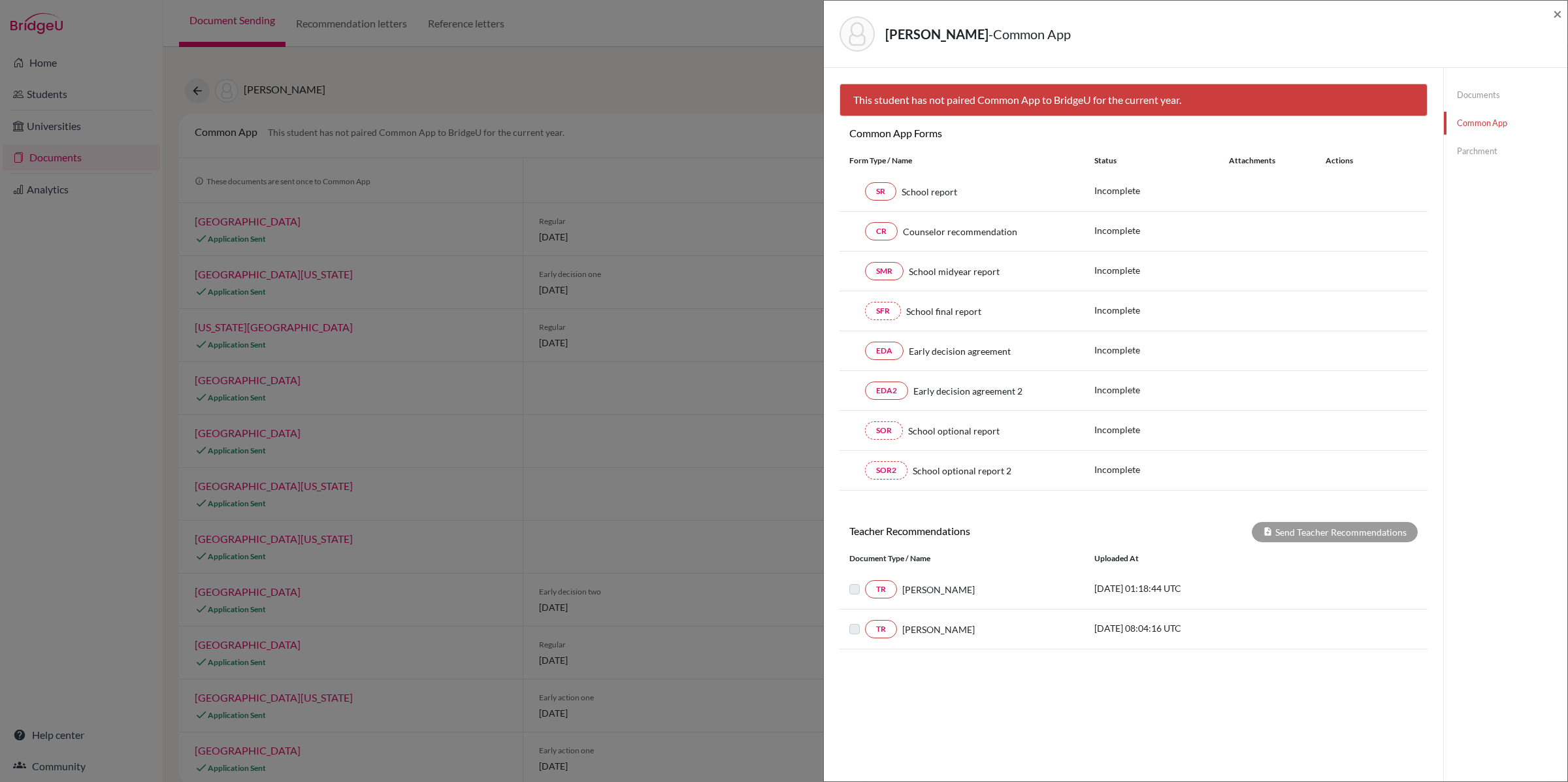
click at [1473, 94] on link "Documents" at bounding box center [1505, 95] width 124 height 23
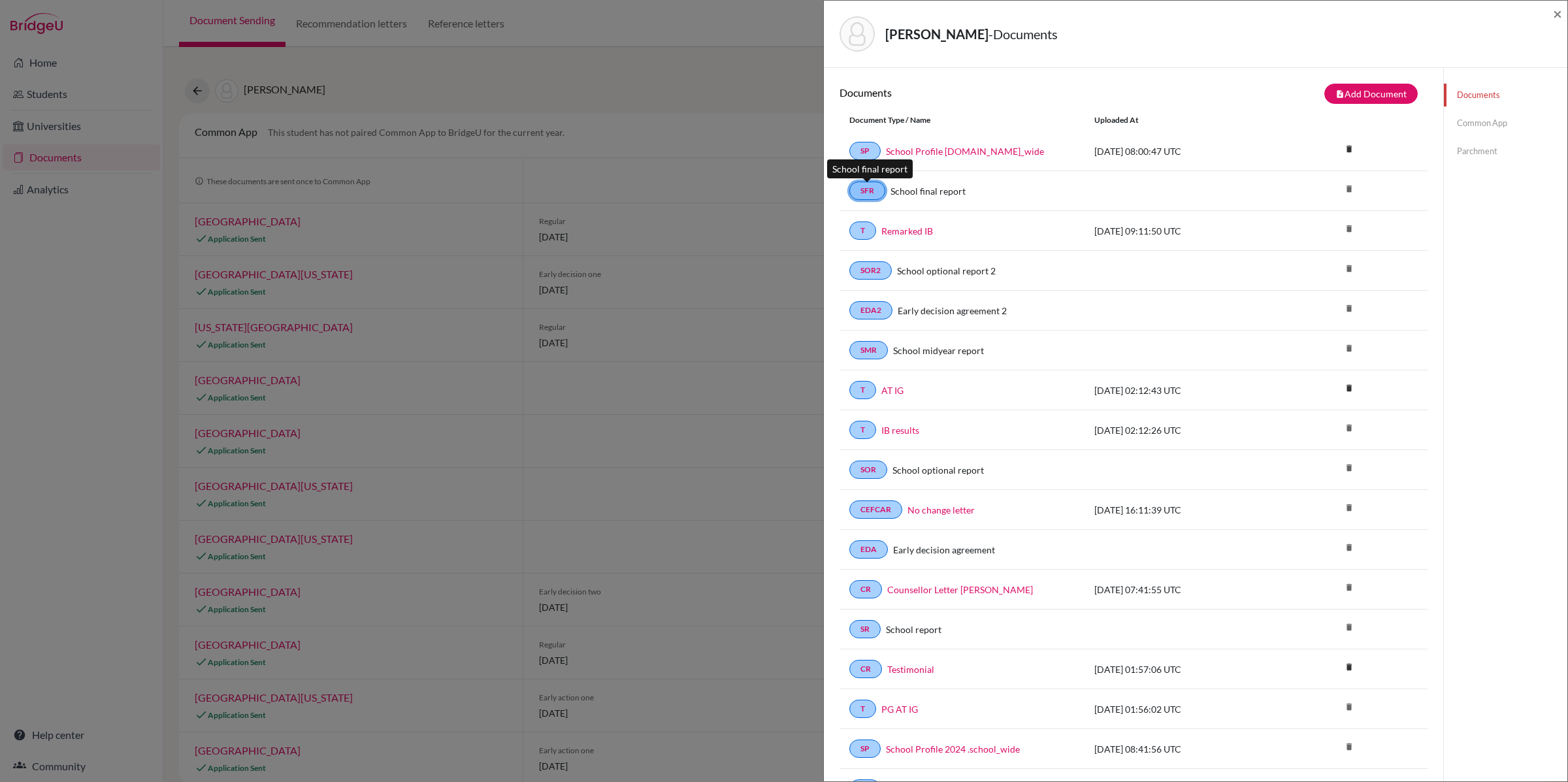
click at [874, 183] on link "SFR" at bounding box center [867, 191] width 36 height 18
click at [865, 189] on link "SFR" at bounding box center [867, 191] width 36 height 18
click at [916, 189] on link "School final report" at bounding box center [927, 191] width 75 height 14
click at [859, 195] on link "SFR" at bounding box center [867, 191] width 36 height 18
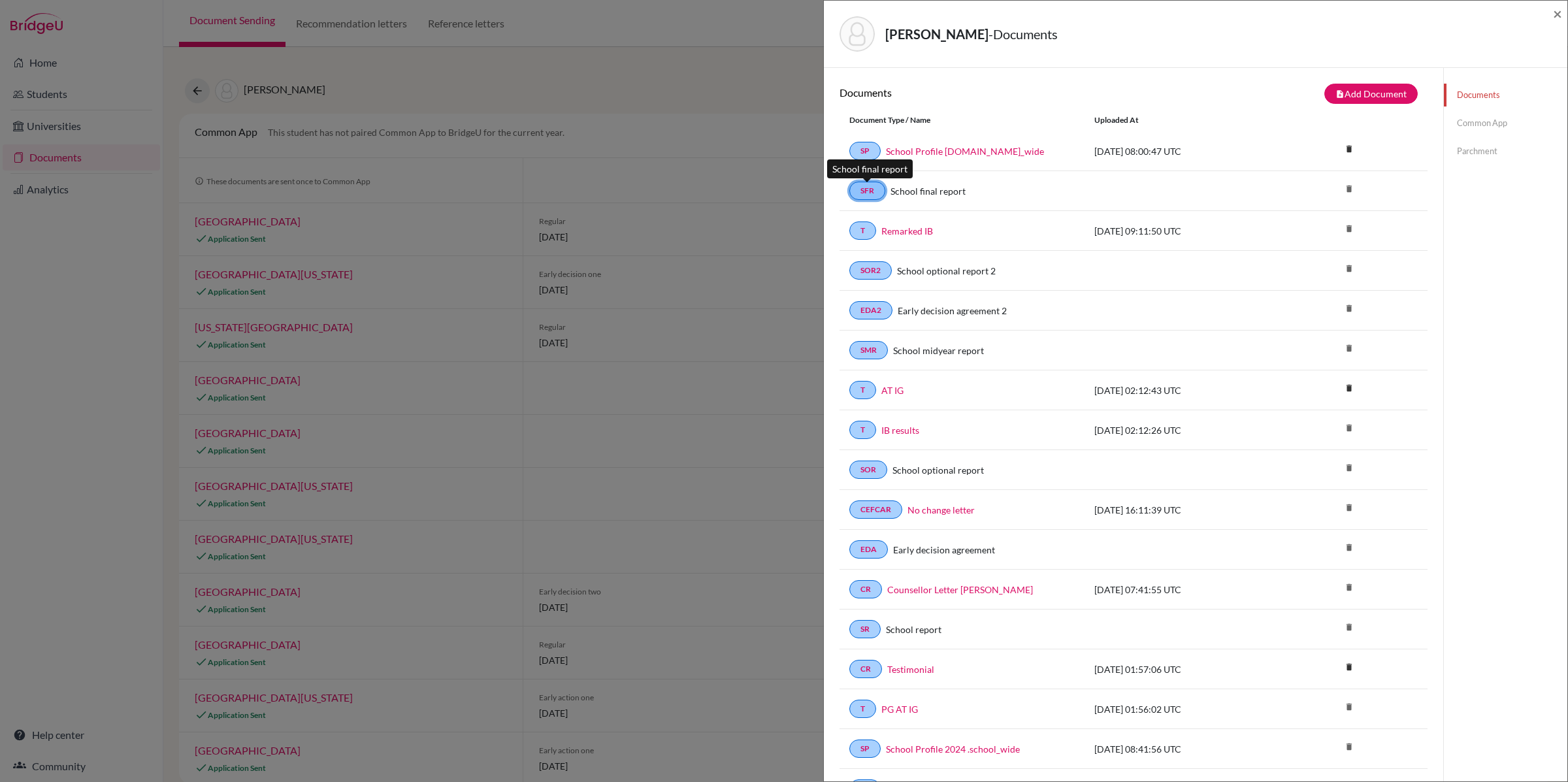
click at [859, 195] on link "SFR" at bounding box center [867, 191] width 36 height 18
click at [865, 152] on link "SP" at bounding box center [865, 151] width 31 height 18
click at [941, 182] on div "SFR School final report" at bounding box center [962, 191] width 225 height 18
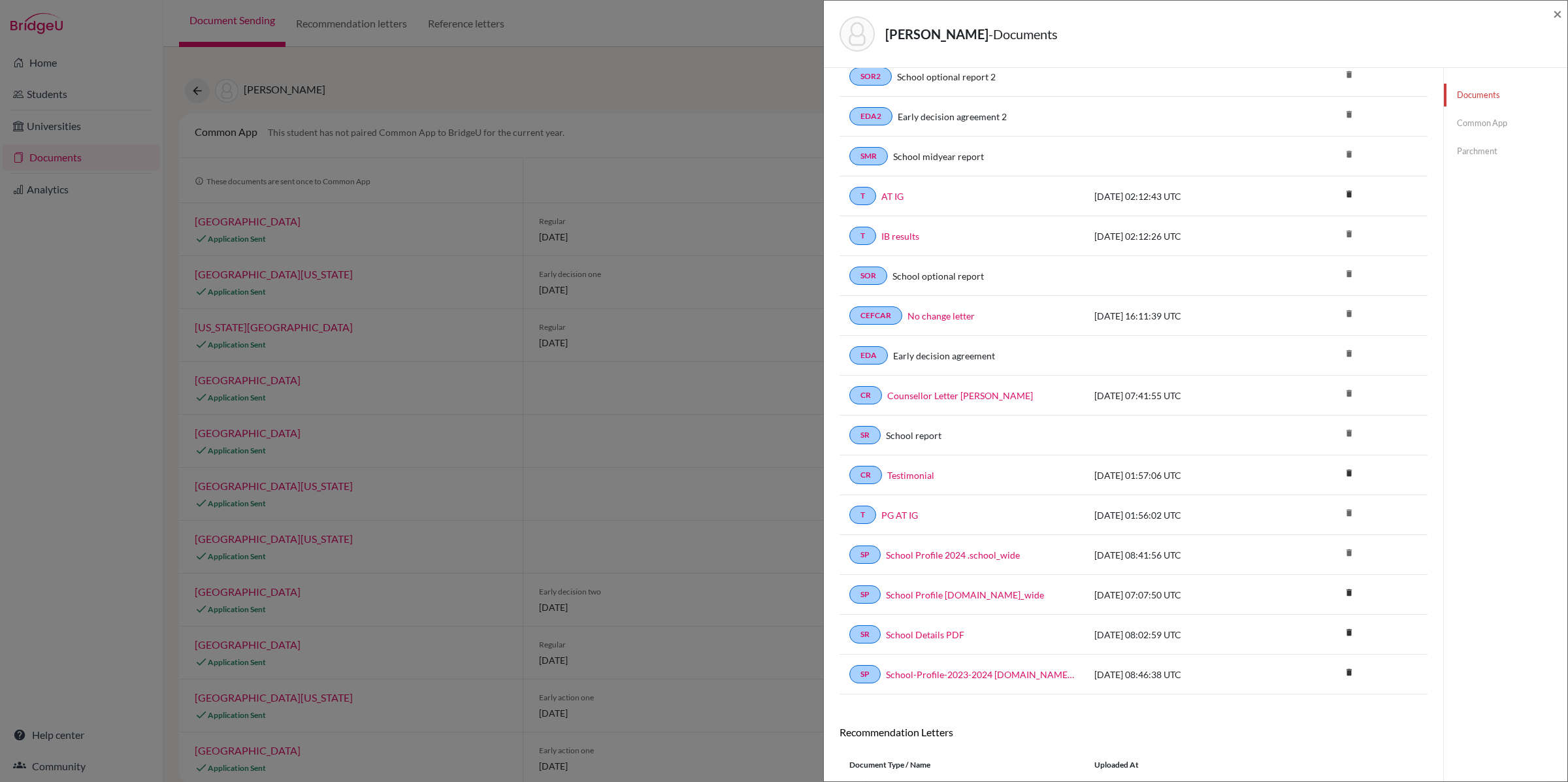
scroll to position [200, 0]
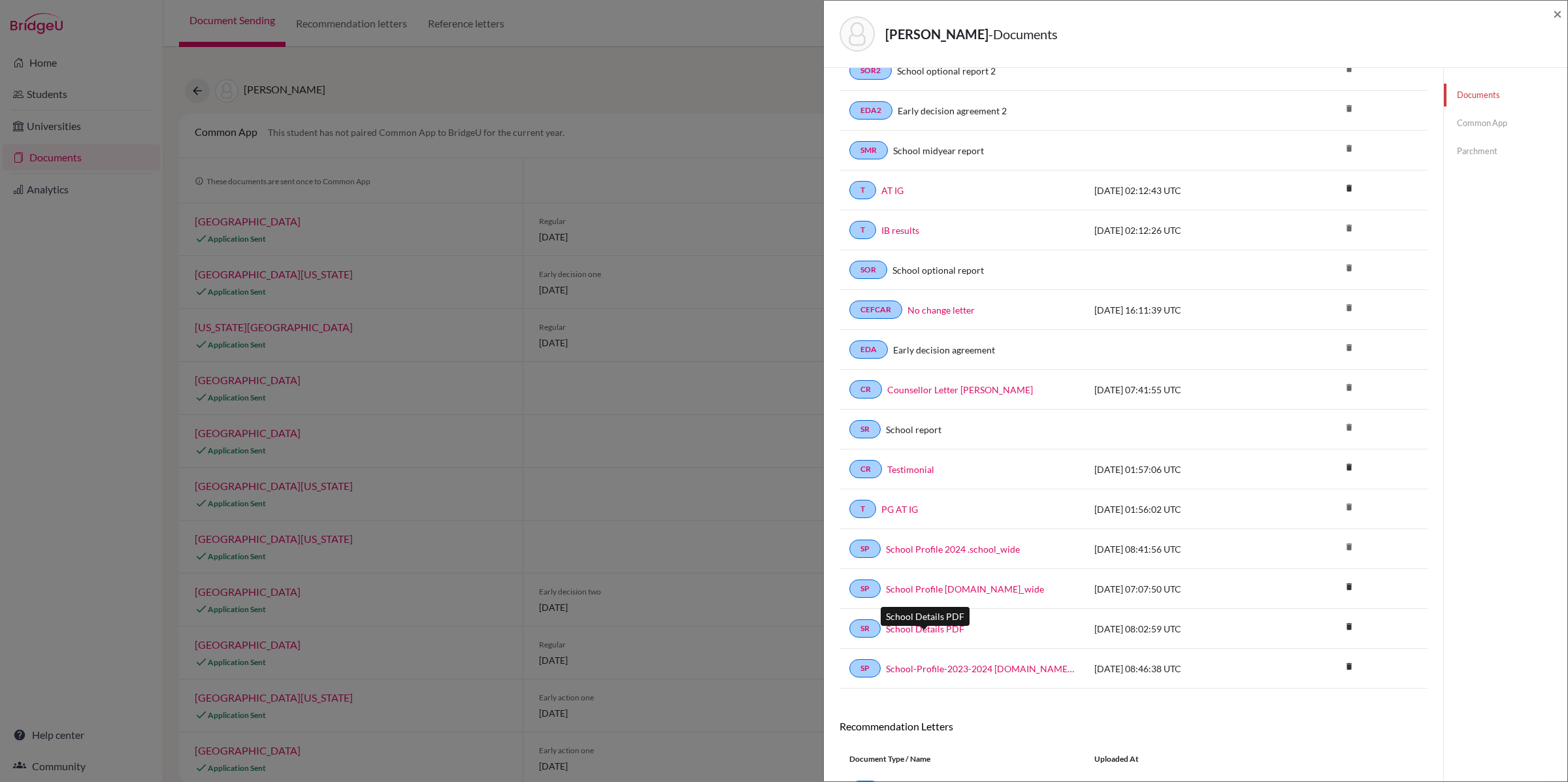
click at [922, 635] on link "School Details PDF" at bounding box center [925, 629] width 79 height 14
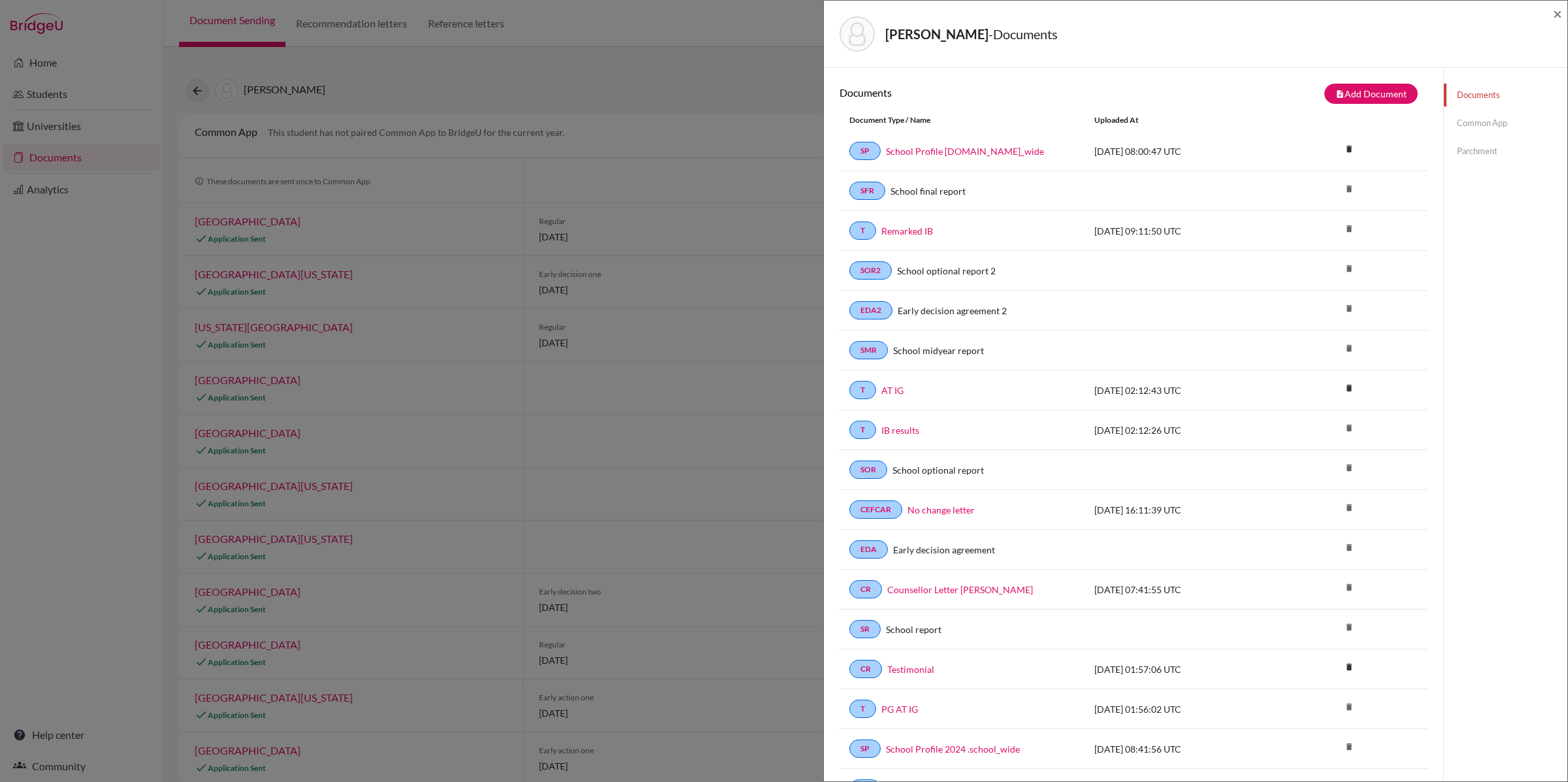
click at [1551, 10] on div "[PERSON_NAME] - Documents ×" at bounding box center [1195, 34] width 733 height 56
click at [1554, 14] on span "×" at bounding box center [1558, 13] width 9 height 19
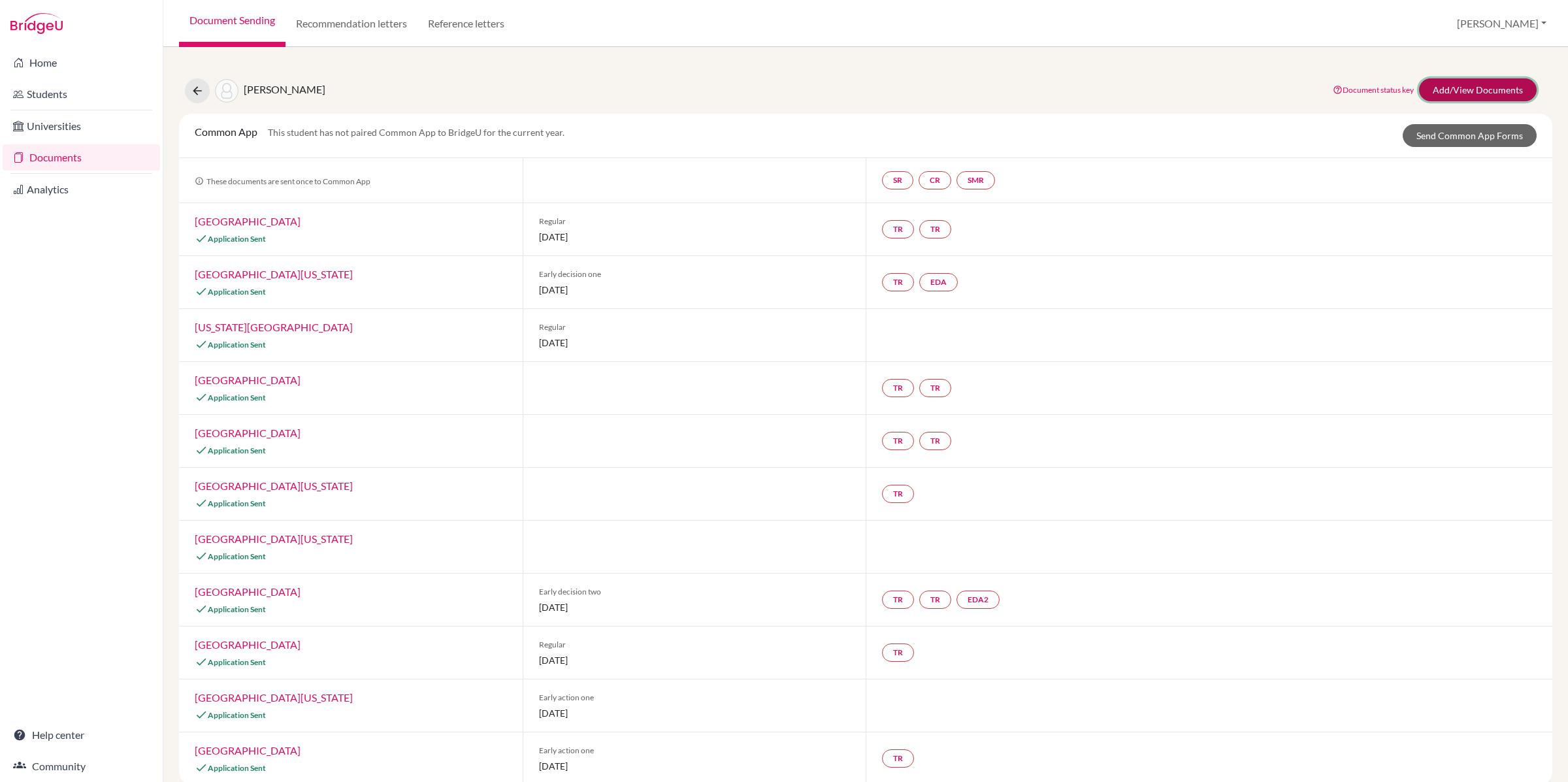
click at [1486, 85] on link "Add/View Documents" at bounding box center [1478, 90] width 118 height 23
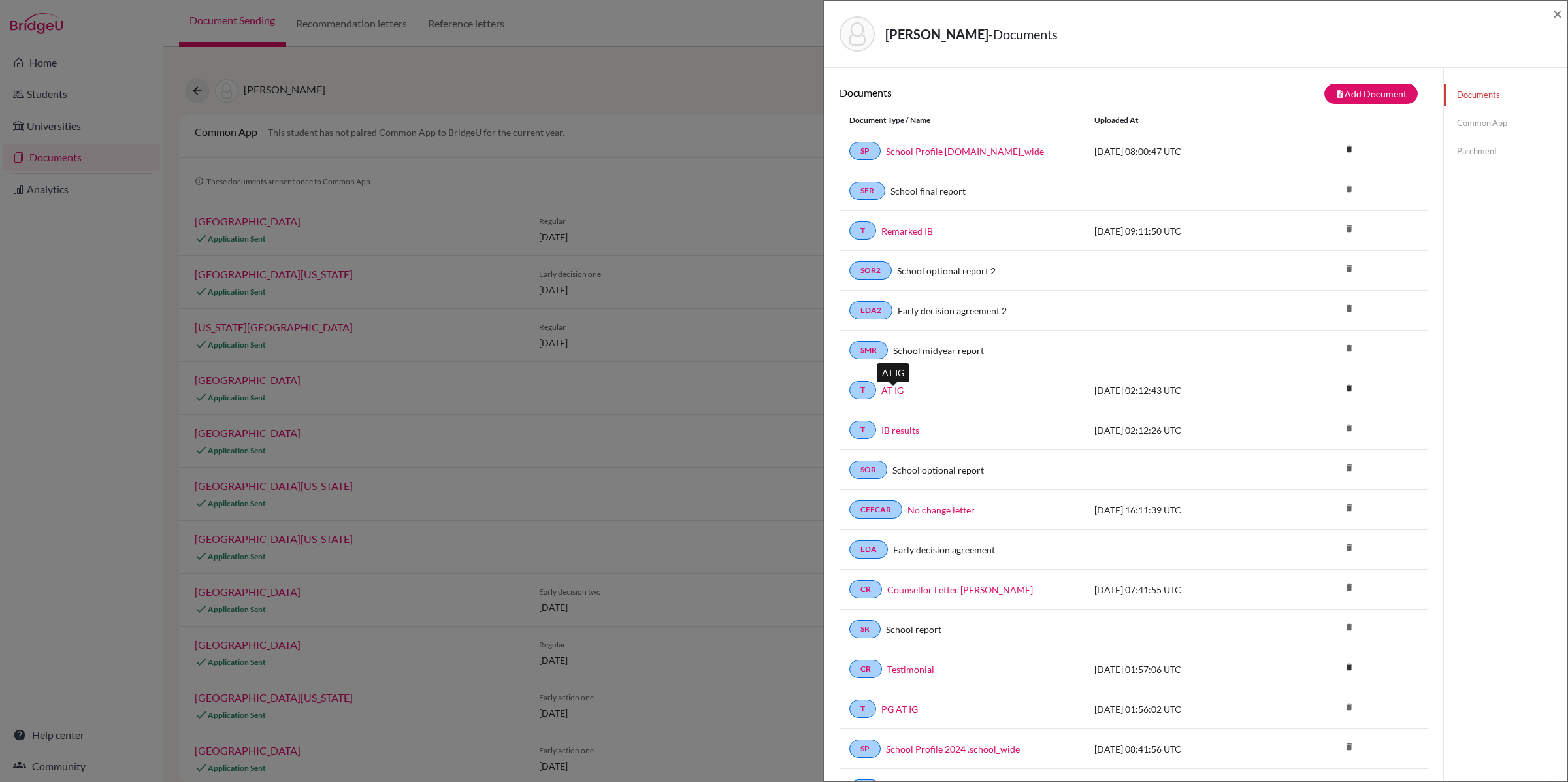
click at [887, 396] on link "AT IG" at bounding box center [892, 390] width 22 height 14
click at [1562, 9] on div "[PERSON_NAME] - Documents ×" at bounding box center [1195, 34] width 743 height 67
click at [1558, 10] on span "×" at bounding box center [1558, 13] width 9 height 19
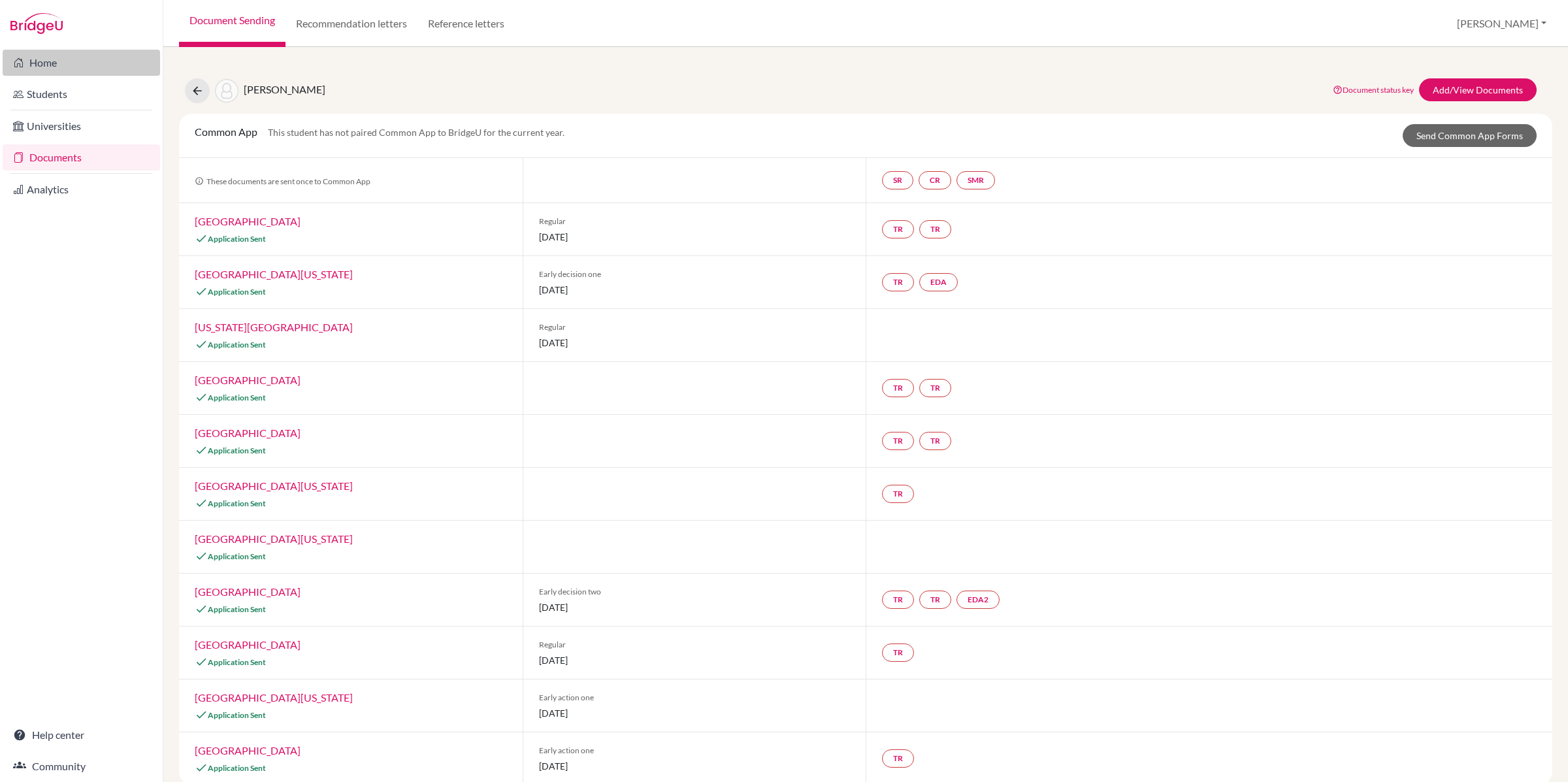
click at [43, 60] on link "Home" at bounding box center [81, 63] width 157 height 26
